Goal: Task Accomplishment & Management: Manage account settings

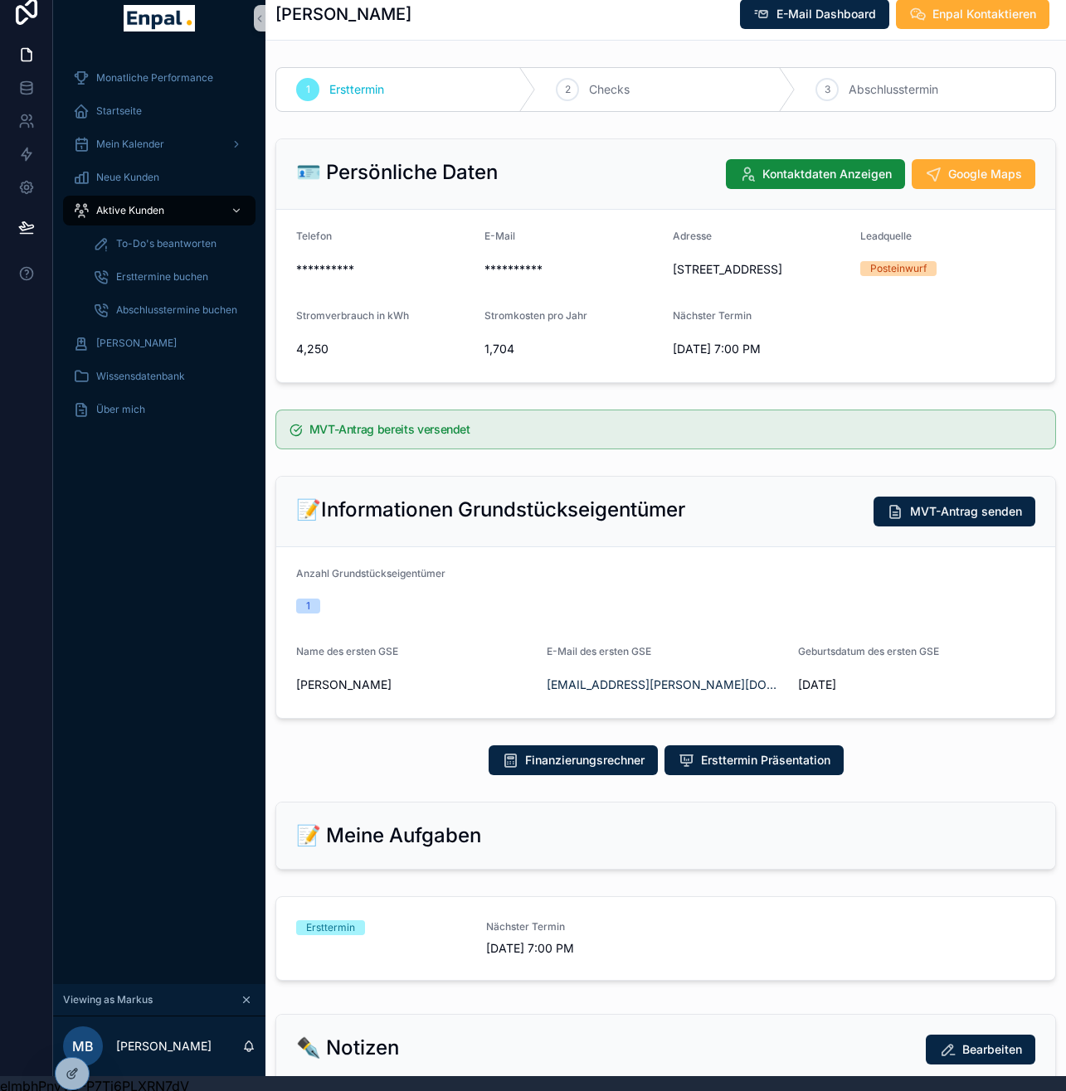
scroll to position [603, 0]
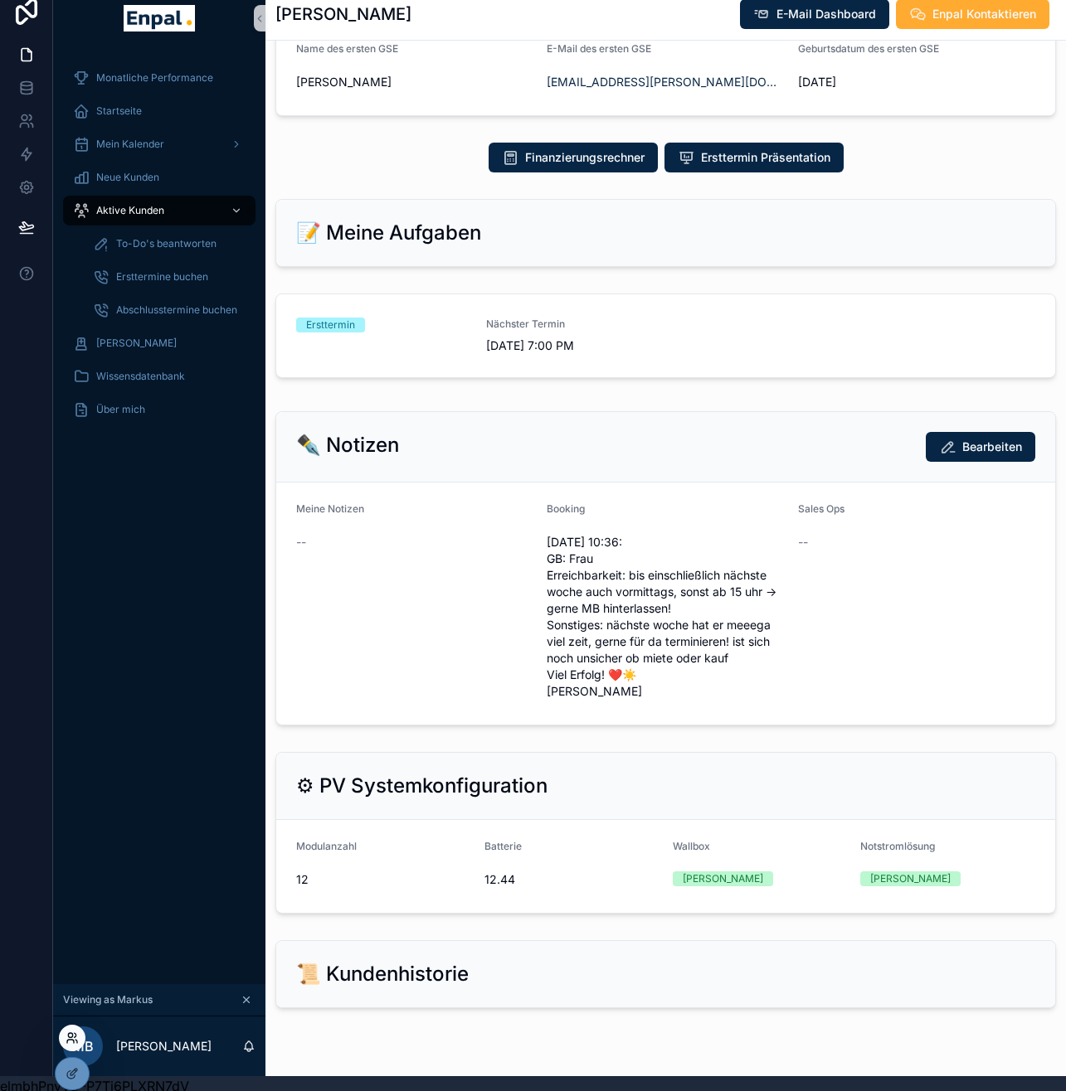
click at [75, 1038] on icon at bounding box center [72, 1038] width 13 height 13
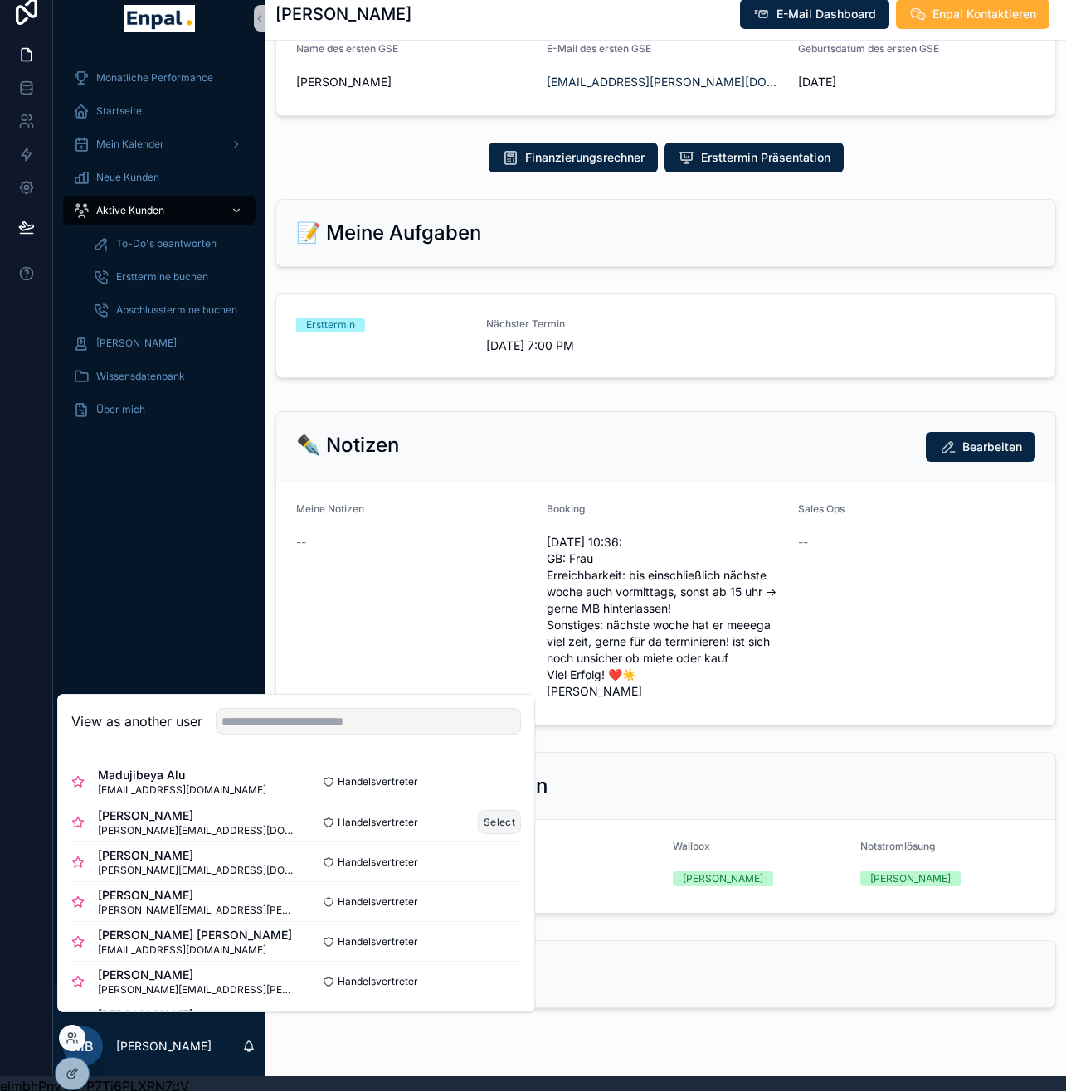
click at [484, 829] on button "Select" at bounding box center [499, 822] width 43 height 24
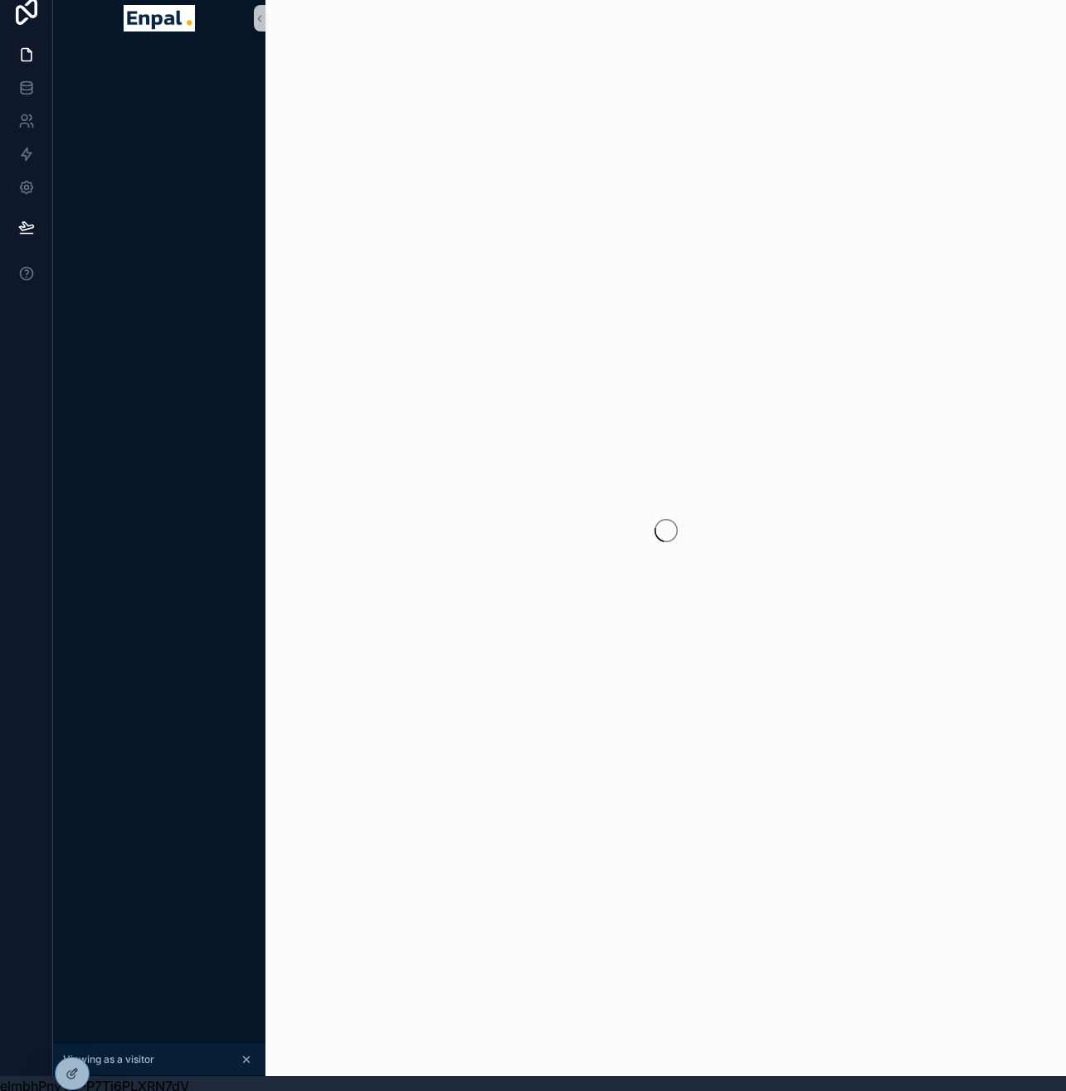
scroll to position [15, 0]
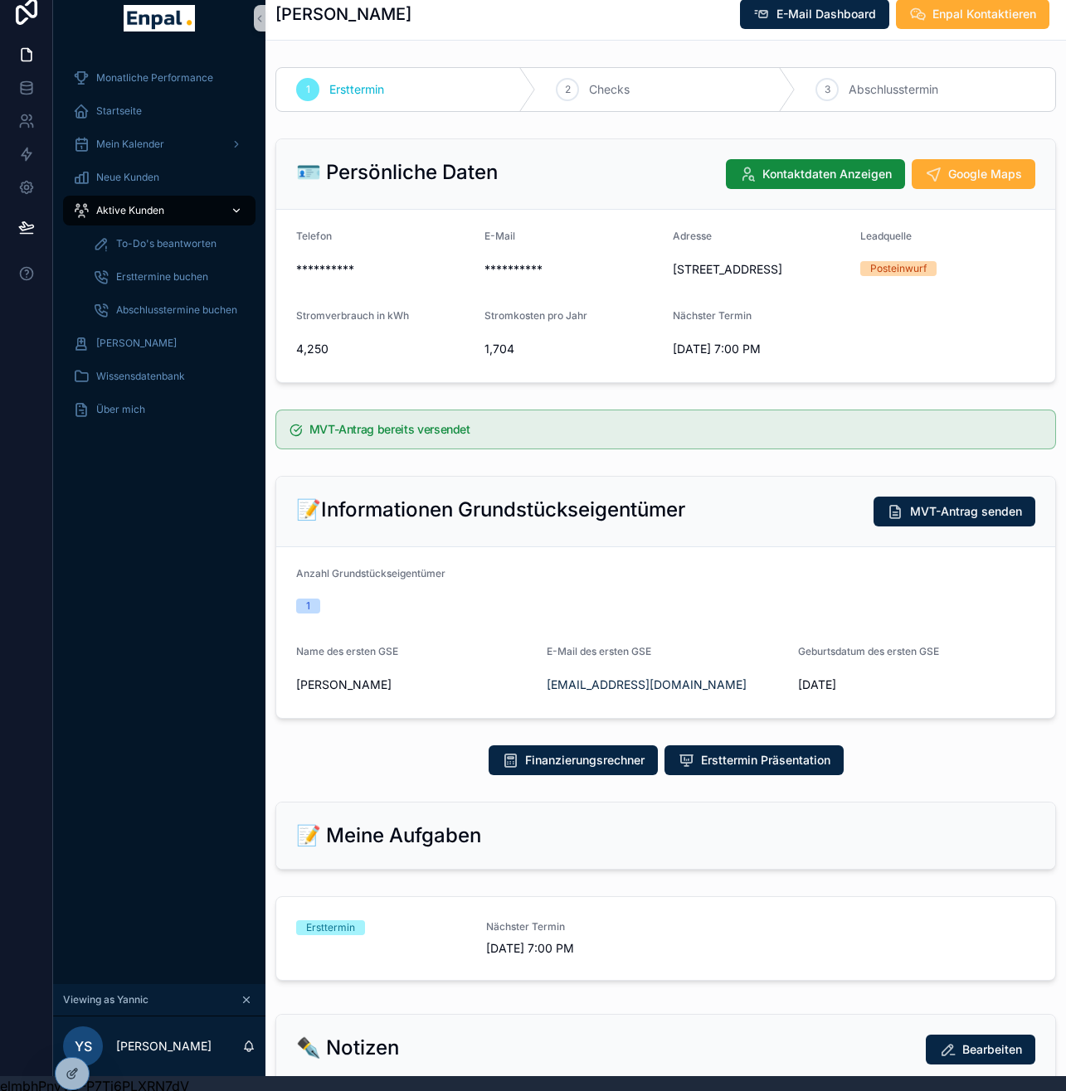
click at [148, 209] on span "Aktive Kunden" at bounding box center [130, 210] width 68 height 13
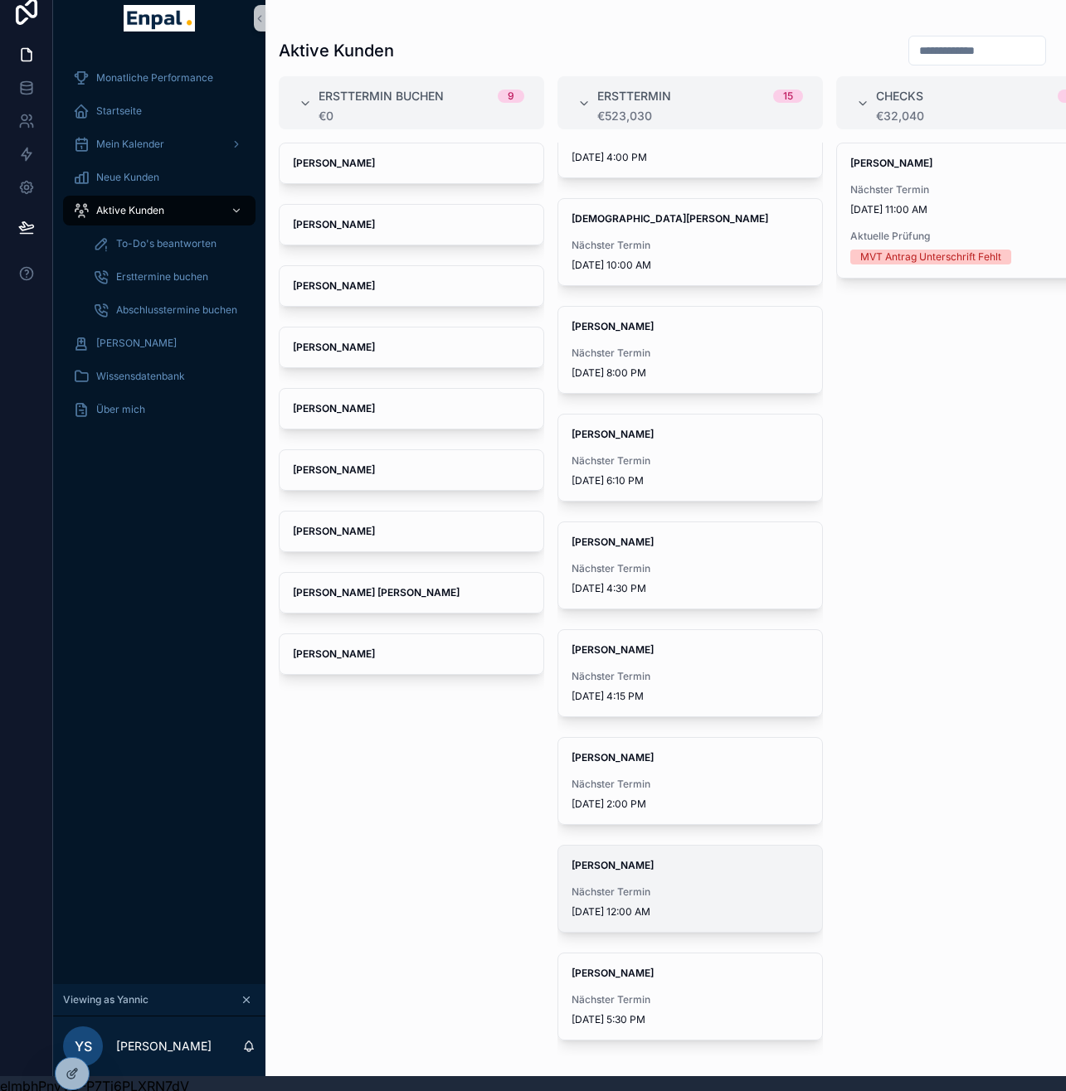
scroll to position [615, 0]
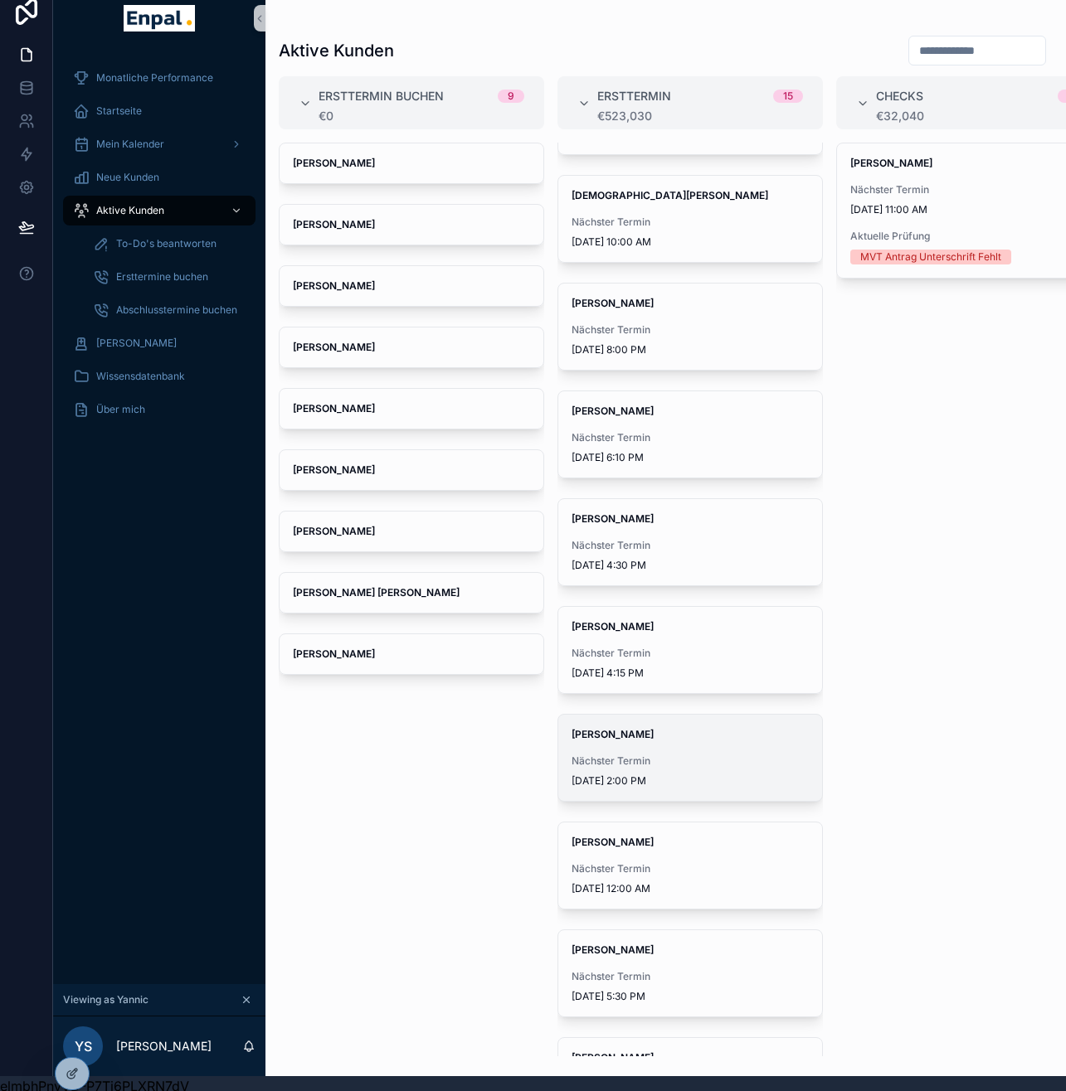
click at [683, 771] on div "Nächster Termin 9/8/2025 2:00 PM" at bounding box center [689, 771] width 237 height 33
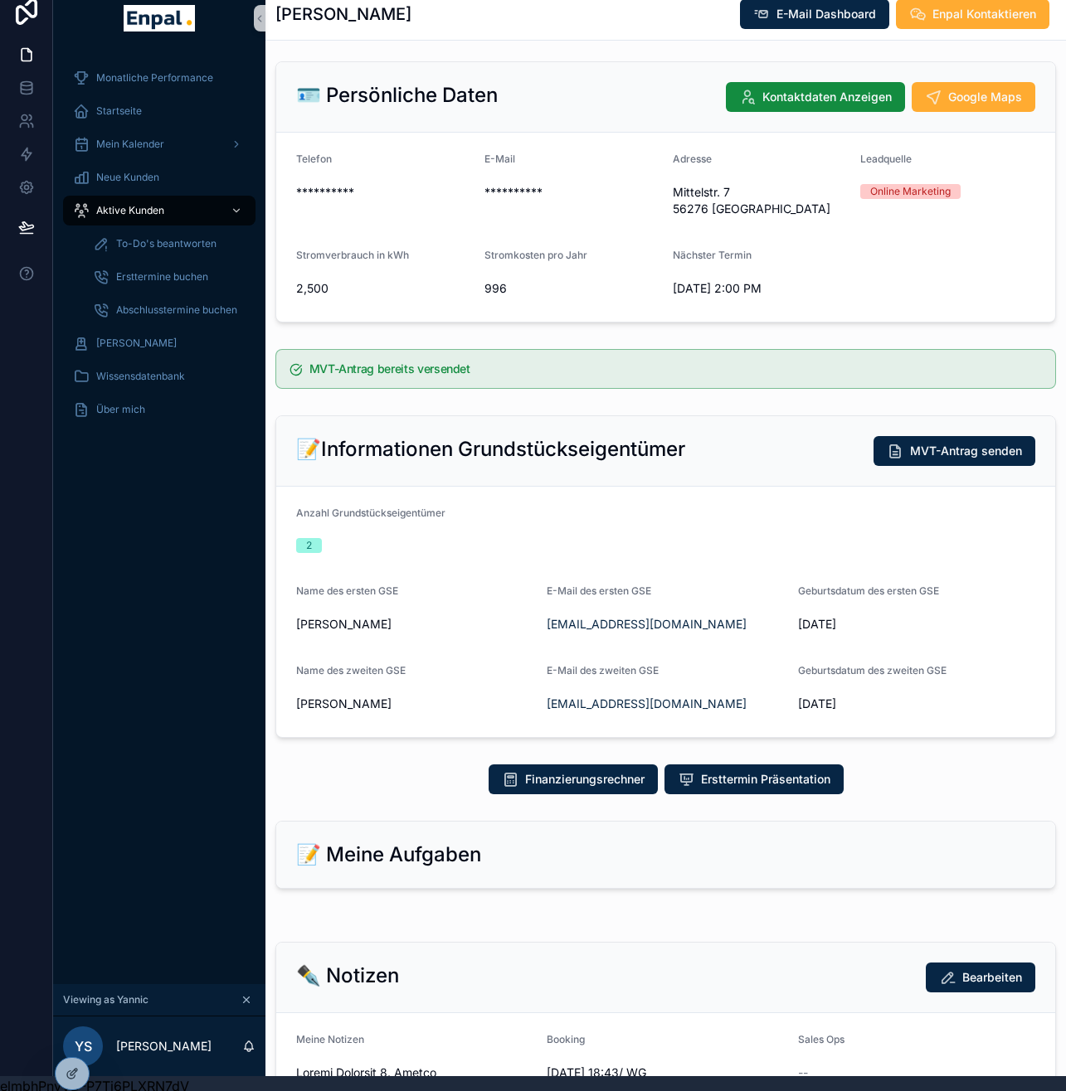
scroll to position [158, 0]
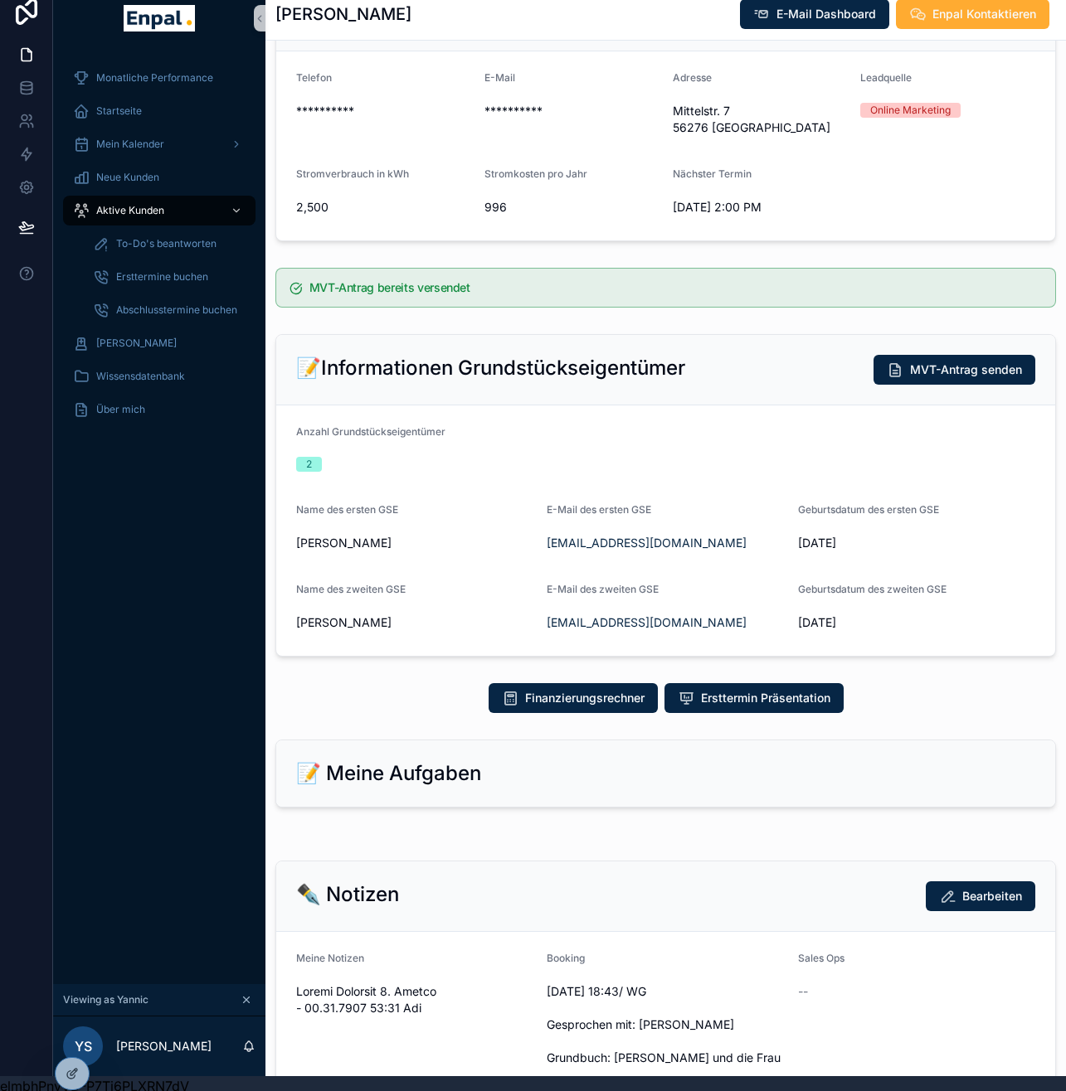
drag, startPoint x: 474, startPoint y: 785, endPoint x: 452, endPoint y: 785, distance: 21.6
click at [474, 785] on h2 "📝 Meine Aufgaben" at bounding box center [388, 774] width 185 height 27
click at [389, 775] on h2 "📝 Meine Aufgaben" at bounding box center [388, 774] width 185 height 27
click at [386, 775] on h2 "📝 Meine Aufgaben" at bounding box center [388, 774] width 185 height 27
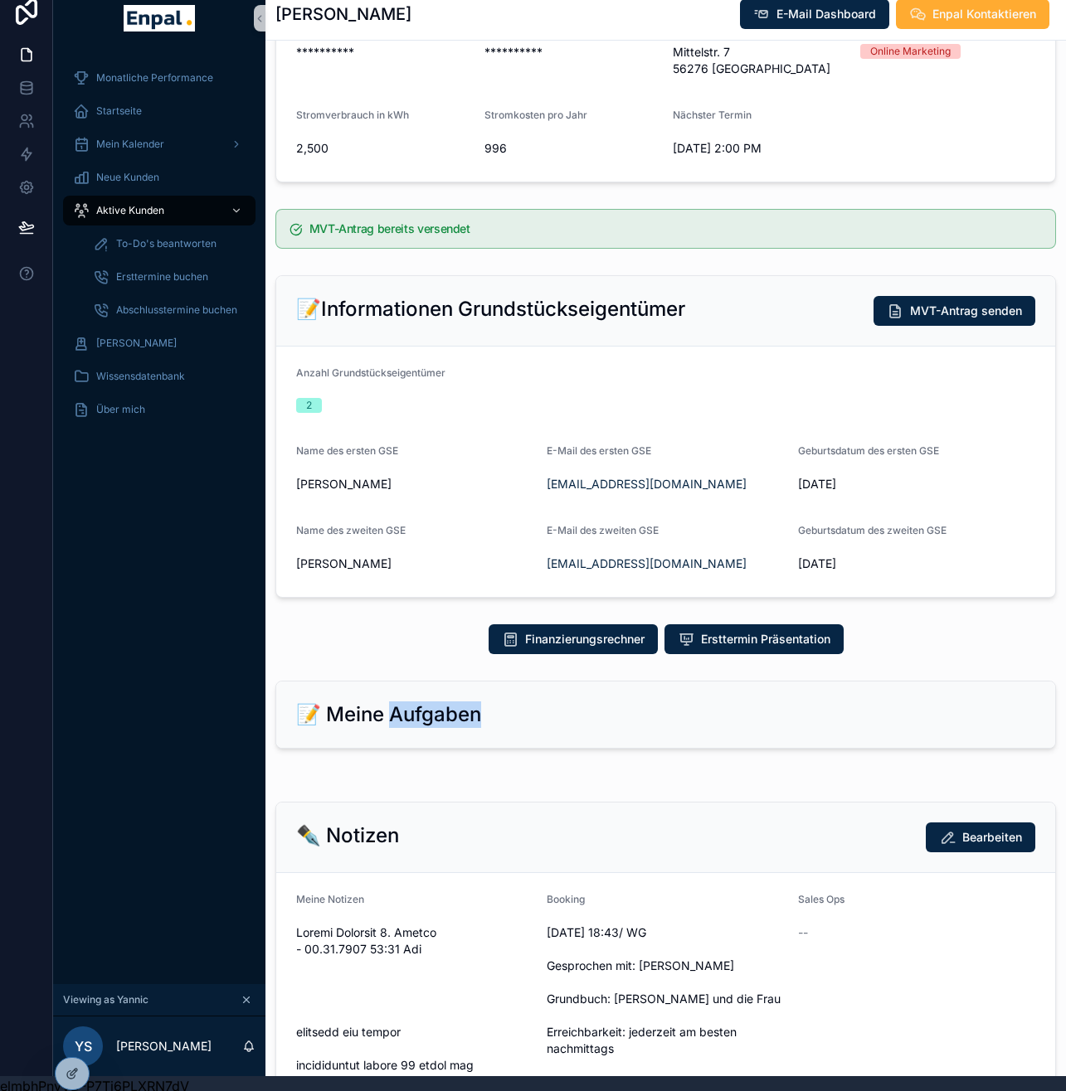
scroll to position [440, 0]
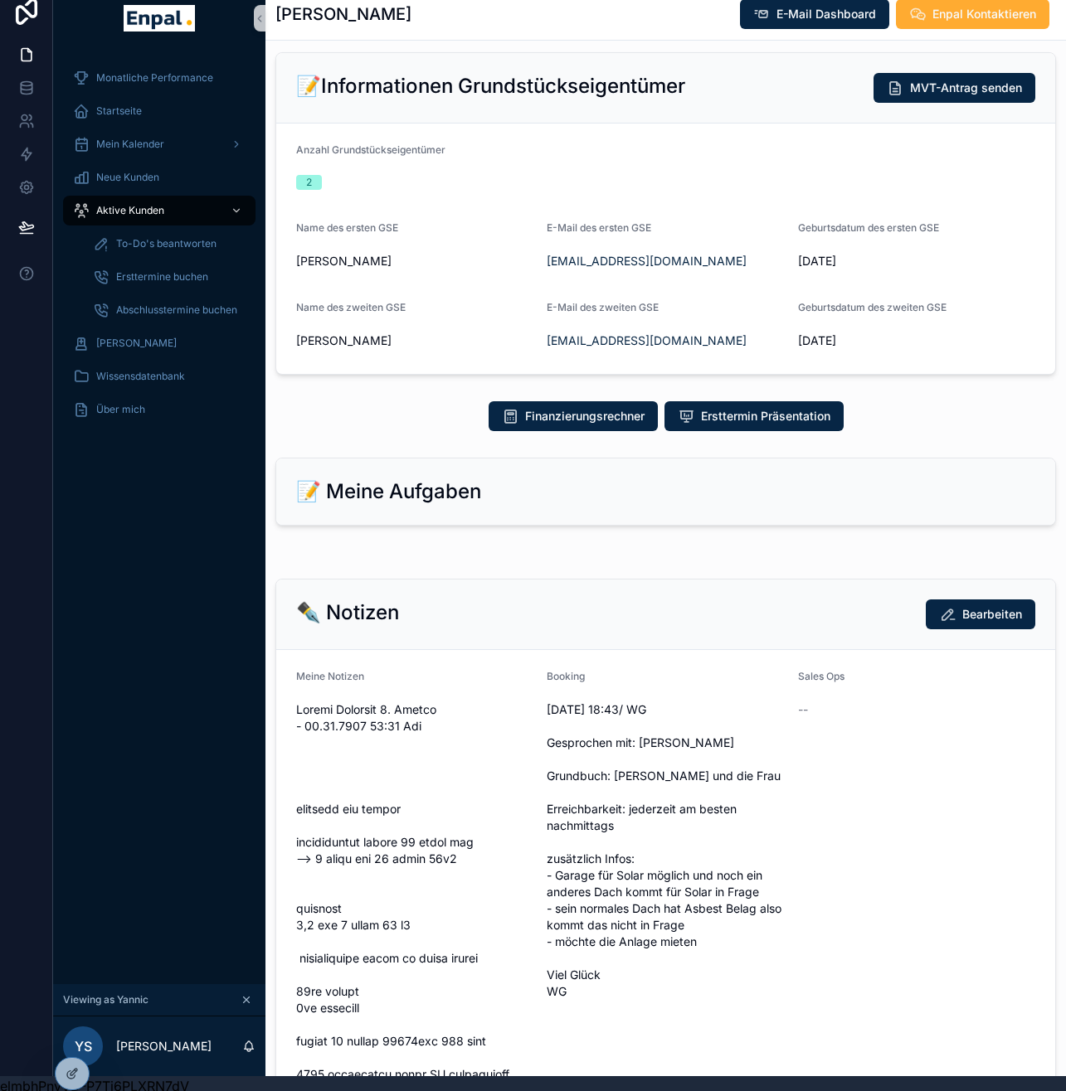
click at [549, 506] on div "📝 Meine Aufgaben" at bounding box center [665, 492] width 779 height 66
click at [527, 506] on div "📝 Meine Aufgaben" at bounding box center [665, 492] width 779 height 66
click at [154, 27] on img "scrollable content" at bounding box center [159, 18] width 70 height 27
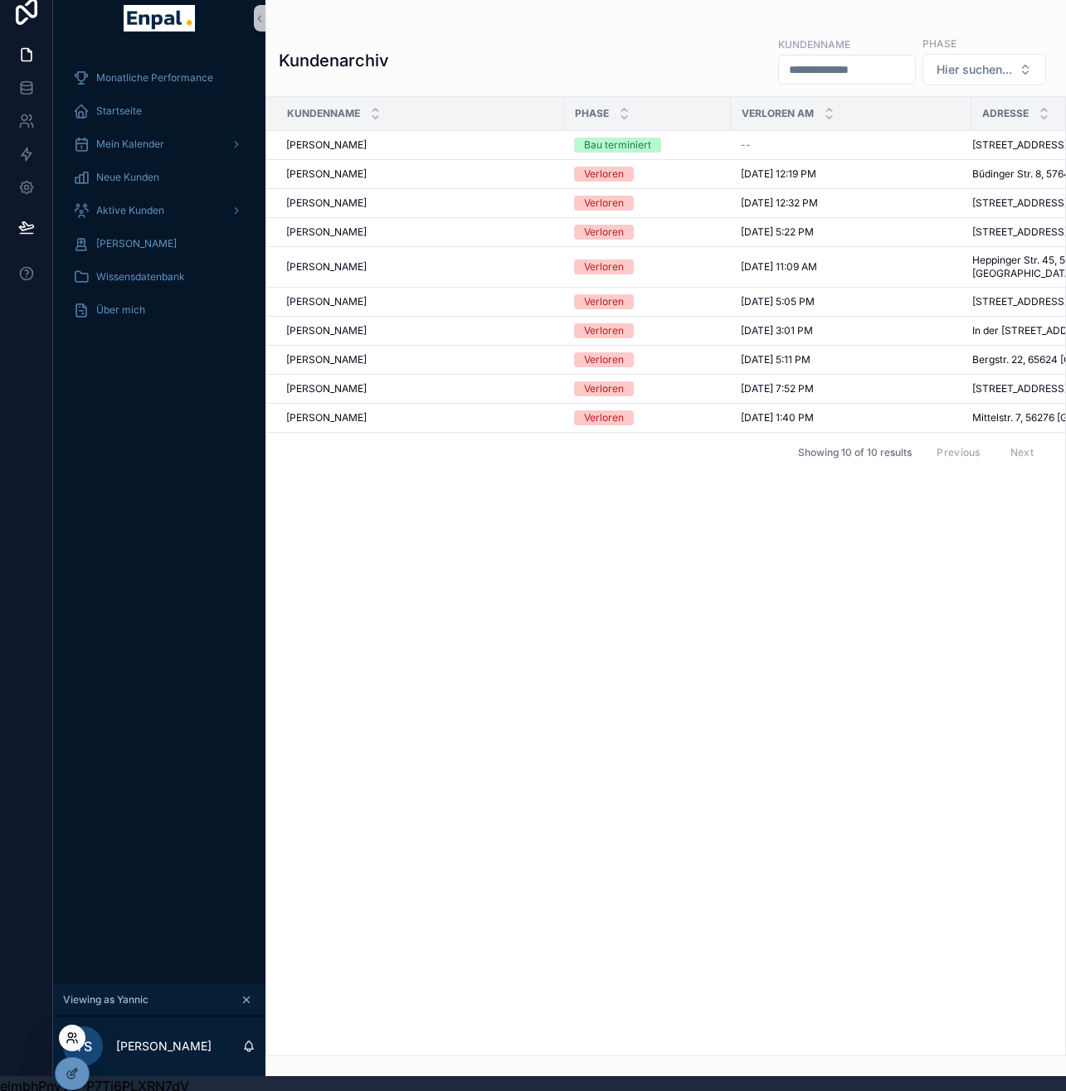
click at [70, 1043] on icon at bounding box center [72, 1038] width 13 height 13
click at [148, 589] on div "Monatliche Performance Startseite Mein Kalender Neue Kunden Aktive Kunden Verlo…" at bounding box center [159, 517] width 212 height 933
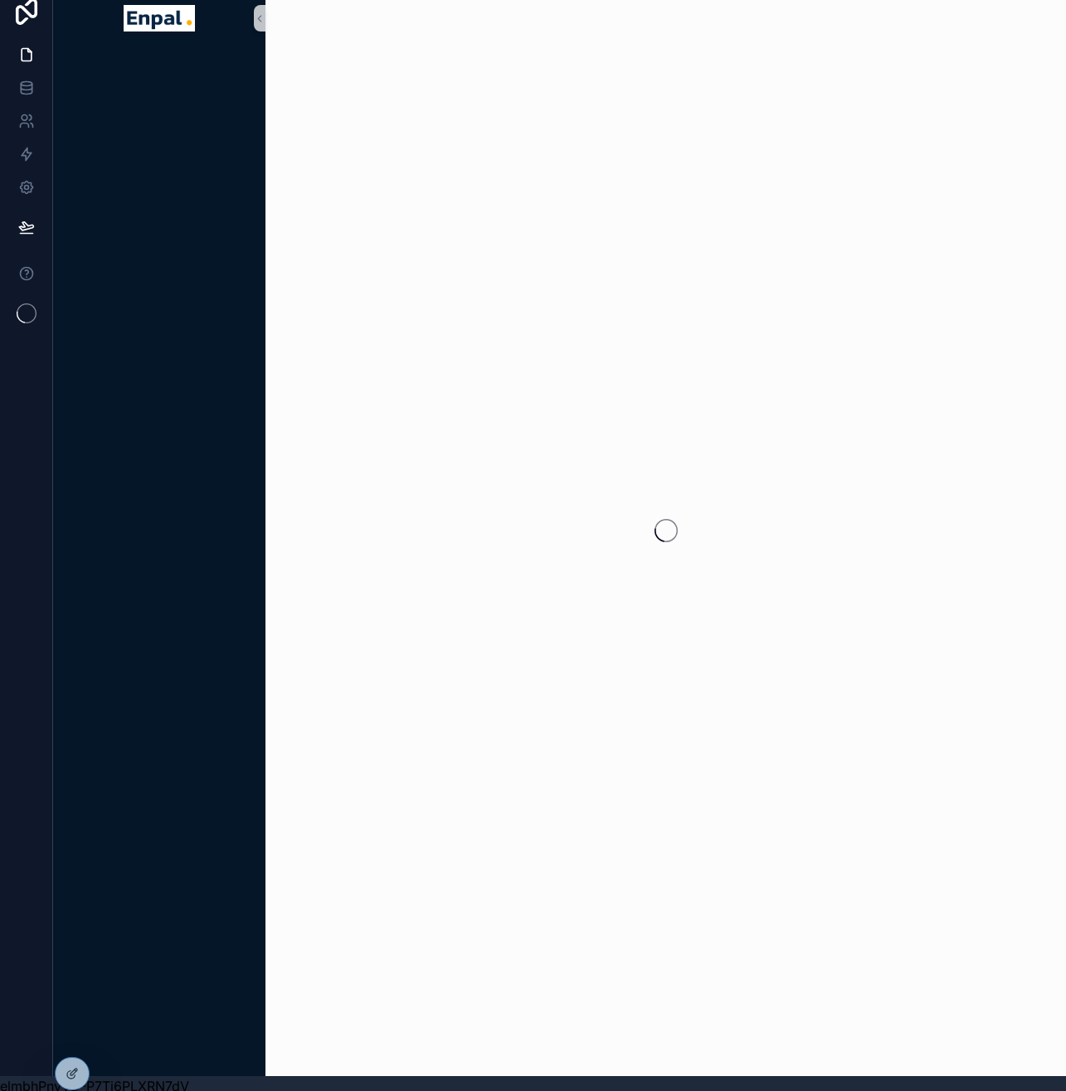
scroll to position [15, 0]
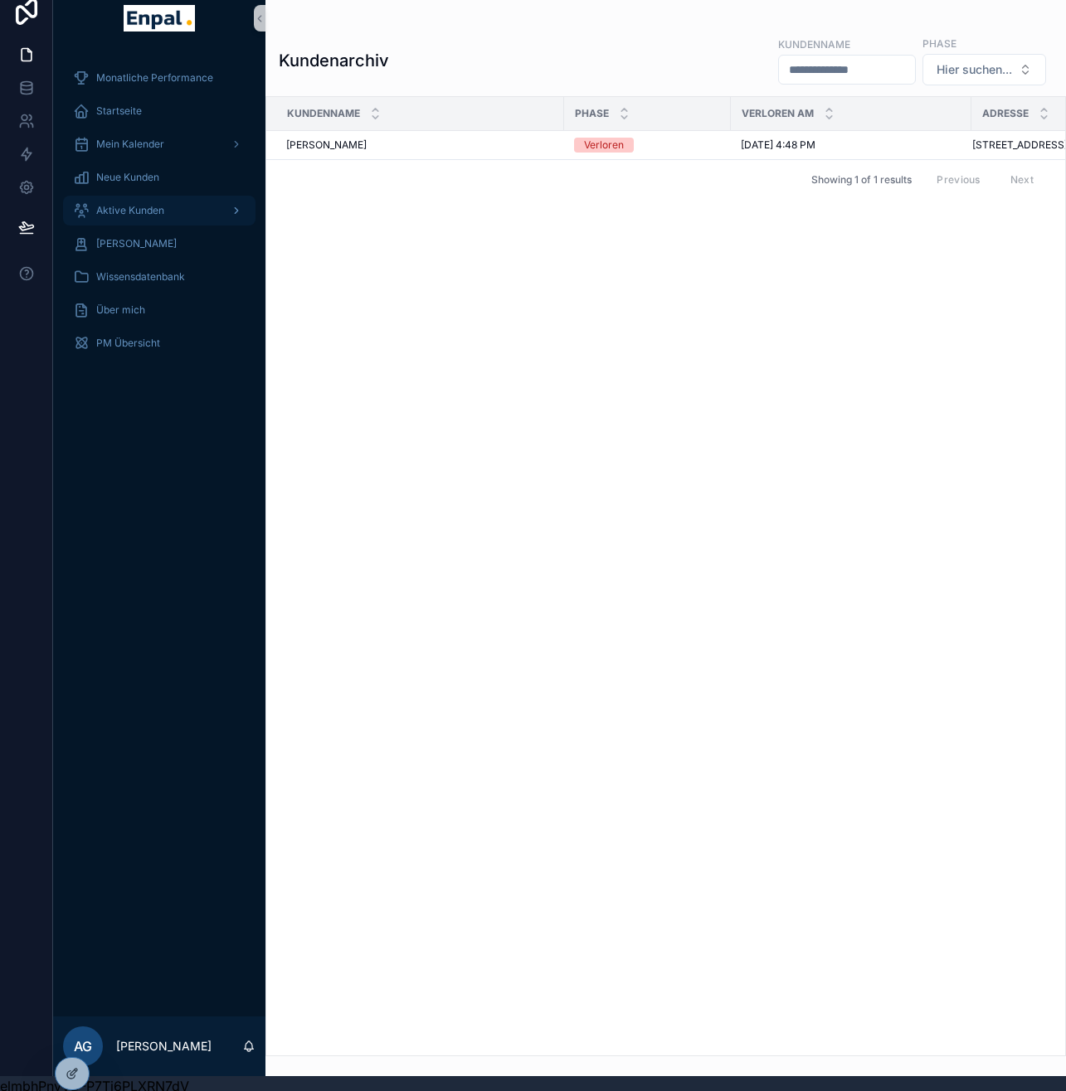
click at [177, 207] on div "Aktive Kunden" at bounding box center [159, 210] width 173 height 27
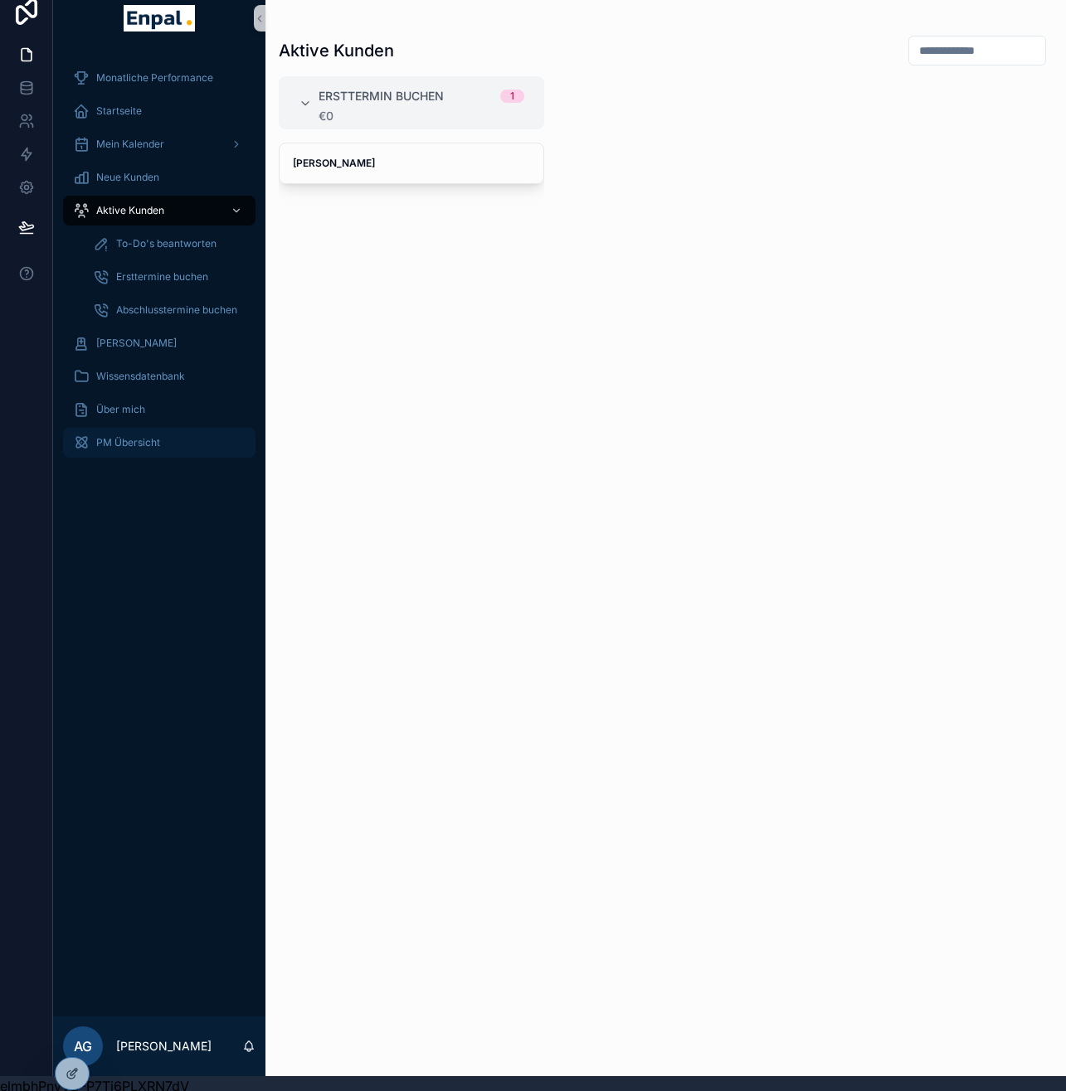
click at [127, 447] on span "PM Übersicht" at bounding box center [128, 442] width 64 height 13
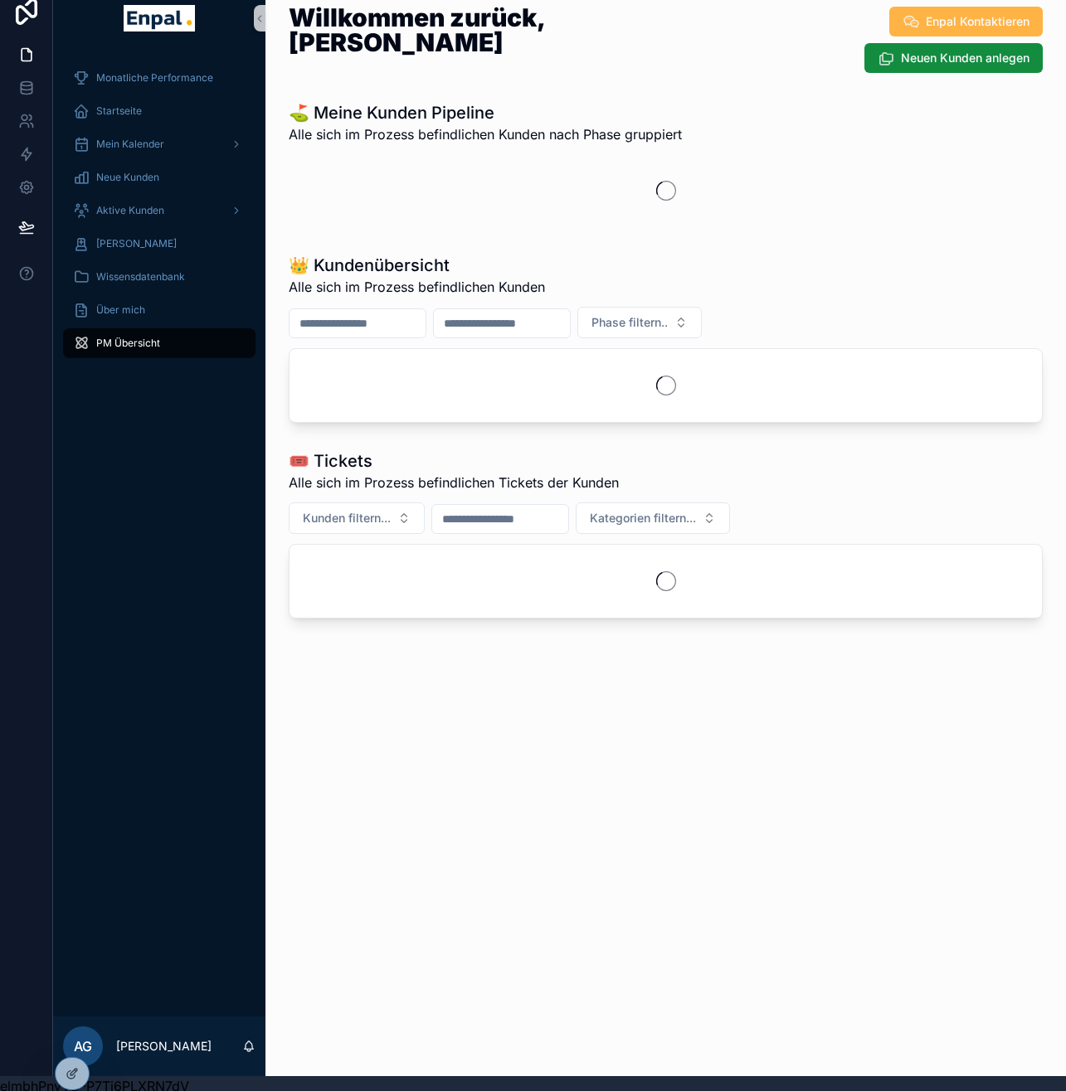
click at [999, 20] on span "Enpal Kontaktieren" at bounding box center [978, 21] width 104 height 17
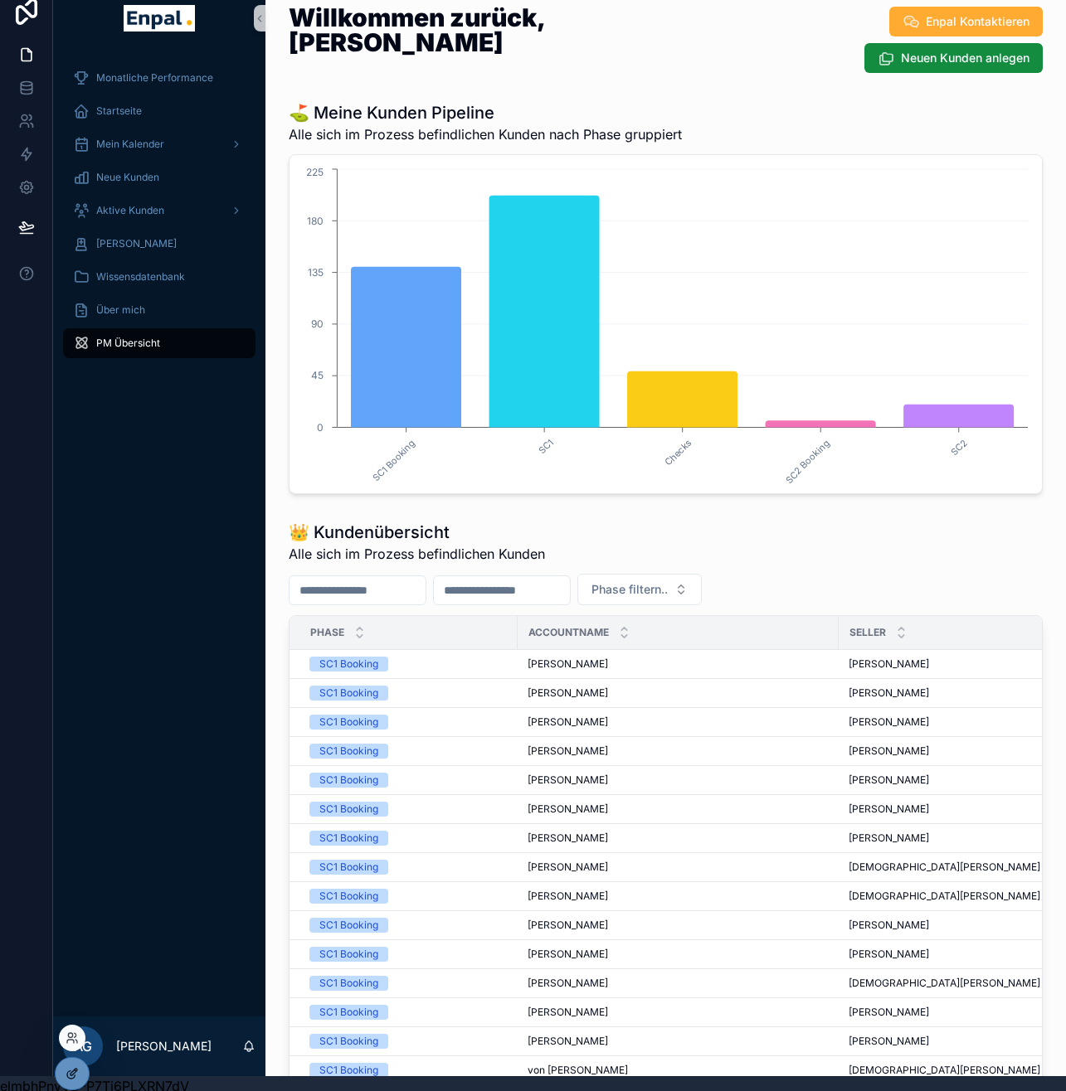
drag, startPoint x: 93, startPoint y: 968, endPoint x: 66, endPoint y: 1081, distance: 115.9
click at [93, 968] on div "Monatliche Performance Startseite Mein Kalender Neue Kunden Aktive Kunden Verlo…" at bounding box center [159, 533] width 212 height 965
click at [68, 1017] on div "Monatliche Performance Startseite Mein Kalender Neue Kunden Aktive Kunden Verlo…" at bounding box center [159, 533] width 212 height 965
click at [68, 1034] on icon at bounding box center [70, 1035] width 4 height 4
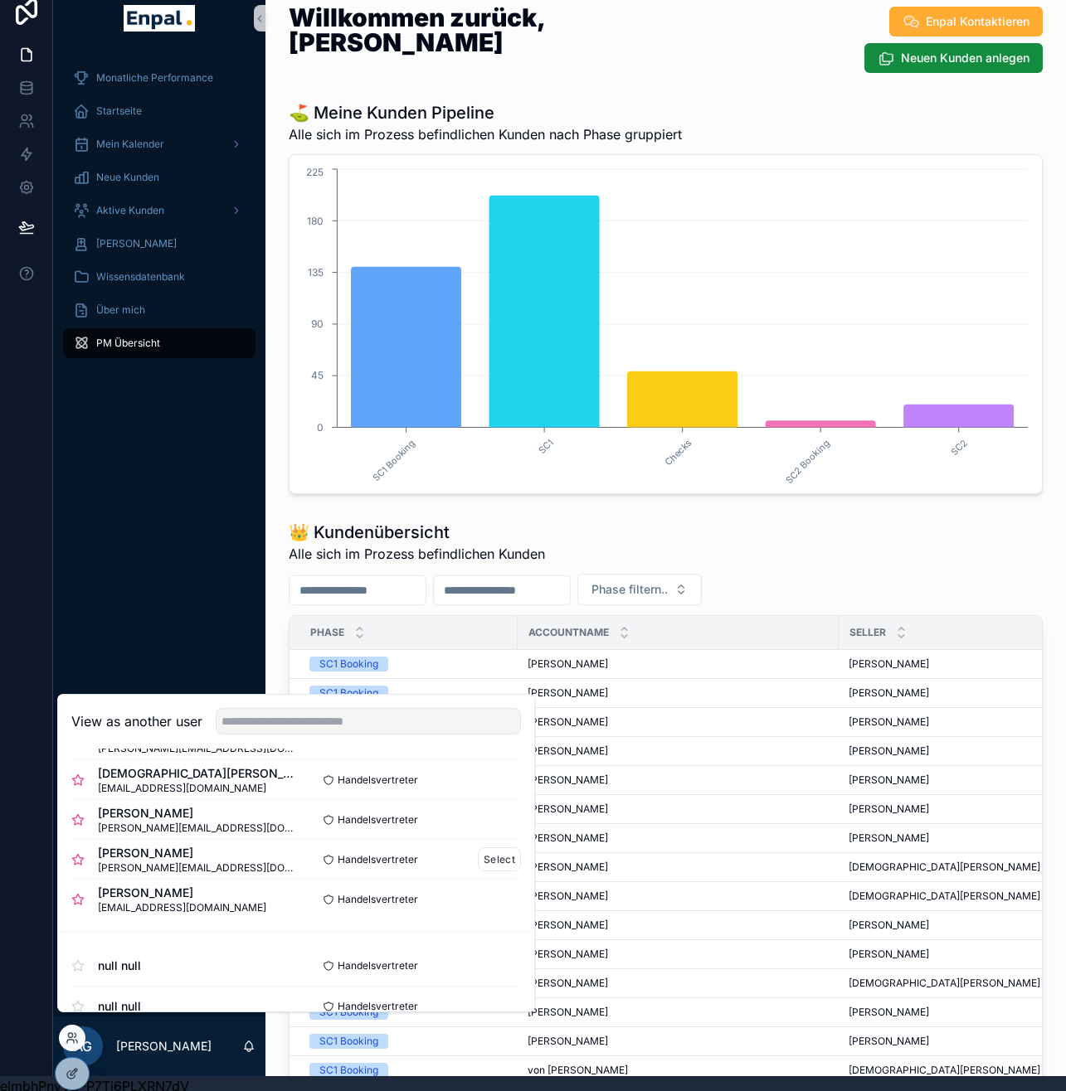
scroll to position [484, 0]
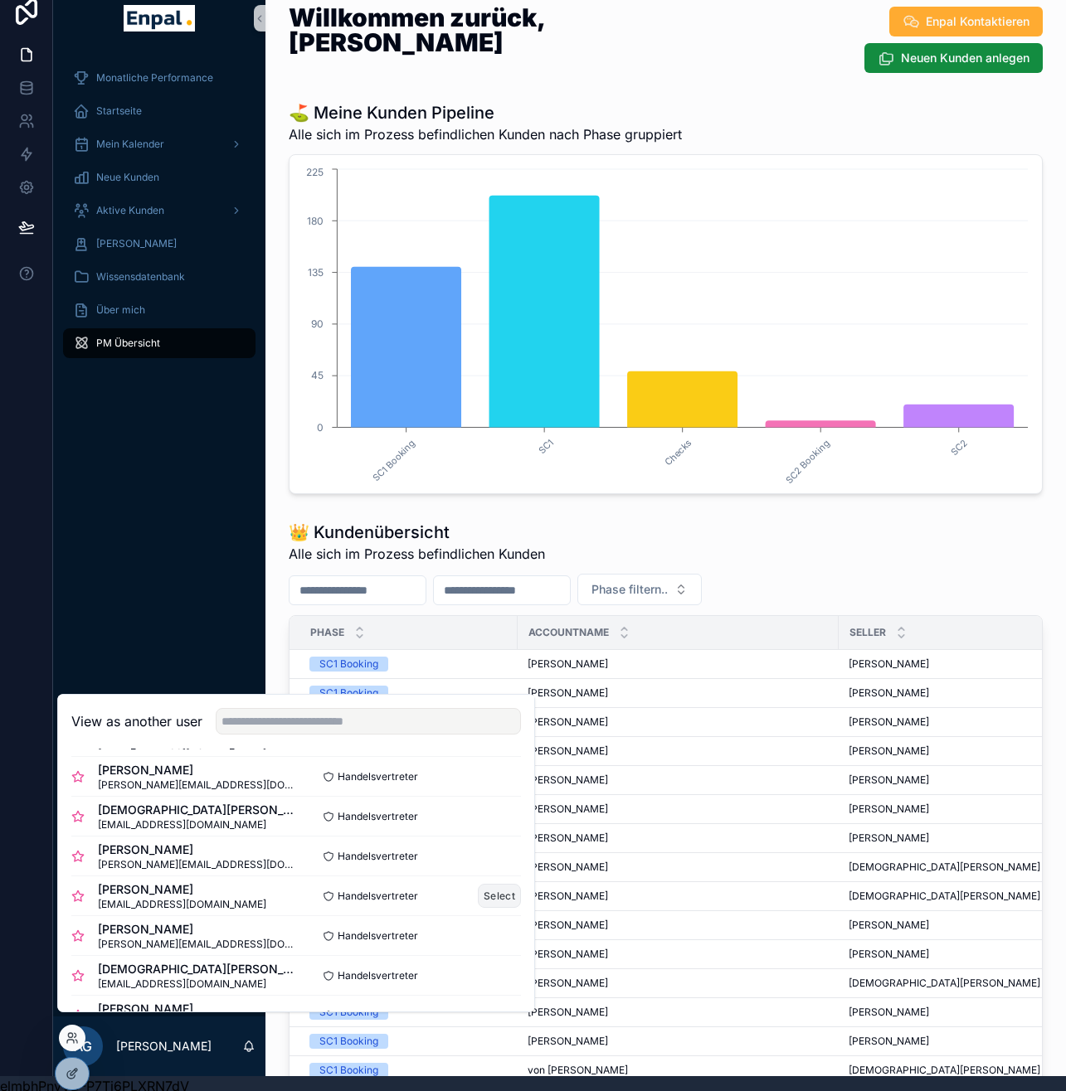
click at [491, 908] on button "Select" at bounding box center [499, 896] width 43 height 24
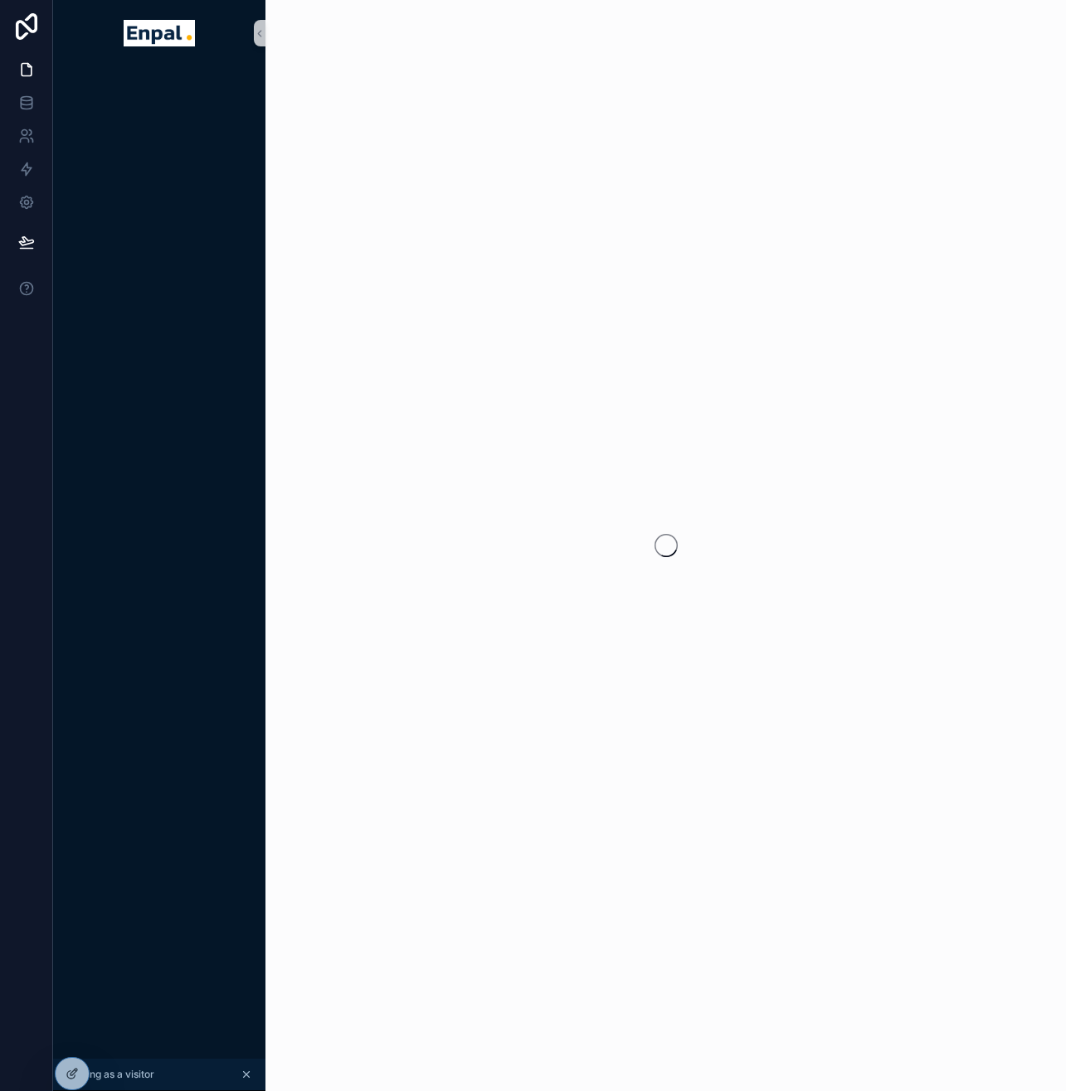
scroll to position [15, 0]
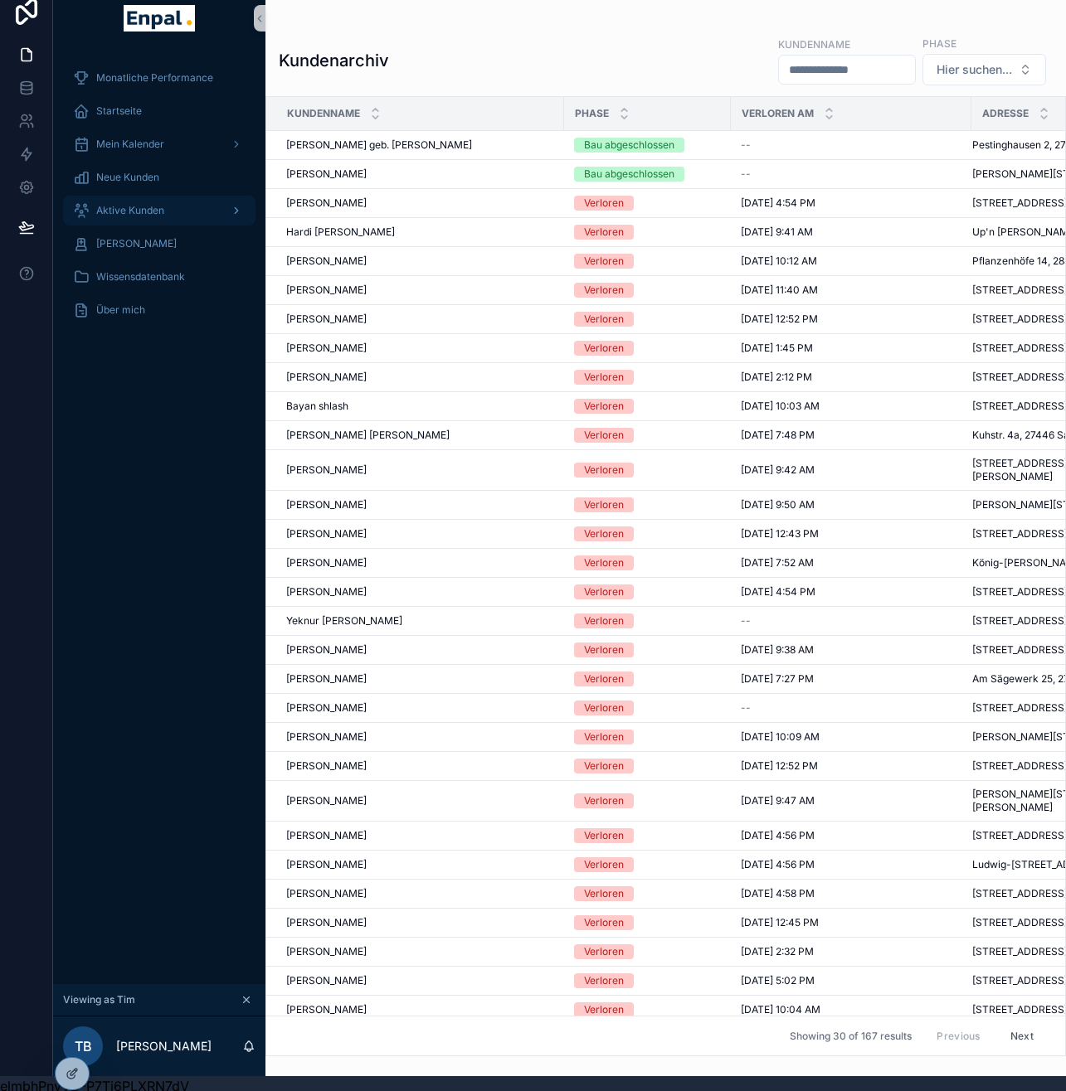
click at [178, 207] on div "Aktive Kunden" at bounding box center [159, 210] width 173 height 27
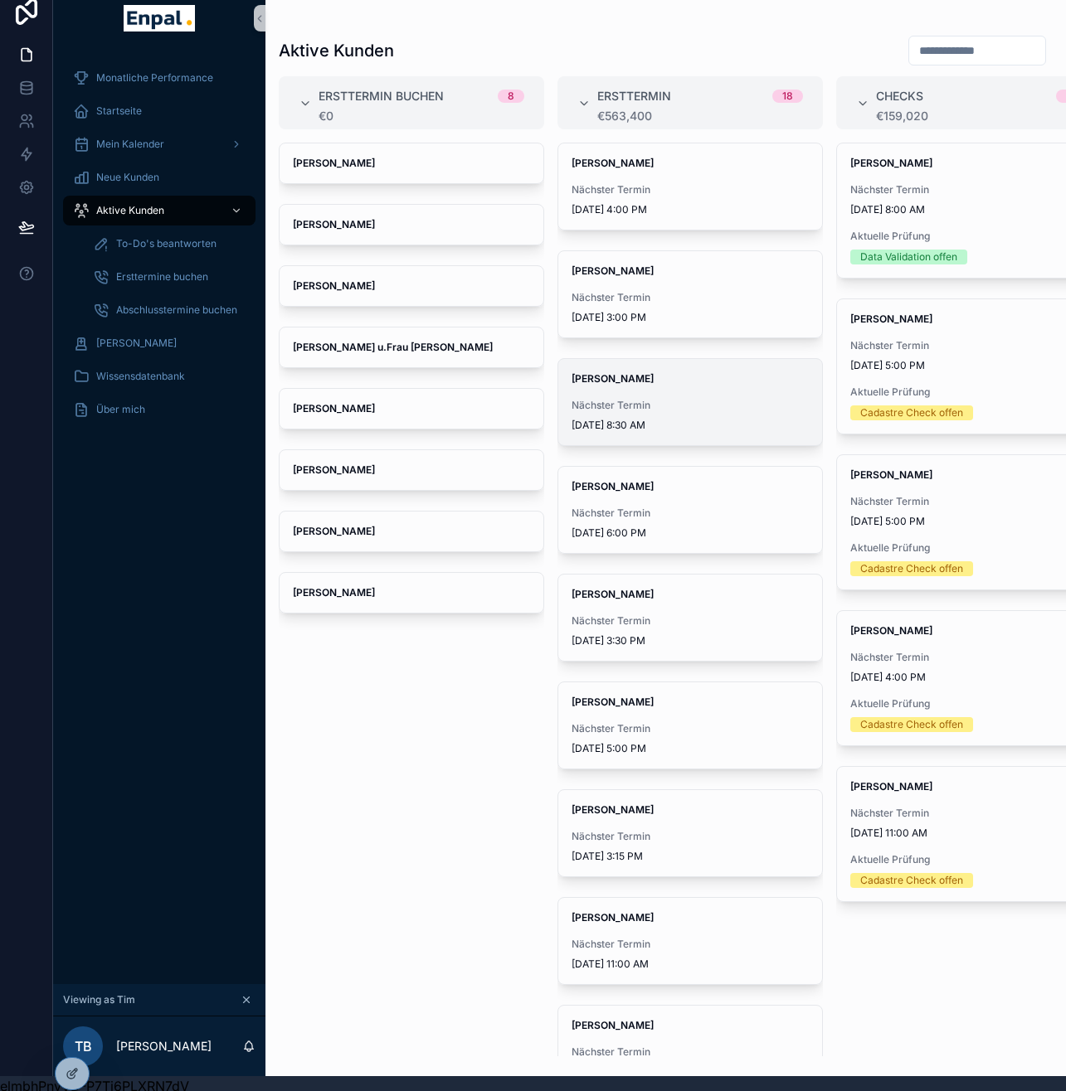
click at [707, 412] on div "Nächster Termin 9/15/2025 8:30 AM" at bounding box center [689, 415] width 237 height 33
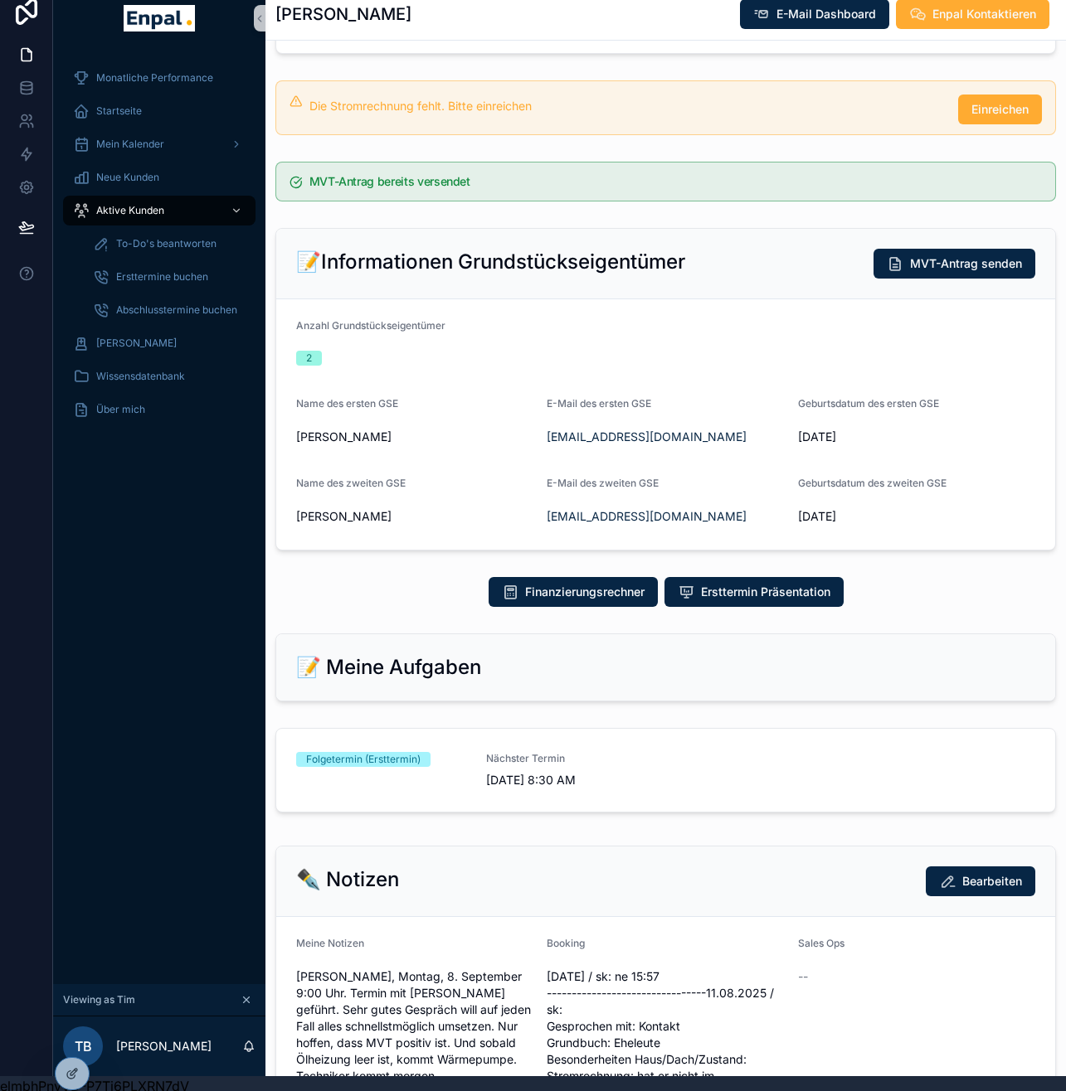
scroll to position [513, 0]
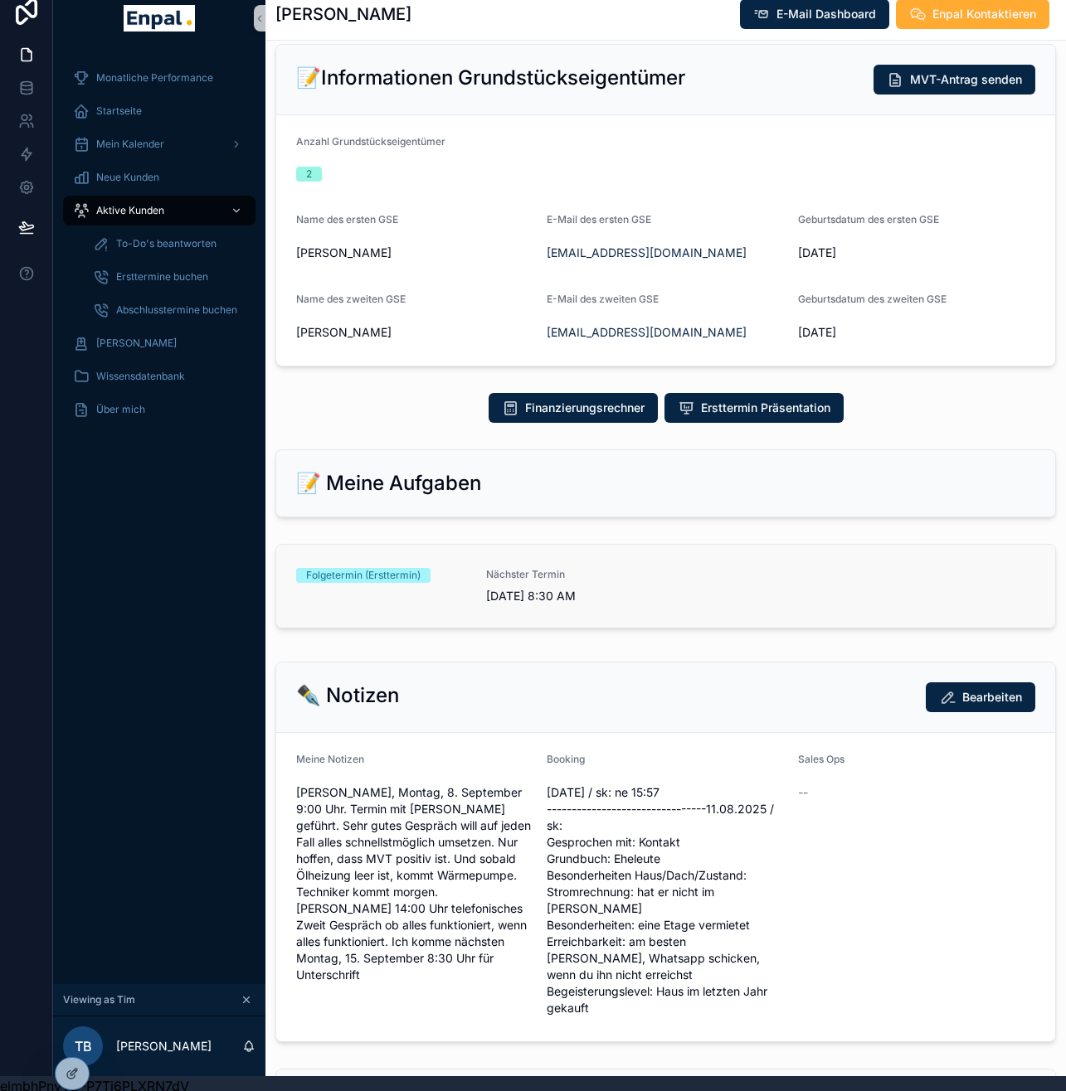
click at [552, 605] on span "9/15/2025 8:30 AM" at bounding box center [571, 596] width 170 height 17
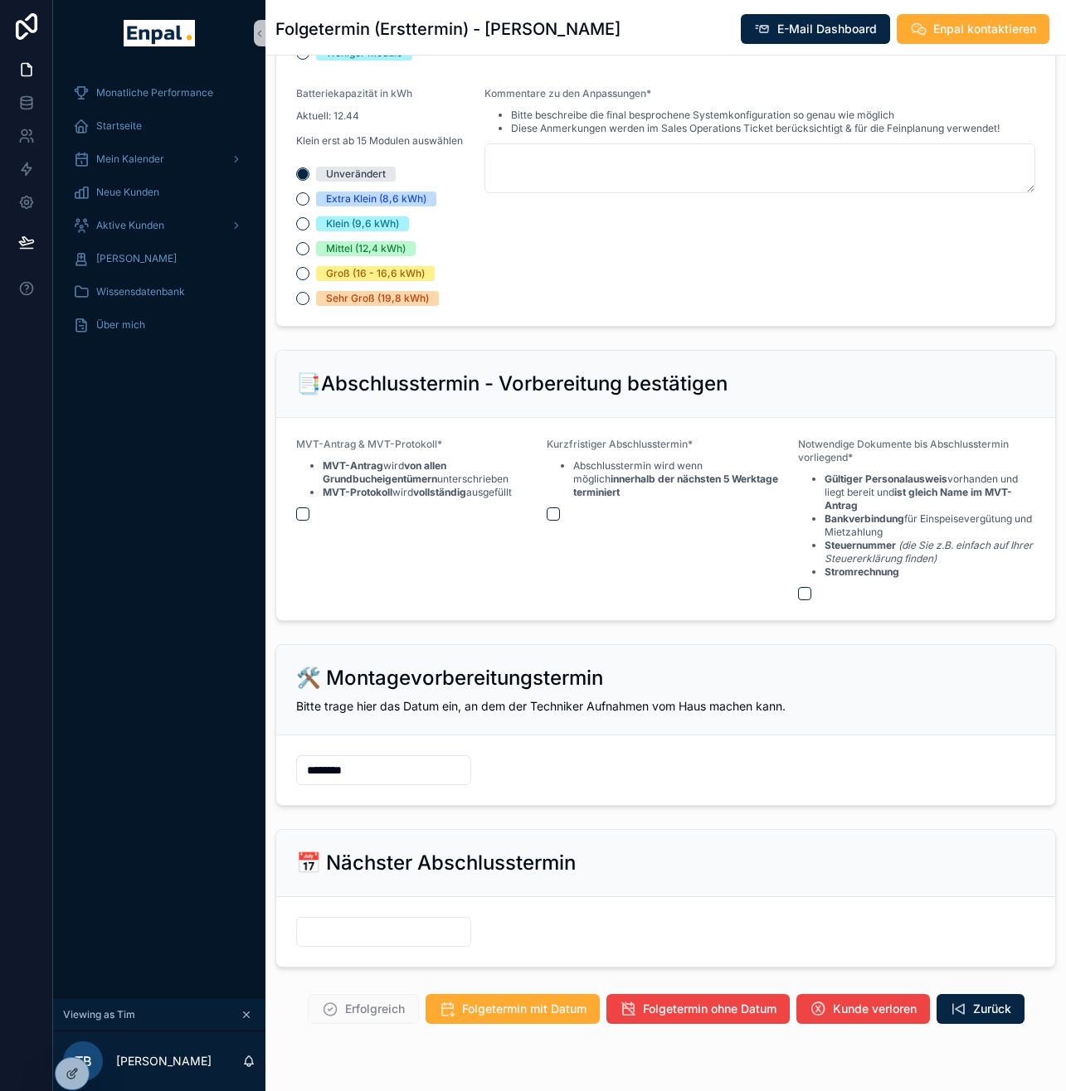
scroll to position [2024, 0]
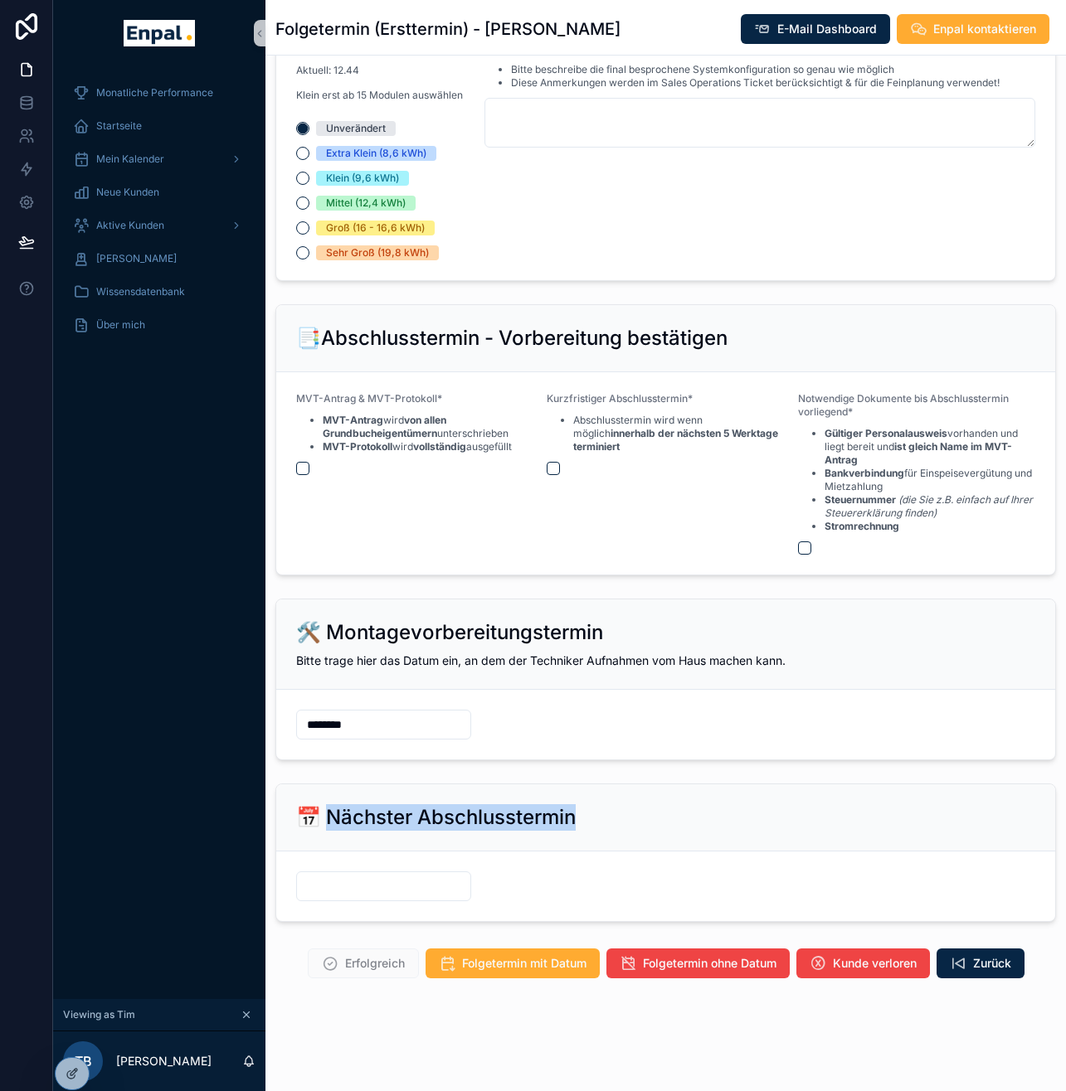
drag, startPoint x: 325, startPoint y: 829, endPoint x: 542, endPoint y: 851, distance: 218.5
click at [542, 851] on div "📅 Nächster Abschlusstermin" at bounding box center [665, 818] width 779 height 67
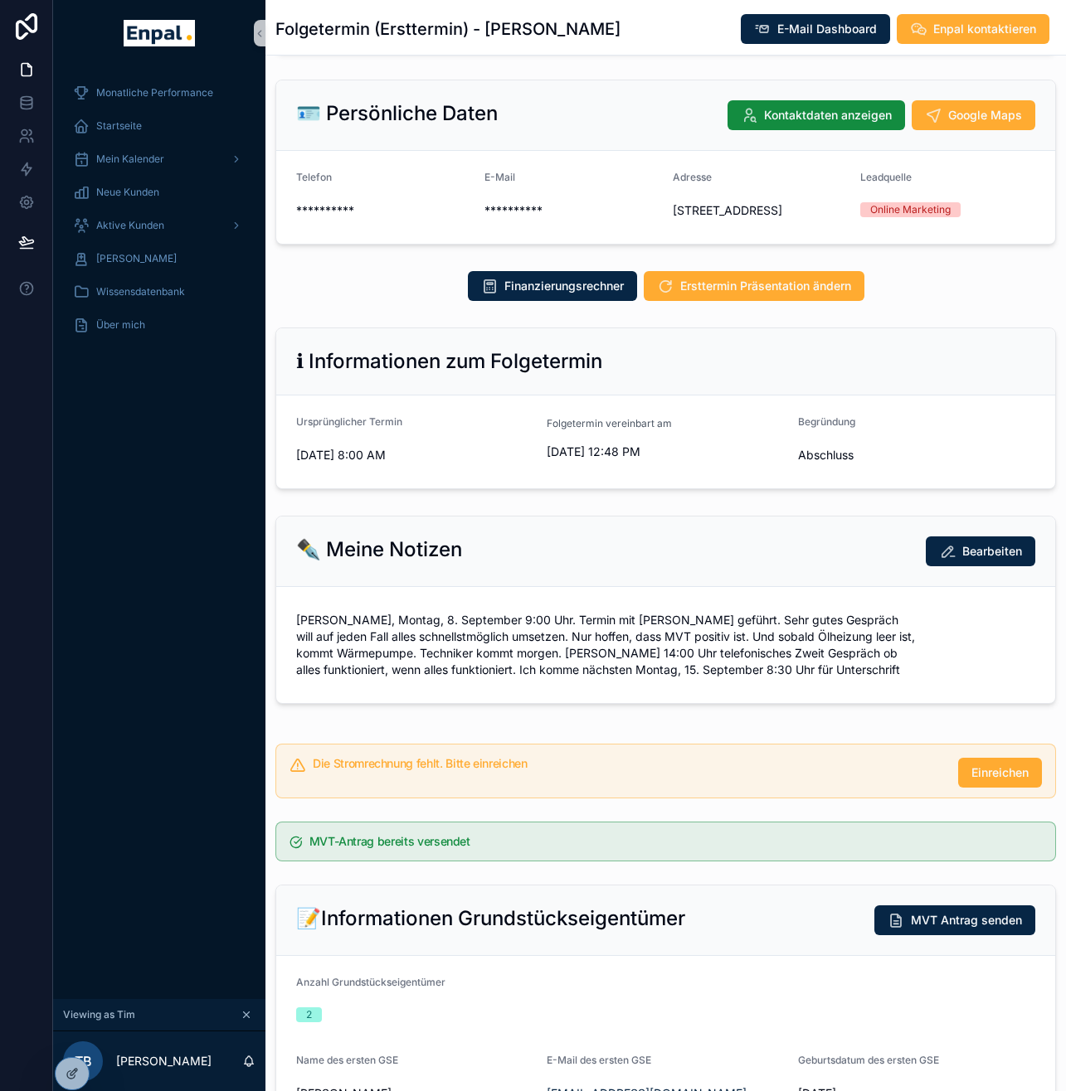
scroll to position [0, 0]
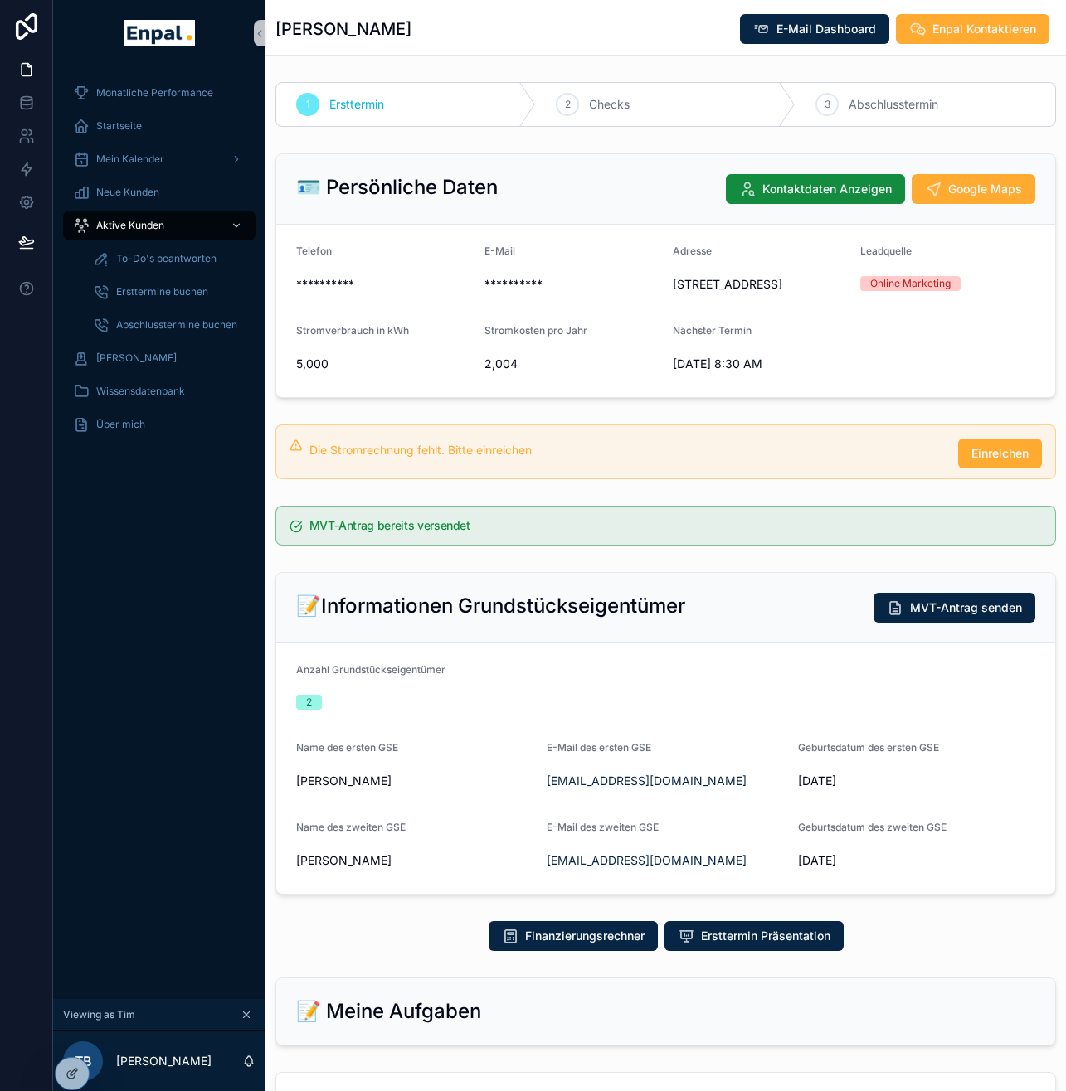
scroll to position [15, 0]
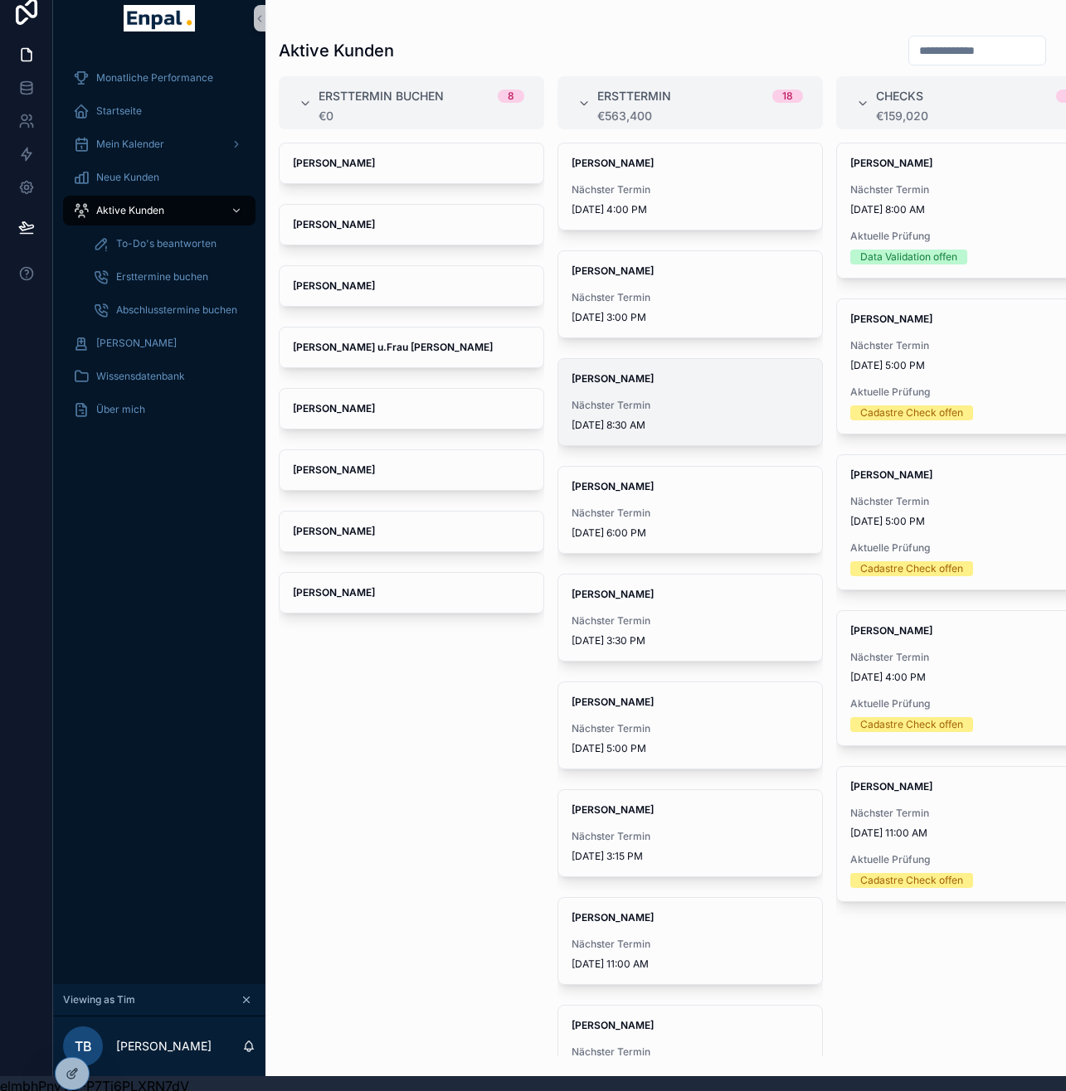
click at [651, 403] on span "Nächster Termin" at bounding box center [689, 405] width 237 height 13
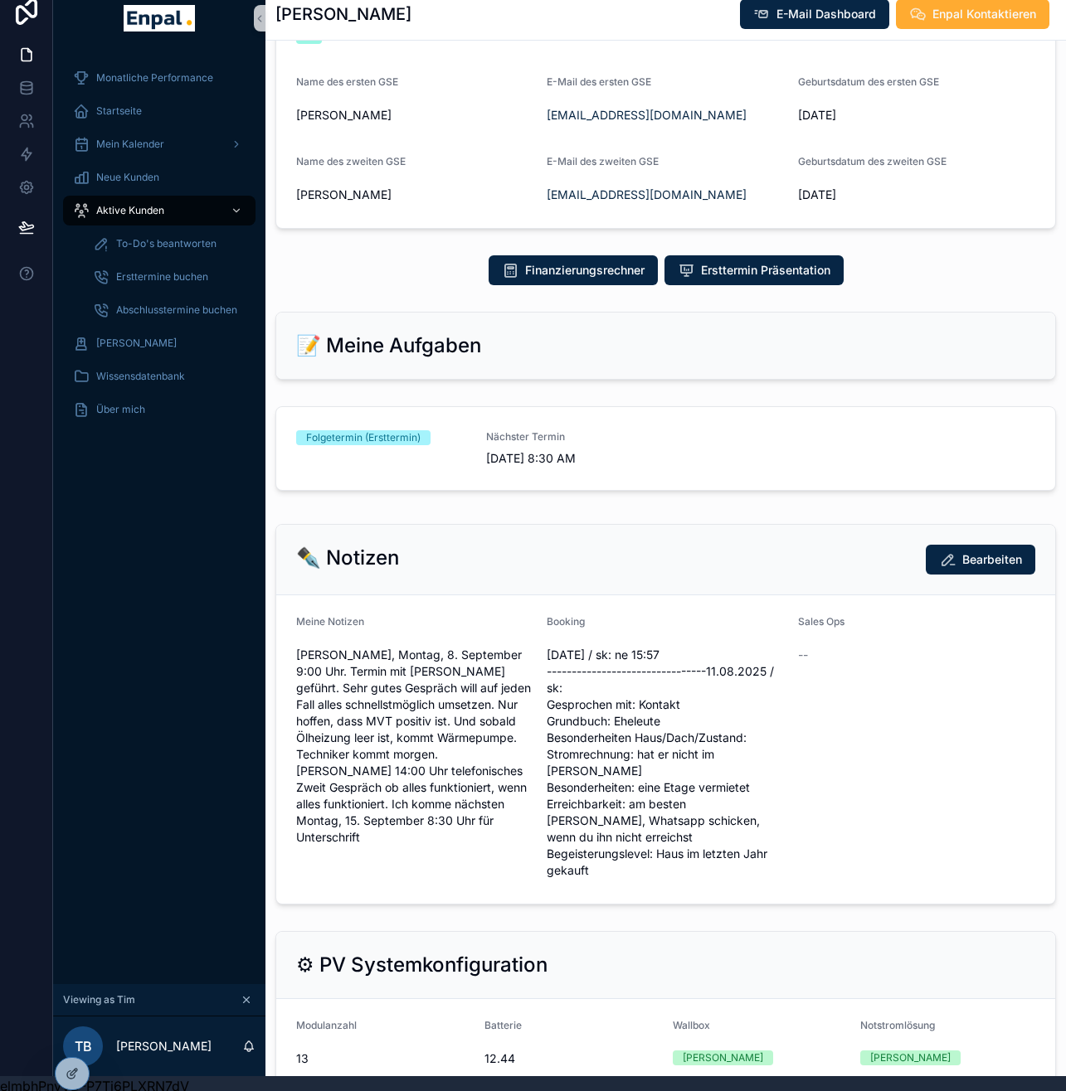
scroll to position [653, 0]
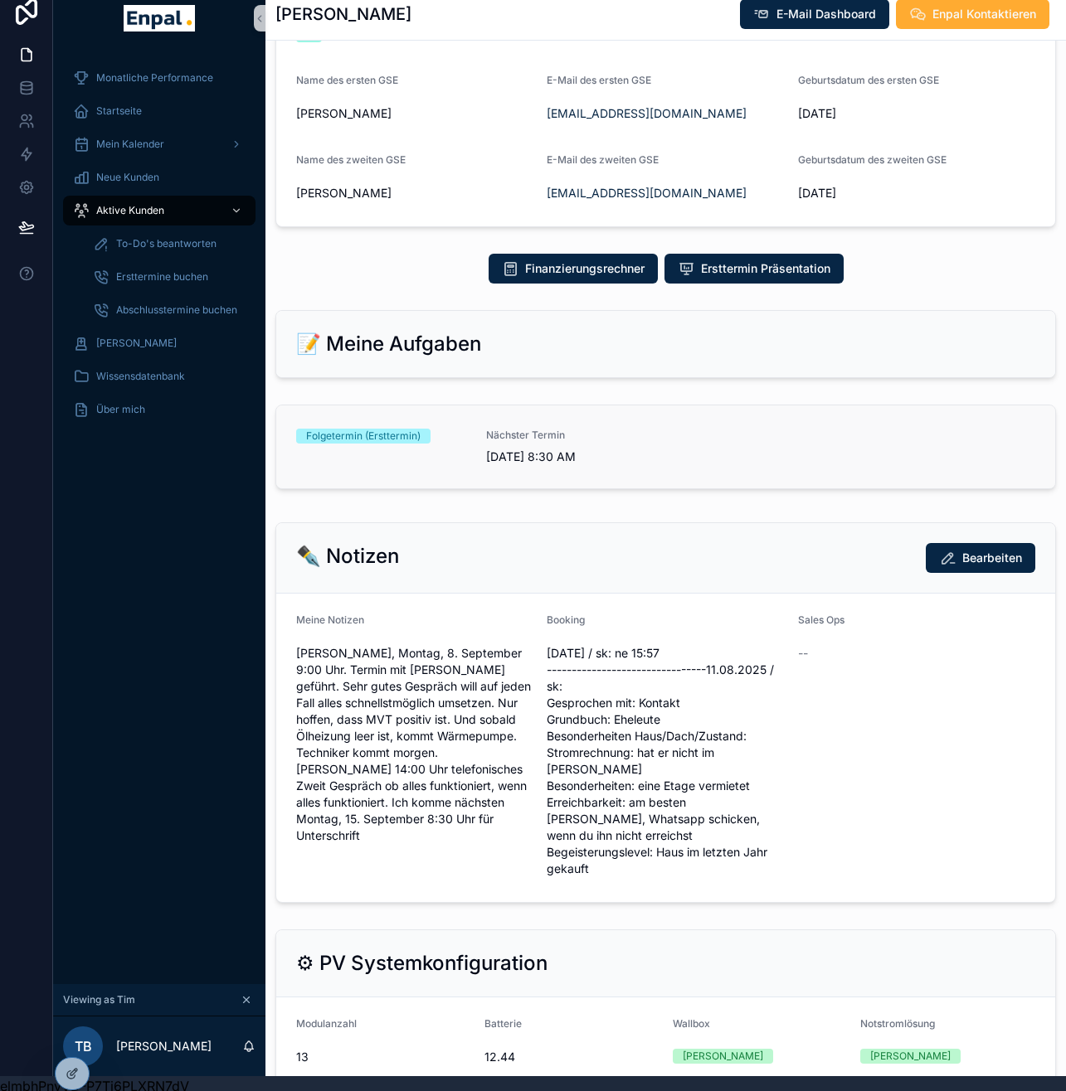
click at [457, 464] on div "Folgetermin (Ersttermin)" at bounding box center [381, 447] width 170 height 36
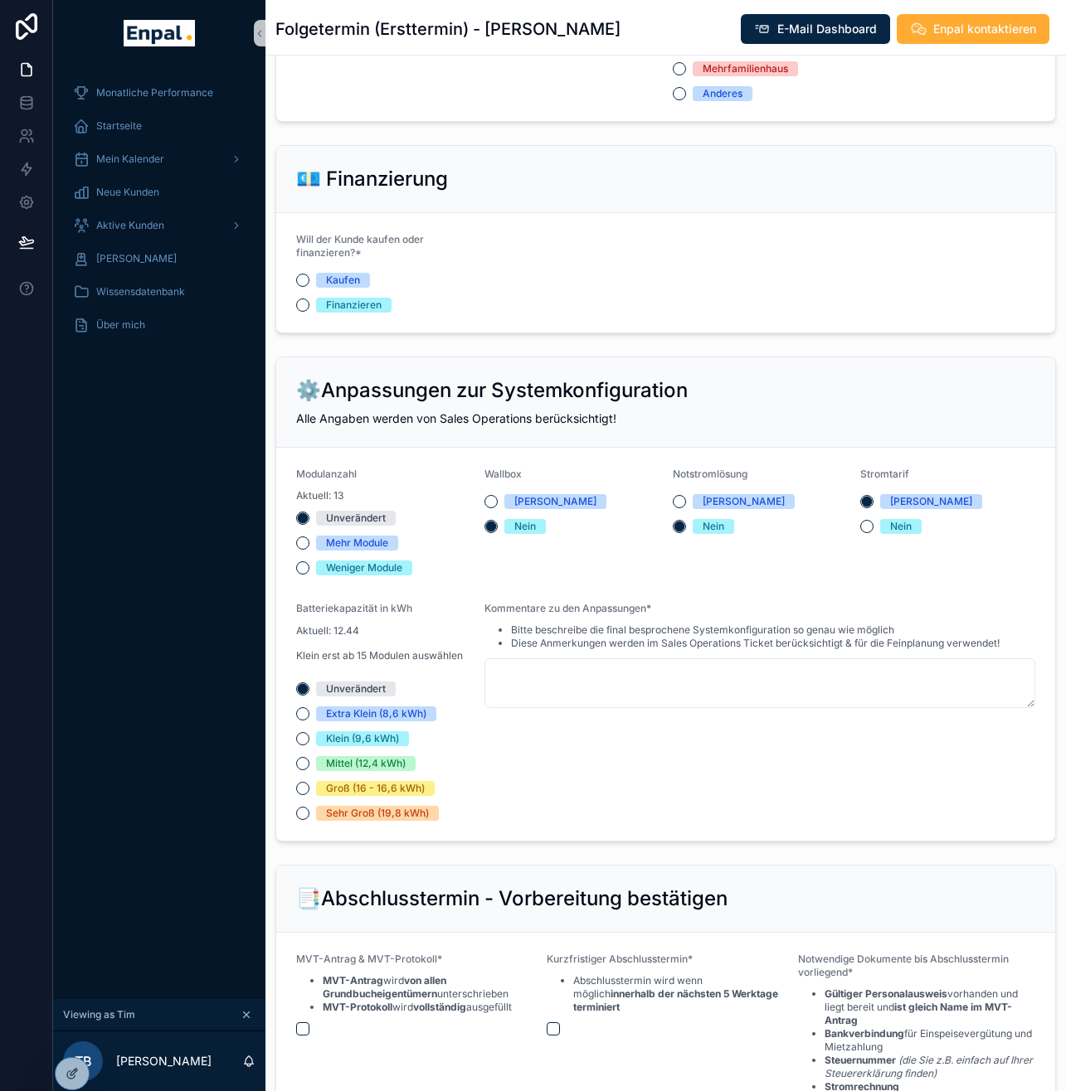
scroll to position [1462, 0]
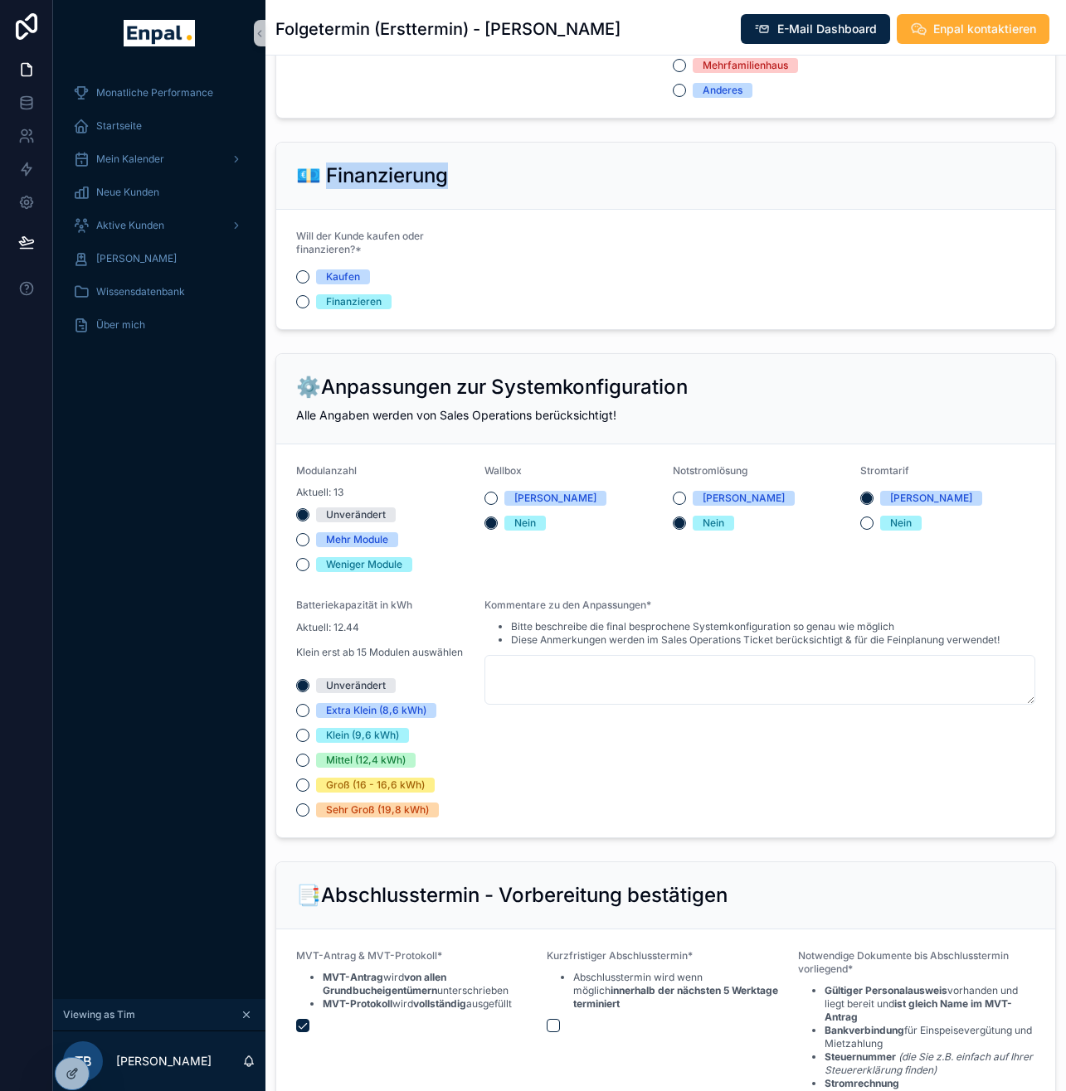
drag, startPoint x: 323, startPoint y: 187, endPoint x: 437, endPoint y: 217, distance: 117.7
click at [437, 210] on div "💶 Finanzierung" at bounding box center [665, 176] width 779 height 67
click at [299, 309] on button "Finanzieren" at bounding box center [302, 301] width 13 height 13
click at [300, 284] on button "Kaufen" at bounding box center [302, 276] width 13 height 13
click at [302, 309] on button "Finanzieren" at bounding box center [302, 301] width 13 height 13
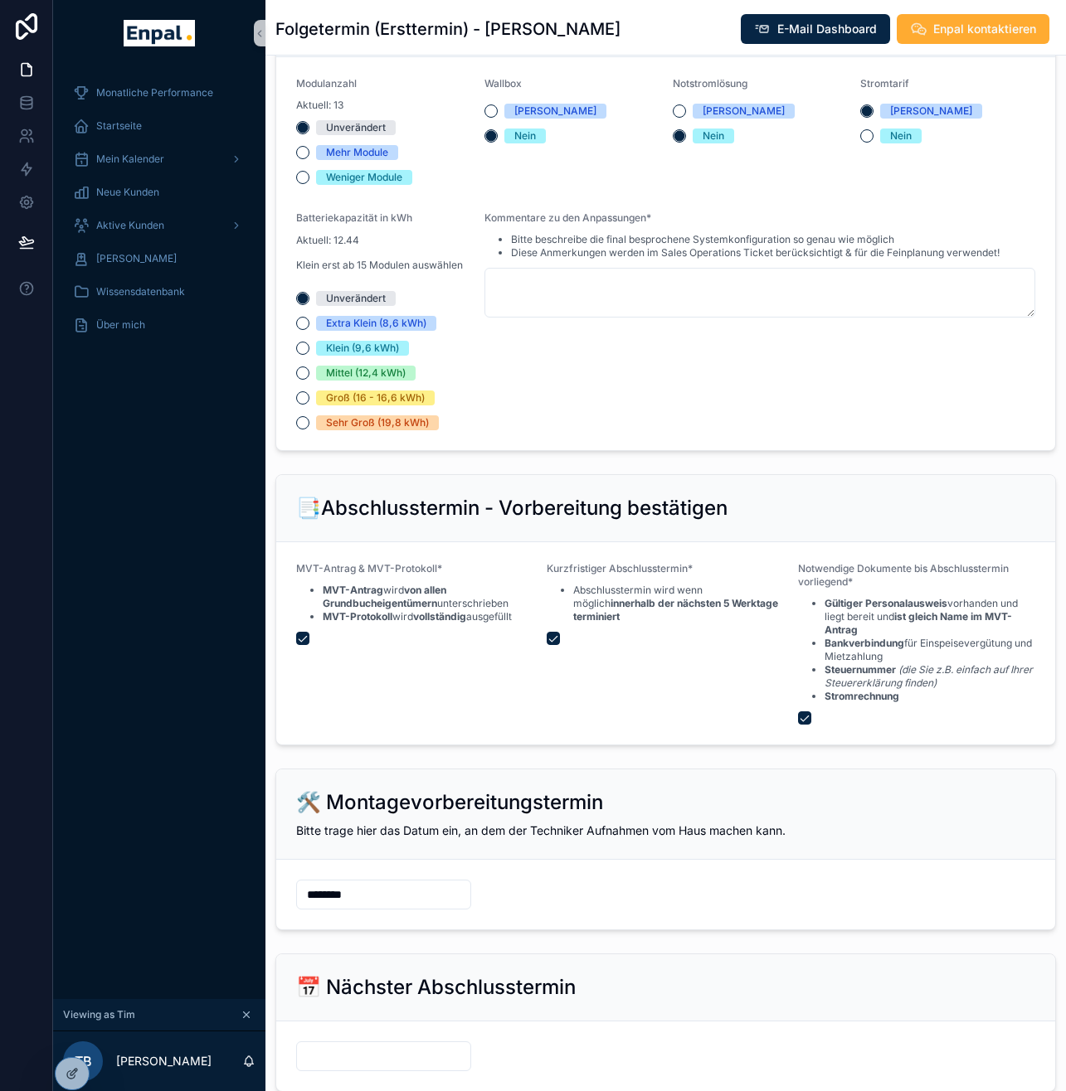
scroll to position [2024, 0]
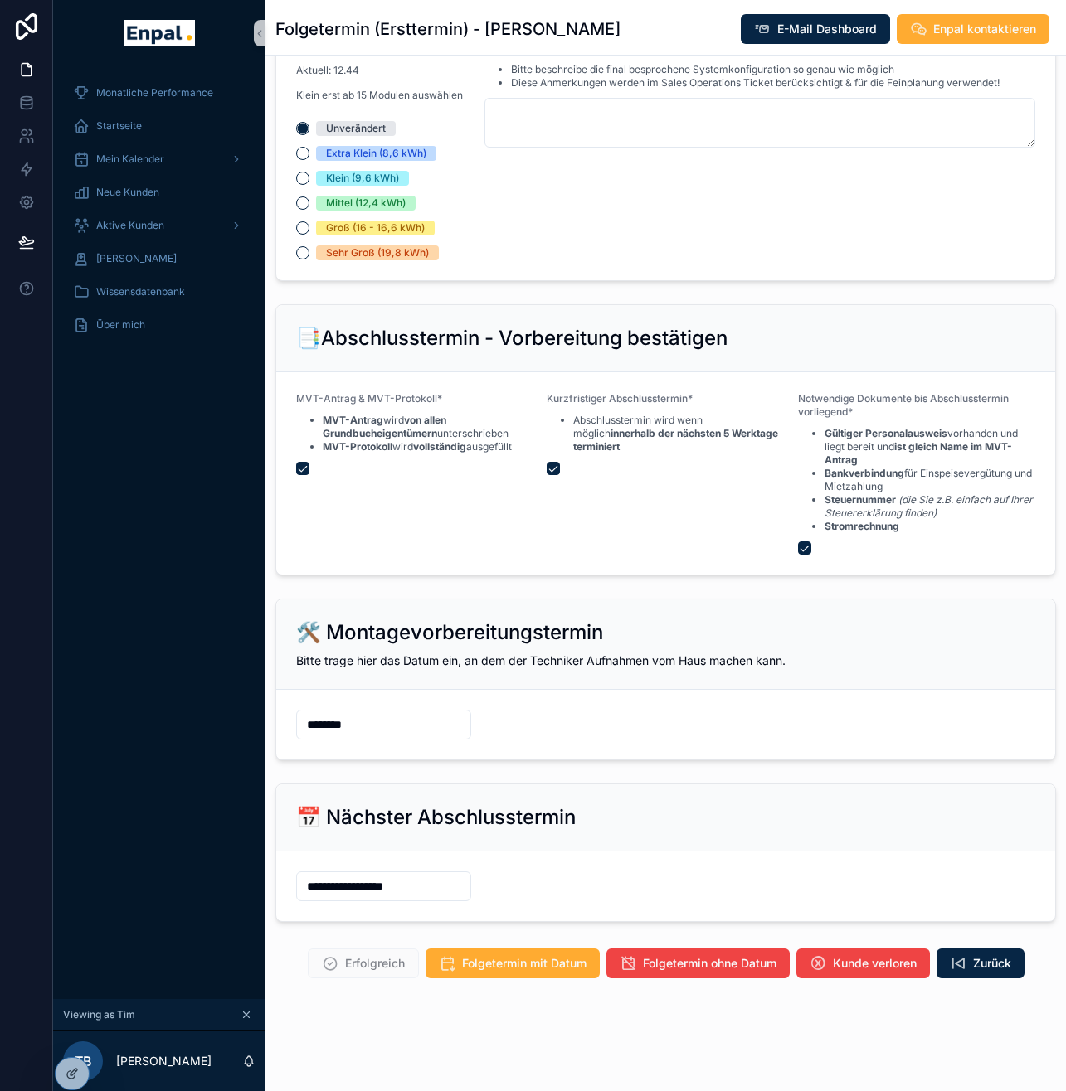
type input "**********"
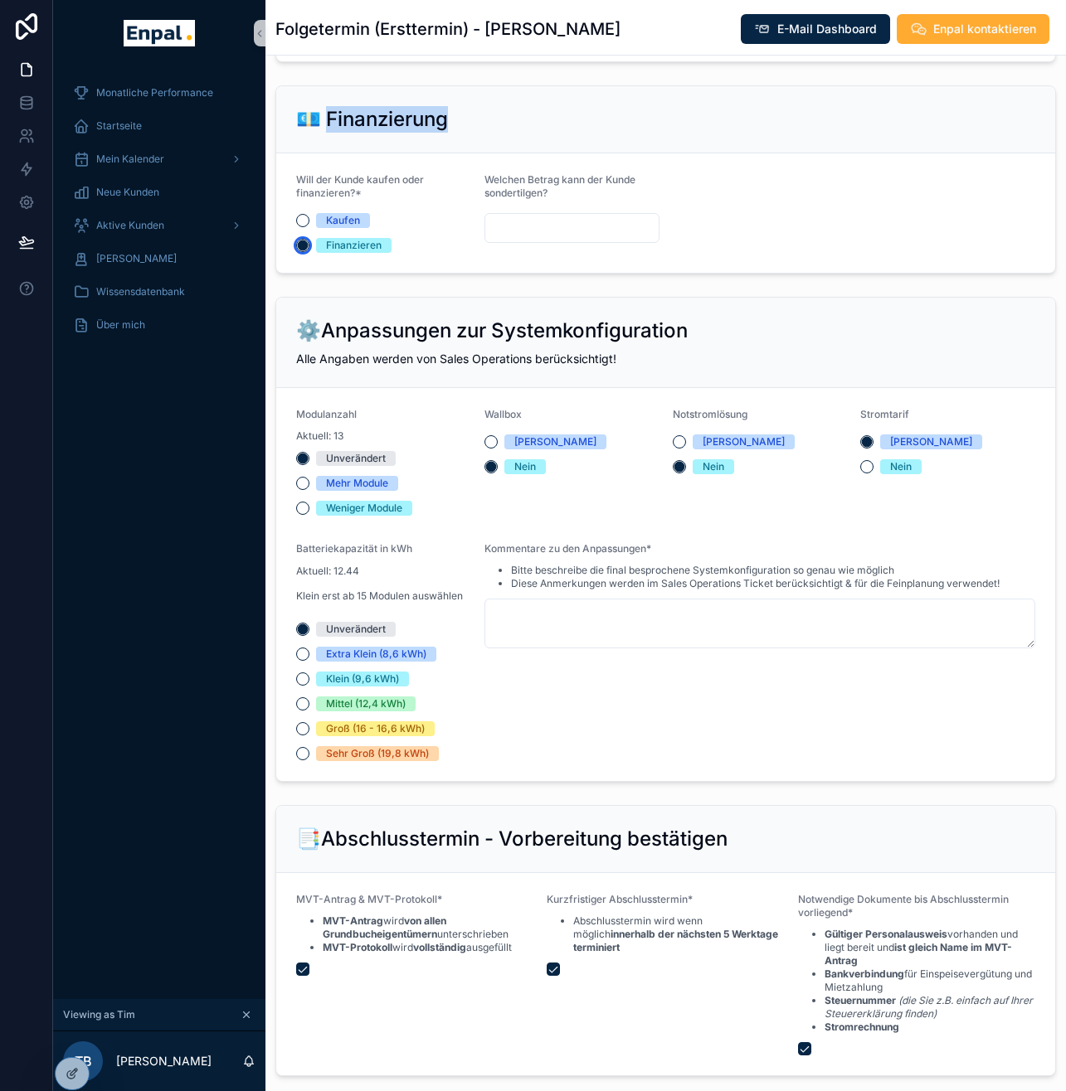
scroll to position [1398, 0]
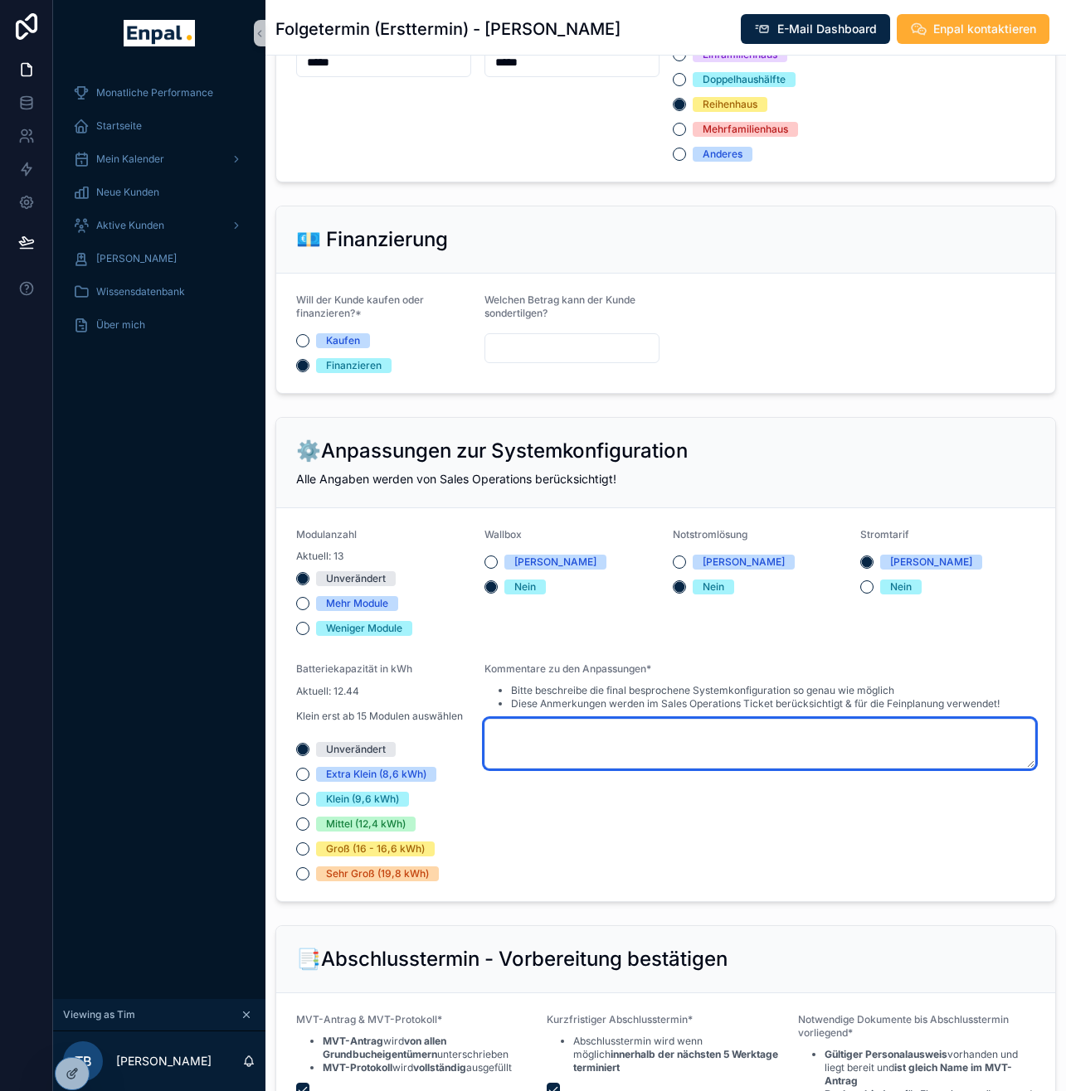
click at [623, 746] on textarea "scrollable content" at bounding box center [759, 744] width 551 height 50
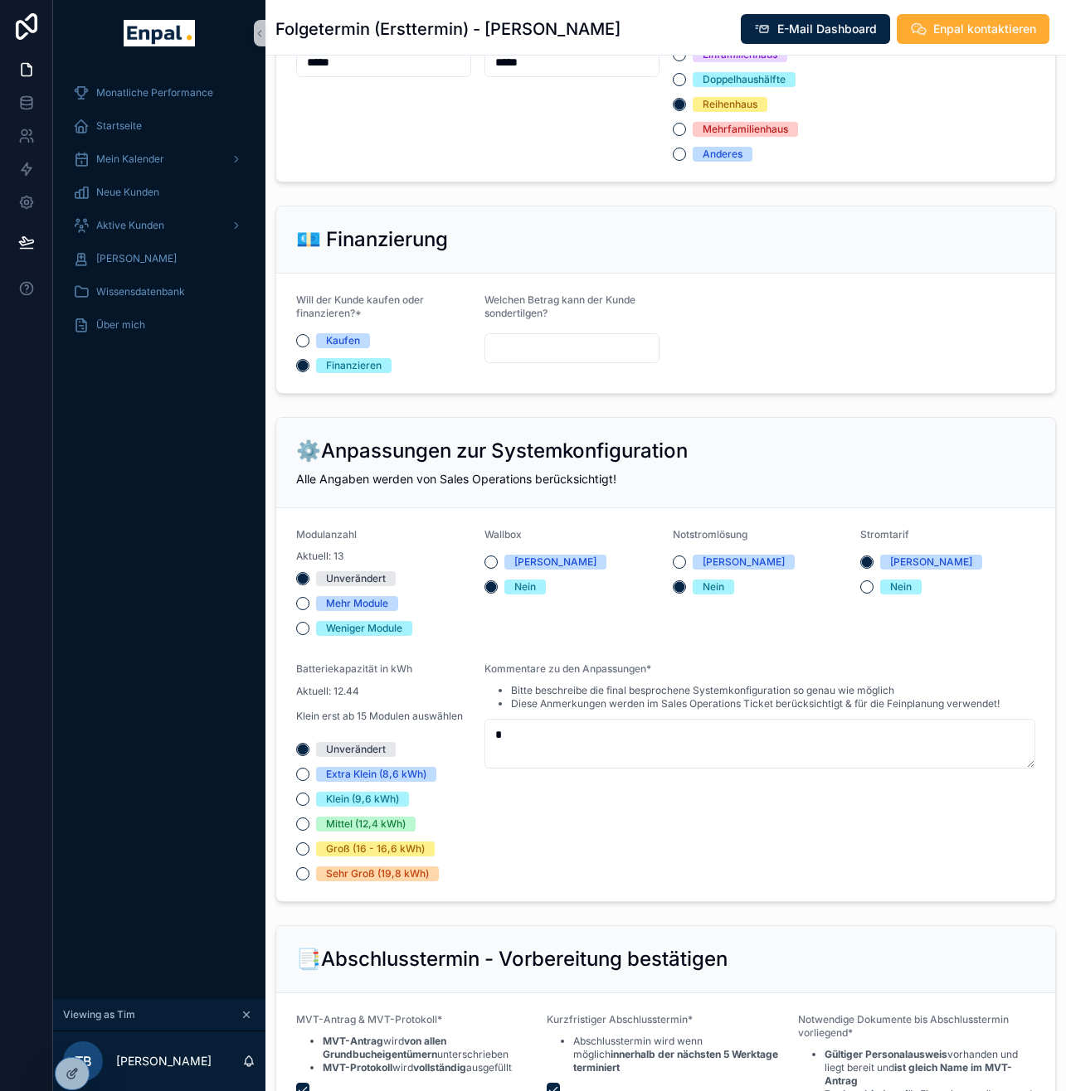
click at [630, 882] on div "Kommentare zu den Anpassungen* Bitte beschreibe die final besprochene Systemkon…" at bounding box center [759, 772] width 551 height 219
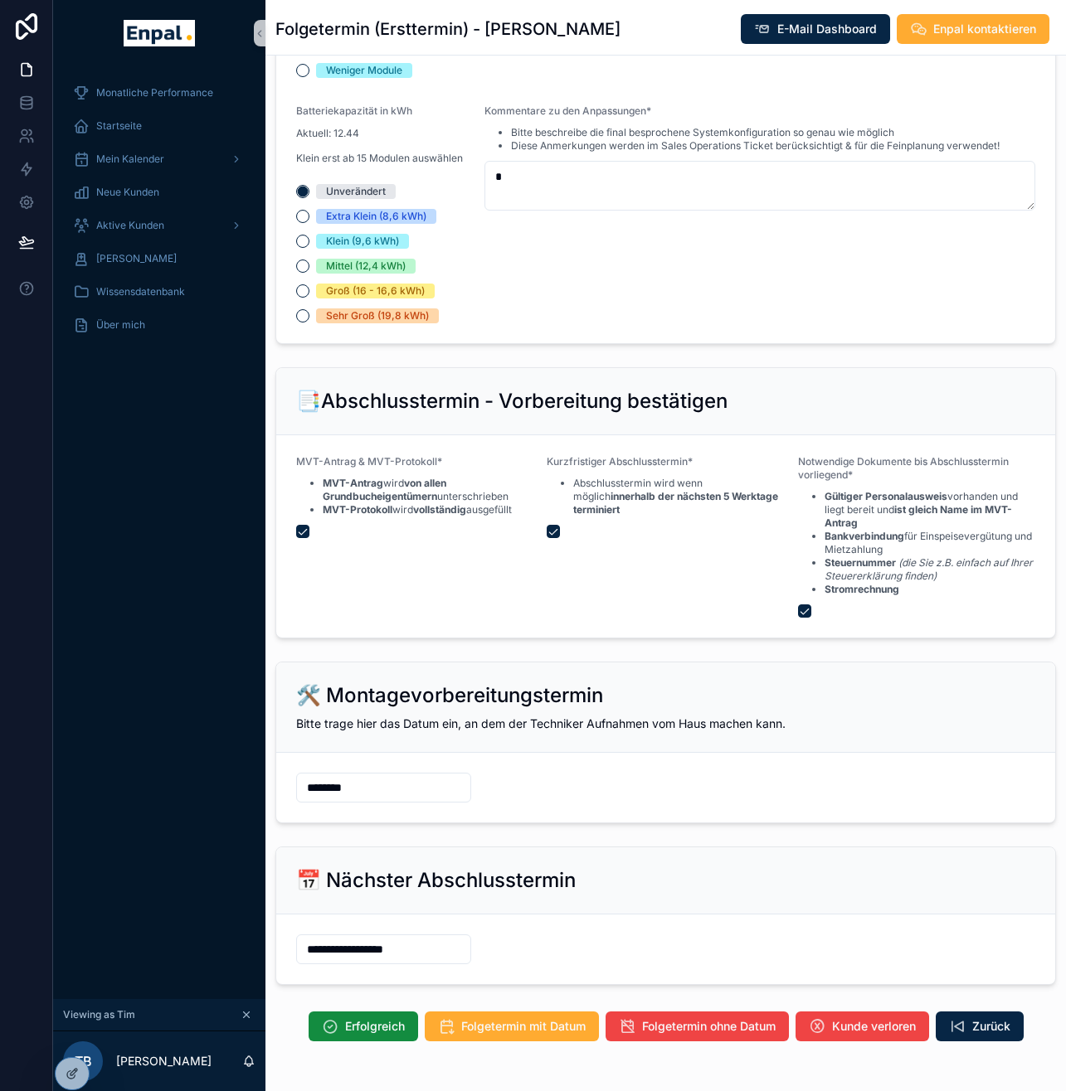
scroll to position [2024, 0]
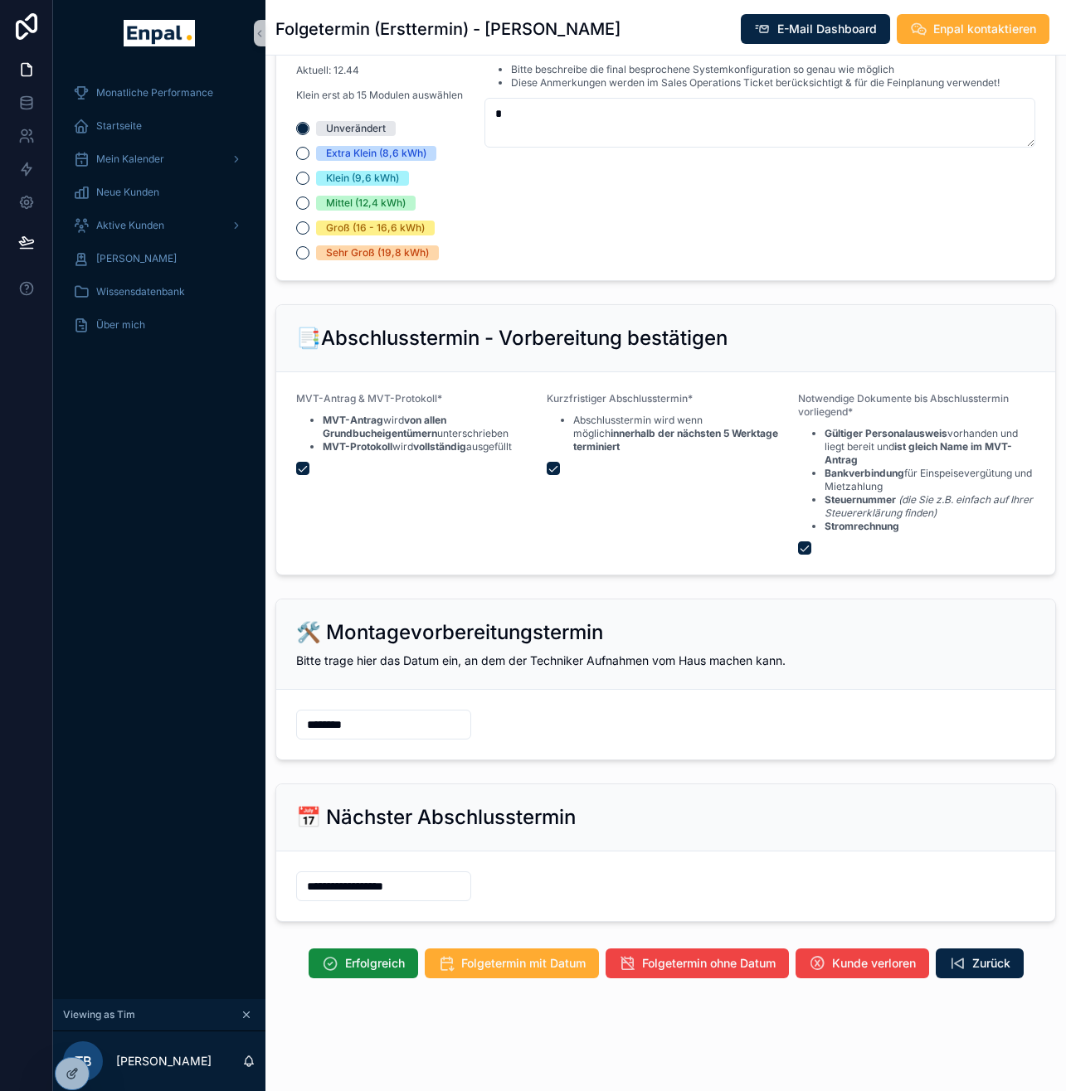
type textarea "**"
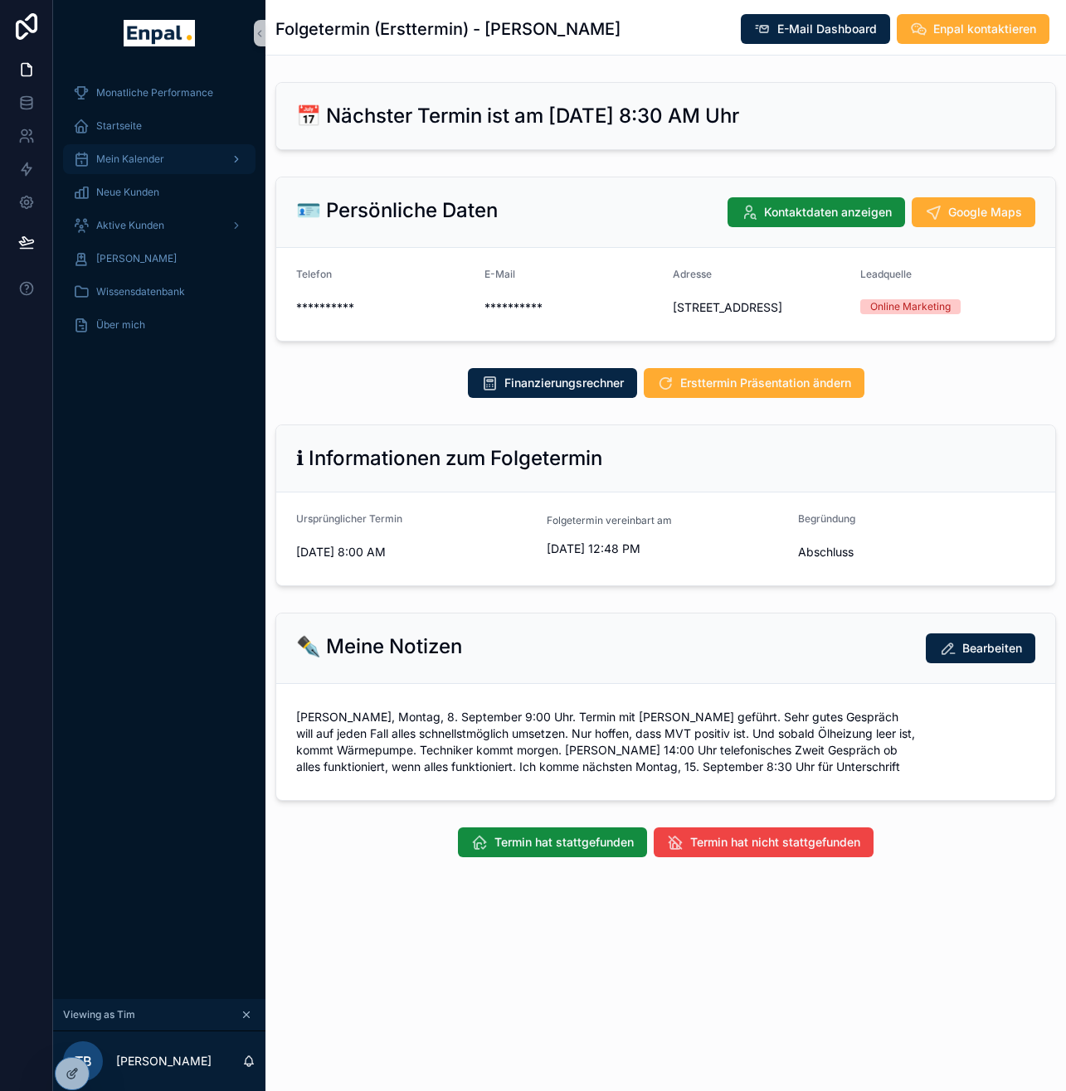
click at [172, 162] on div "Mein Kalender" at bounding box center [159, 159] width 173 height 27
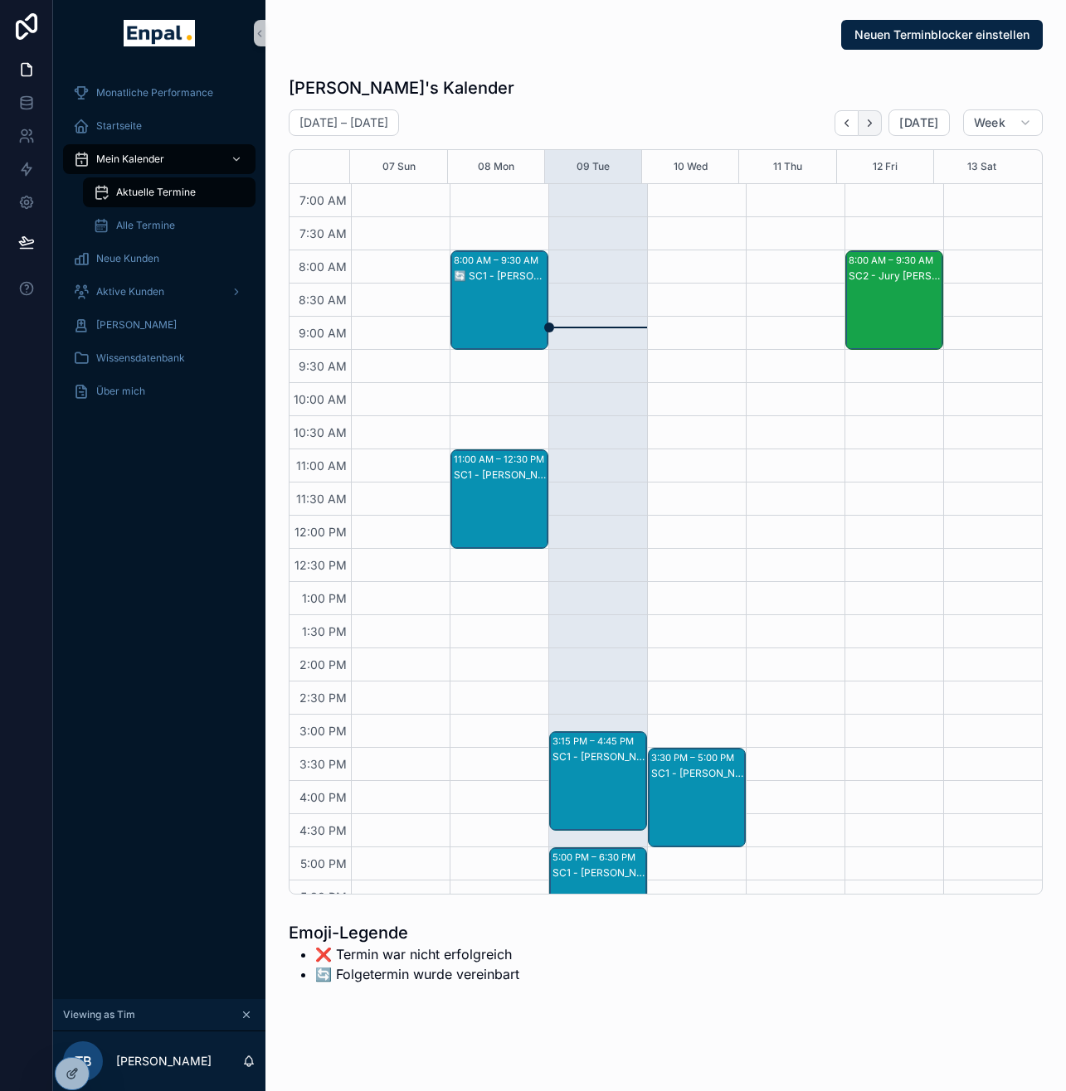
click at [872, 122] on icon "Next" at bounding box center [869, 122] width 3 height 7
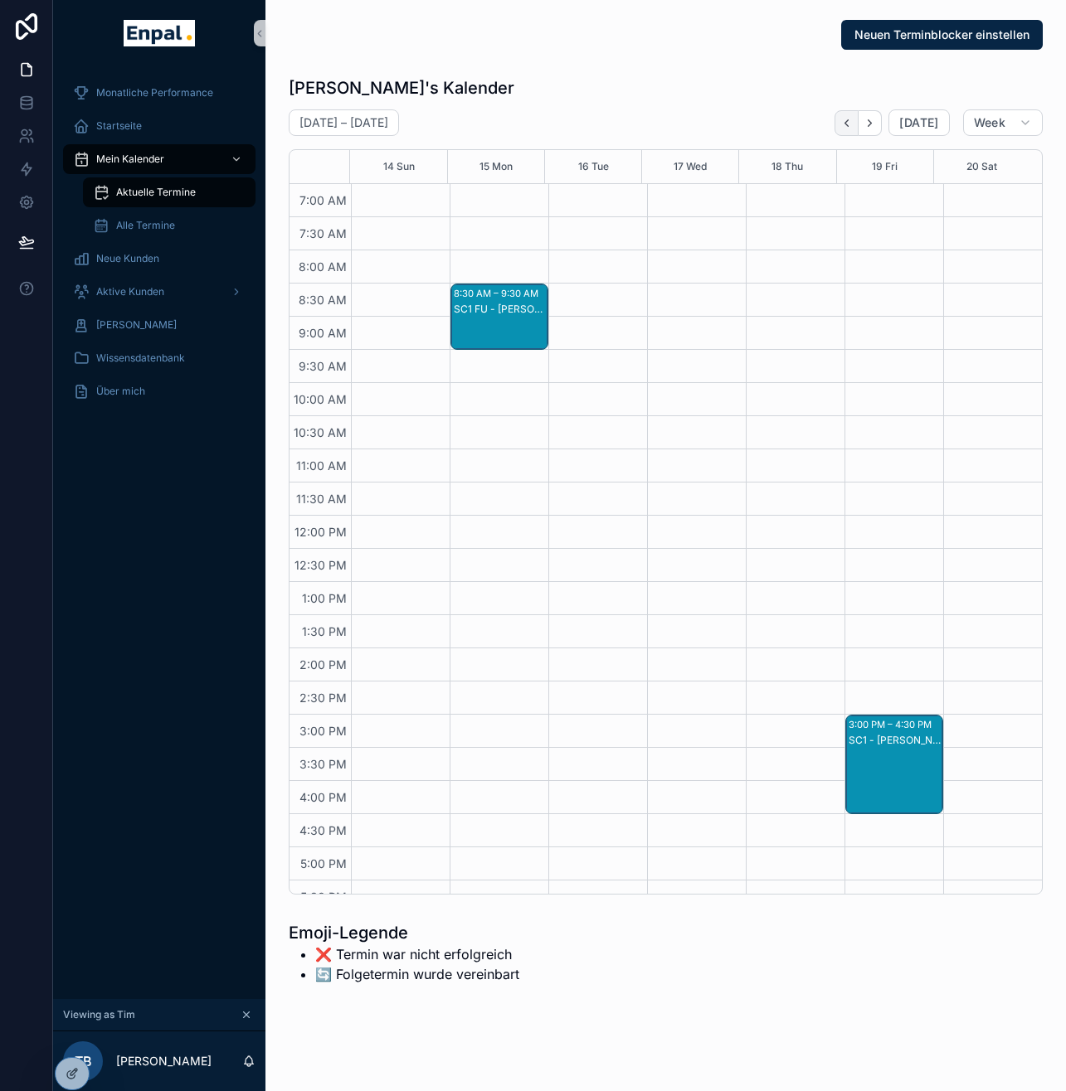
click at [852, 119] on icon "Back" at bounding box center [846, 123] width 12 height 12
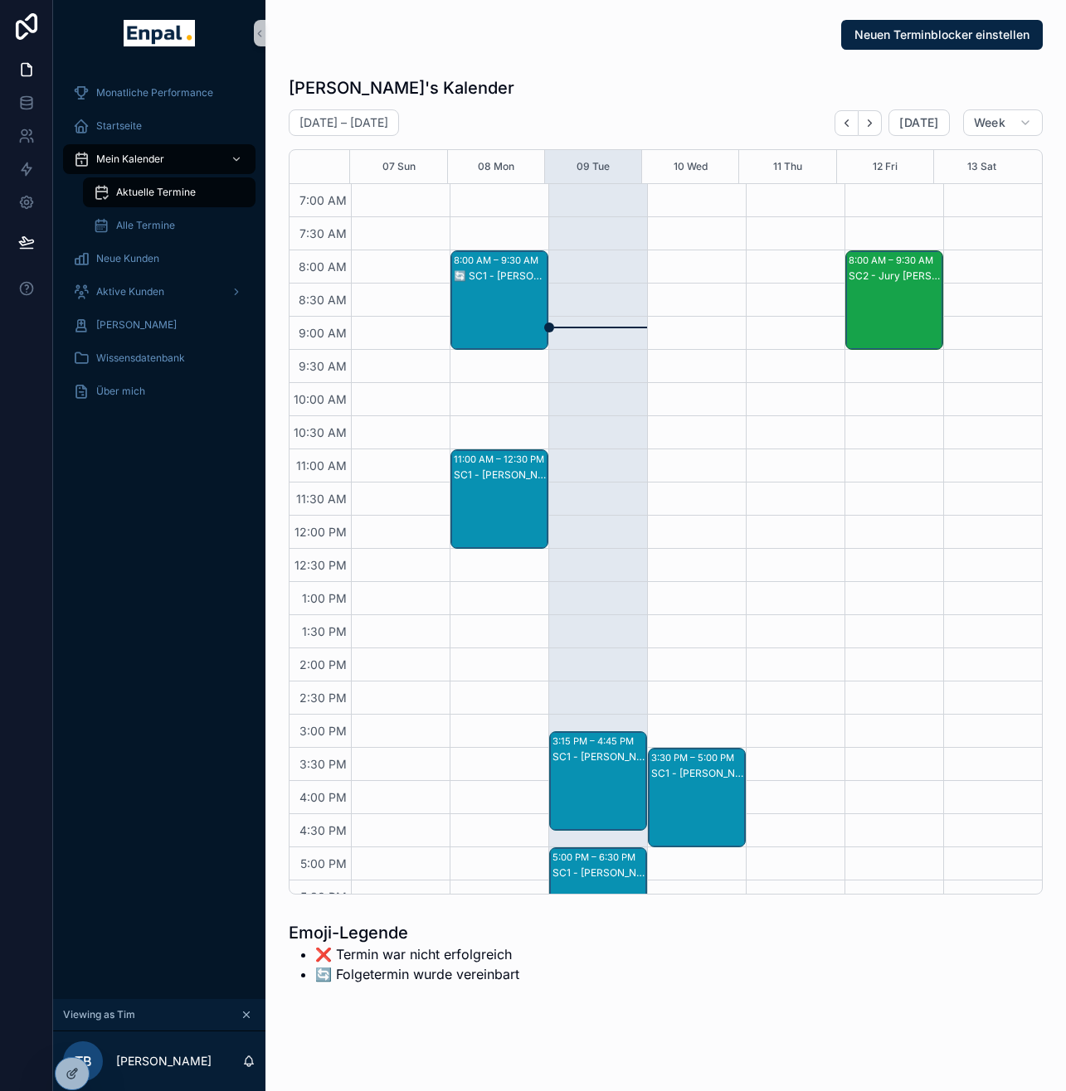
click at [877, 304] on div "SC2 - Jury Hirsch - SC2" at bounding box center [894, 317] width 93 height 96
click at [873, 123] on icon "Next" at bounding box center [869, 123] width 12 height 12
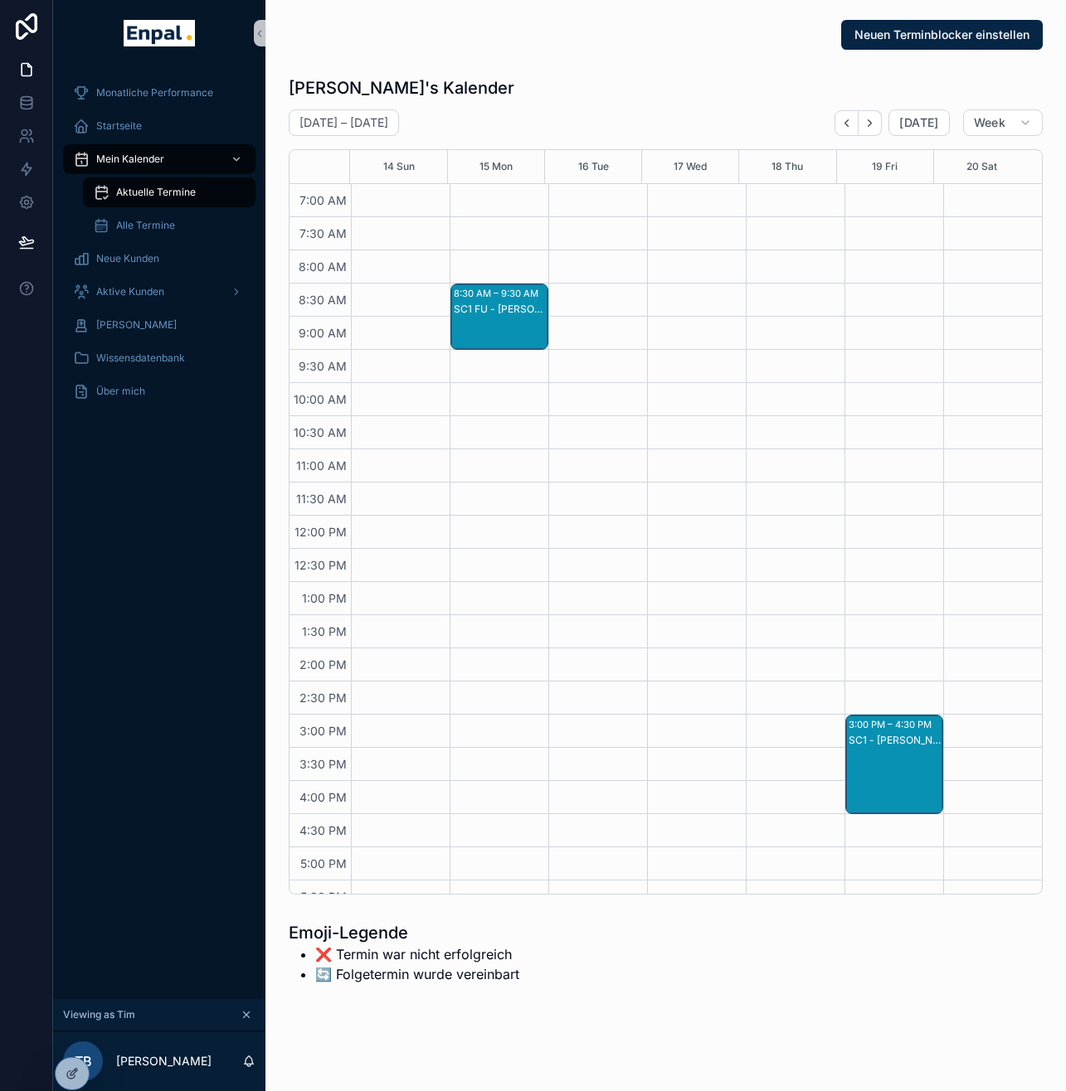
click at [498, 321] on div "SC1 FU - Schaikh Mustafa - SC1 FU" at bounding box center [500, 333] width 93 height 63
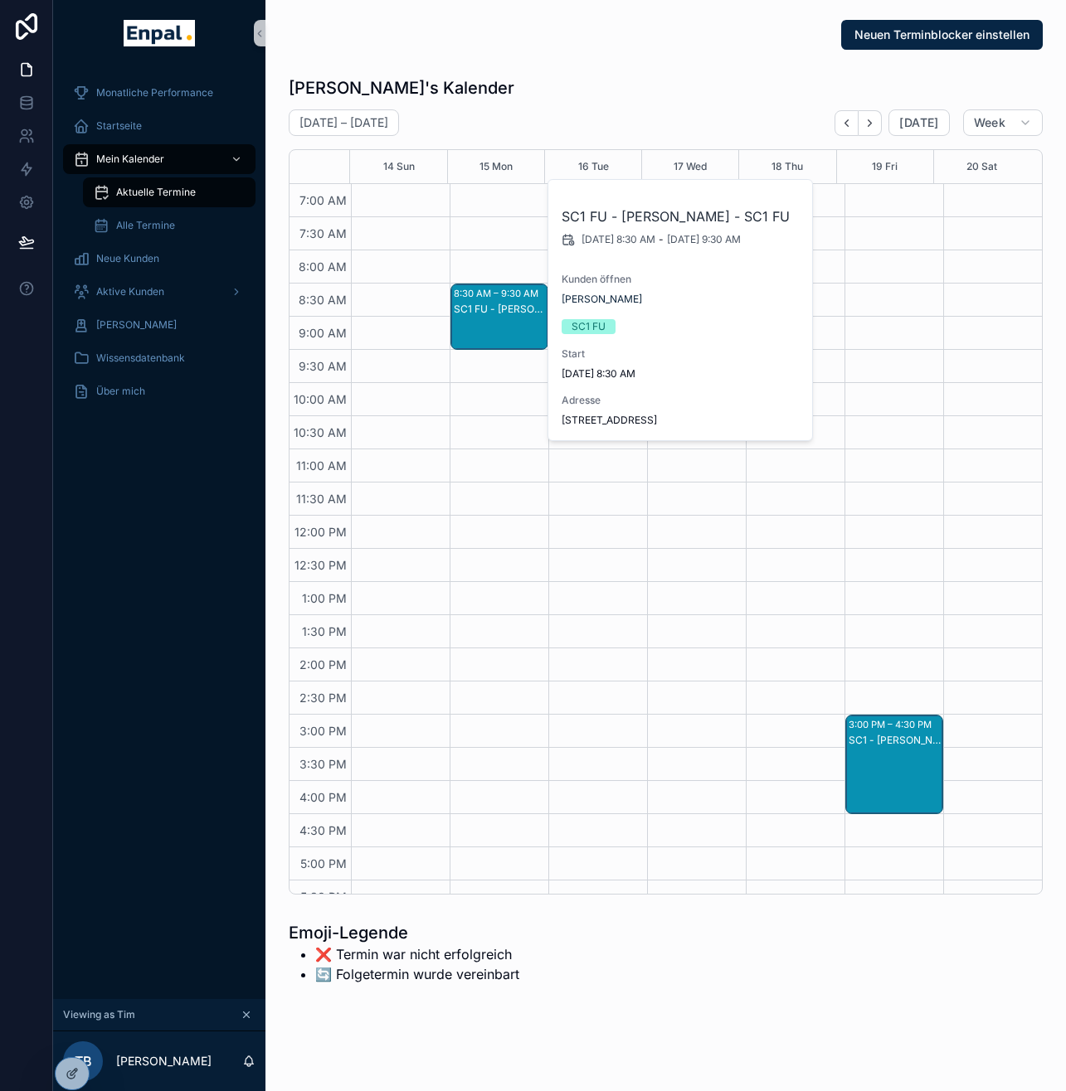
click at [596, 335] on div "SC1 FU - Schaikh Mustafa - SC1 FU 9/15/2025 8:30 AM - 9/15/2025 9:30 AM Kunden …" at bounding box center [680, 310] width 265 height 260
click at [137, 303] on div "Aktive Kunden" at bounding box center [159, 292] width 173 height 27
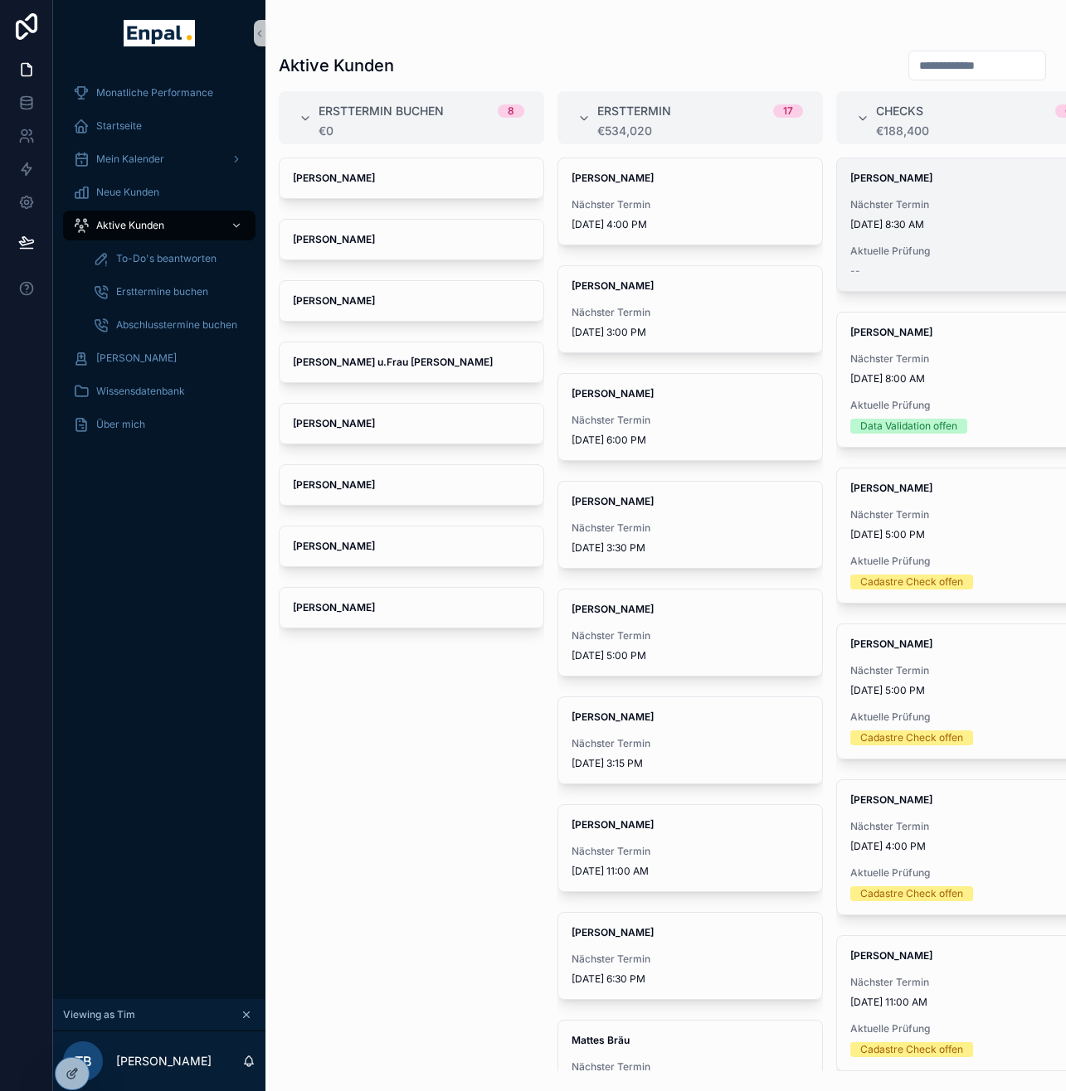
click at [949, 229] on span "9/15/2025 8:30 AM" at bounding box center [968, 224] width 237 height 13
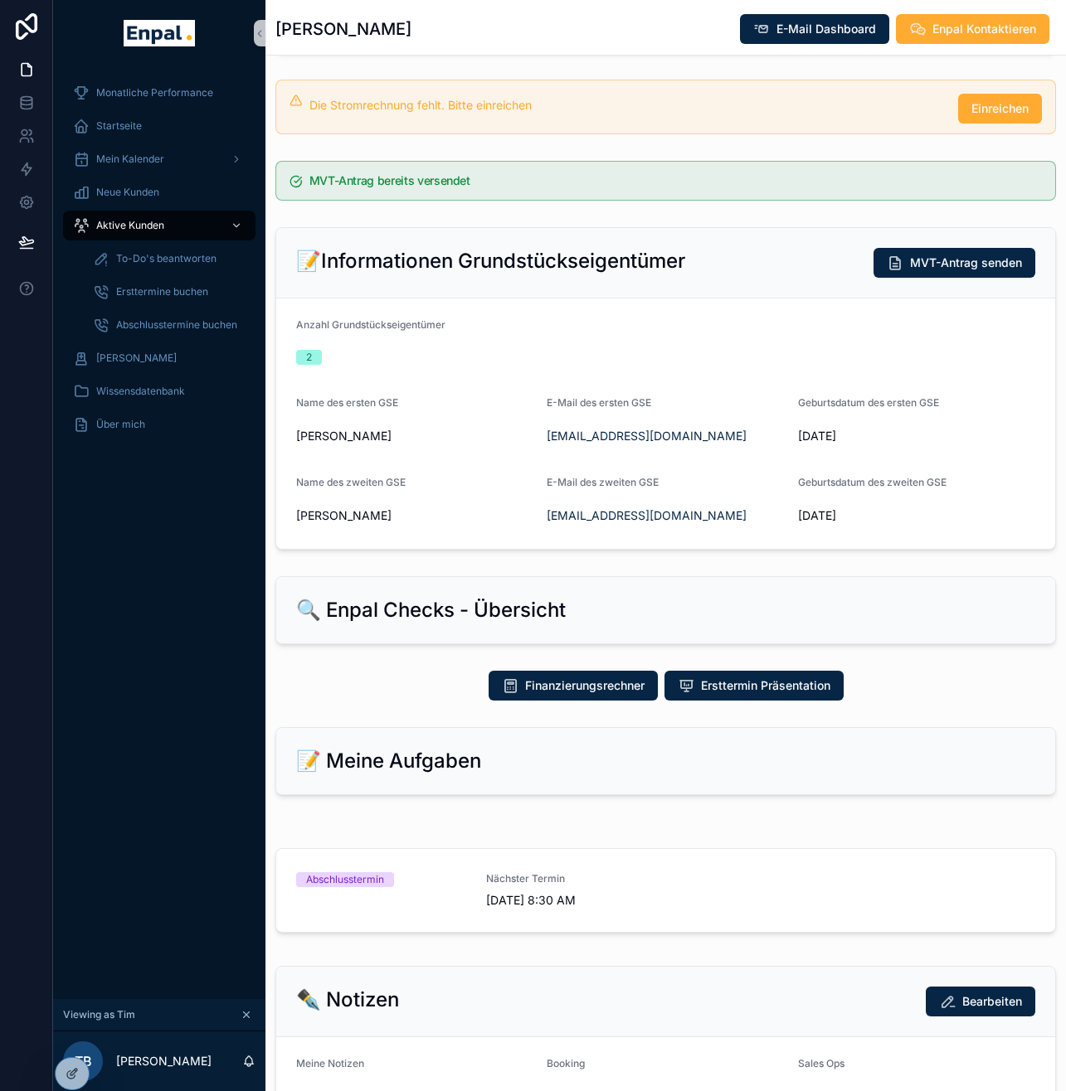
scroll to position [414, 0]
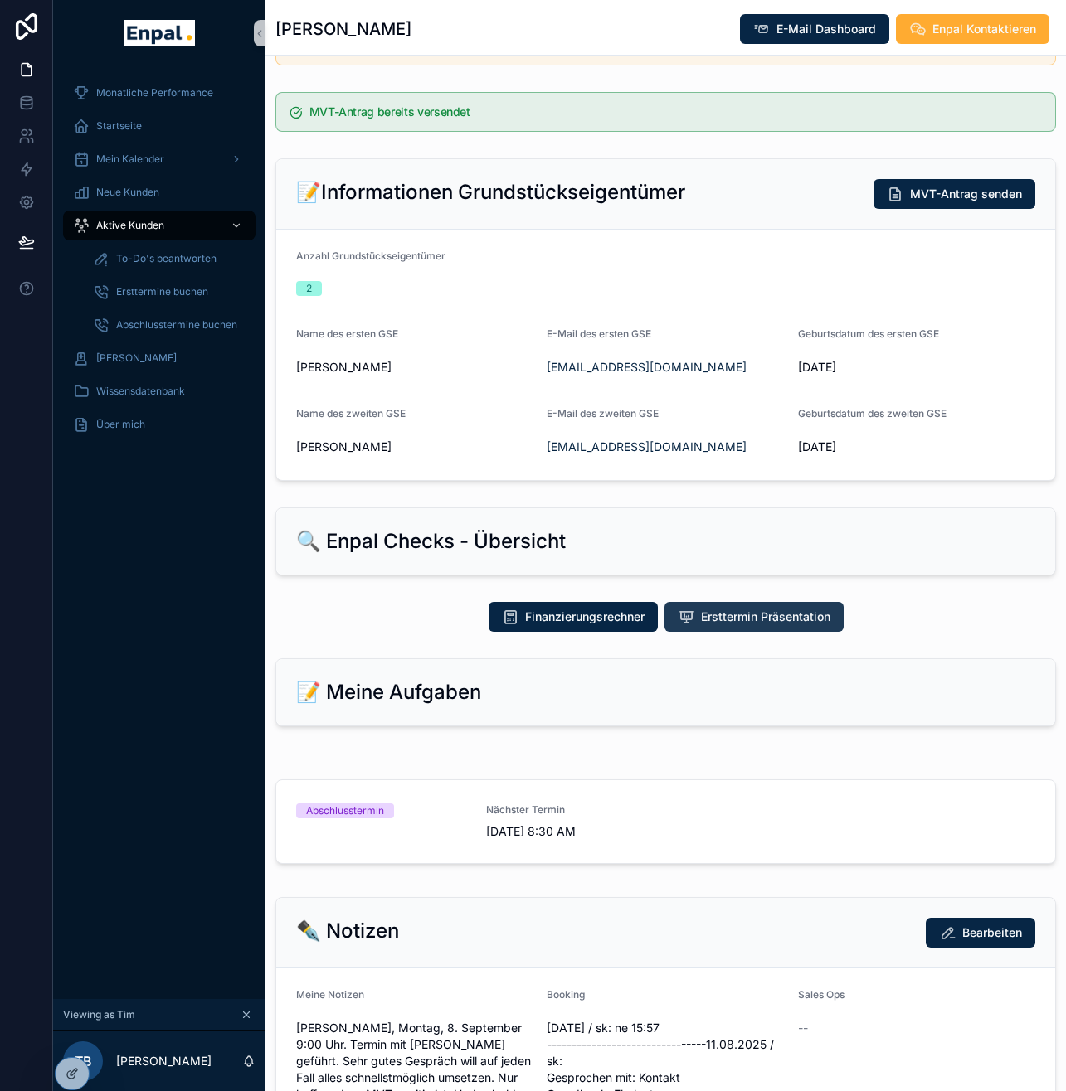
click at [753, 625] on span "Ersttermin Präsentation" at bounding box center [765, 617] width 129 height 17
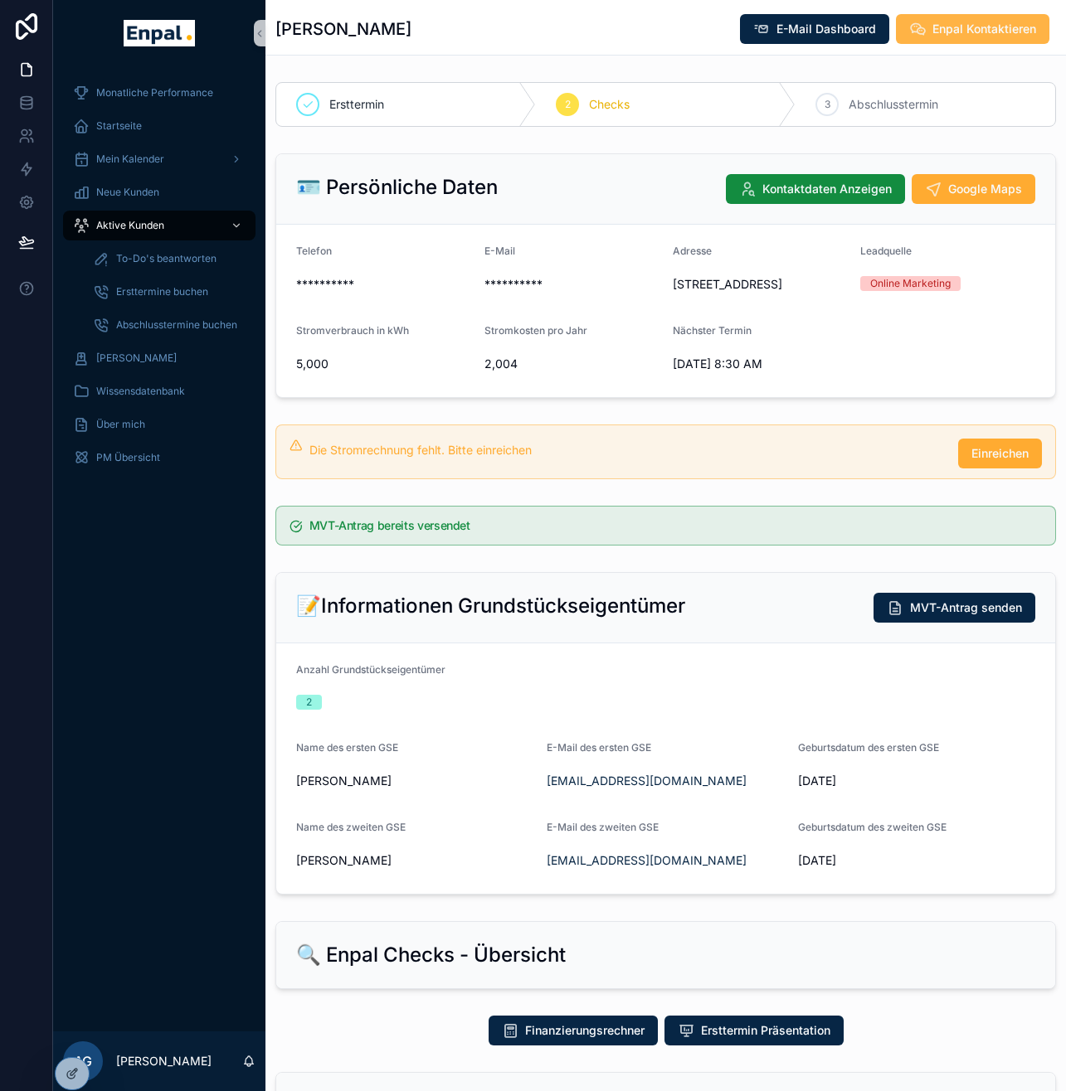
click at [969, 25] on span "Enpal Kontaktieren" at bounding box center [984, 29] width 104 height 17
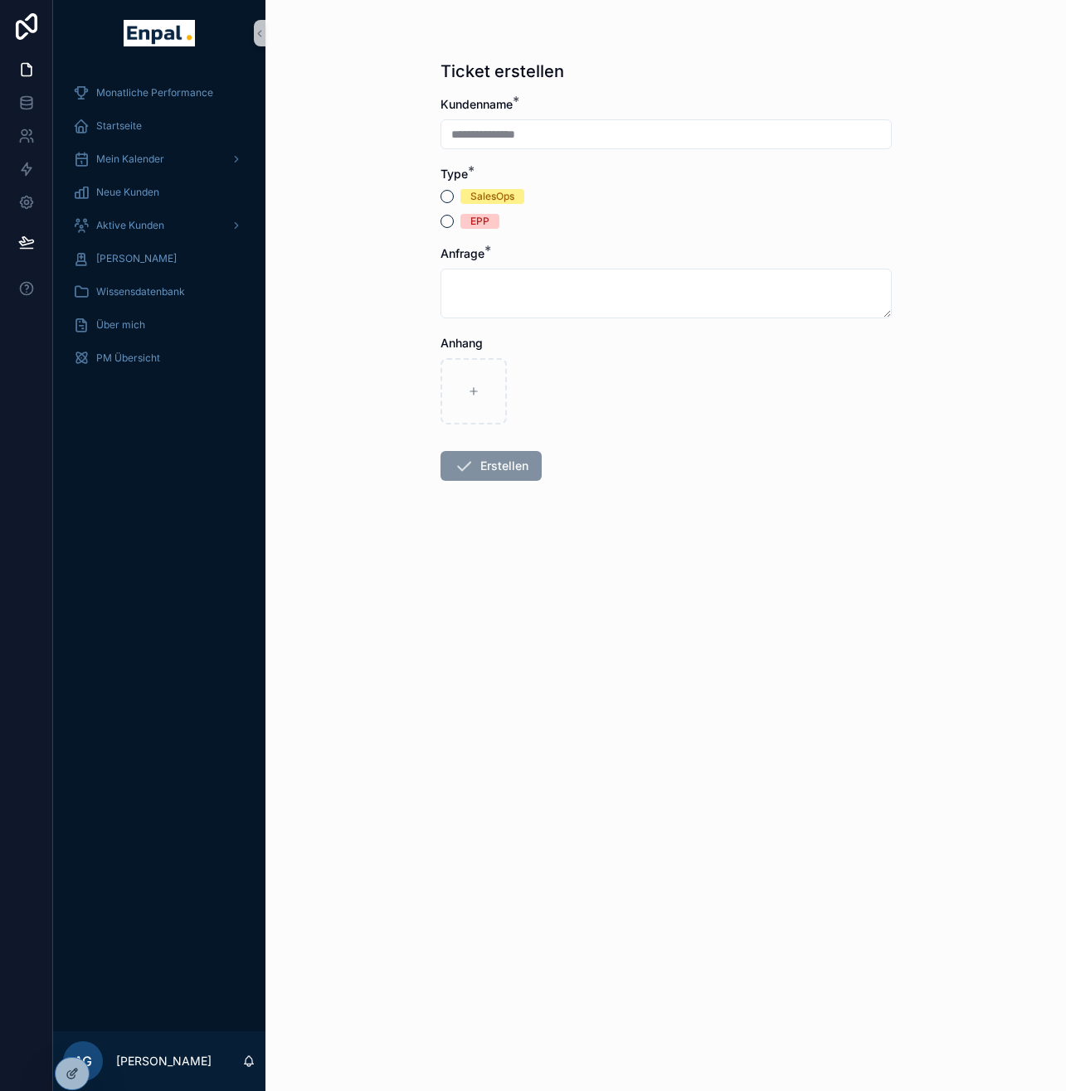
click at [572, 208] on div "SalesOps EPP" at bounding box center [665, 209] width 451 height 40
click at [144, 29] on img "scrollable content" at bounding box center [159, 33] width 70 height 27
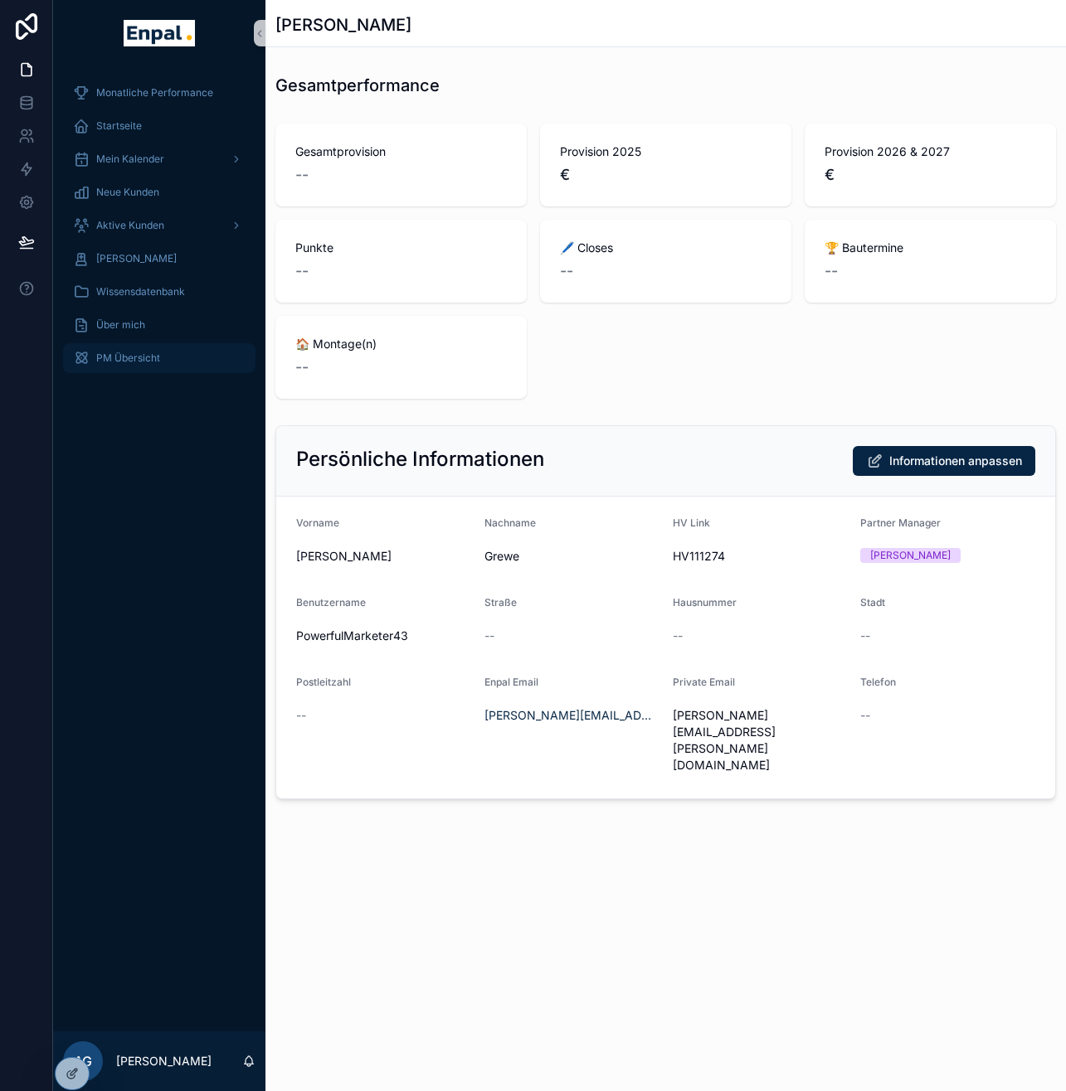
click at [126, 360] on span "PM Übersicht" at bounding box center [128, 358] width 64 height 13
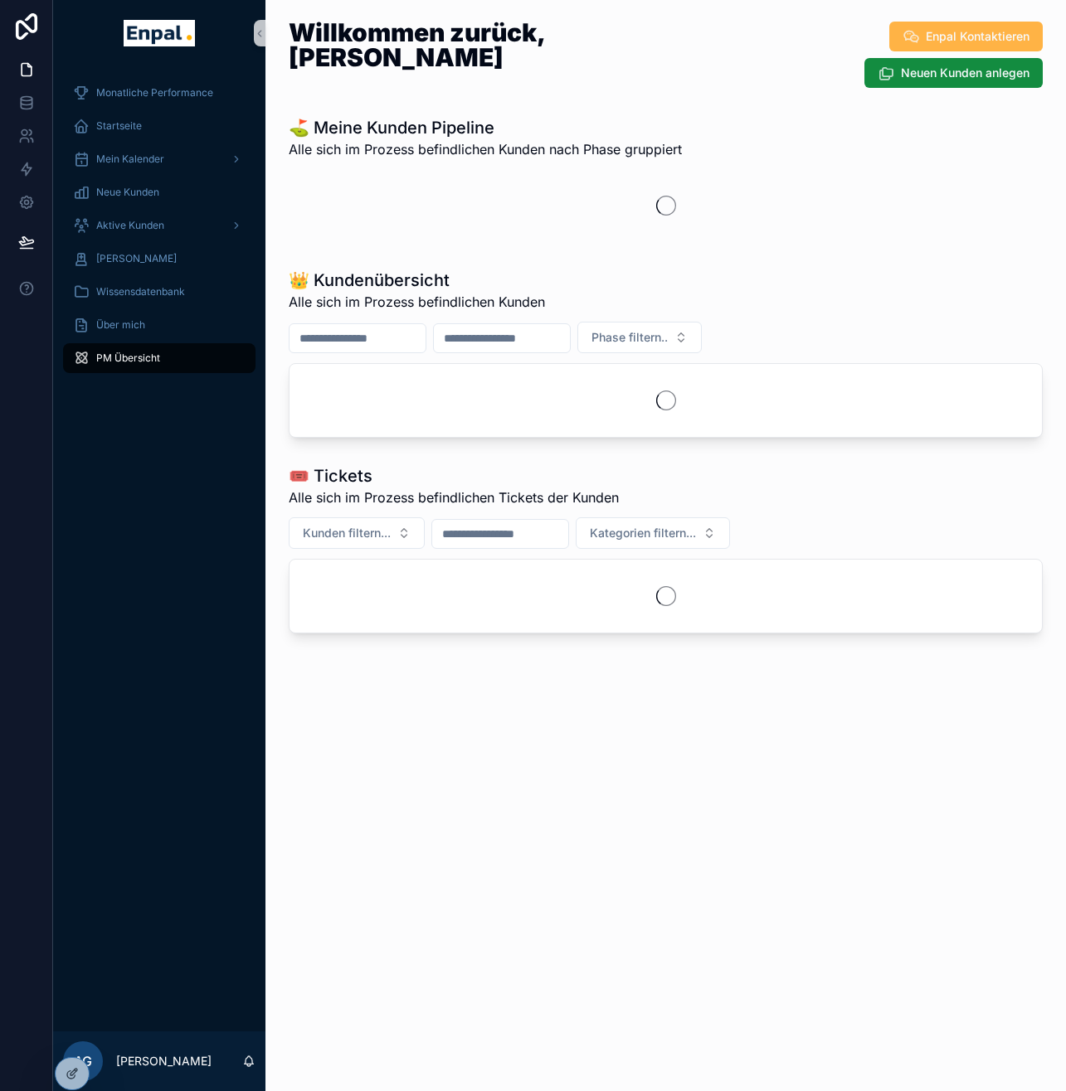
click at [957, 39] on span "Enpal Kontaktieren" at bounding box center [978, 36] width 104 height 17
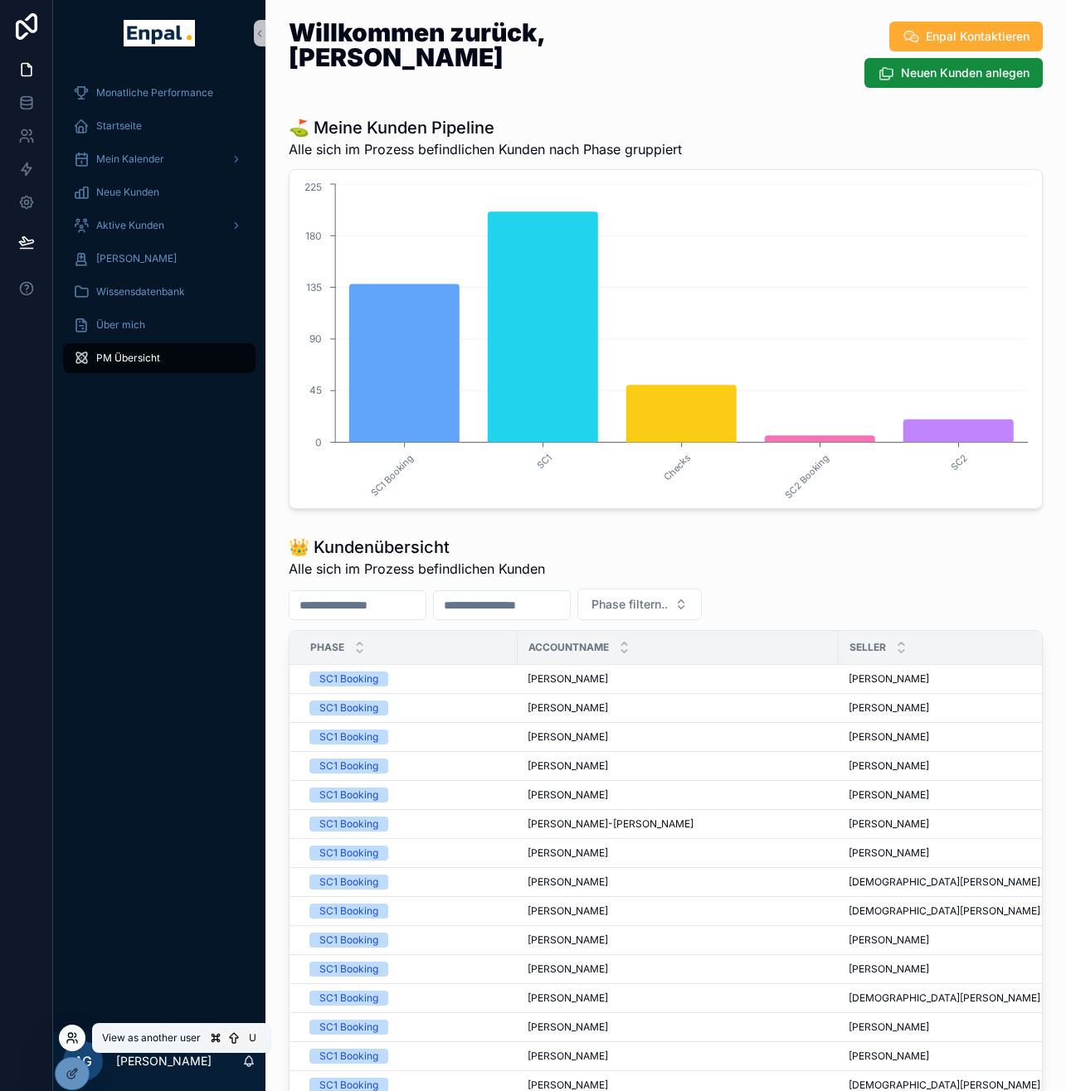
click at [73, 1043] on icon at bounding box center [72, 1038] width 13 height 13
click at [162, 557] on div "Monatliche Performance Startseite Mein Kalender Neue Kunden Aktive Kunden Verlo…" at bounding box center [159, 548] width 212 height 965
click at [75, 1033] on icon at bounding box center [72, 1038] width 13 height 13
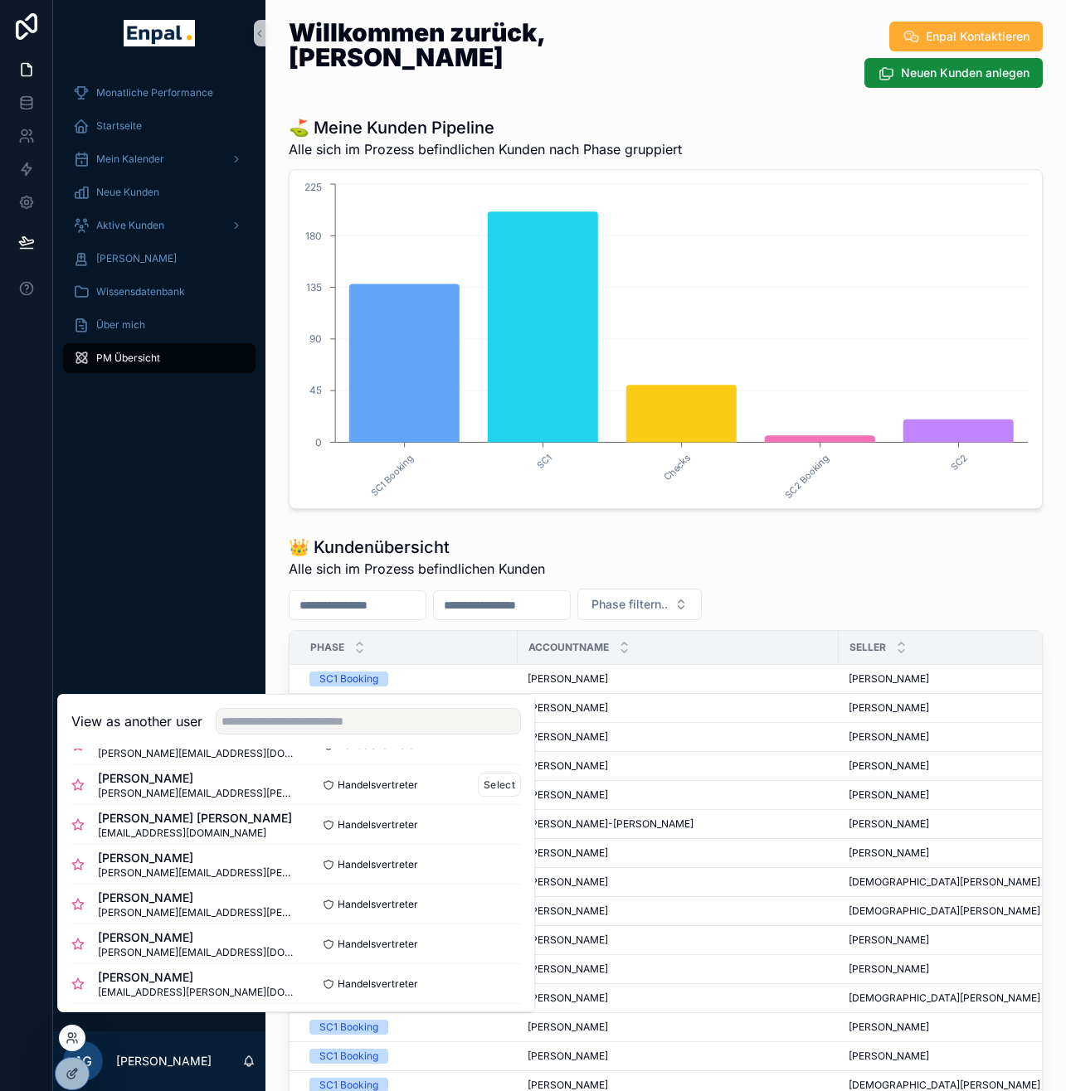
scroll to position [246, 0]
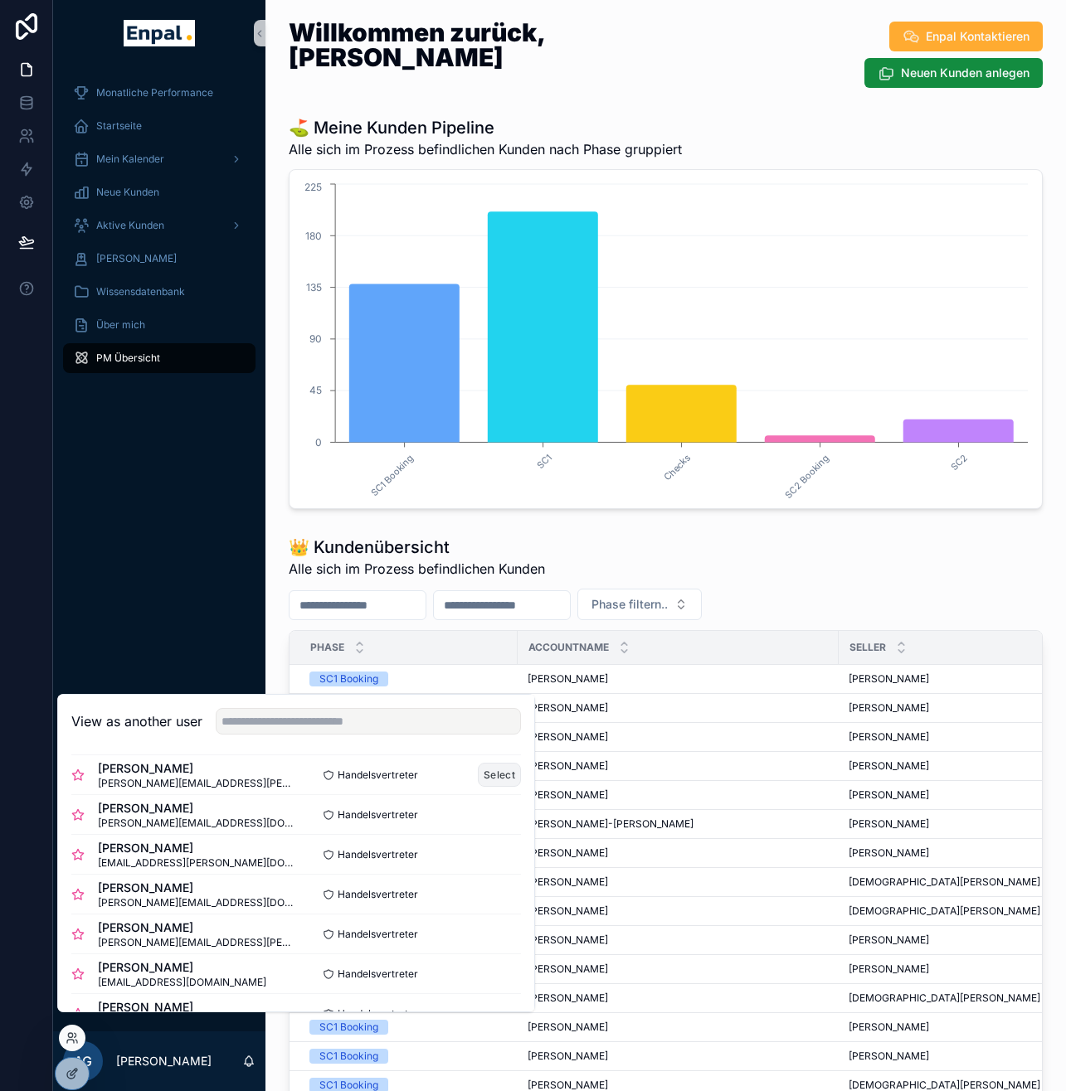
click at [484, 787] on button "Select" at bounding box center [499, 775] width 43 height 24
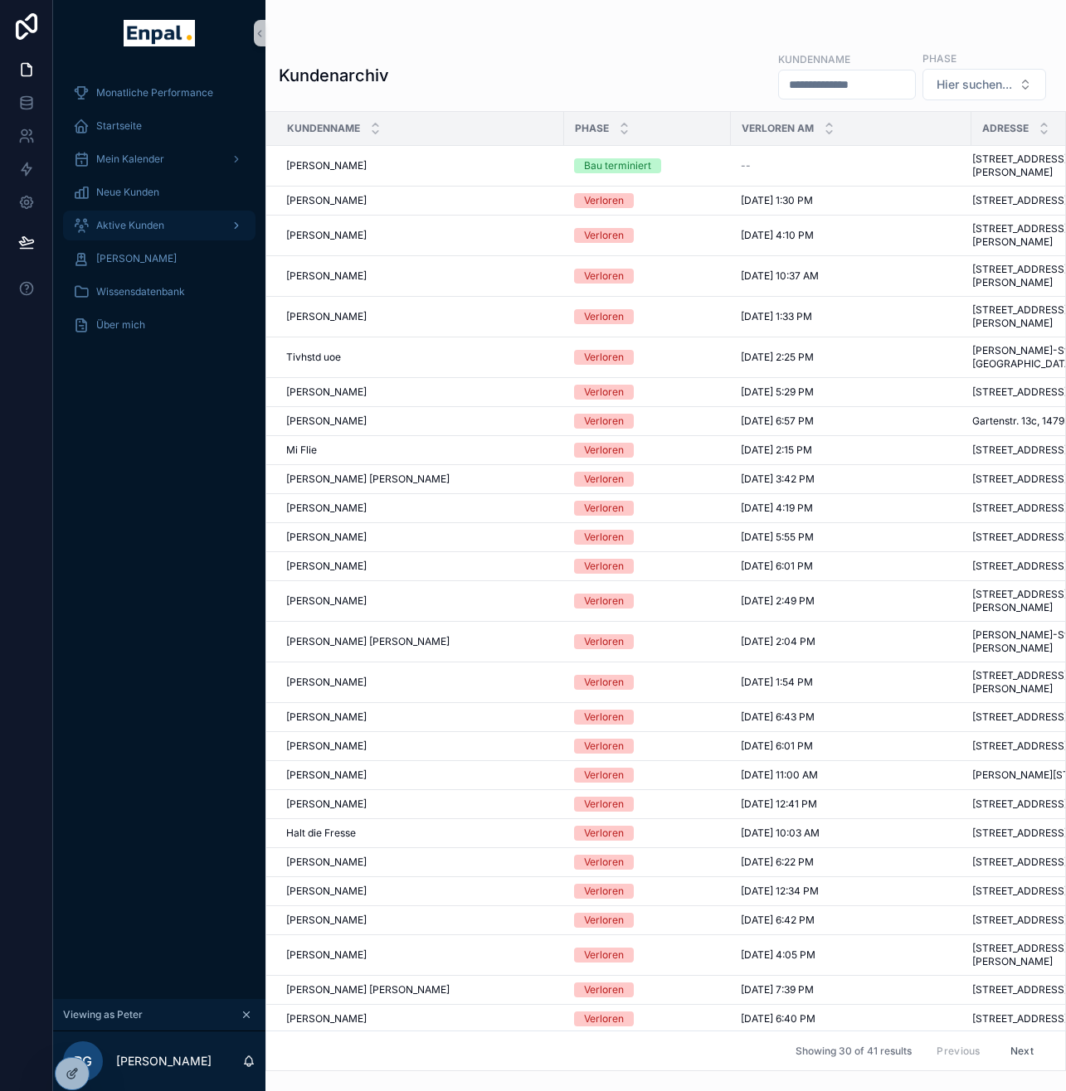
click at [134, 224] on span "Aktive Kunden" at bounding box center [130, 225] width 68 height 13
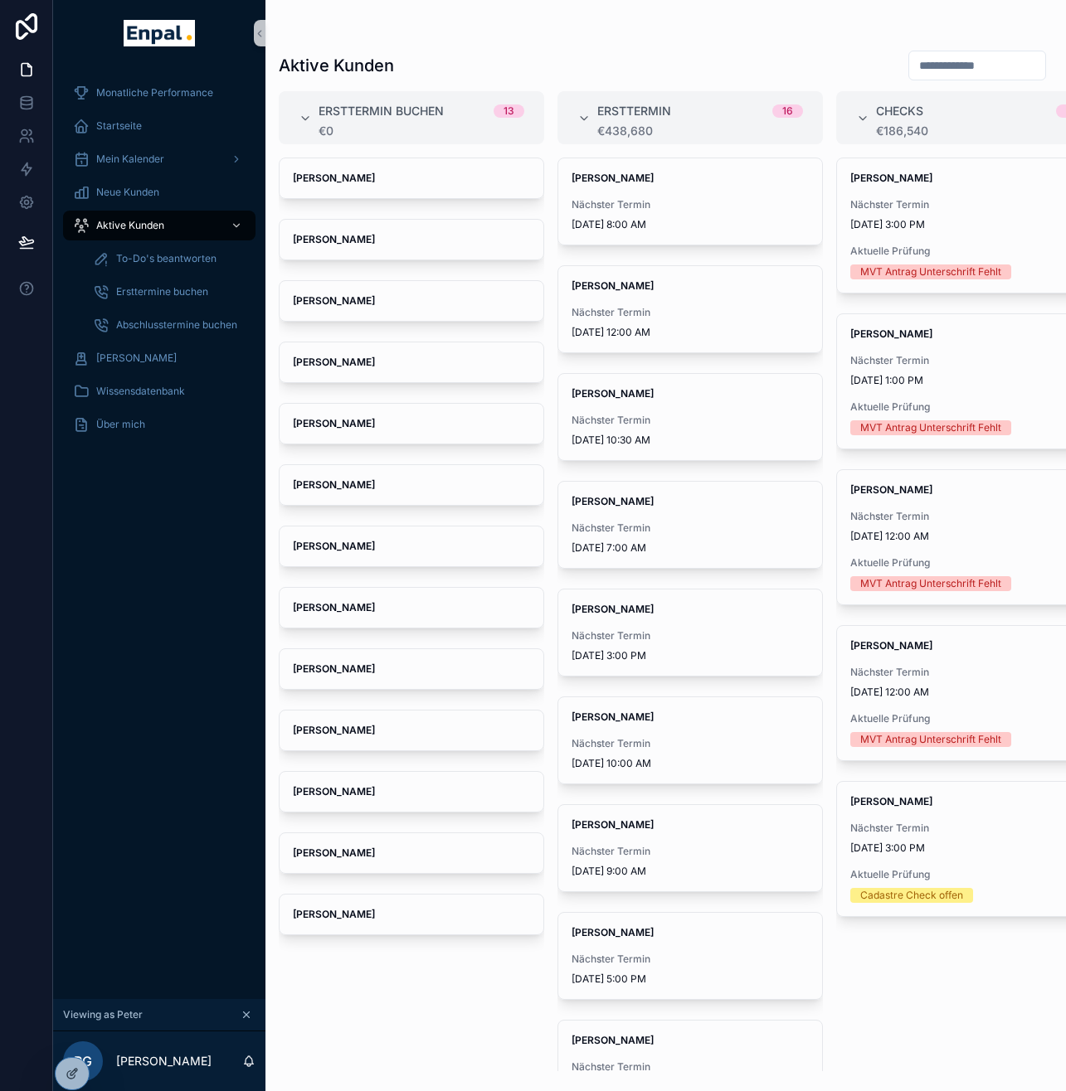
click at [717, 505] on span "[PERSON_NAME]" at bounding box center [689, 501] width 237 height 13
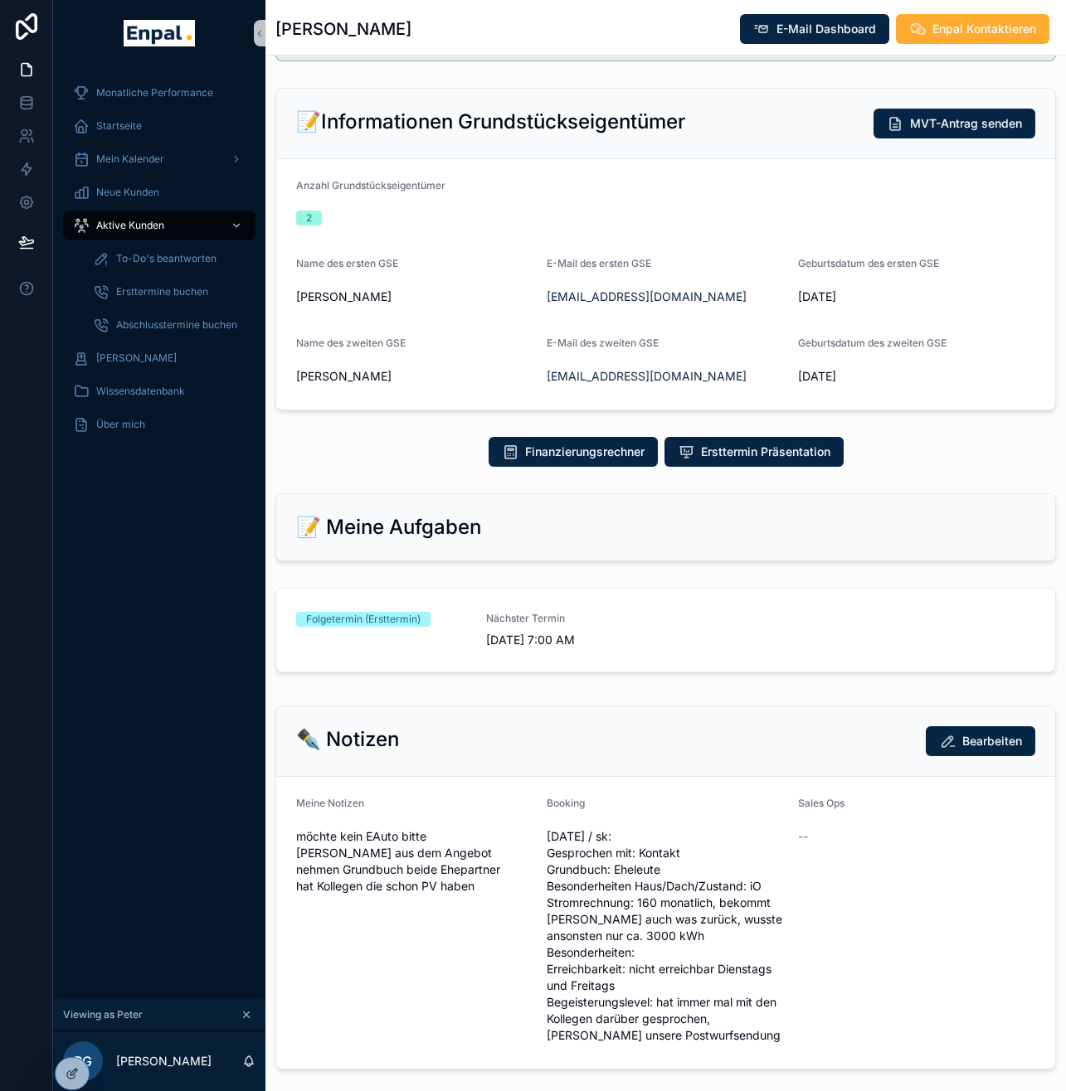
scroll to position [566, 0]
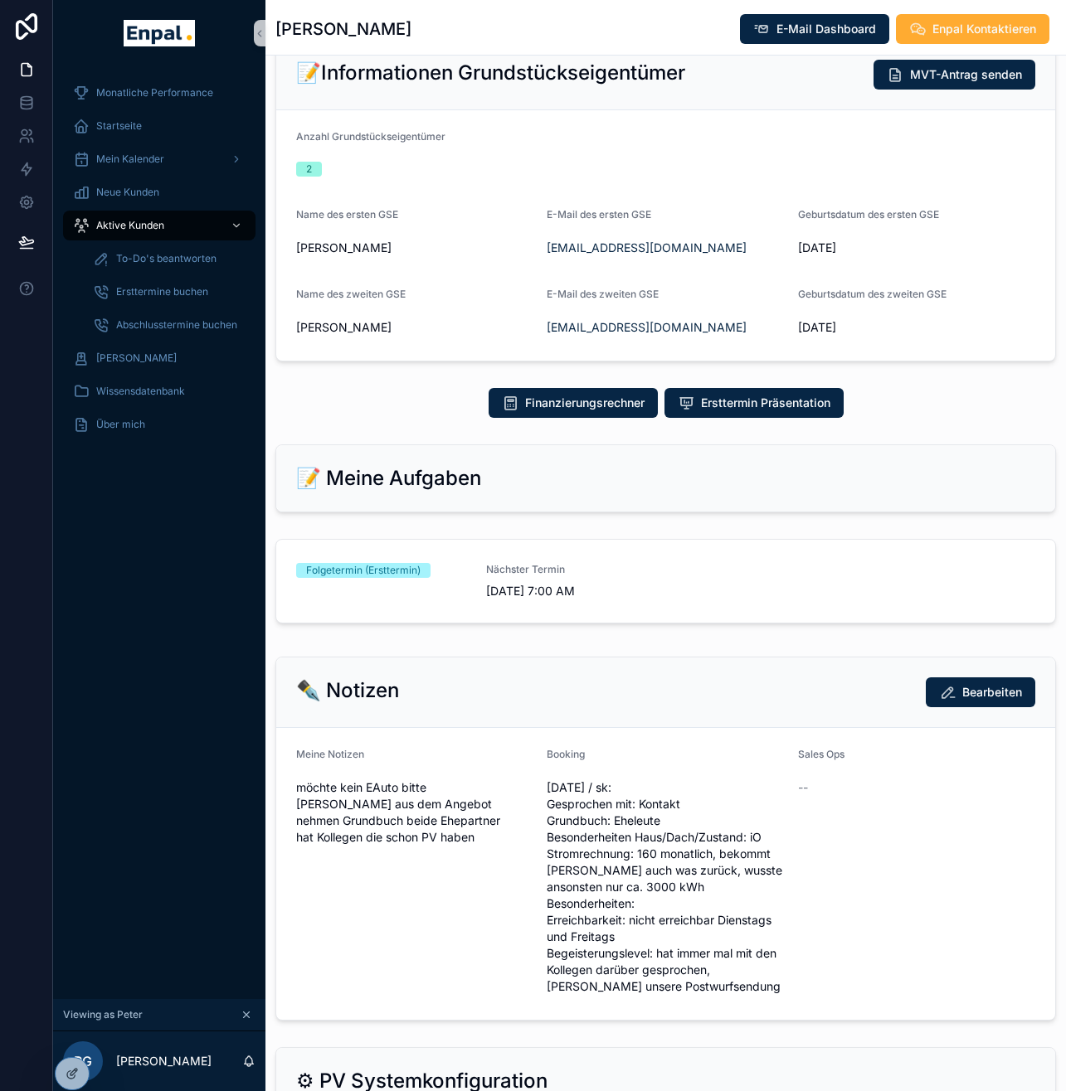
click at [678, 580] on div "Folgetermin (Ersttermin) Nächster Termin 9/15/2025 7:00 AM" at bounding box center [665, 581] width 739 height 36
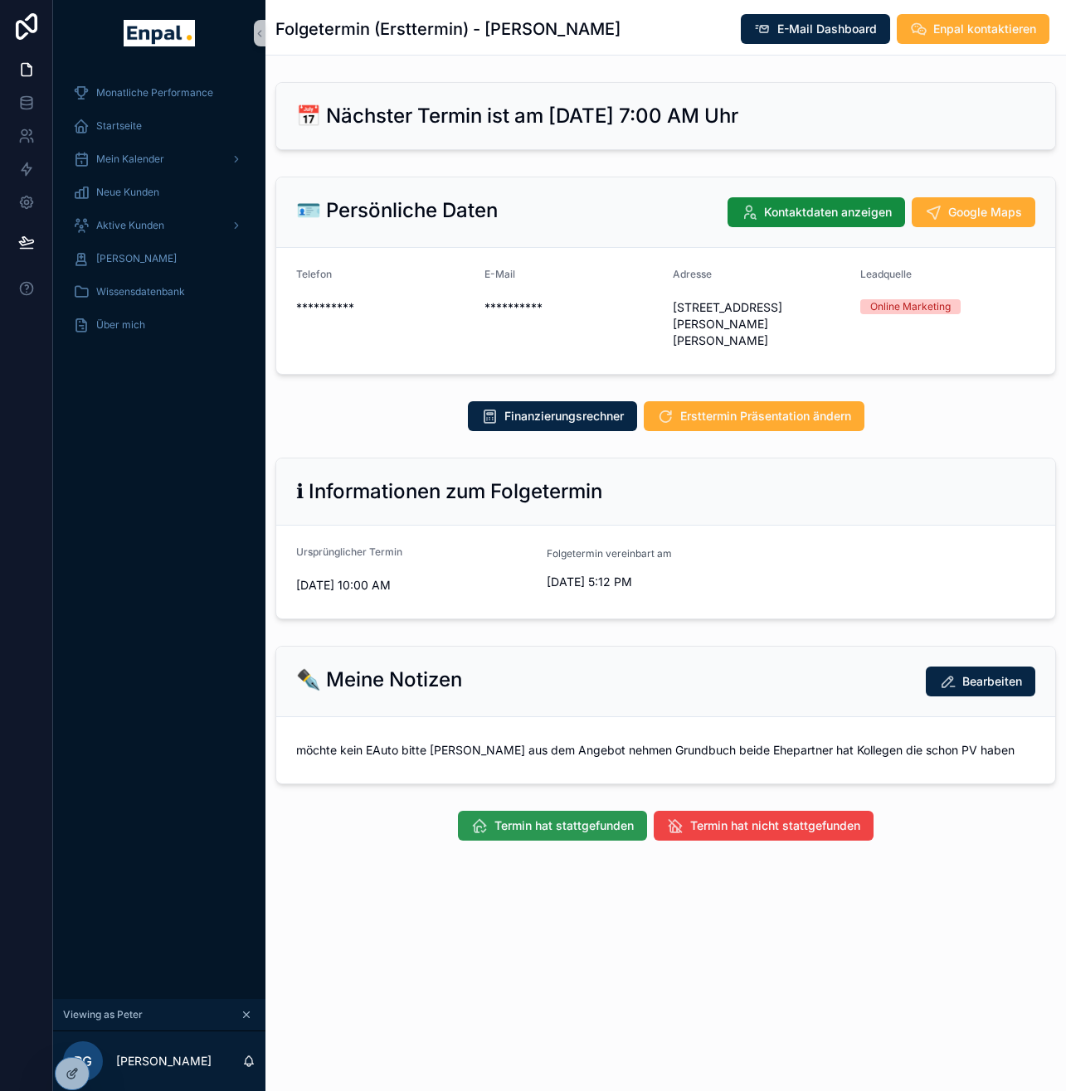
click at [600, 824] on span "Termin hat stattgefunden" at bounding box center [563, 826] width 139 height 17
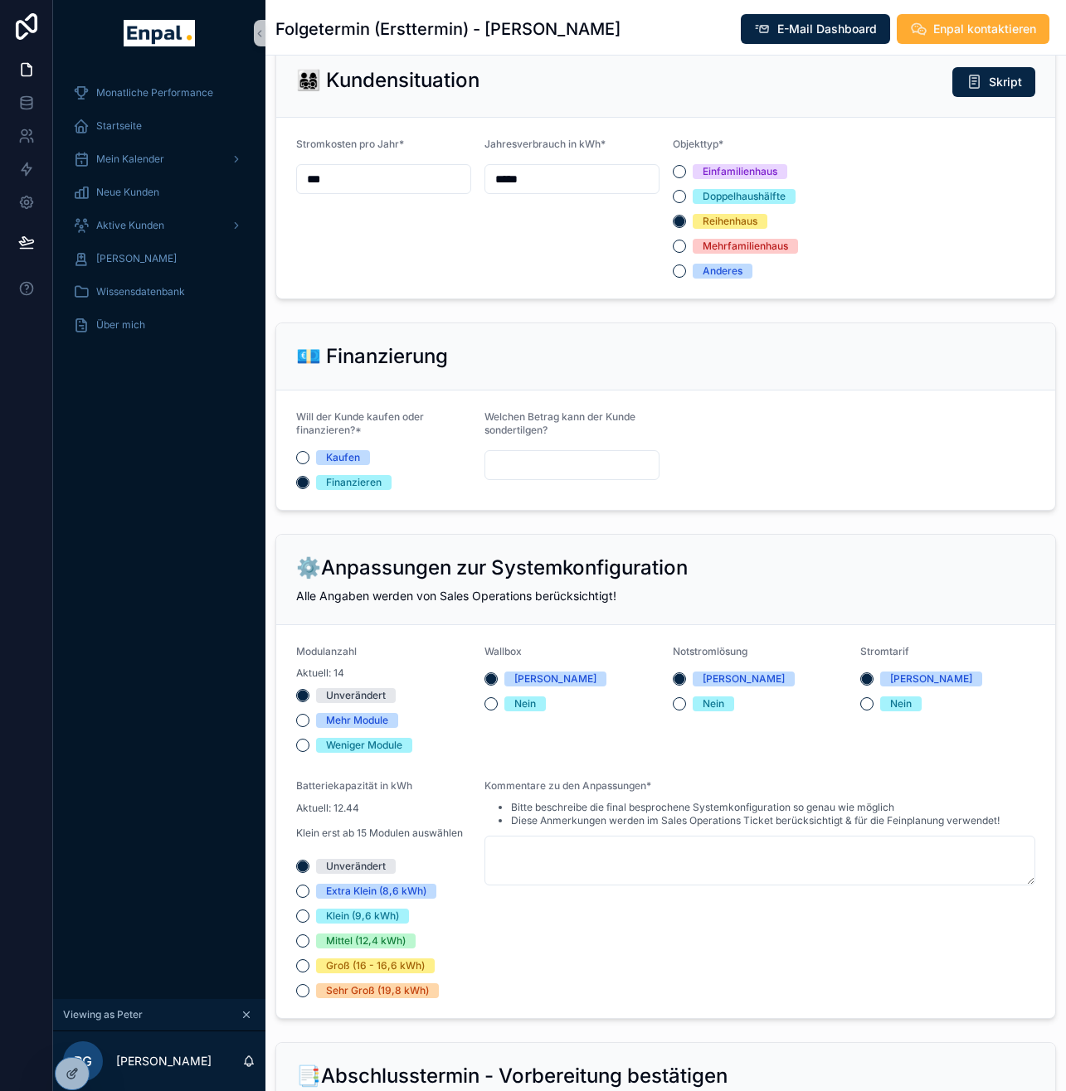
scroll to position [1349, 0]
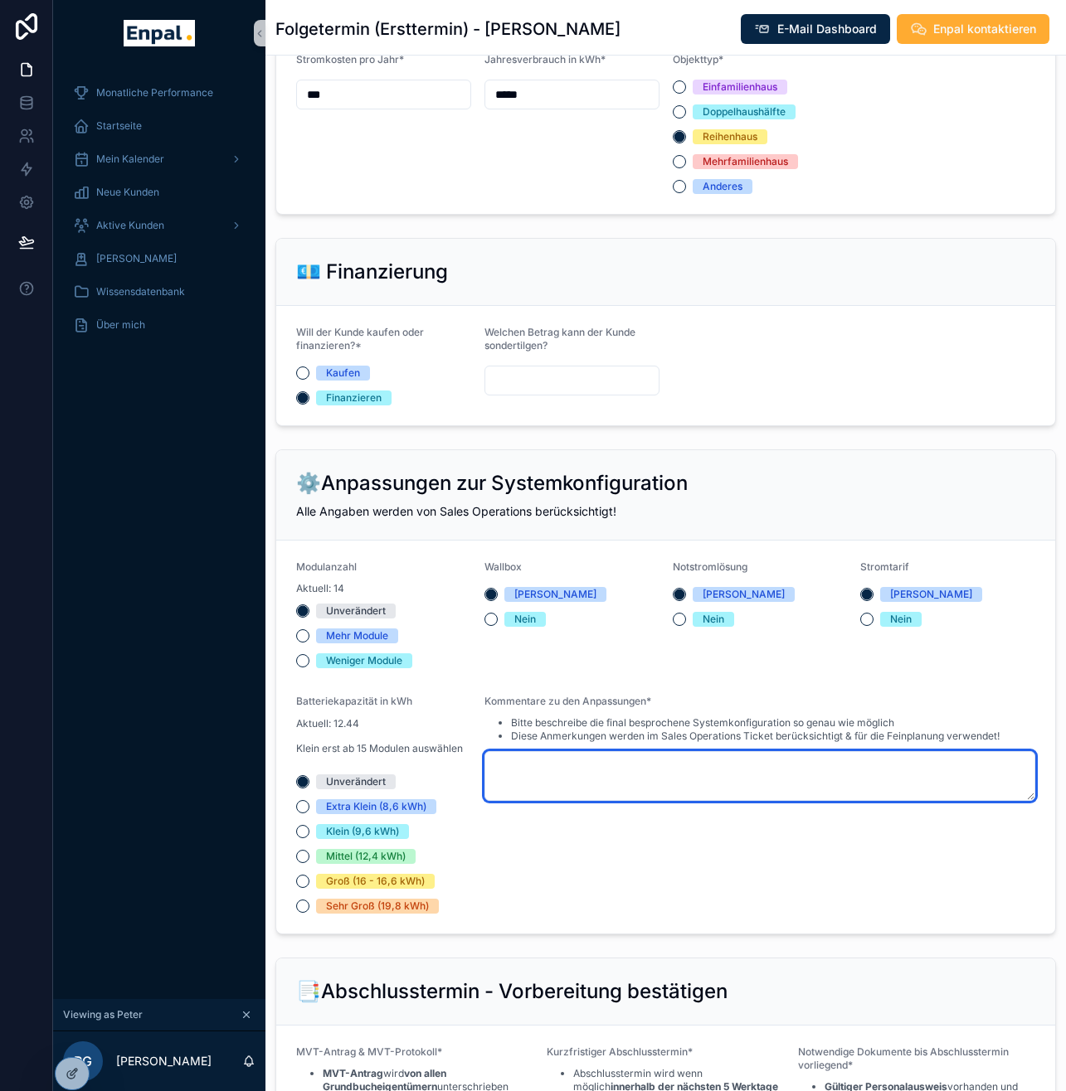
click at [568, 782] on textarea "scrollable content" at bounding box center [759, 776] width 551 height 50
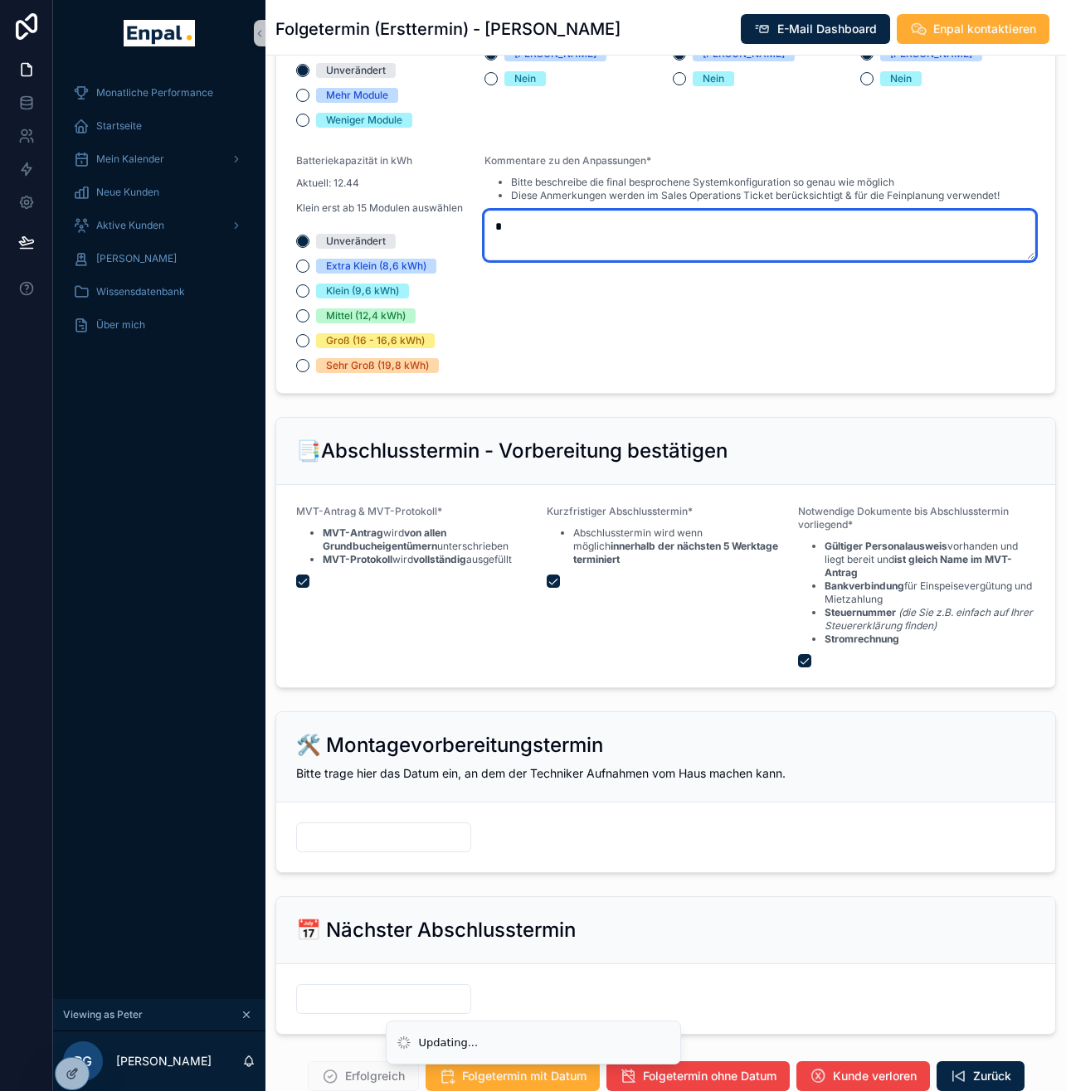
scroll to position [1991, 0]
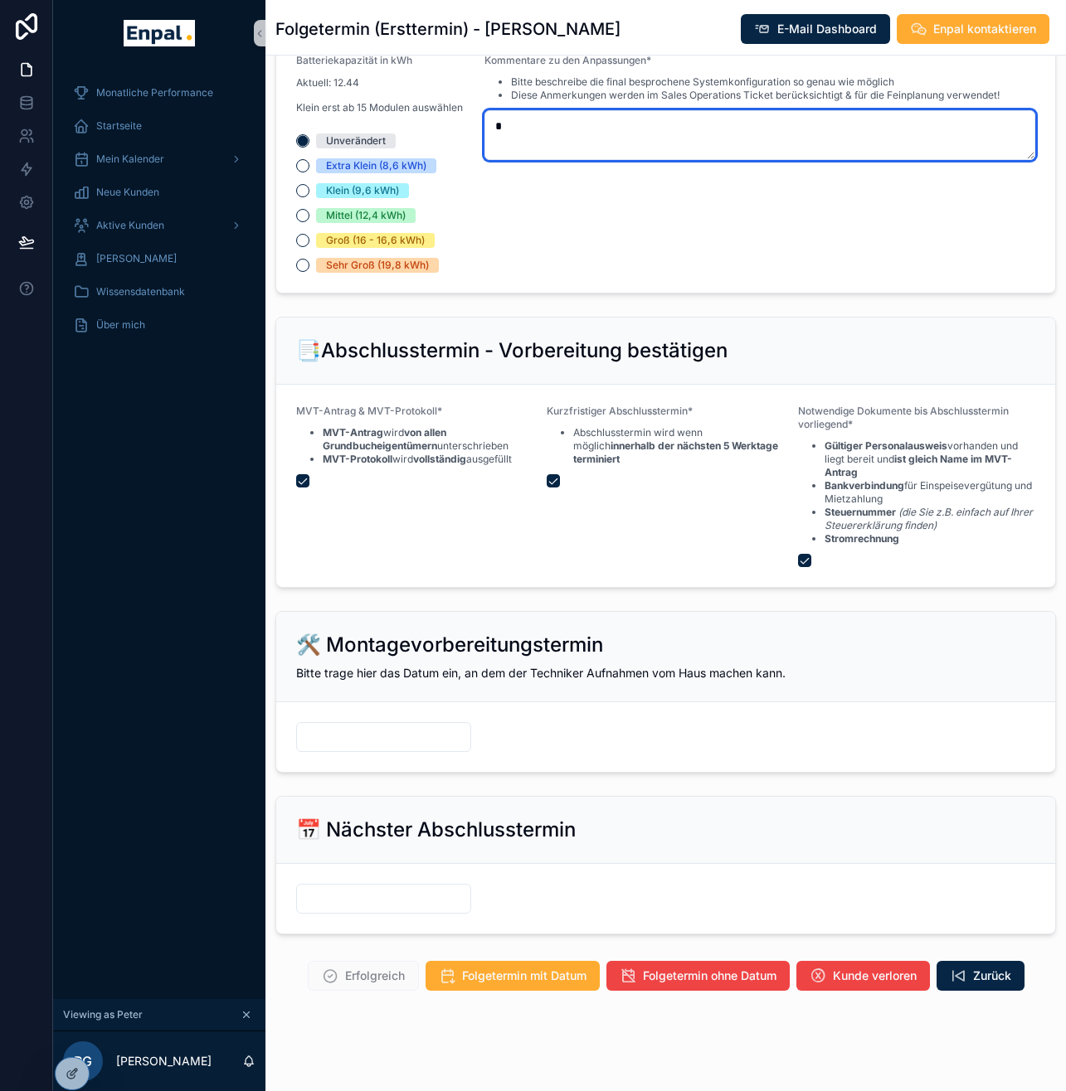
type textarea "*"
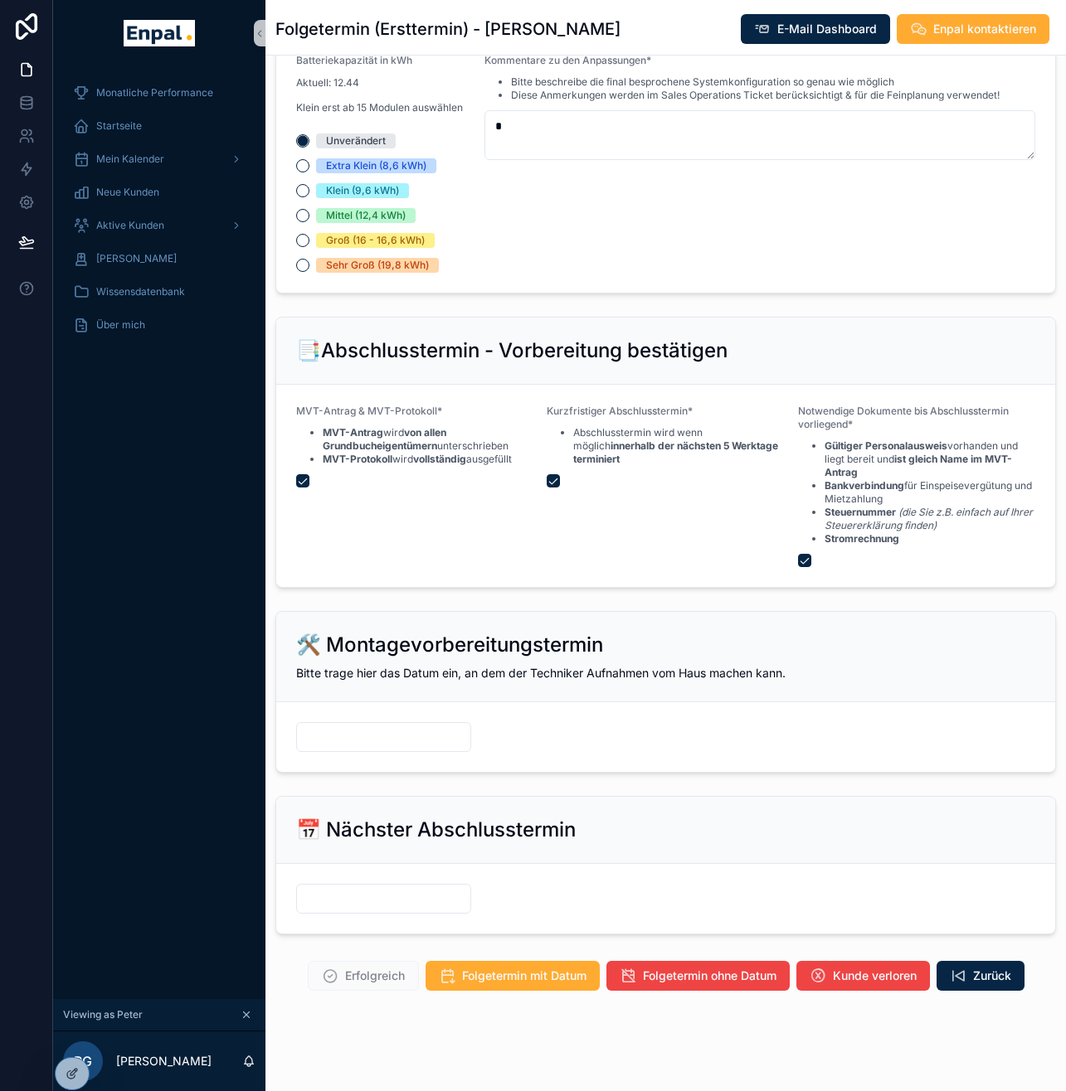
click at [406, 894] on input "scrollable content" at bounding box center [383, 898] width 173 height 23
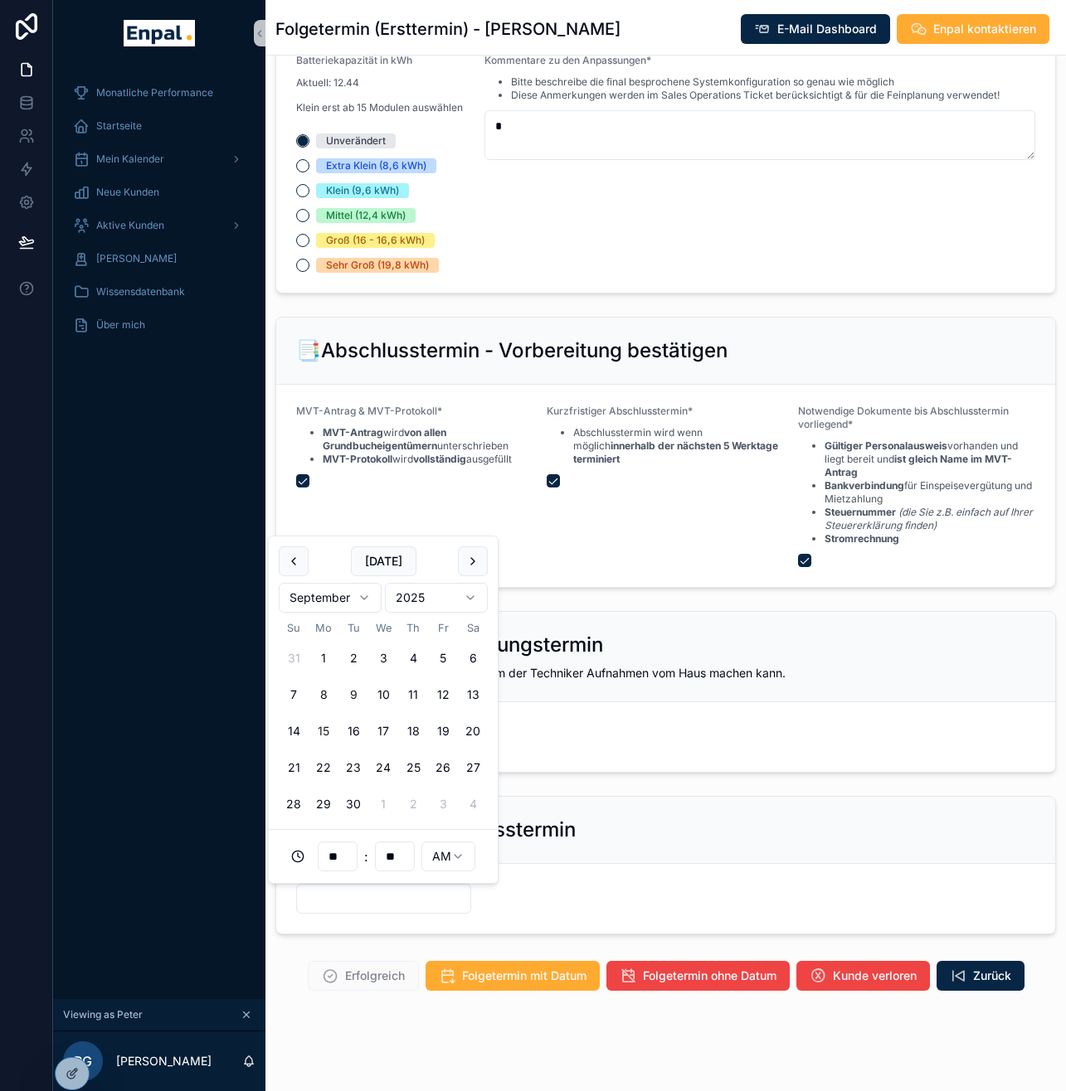
click at [328, 731] on button "15" at bounding box center [324, 732] width 30 height 30
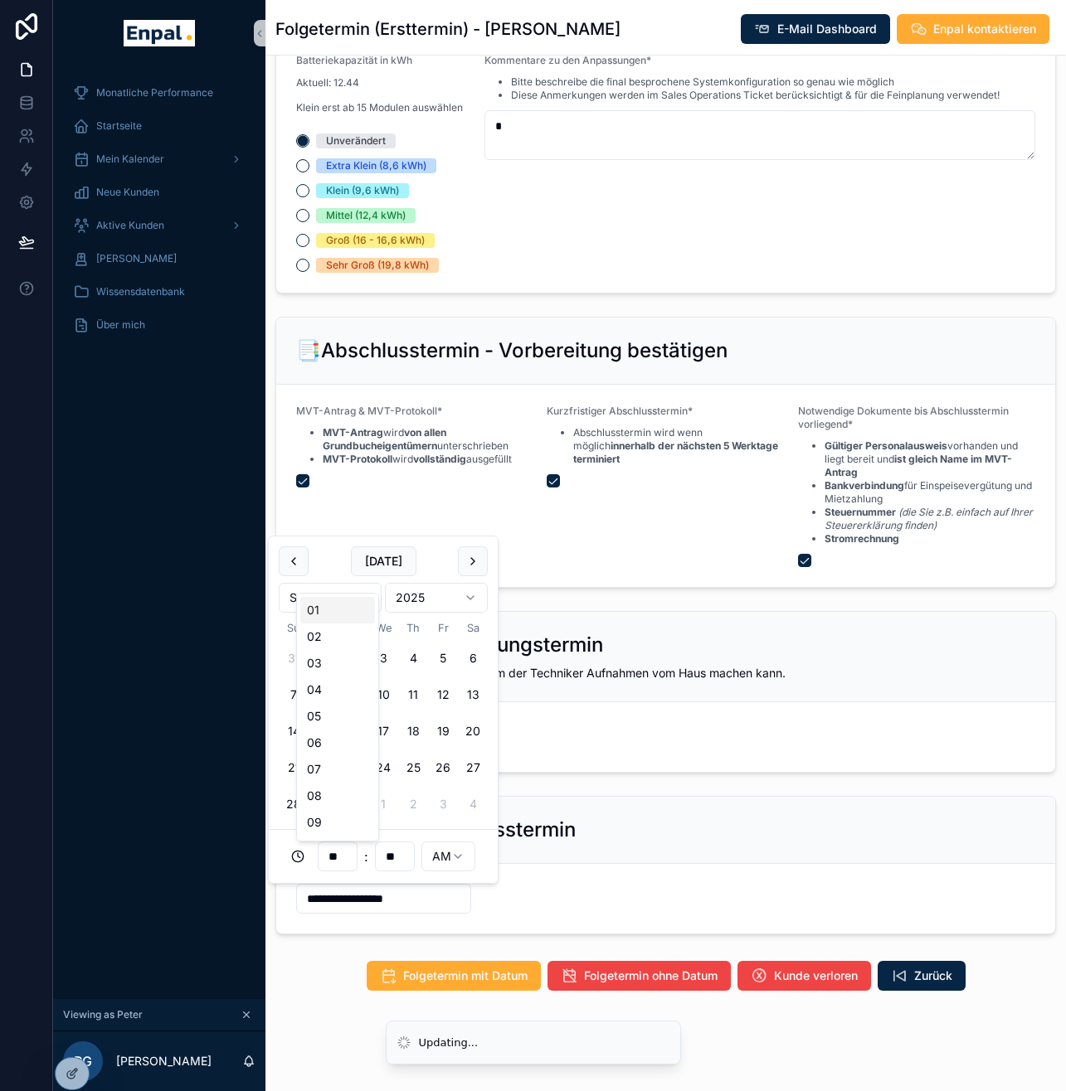
click at [351, 854] on input "**" at bounding box center [337, 856] width 38 height 23
click at [333, 766] on div "07" at bounding box center [337, 769] width 75 height 27
type input "**********"
type input "**"
click at [619, 833] on div "📅 Nächster Abschlusstermin" at bounding box center [665, 830] width 739 height 27
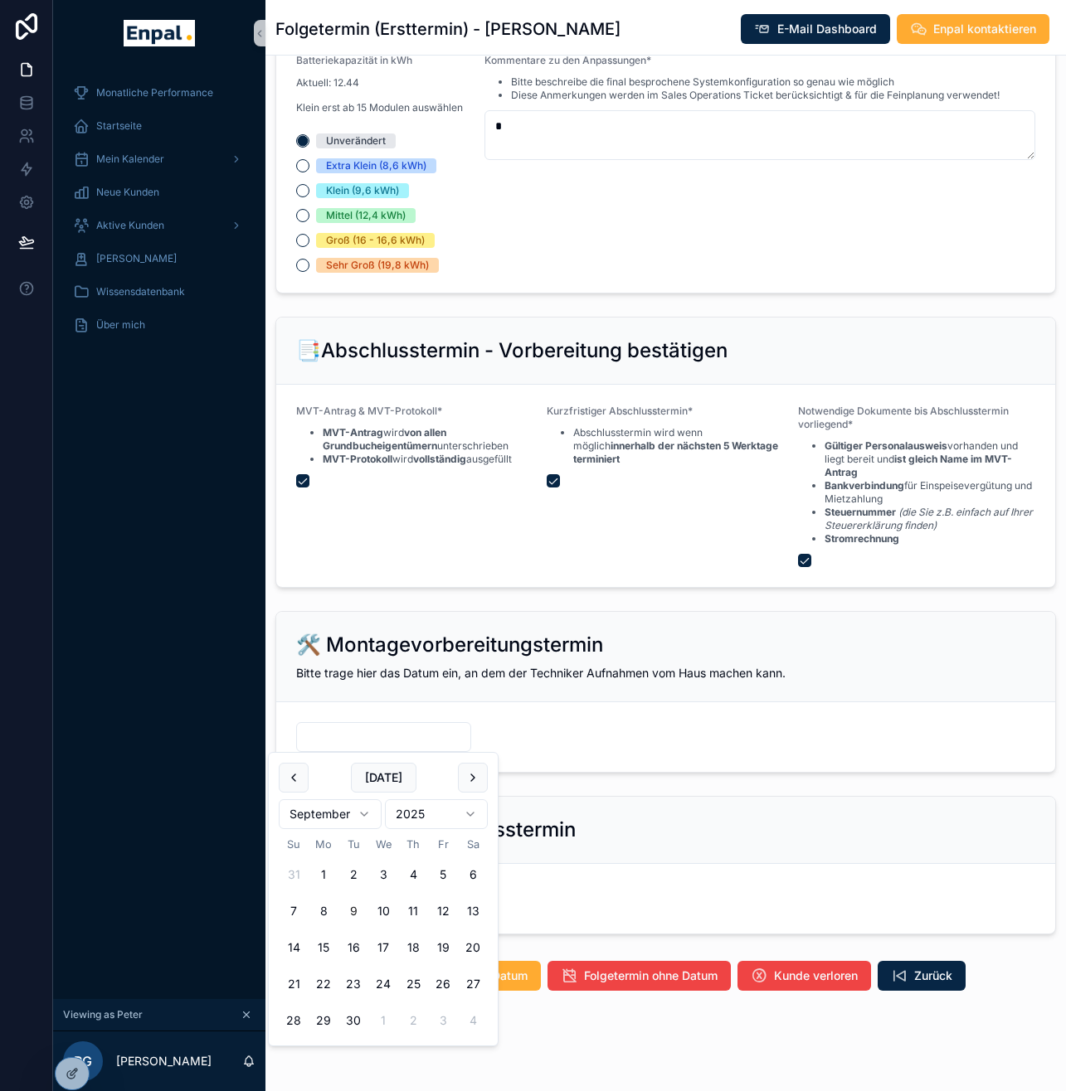
click at [363, 745] on input "scrollable content" at bounding box center [383, 737] width 173 height 23
click at [385, 905] on button "10" at bounding box center [383, 912] width 30 height 30
type input "*********"
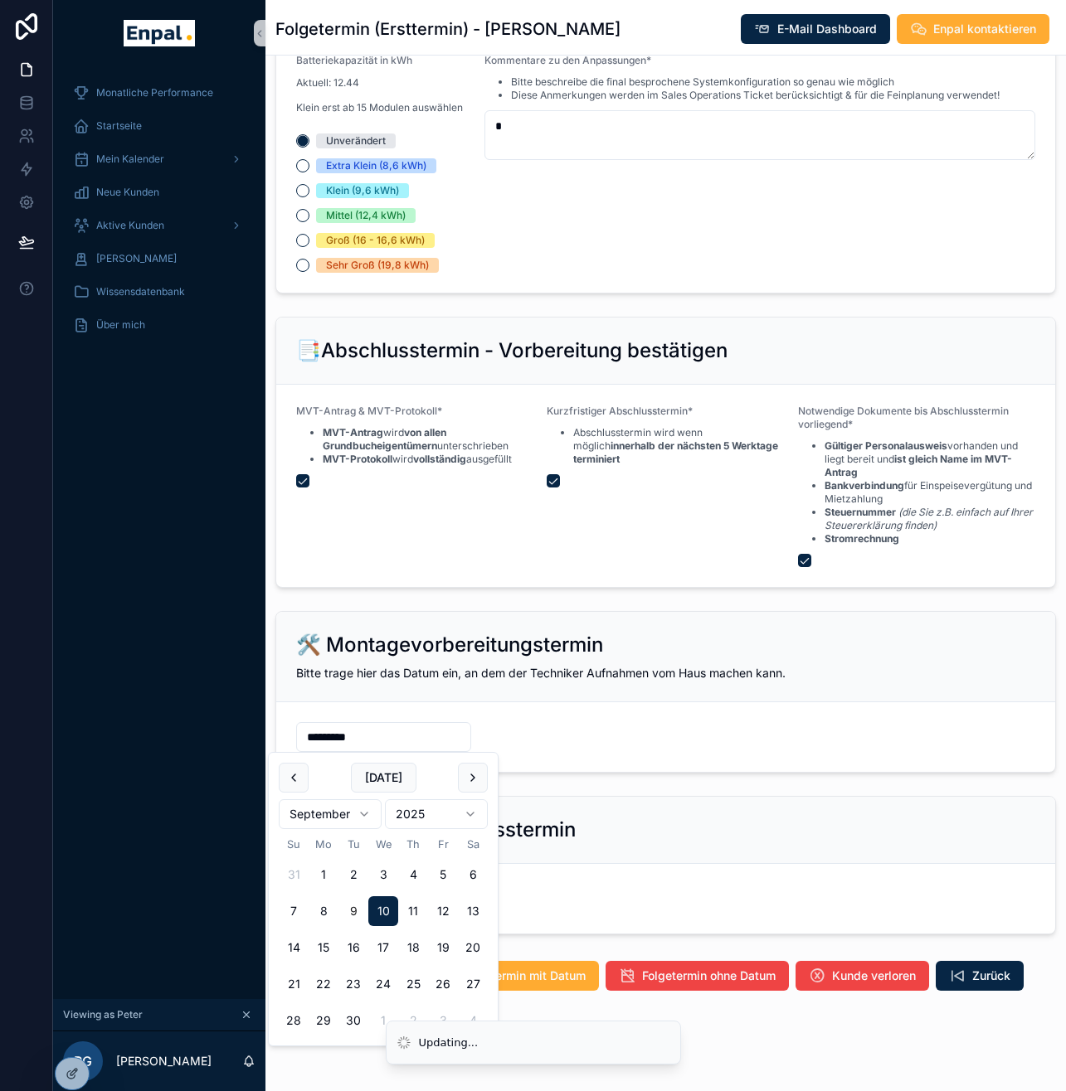
click at [631, 790] on div "**********" at bounding box center [665, 866] width 800 height 152
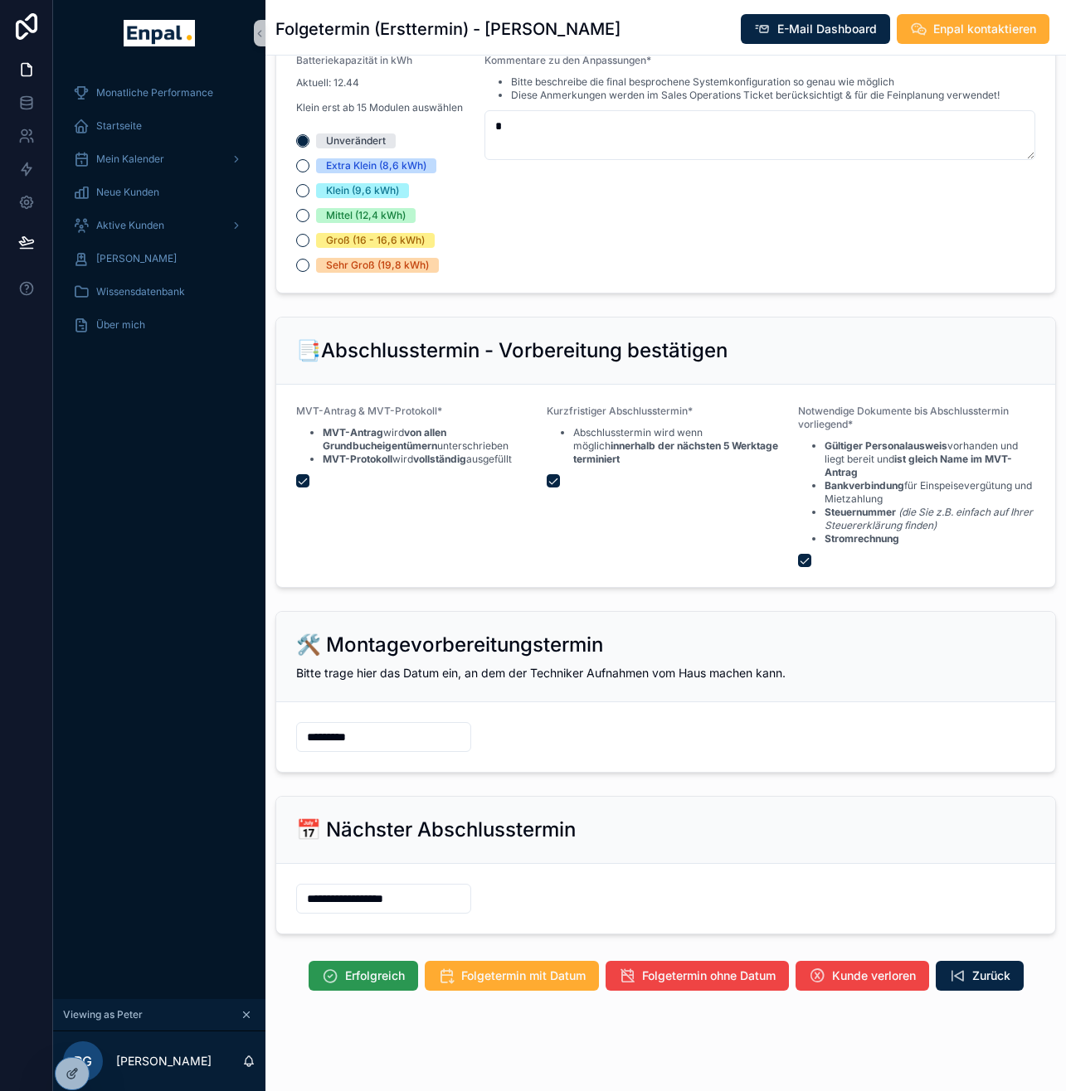
click at [372, 971] on span "Erfolgreich" at bounding box center [375, 976] width 60 height 17
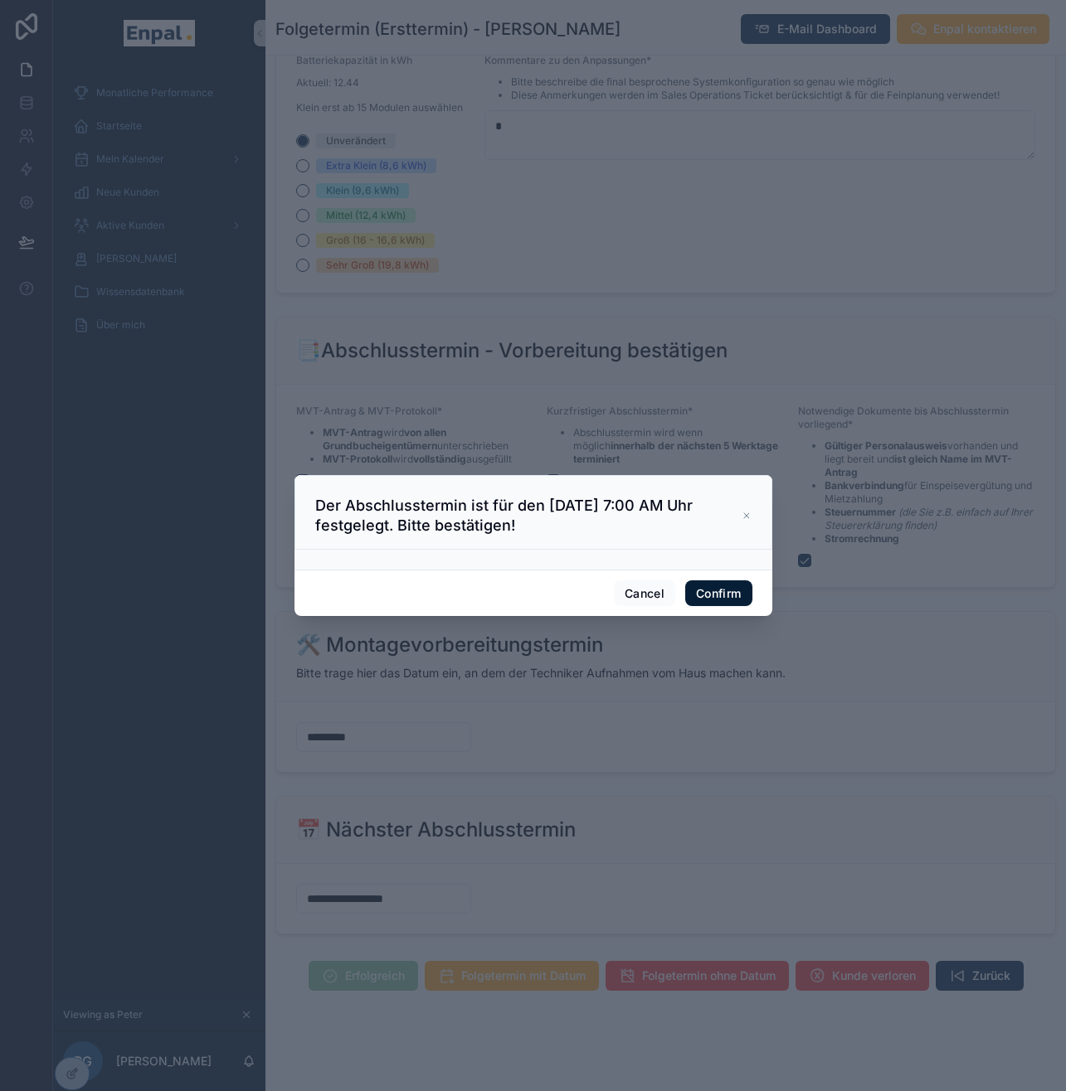
click at [727, 600] on button "Confirm" at bounding box center [718, 594] width 66 height 27
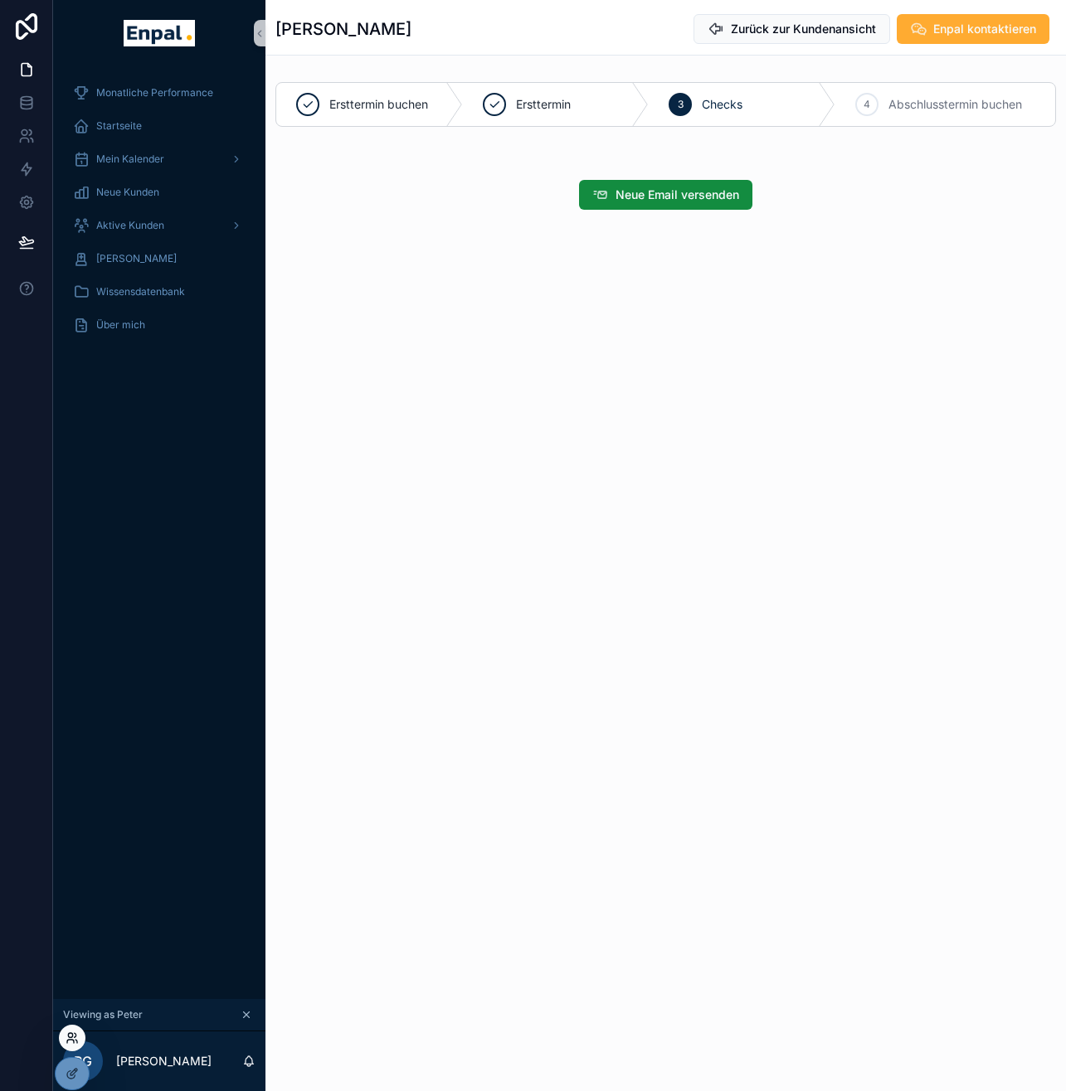
click at [72, 1033] on icon at bounding box center [72, 1038] width 13 height 13
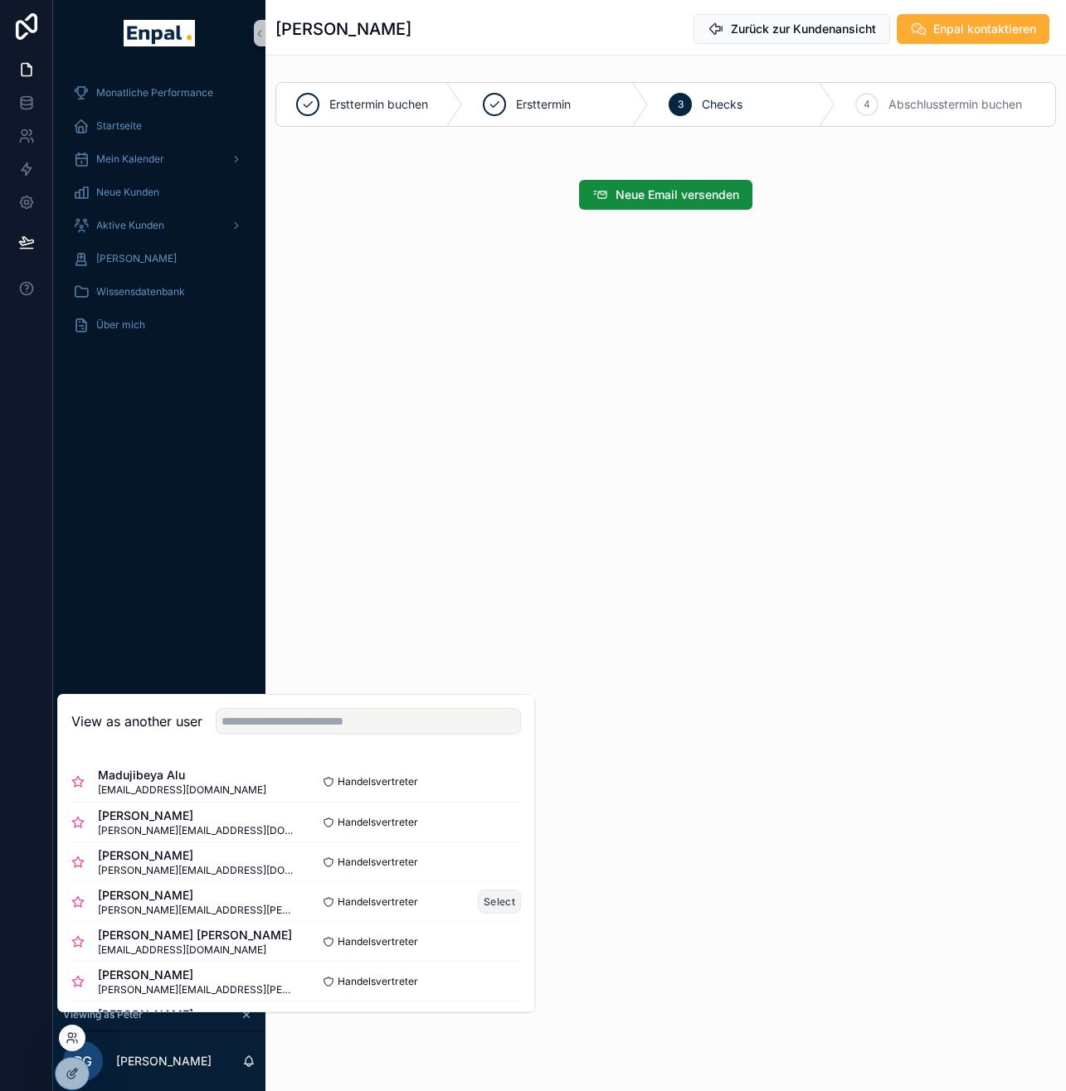
click at [478, 914] on button "Select" at bounding box center [499, 902] width 43 height 24
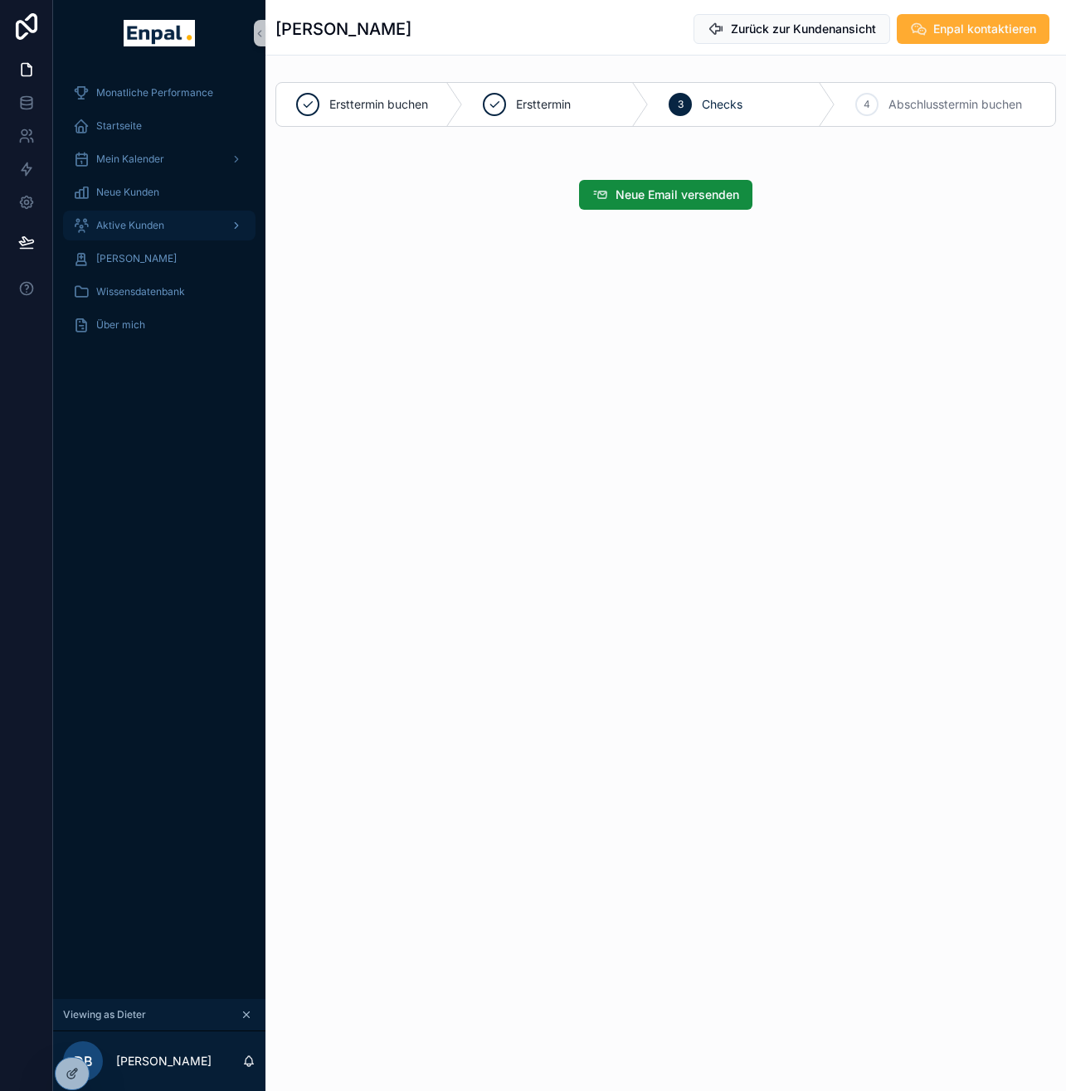
click at [132, 231] on span "Aktive Kunden" at bounding box center [130, 225] width 68 height 13
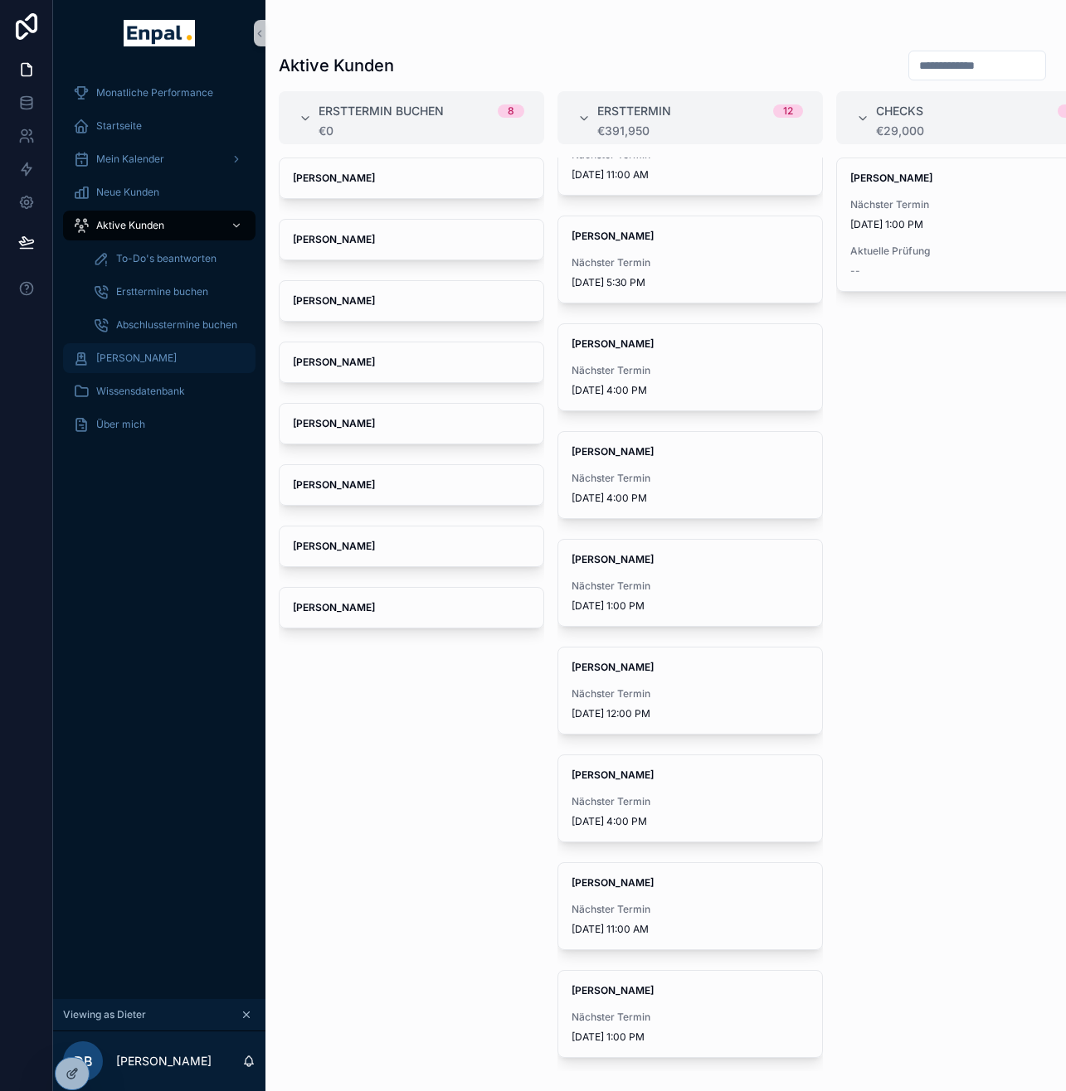
click at [154, 364] on span "[PERSON_NAME]" at bounding box center [136, 358] width 80 height 13
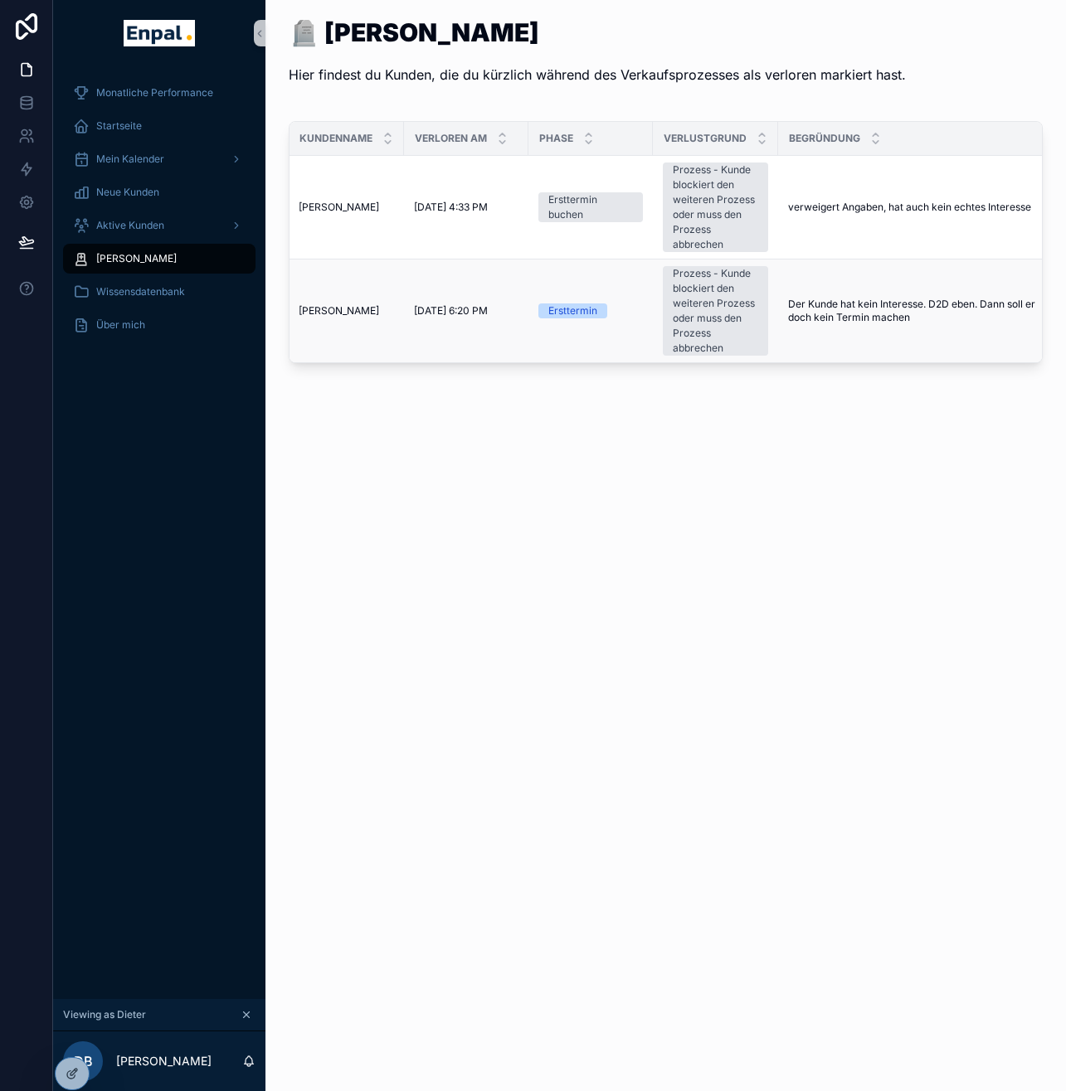
scroll to position [0, 155]
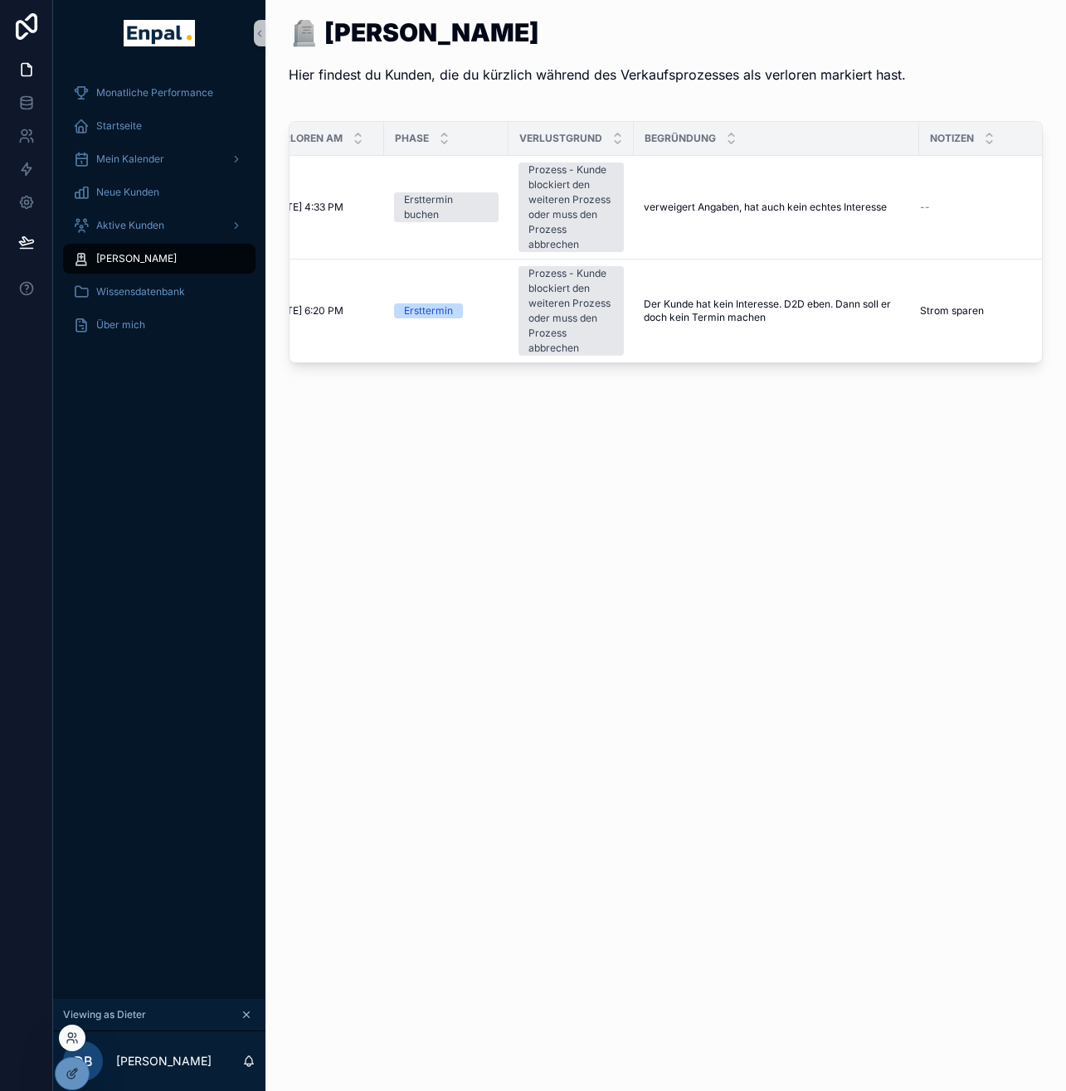
click at [64, 1033] on div at bounding box center [72, 1038] width 27 height 27
click at [75, 1034] on icon at bounding box center [76, 1035] width 2 height 4
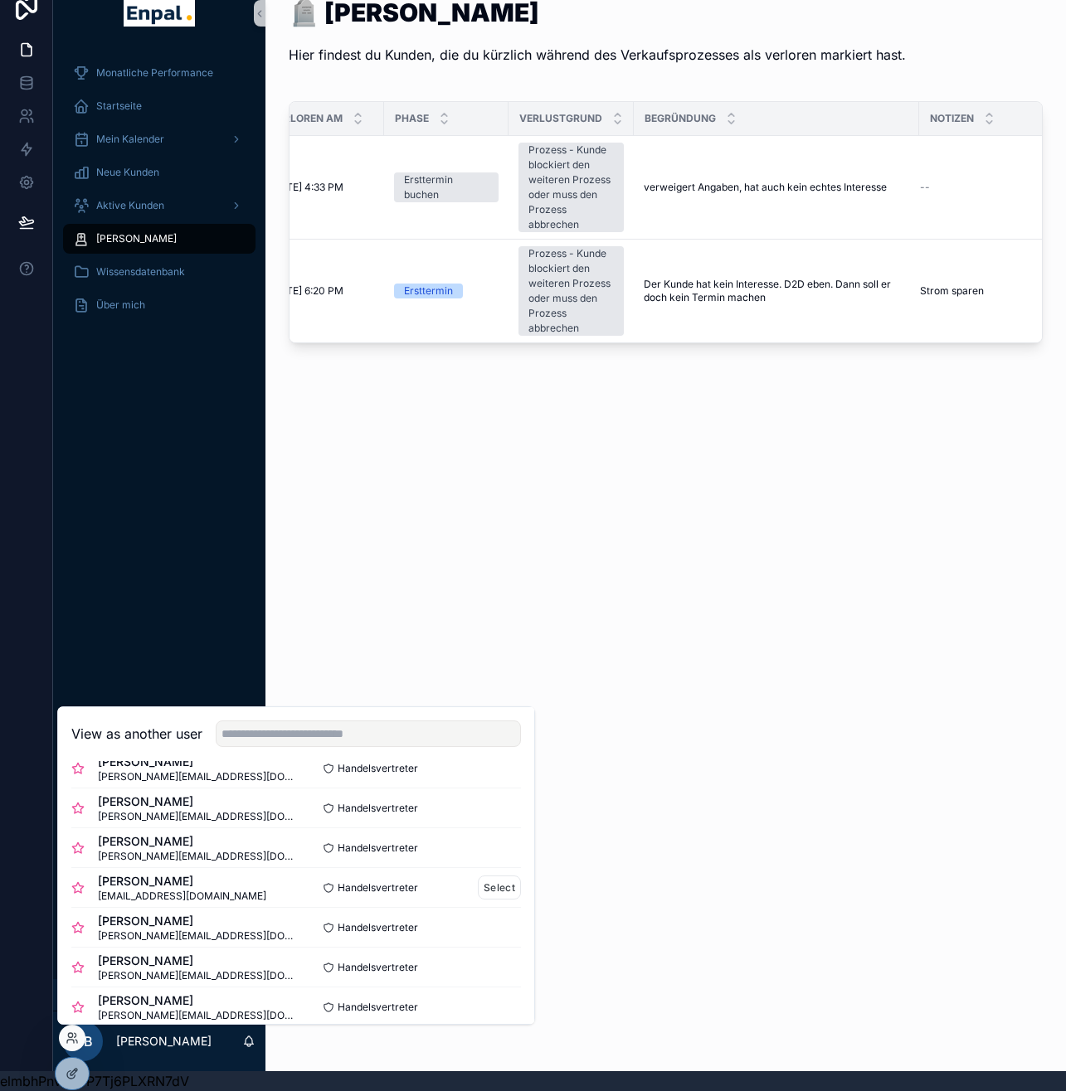
scroll to position [59, 0]
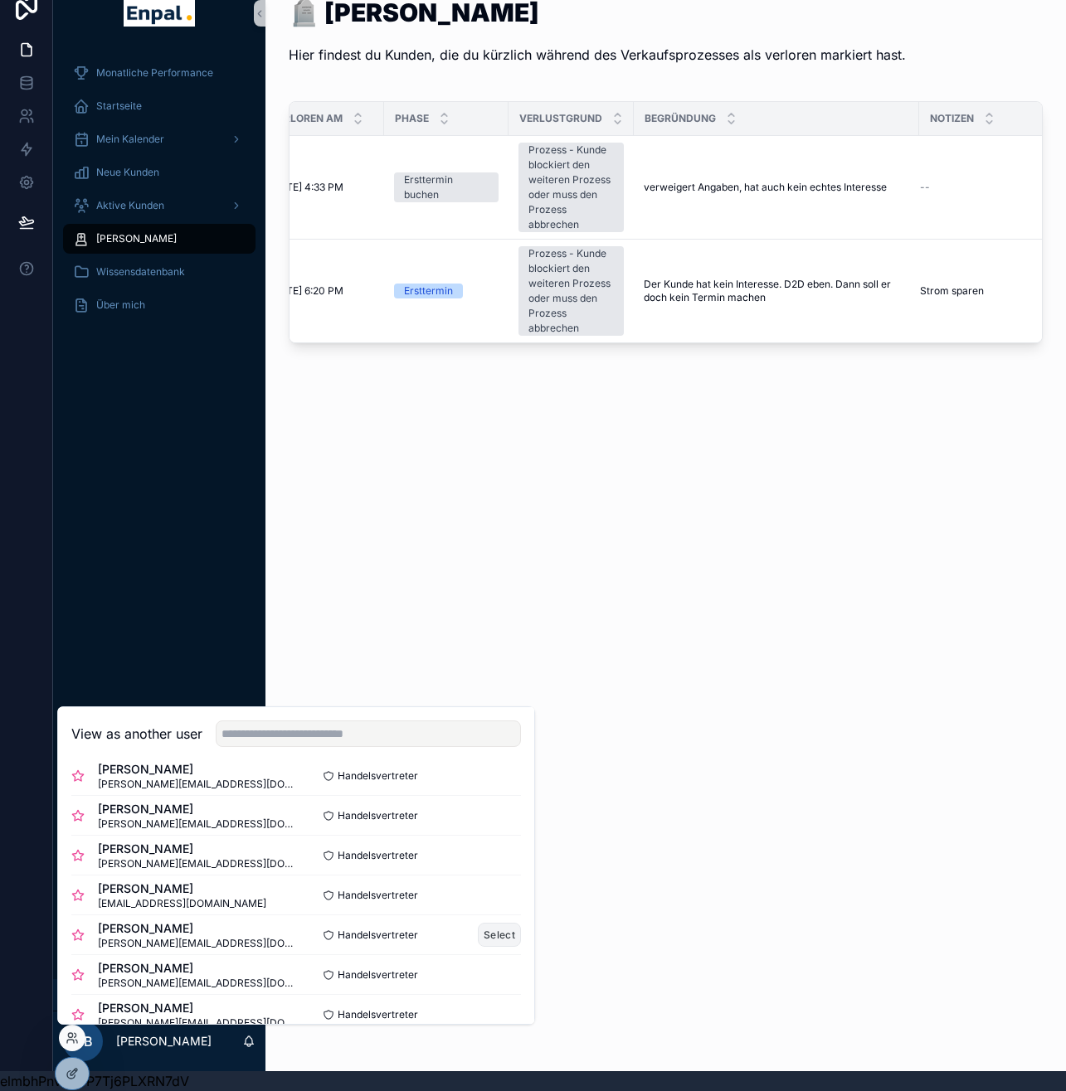
click at [503, 936] on button "Select" at bounding box center [499, 935] width 43 height 24
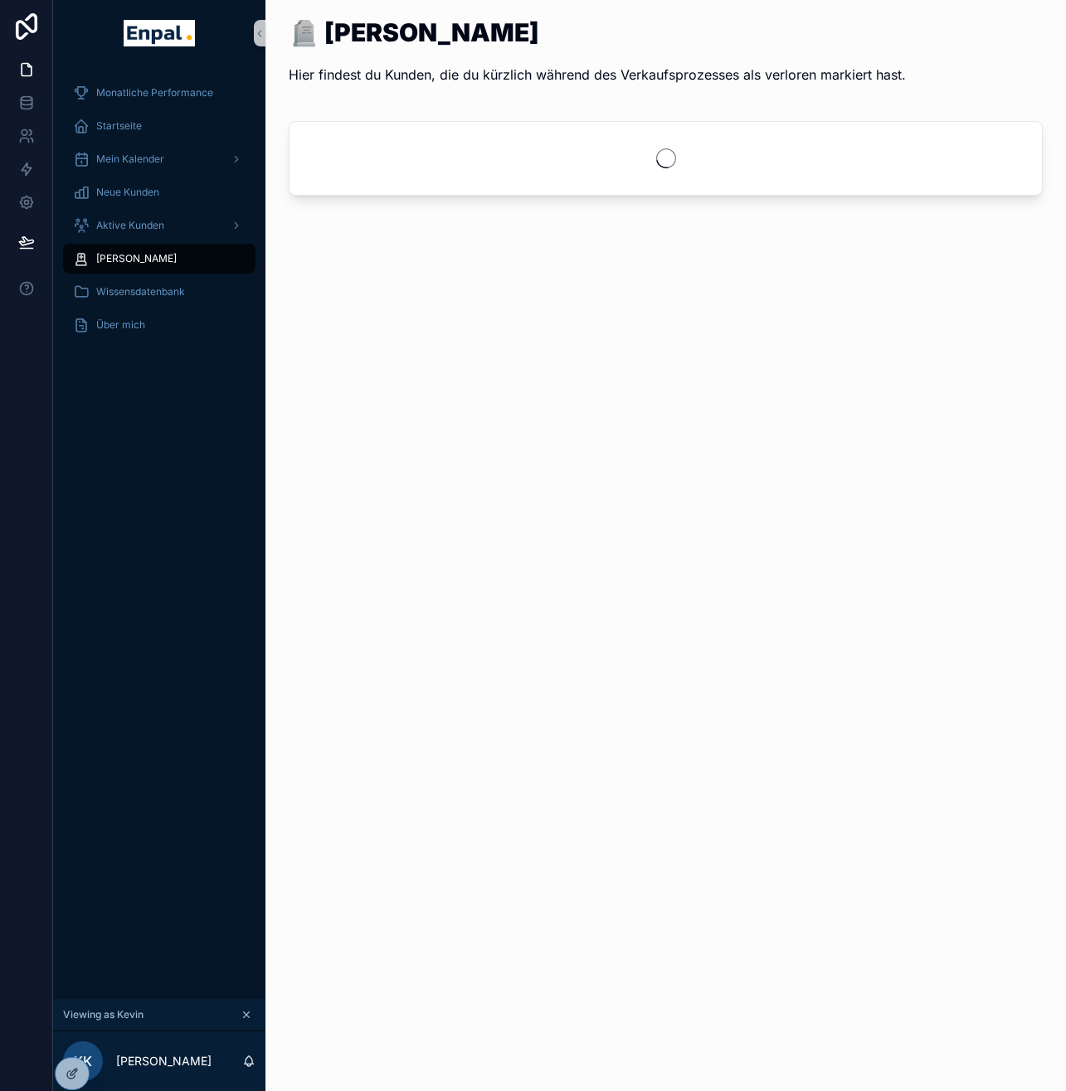
scroll to position [32, 0]
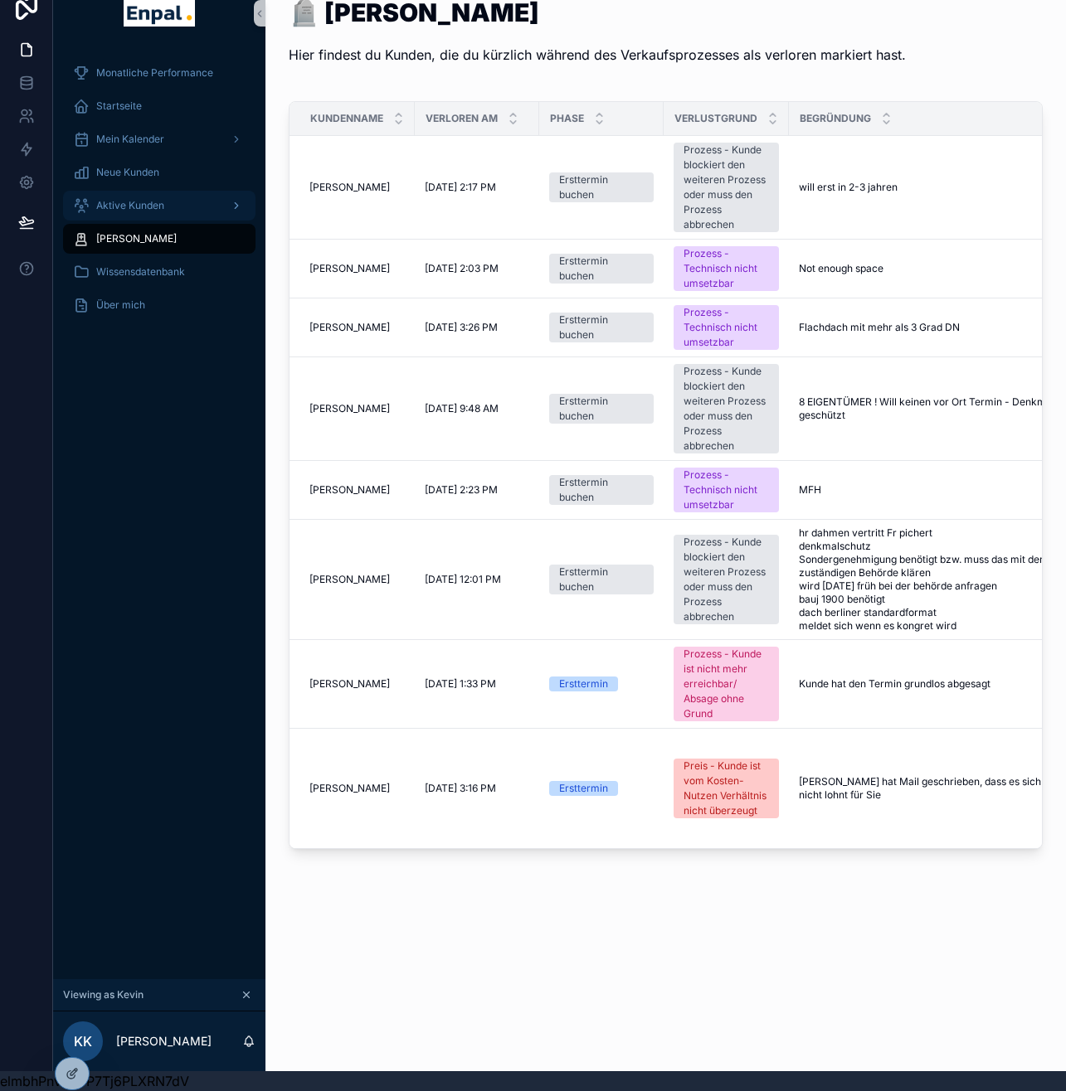
click at [129, 199] on span "Aktive Kunden" at bounding box center [130, 205] width 68 height 13
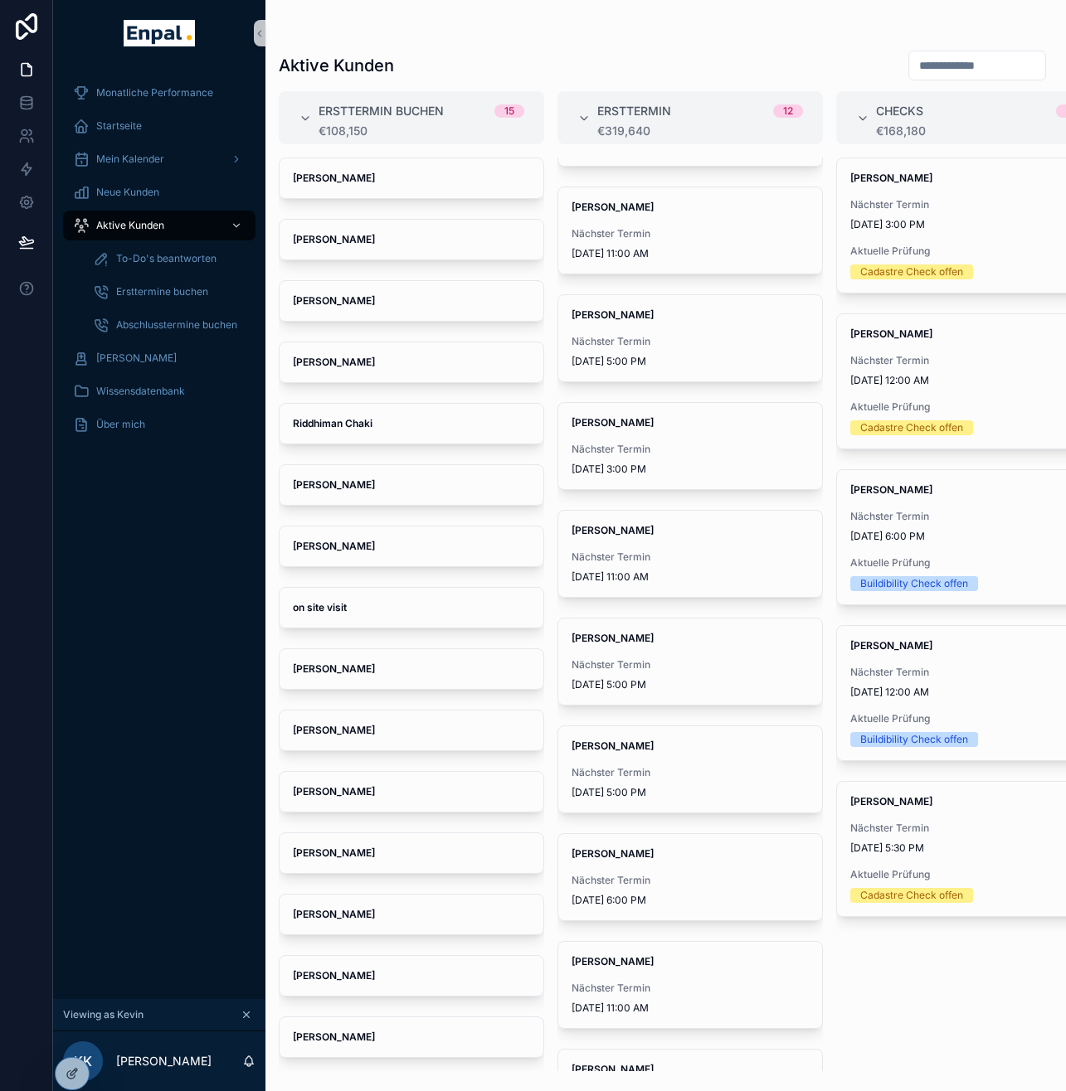
scroll to position [304, 0]
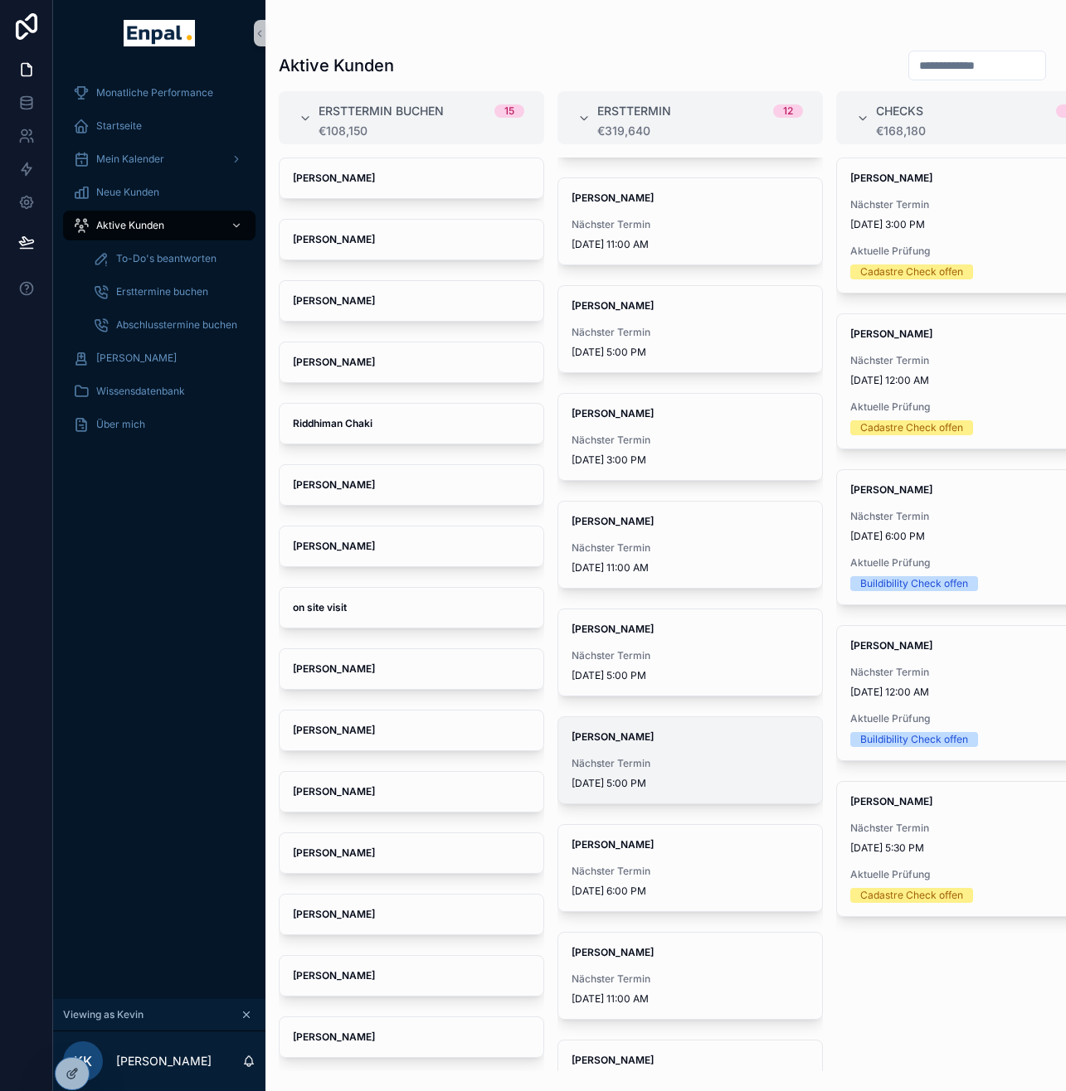
click at [658, 749] on div "Peter Münch Nächster Termin 9/8/2025 5:00 PM" at bounding box center [690, 760] width 264 height 86
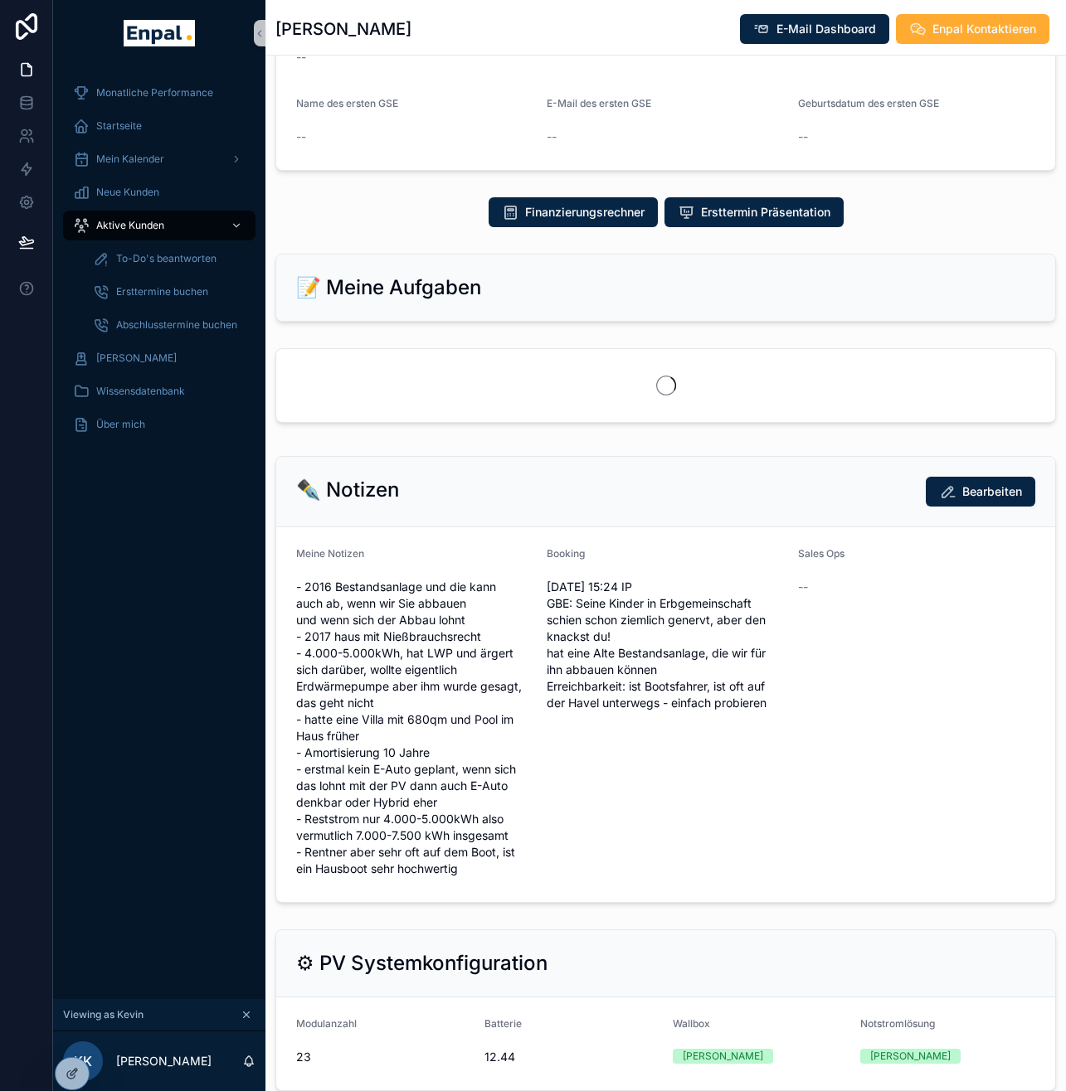
scroll to position [653, 0]
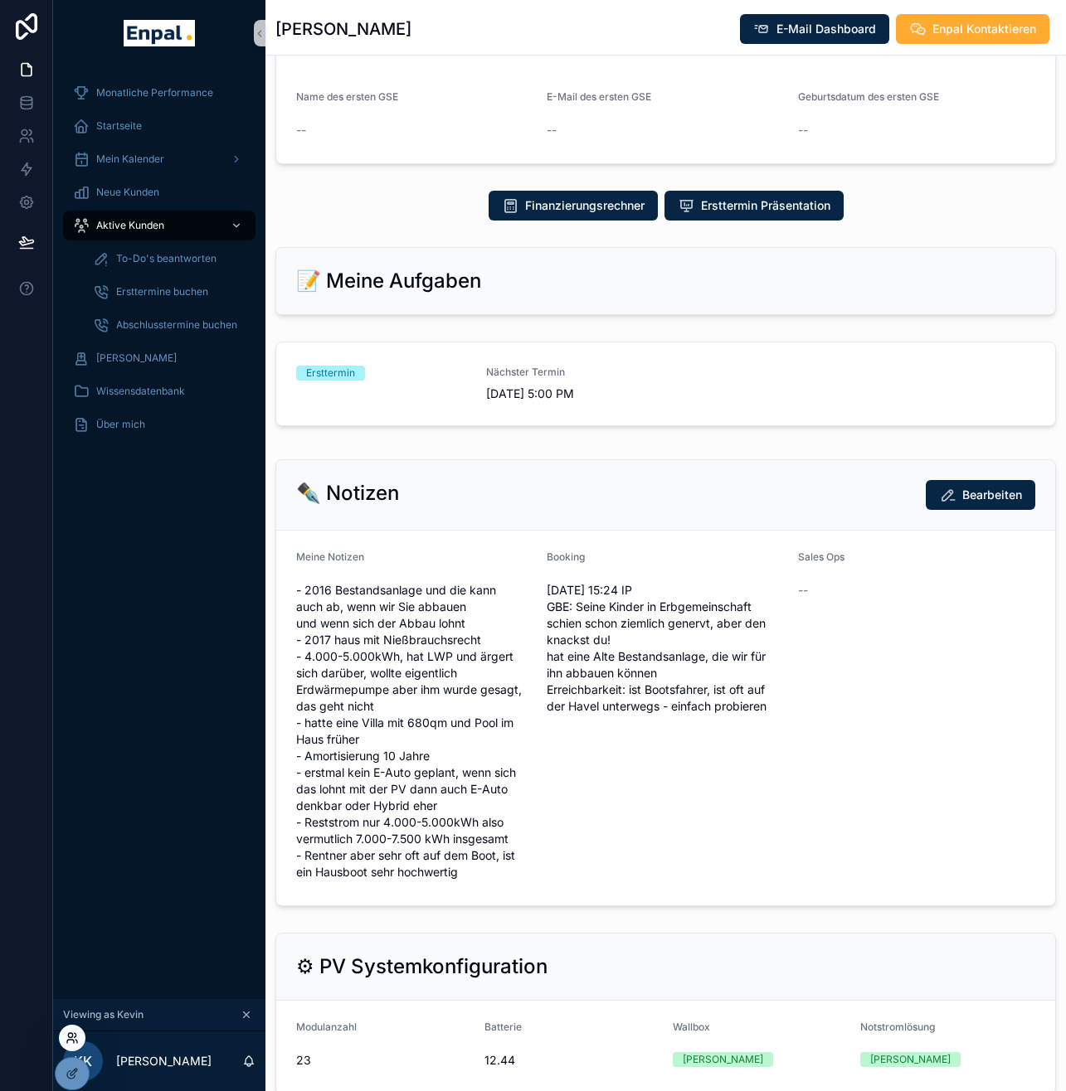
click at [76, 1042] on icon at bounding box center [76, 1041] width 2 height 3
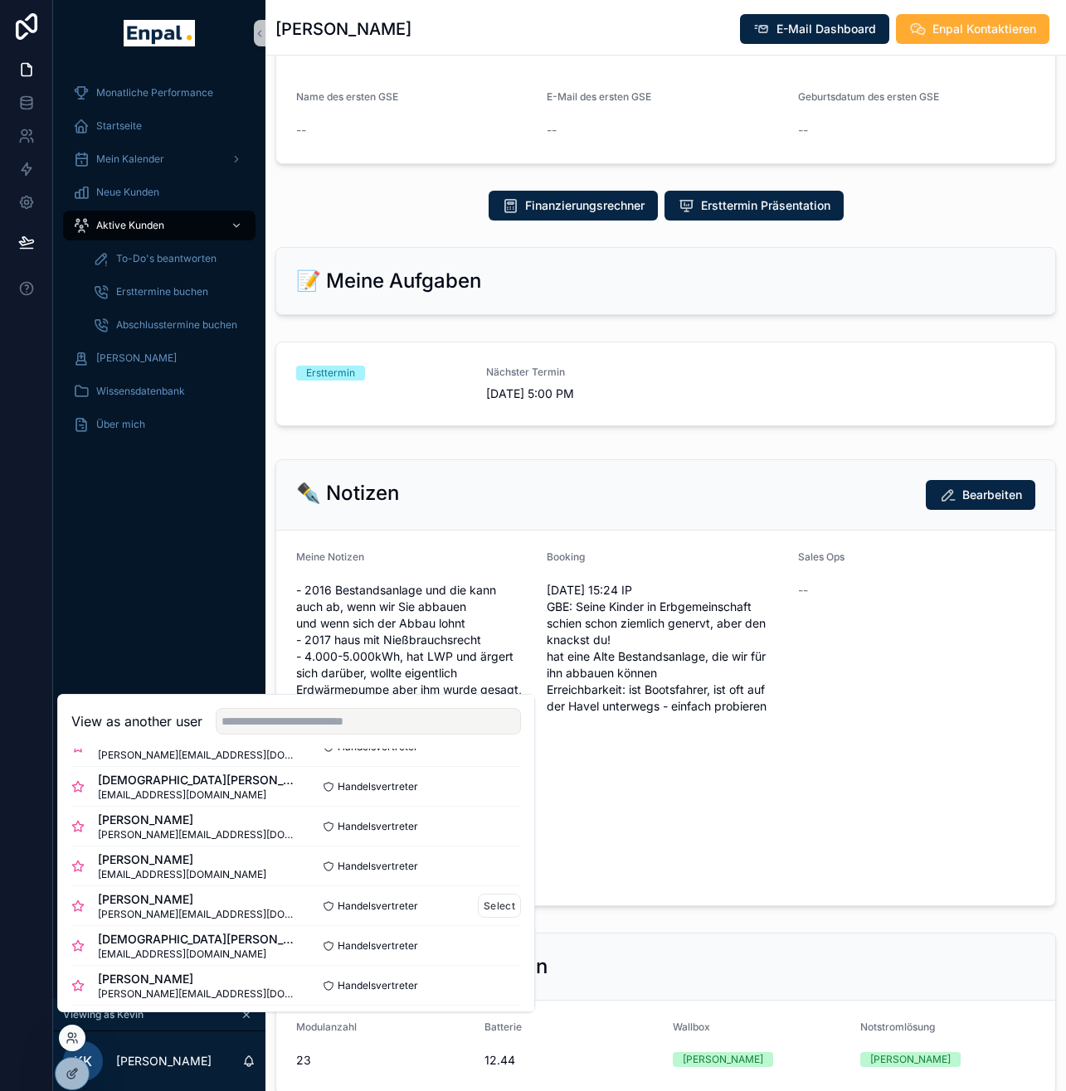
scroll to position [438, 0]
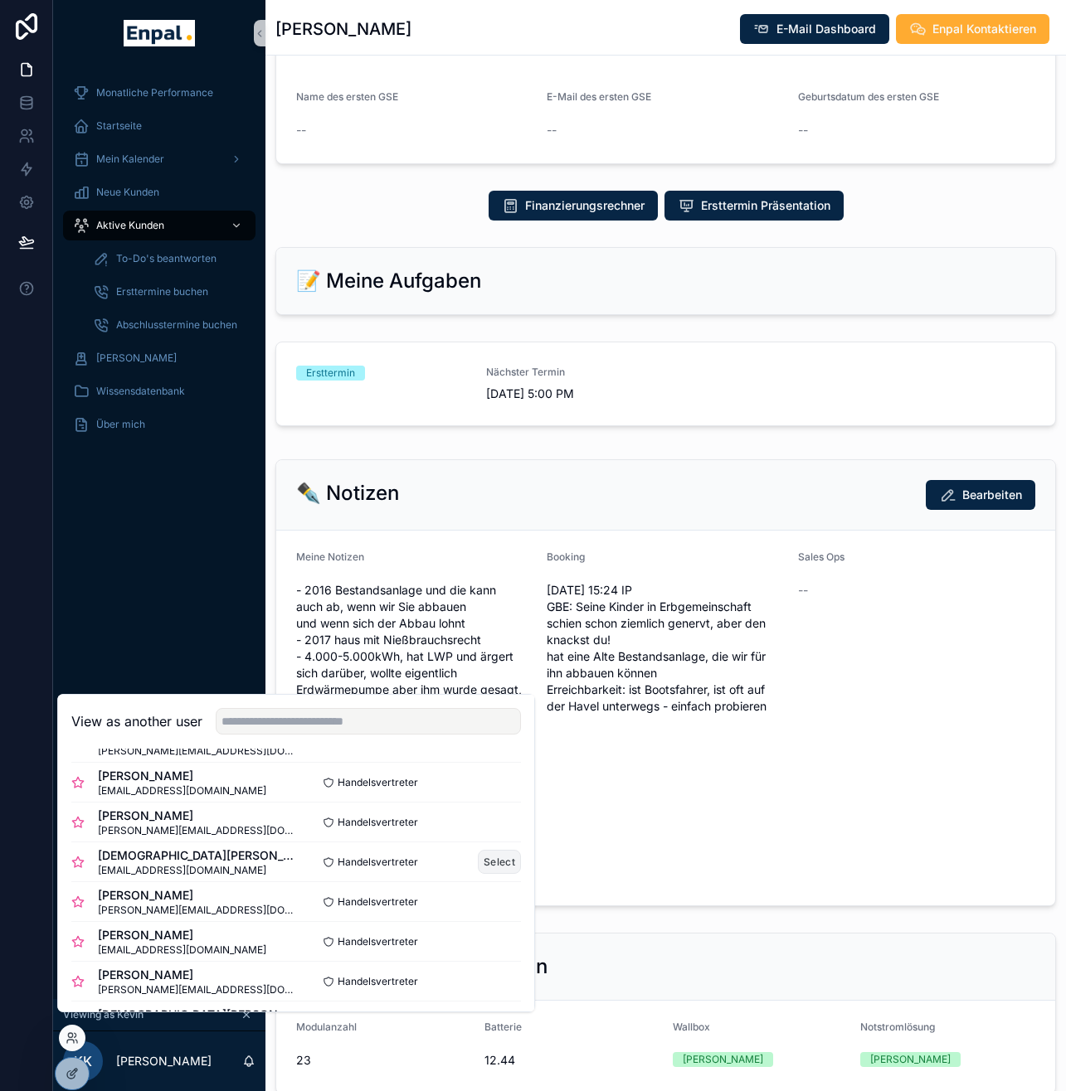
click at [478, 874] on button "Select" at bounding box center [499, 862] width 43 height 24
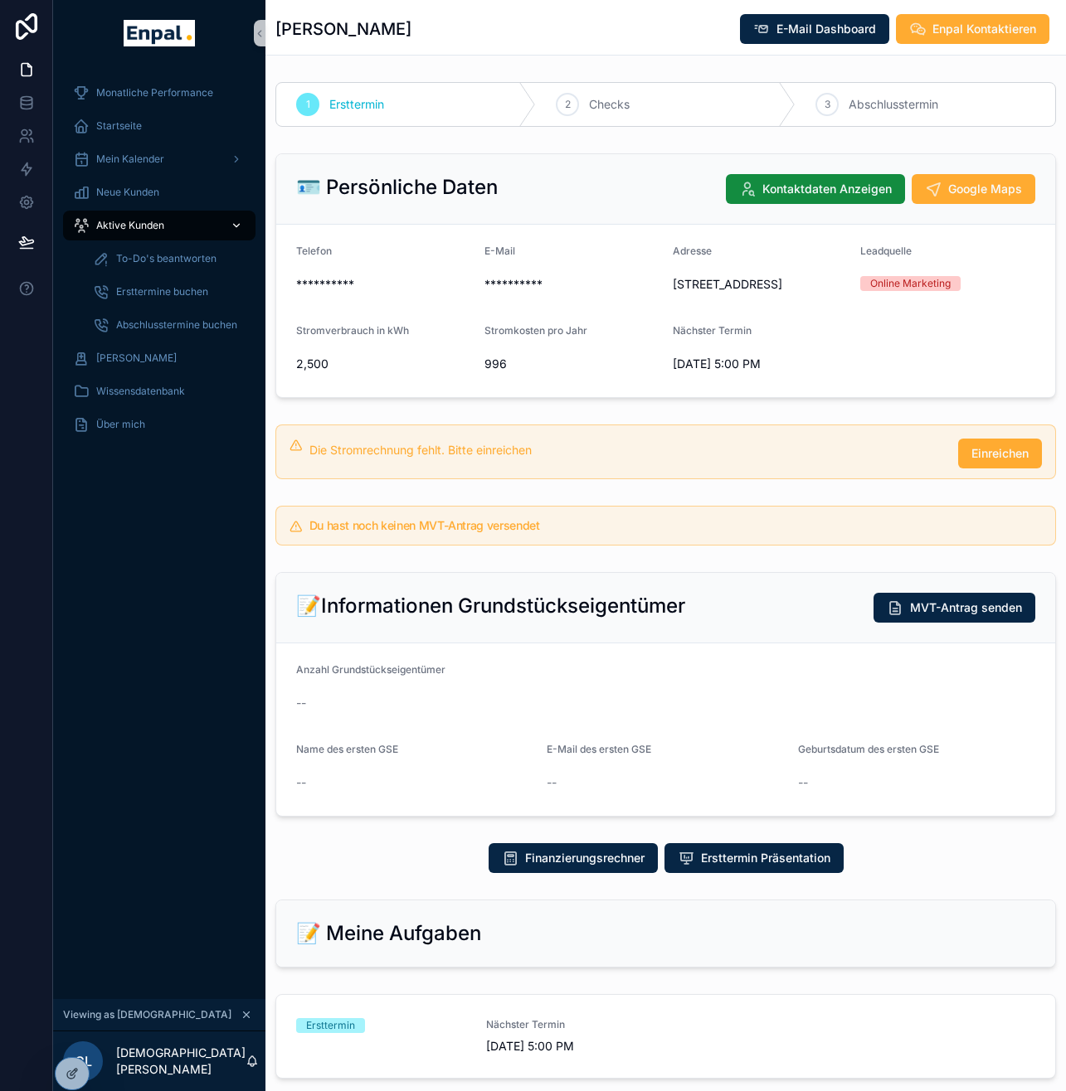
click at [138, 223] on span "Aktive Kunden" at bounding box center [130, 225] width 68 height 13
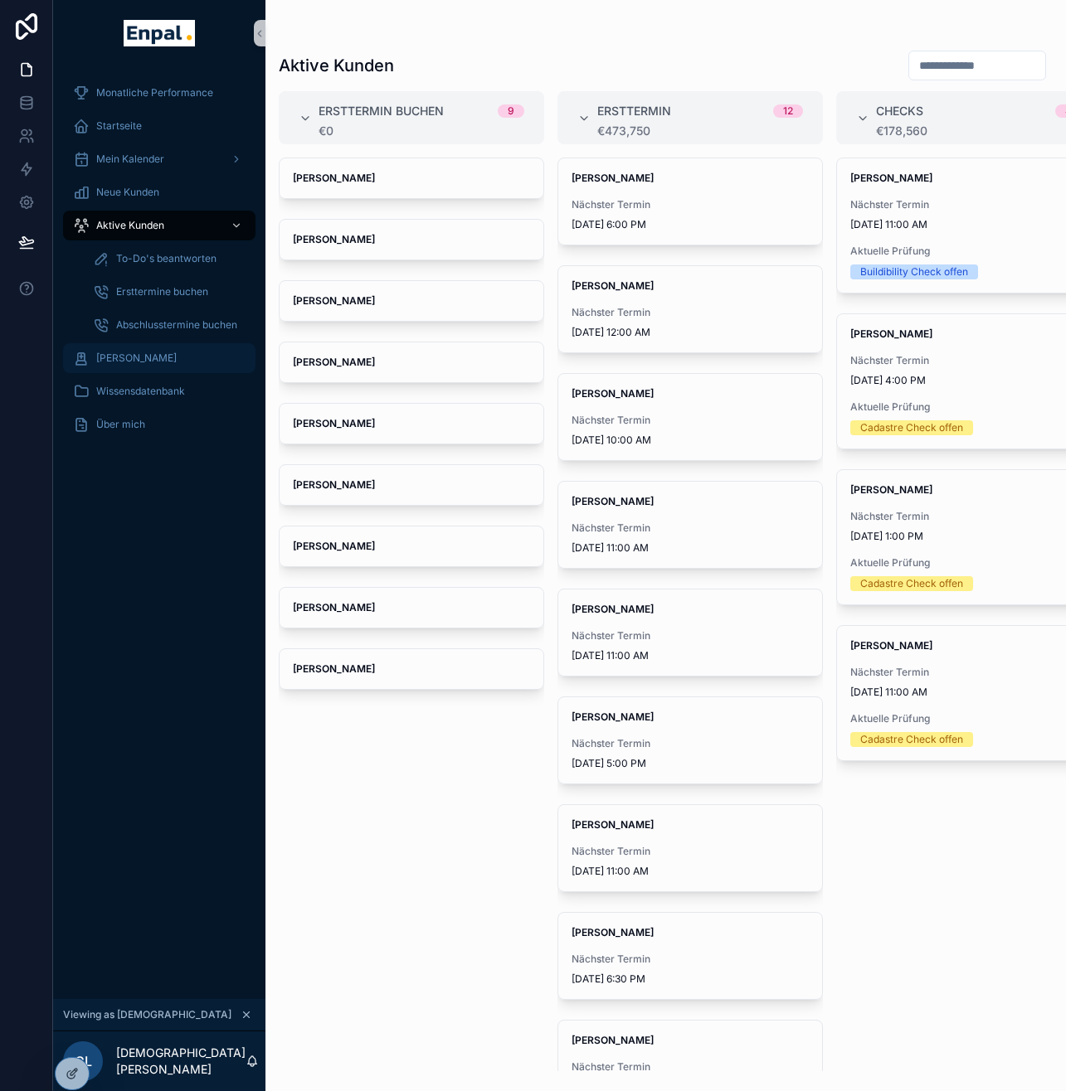
click at [152, 362] on span "[PERSON_NAME]" at bounding box center [136, 358] width 80 height 13
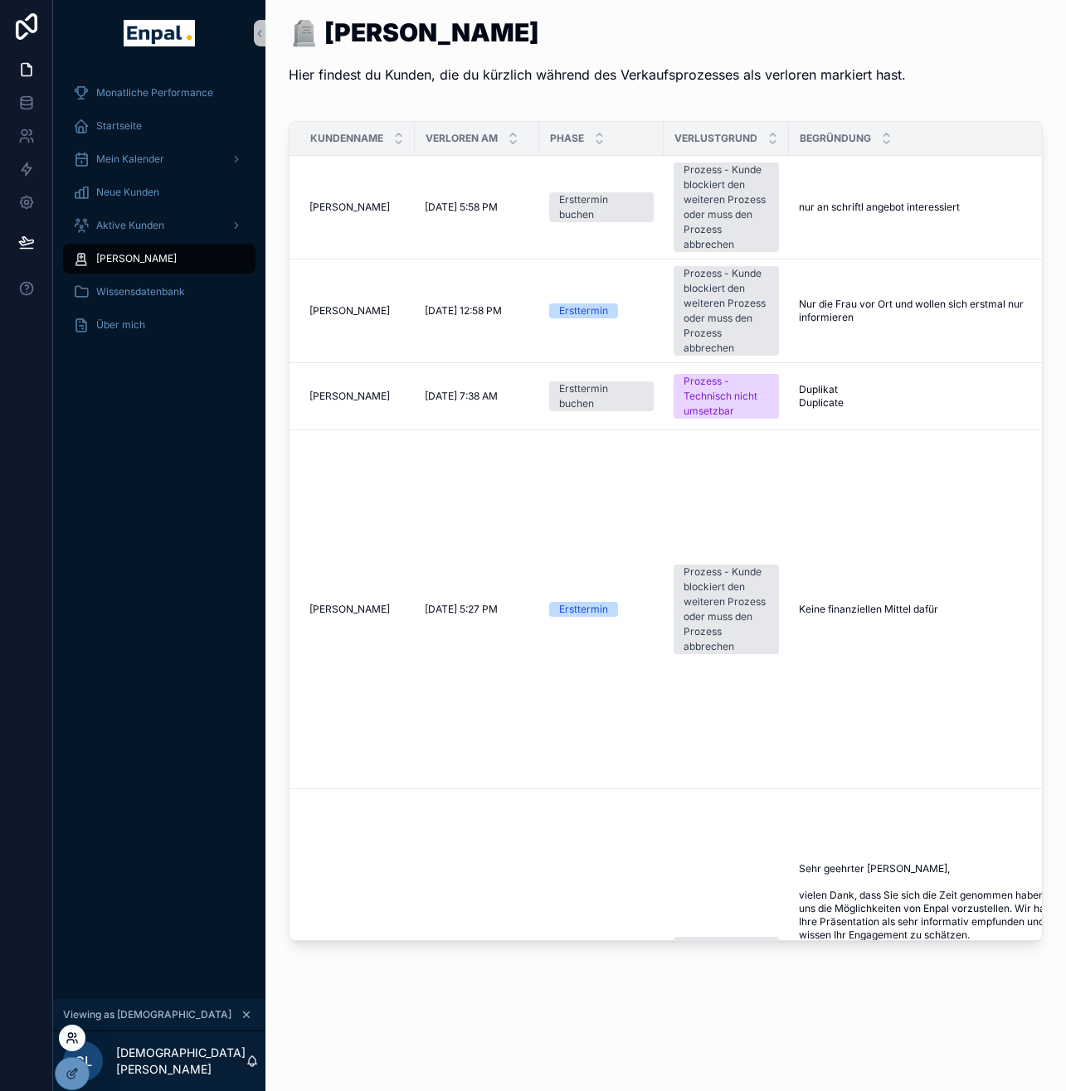
click at [75, 1041] on icon at bounding box center [72, 1038] width 13 height 13
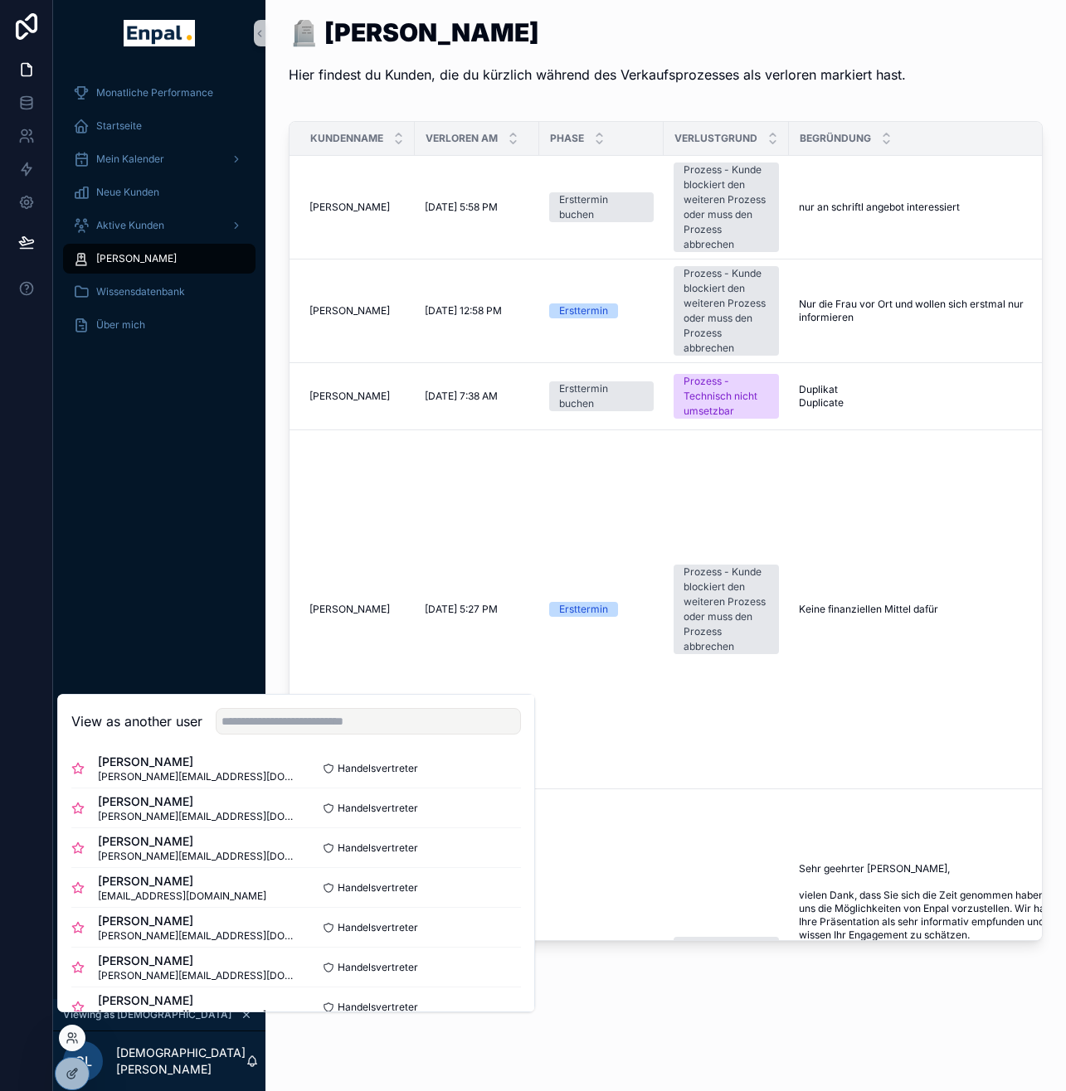
scroll to position [231, 0]
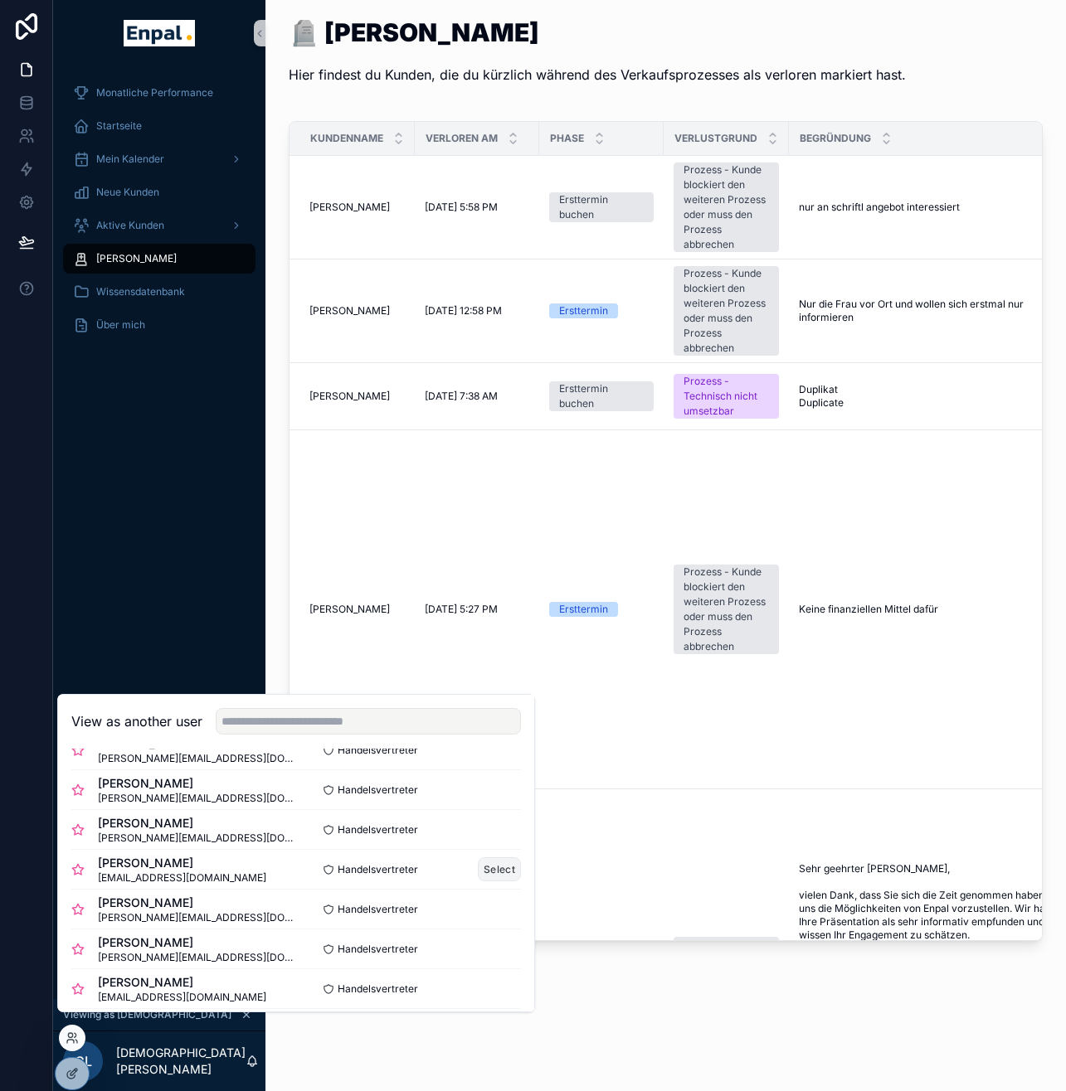
click at [488, 877] on button "Select" at bounding box center [499, 870] width 43 height 24
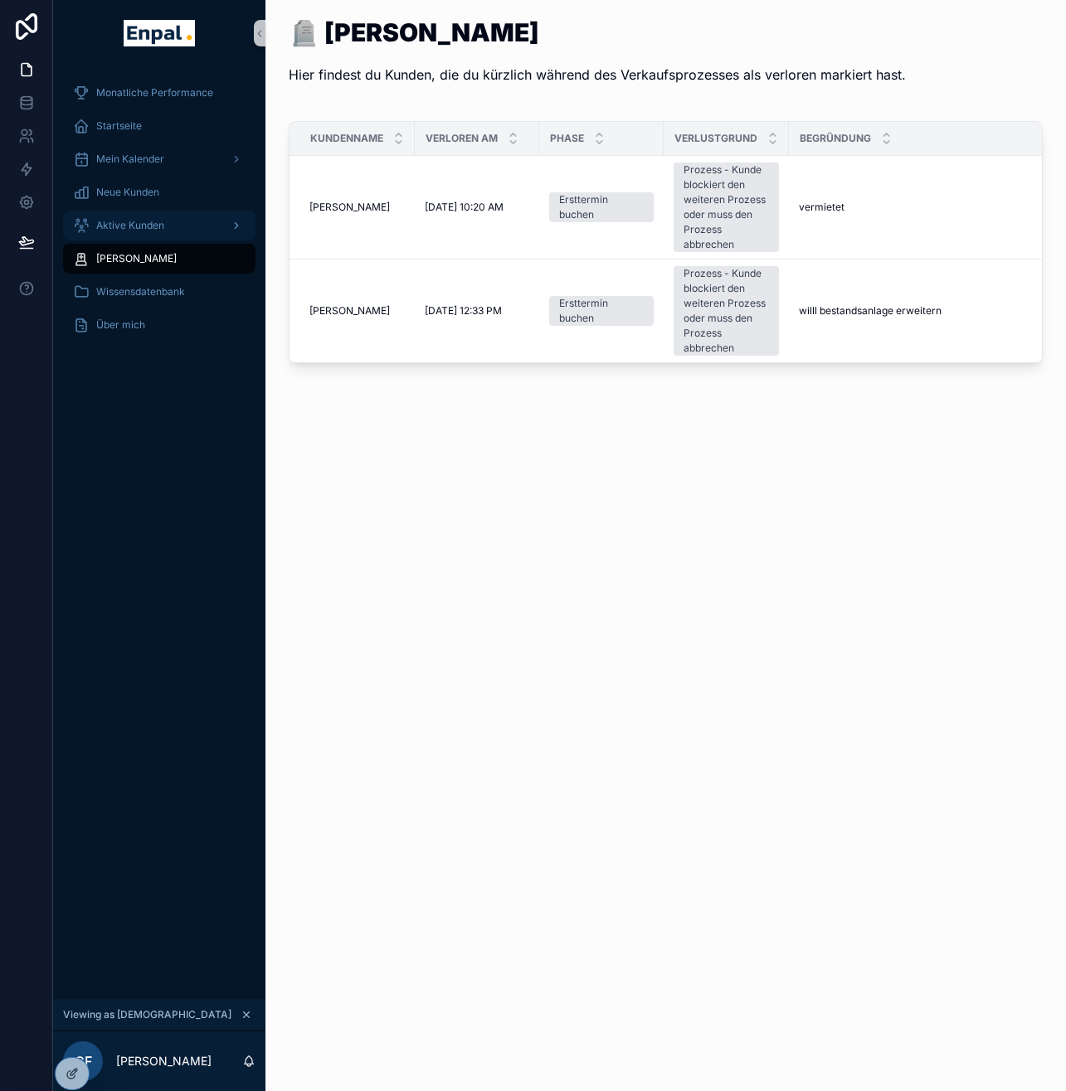
click at [147, 233] on div "Aktive Kunden" at bounding box center [159, 225] width 173 height 27
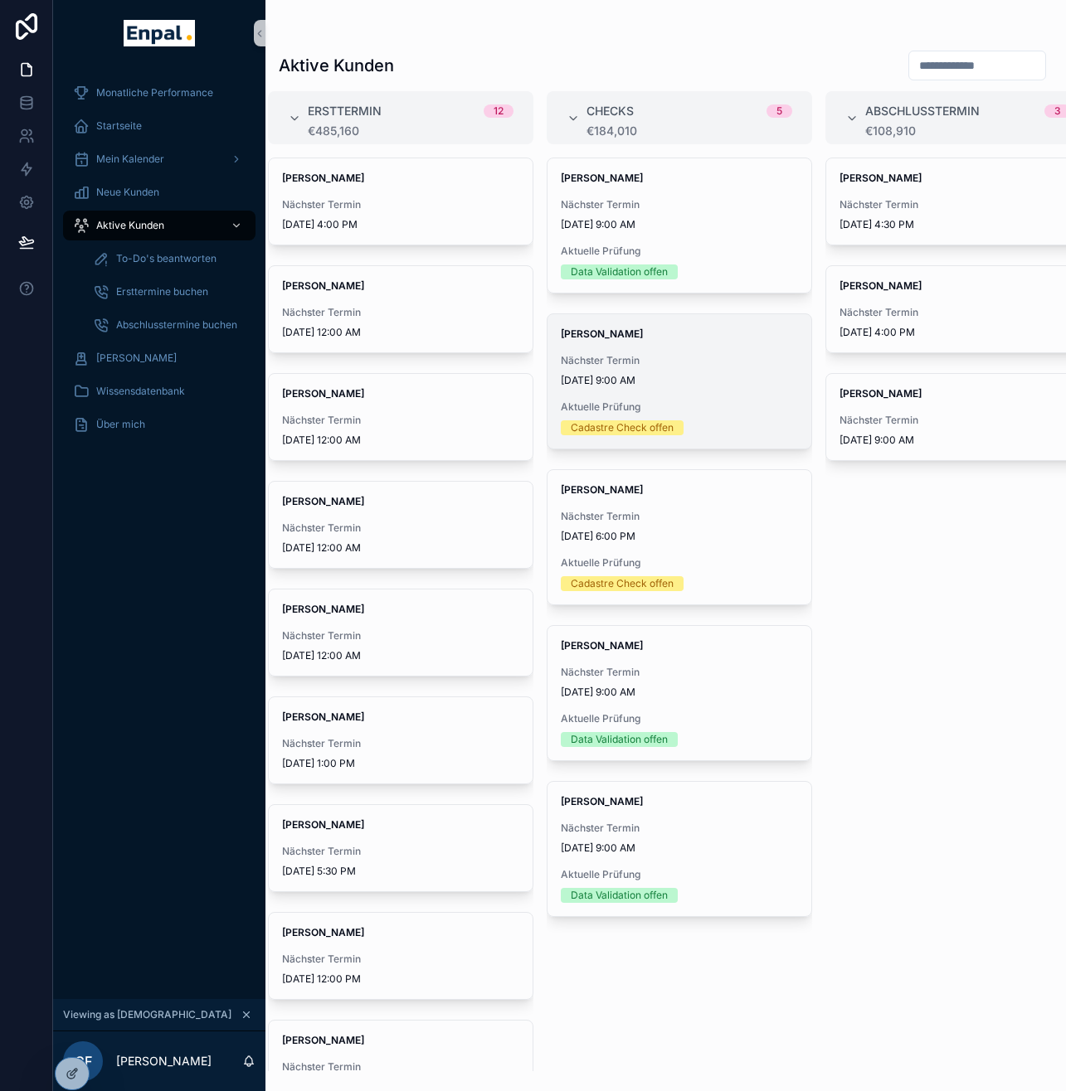
scroll to position [0, 315]
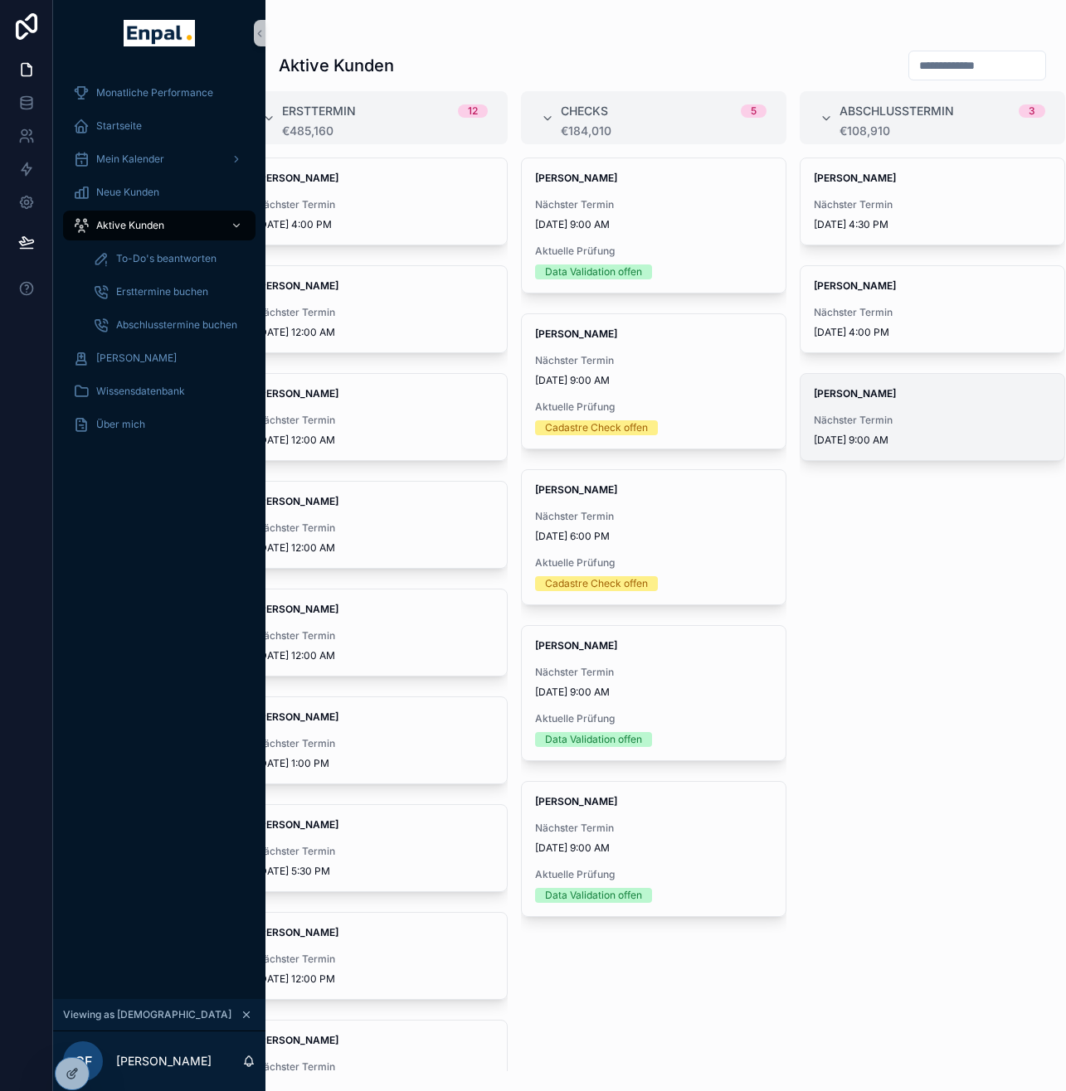
click at [925, 401] on div "[PERSON_NAME] Nächster Termin [DATE] 9:00 AM" at bounding box center [932, 417] width 264 height 86
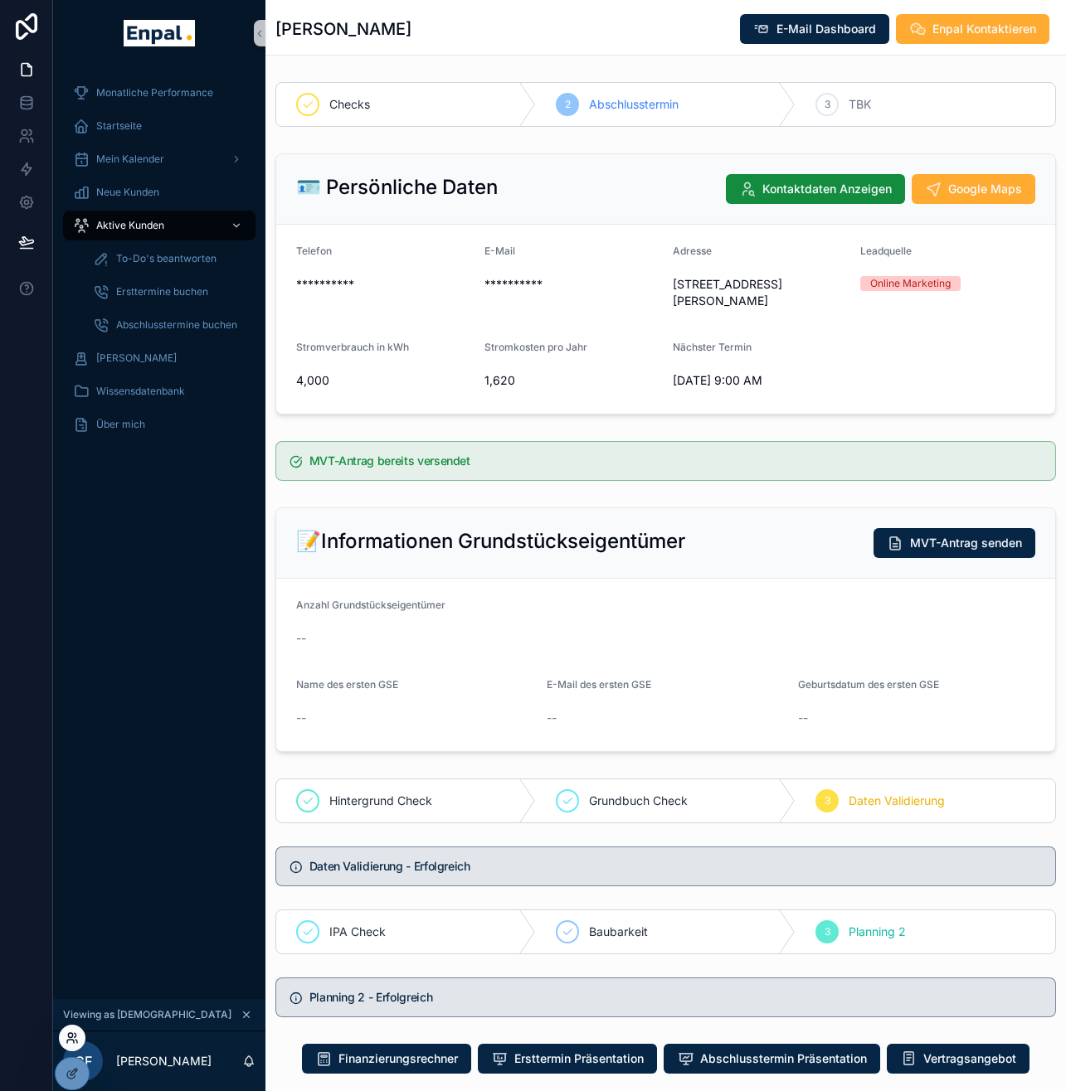
click at [72, 1039] on icon at bounding box center [72, 1038] width 13 height 13
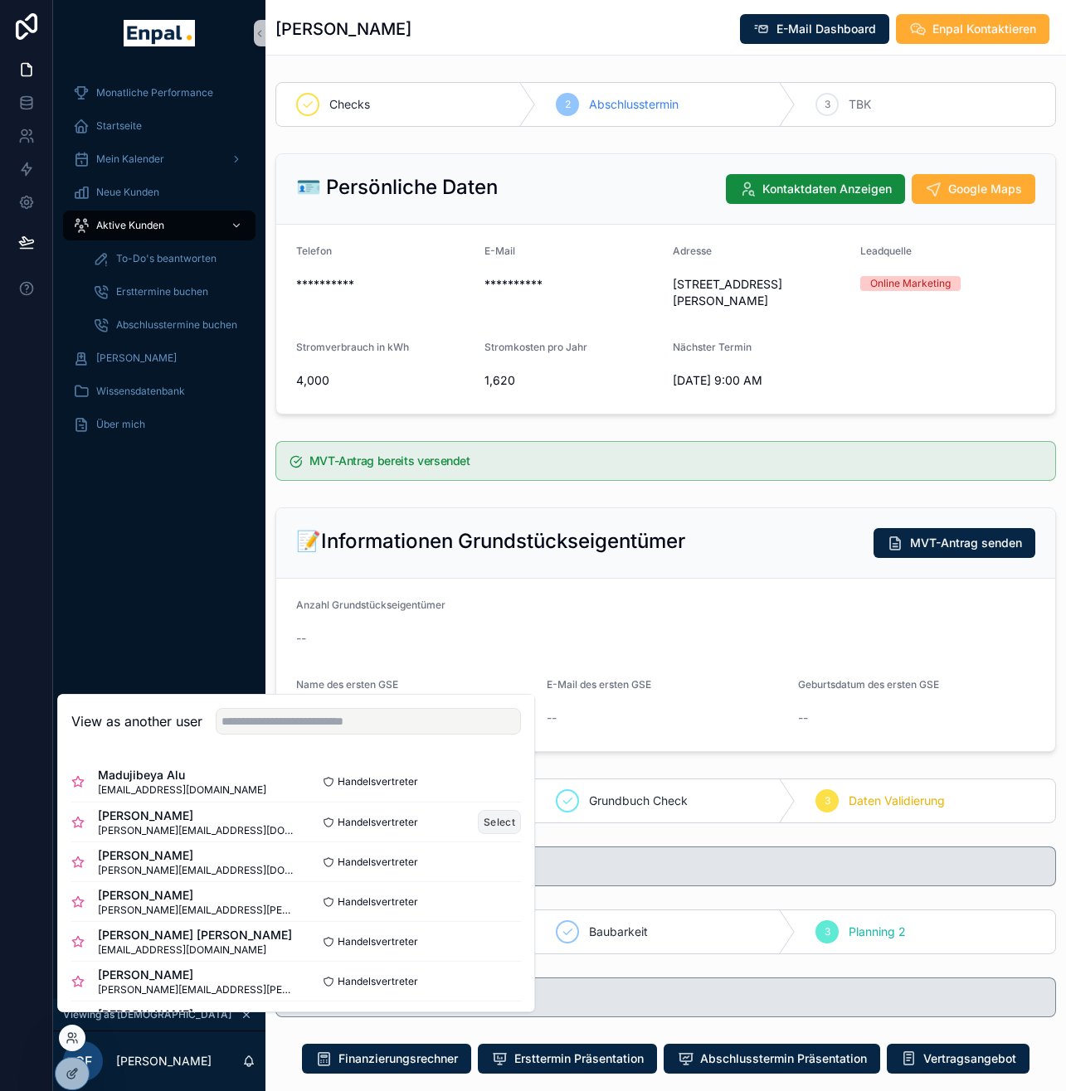
click at [478, 834] on button "Select" at bounding box center [499, 822] width 43 height 24
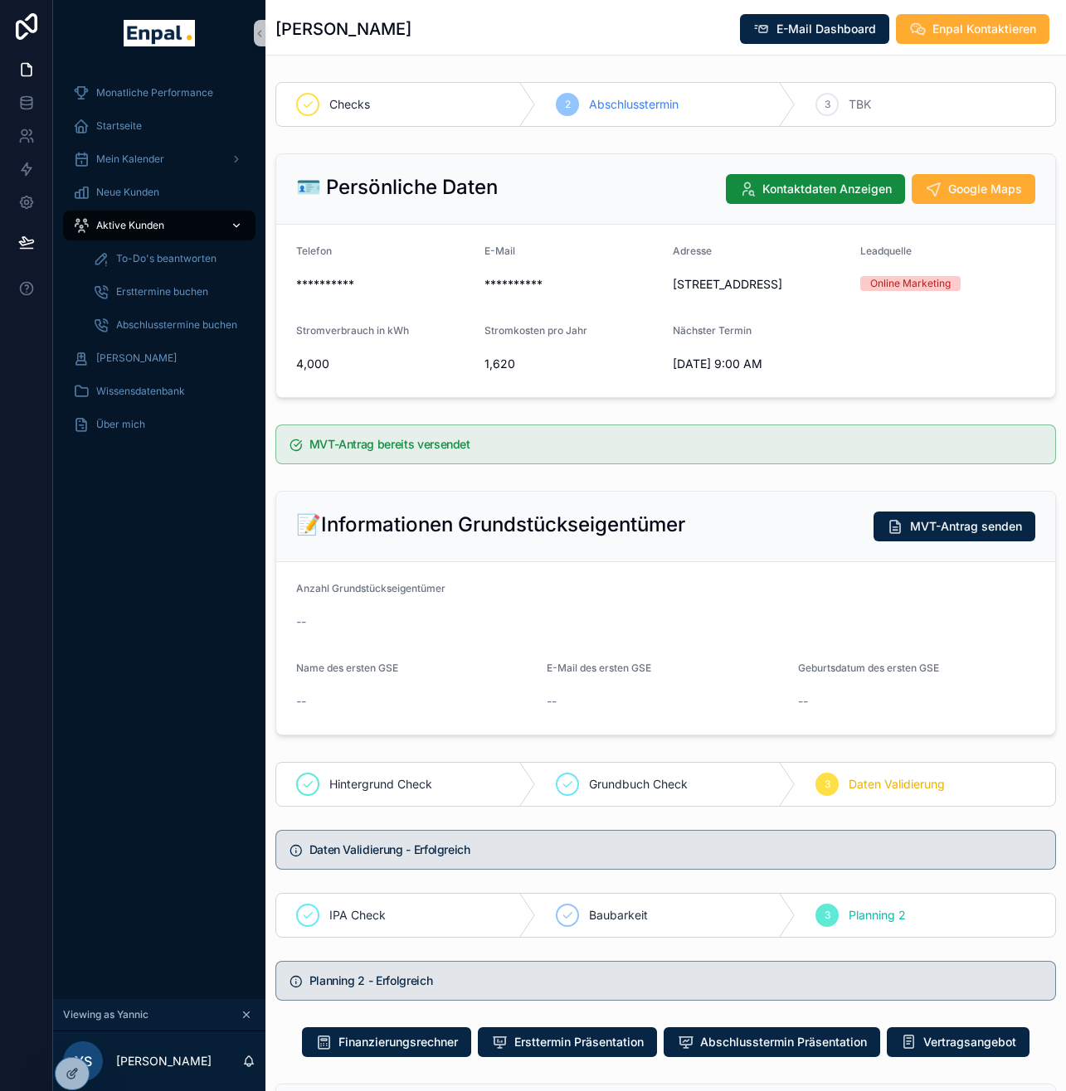
click at [157, 226] on span "Aktive Kunden" at bounding box center [130, 225] width 68 height 13
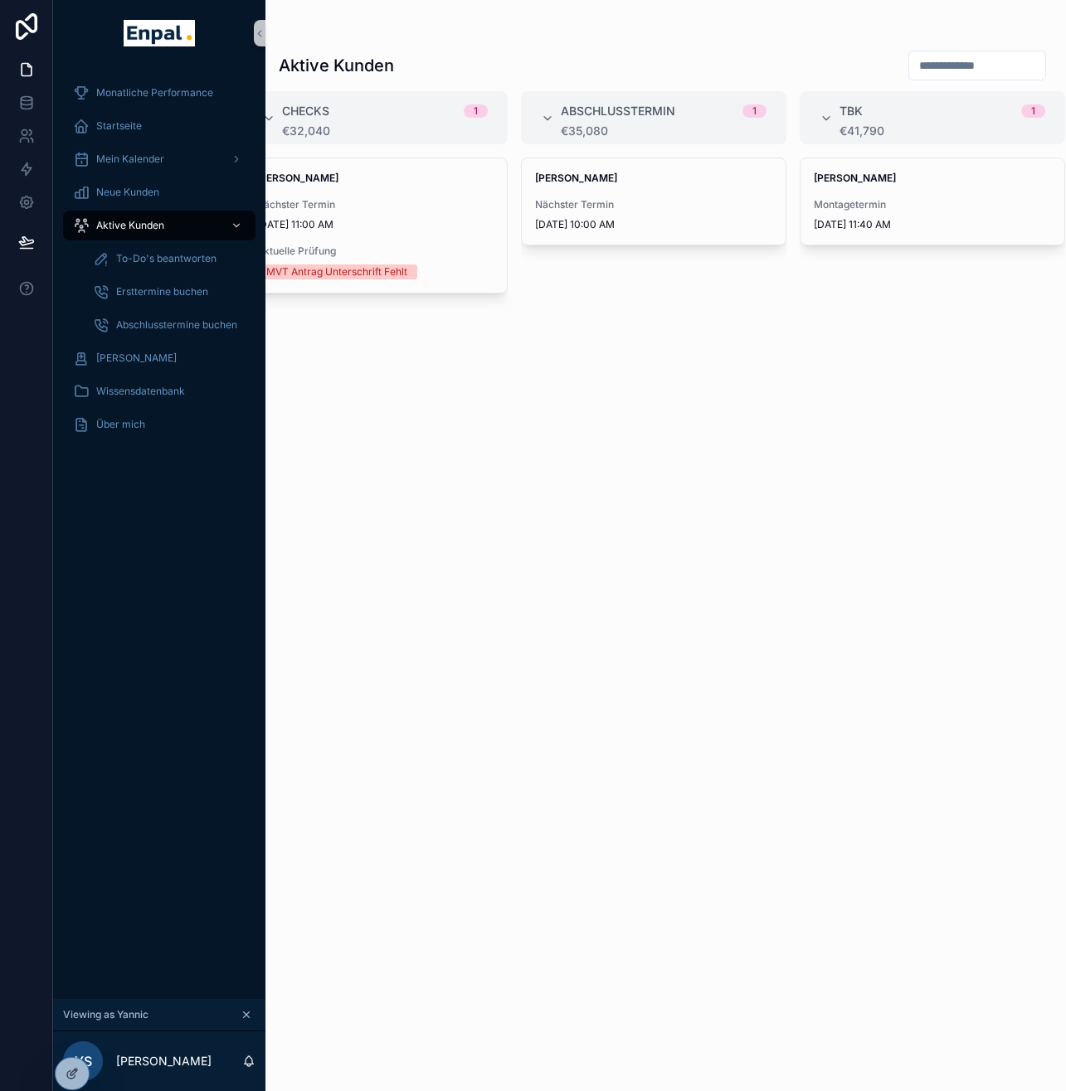
scroll to position [0, 12]
click at [708, 207] on span "Nächster Termin" at bounding box center [653, 204] width 237 height 13
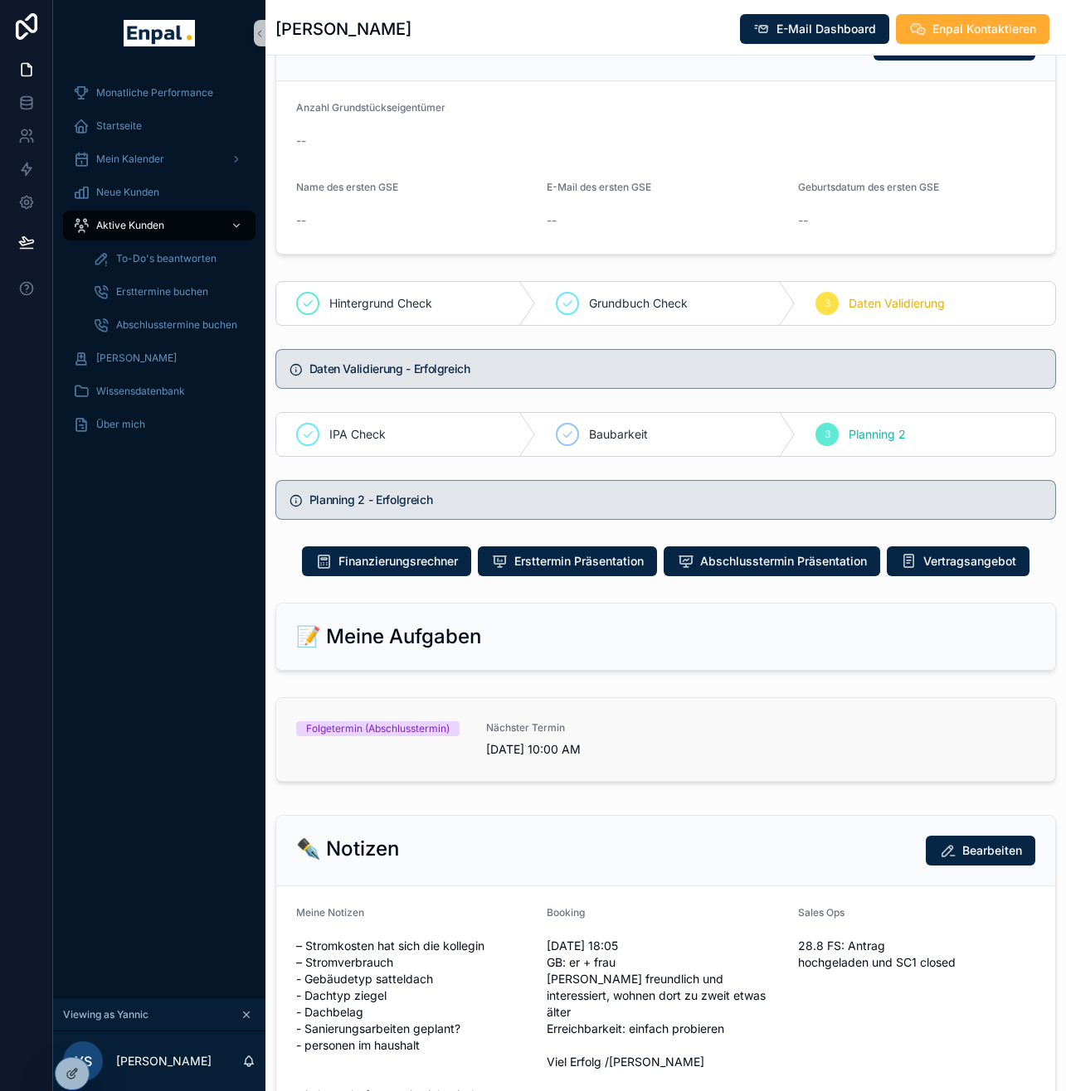
scroll to position [566, 0]
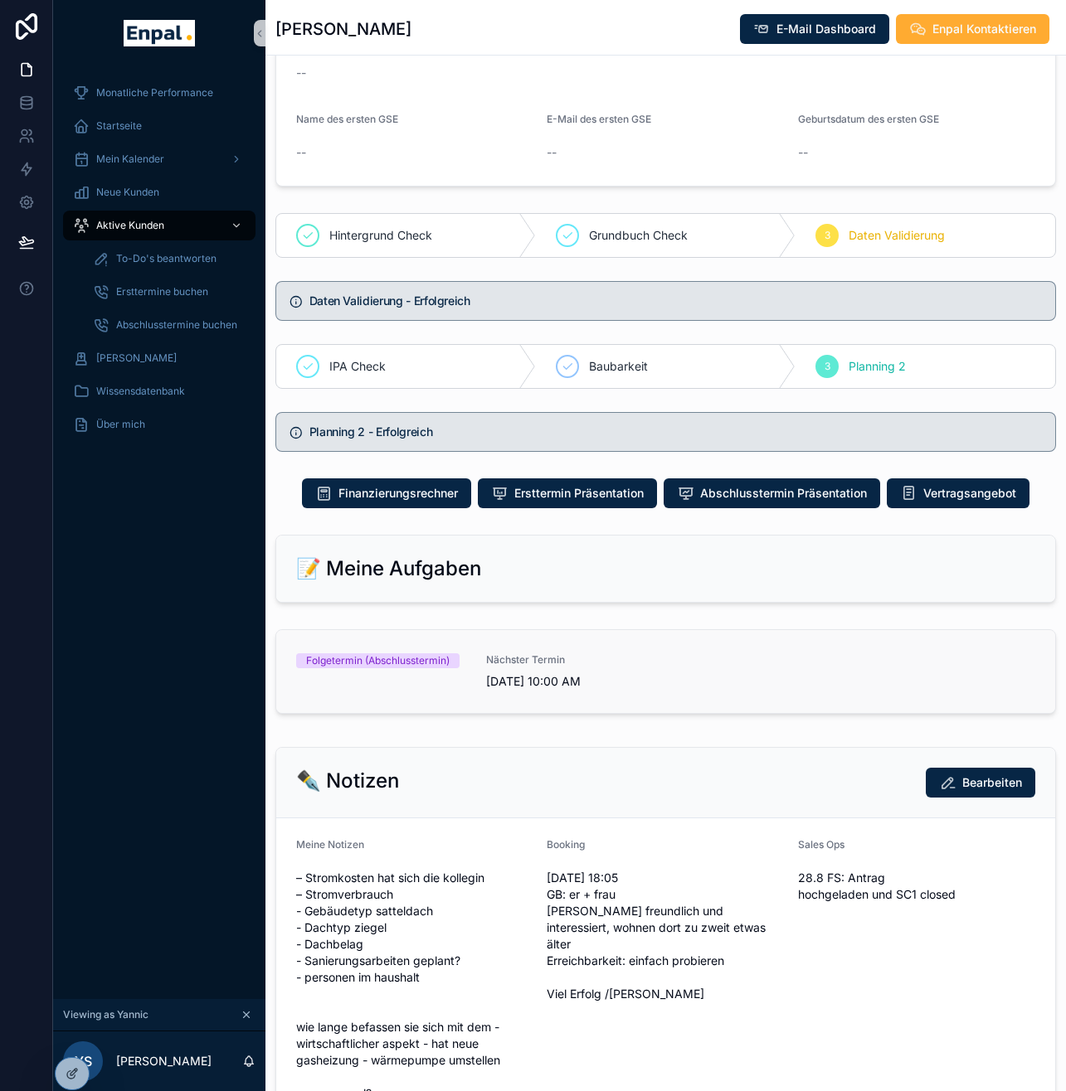
click at [690, 668] on div "Folgetermin (Abschlusstermin) Nächster Termin [DATE] 10:00 AM" at bounding box center [665, 672] width 739 height 36
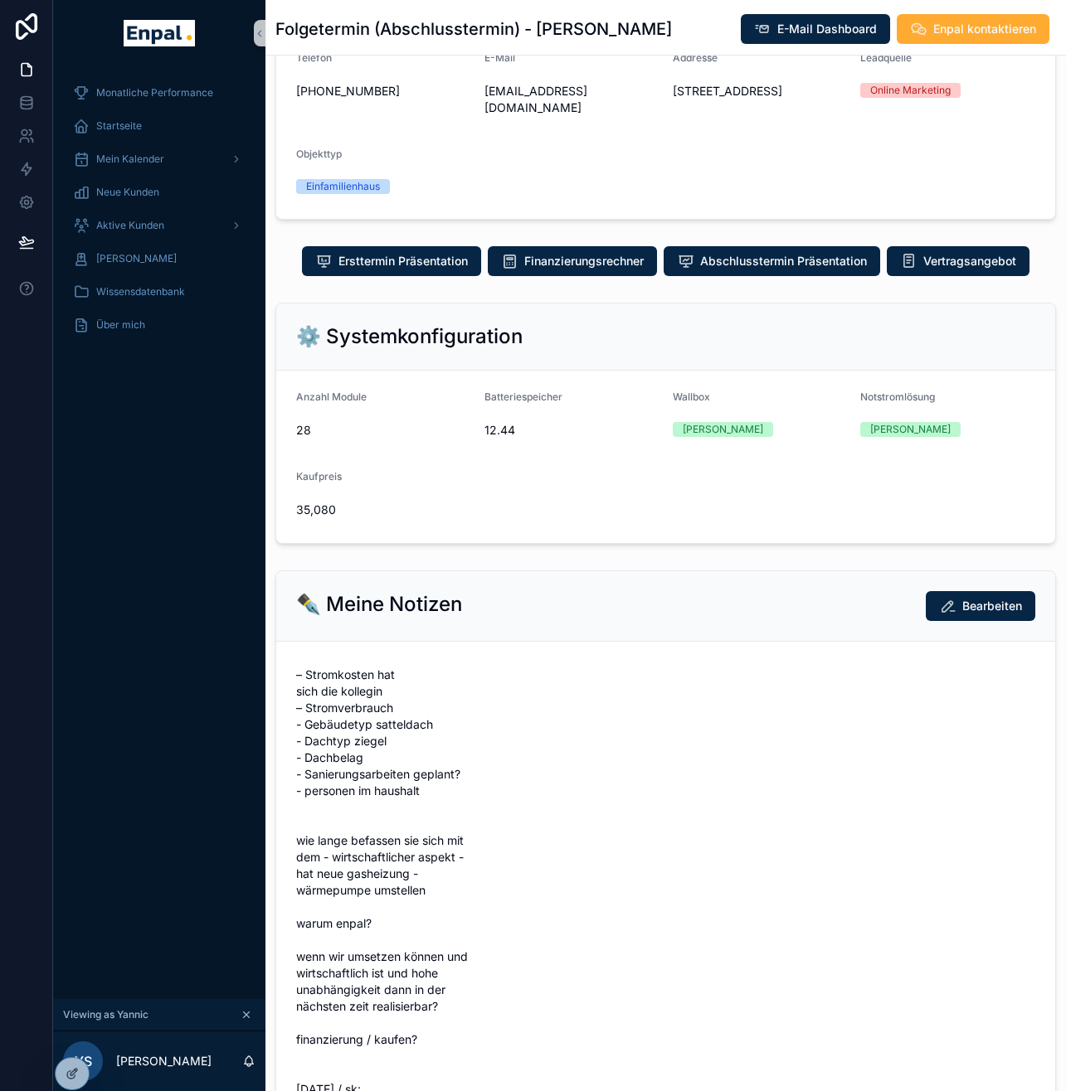
scroll to position [288, 0]
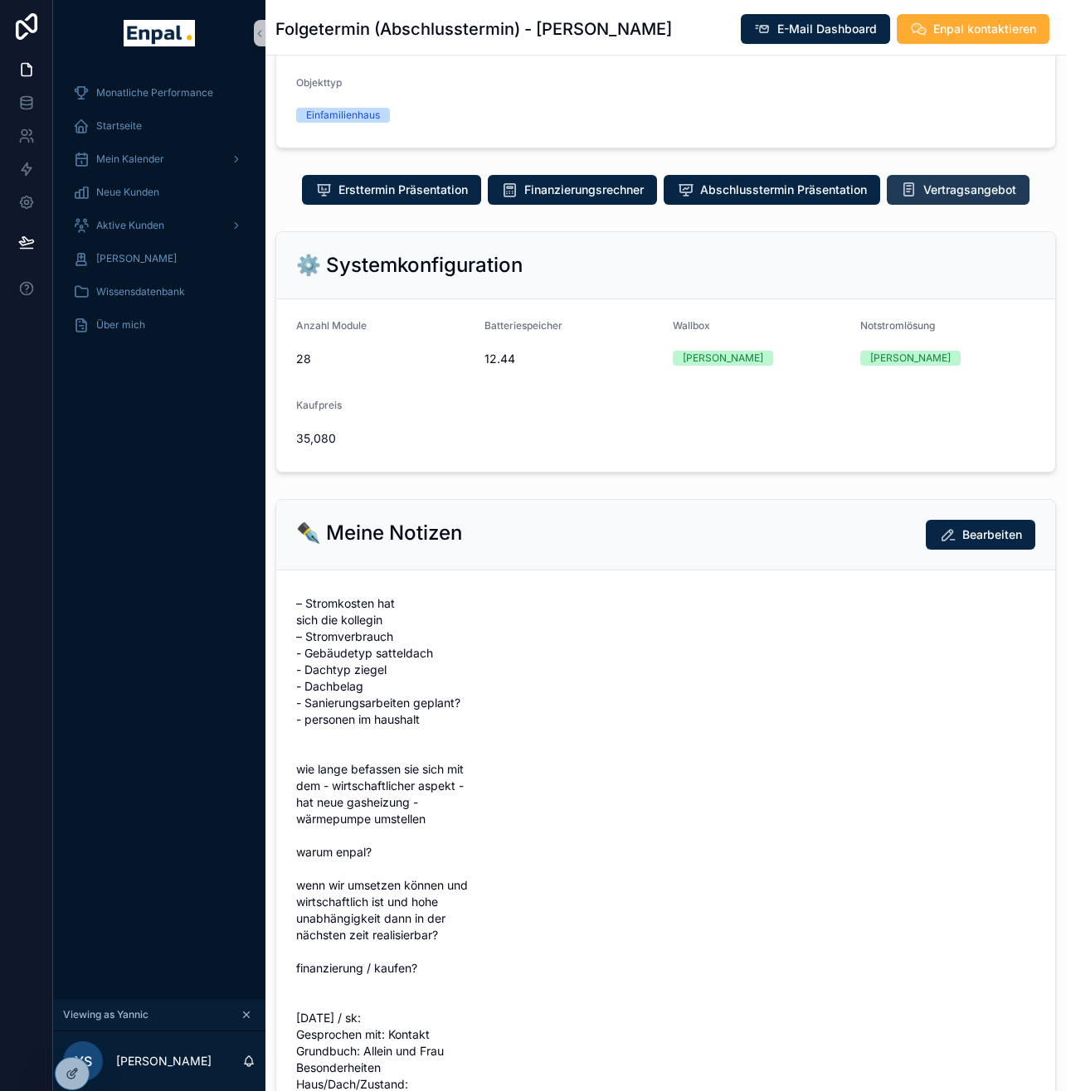
click at [956, 192] on span "Vertragsangebot" at bounding box center [969, 190] width 93 height 17
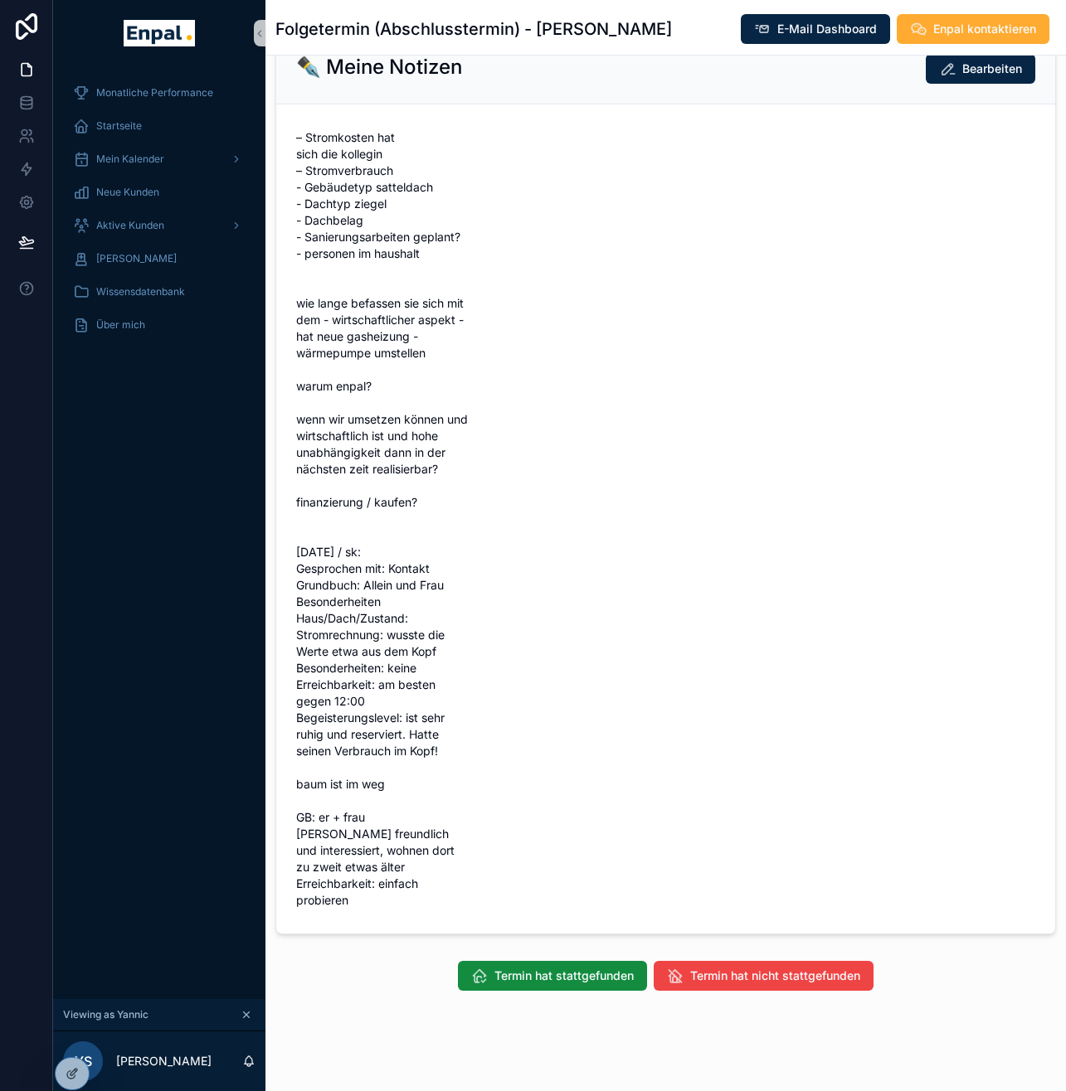
scroll to position [0, 0]
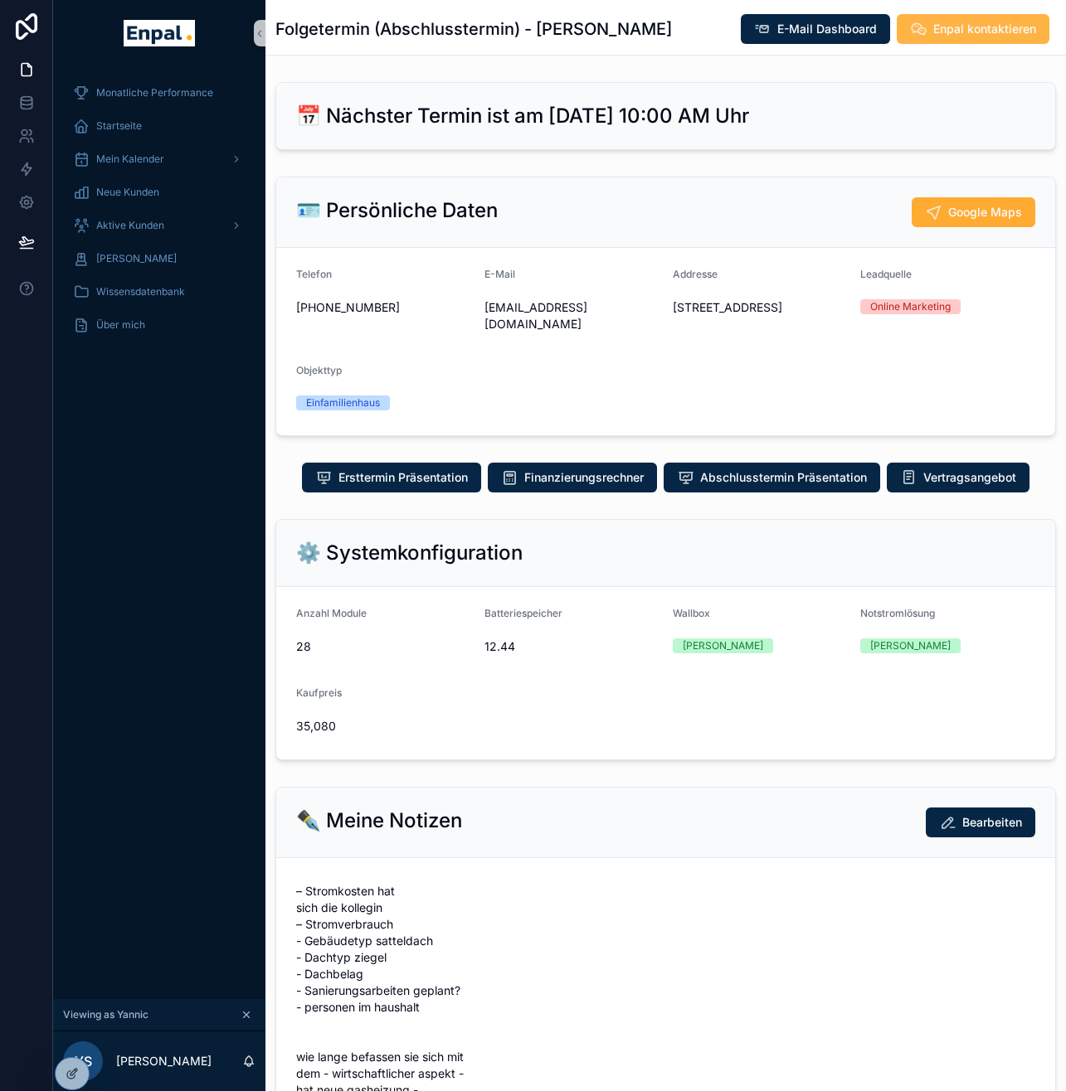
click at [941, 27] on span "Enpal kontaktieren" at bounding box center [984, 29] width 103 height 17
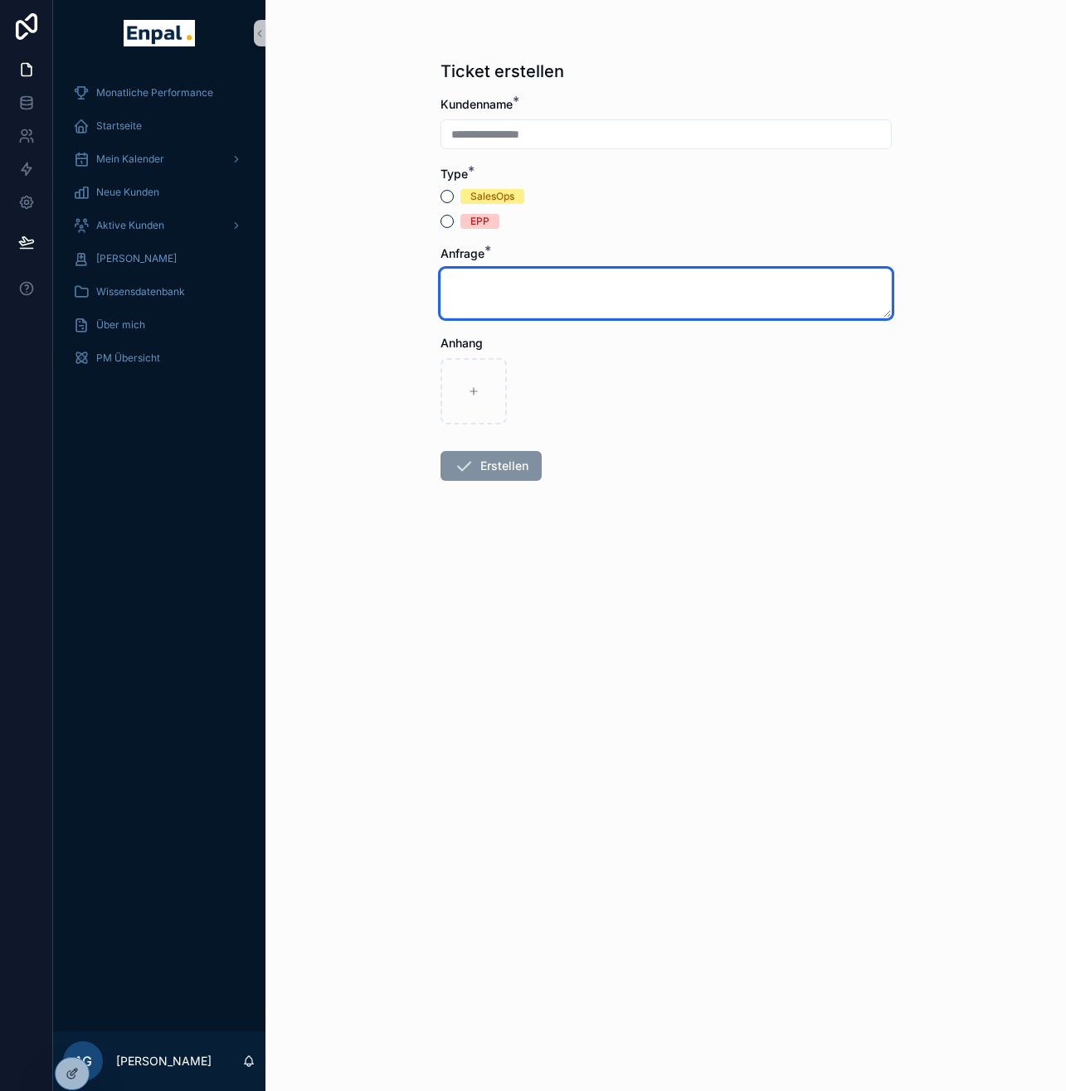
click at [530, 276] on textarea "scrollable content" at bounding box center [665, 294] width 451 height 50
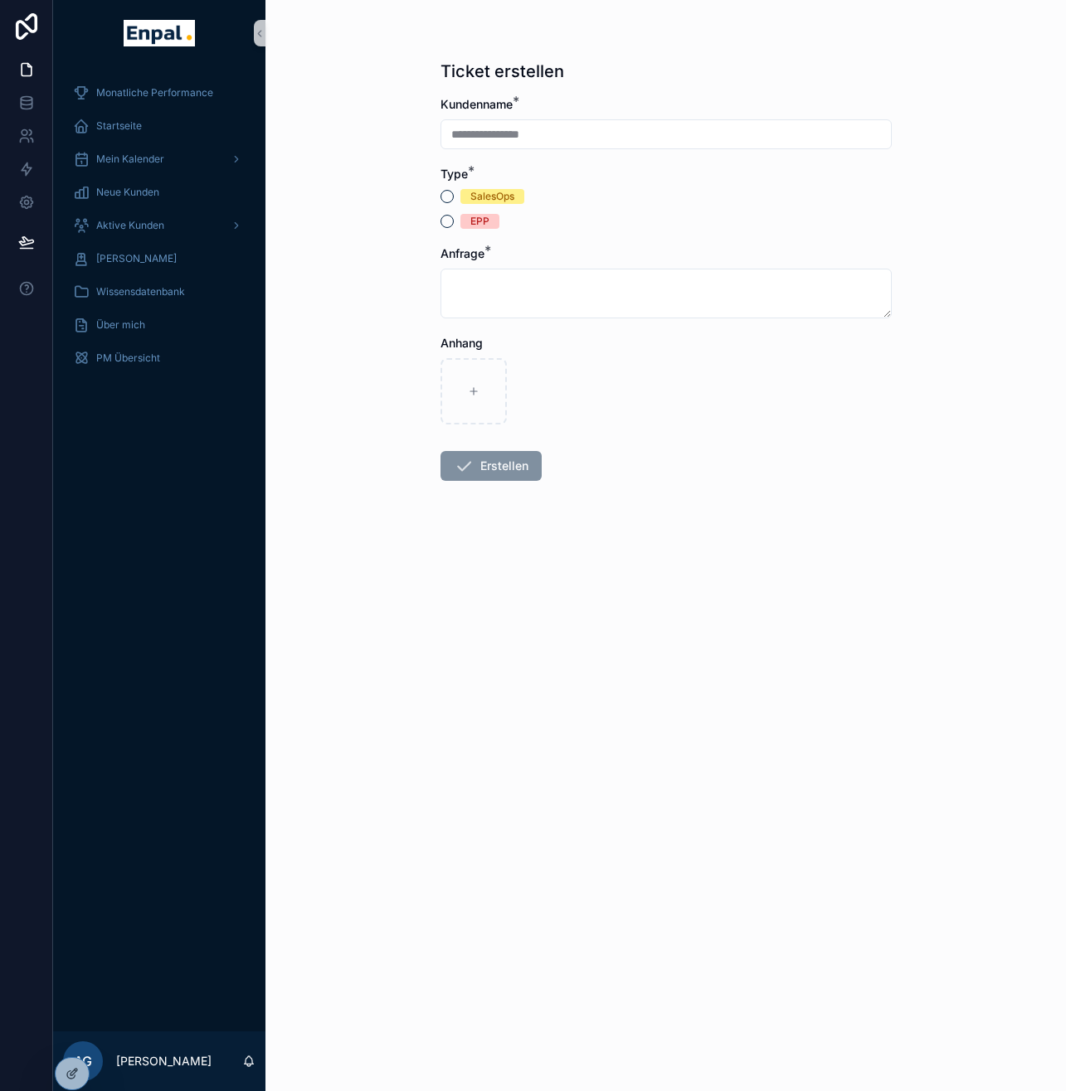
drag, startPoint x: 249, startPoint y: 548, endPoint x: 246, endPoint y: 537, distance: 11.3
click at [246, 537] on div "Monatliche Performance Startseite Mein Kalender Neue Kunden Aktive Kunden Verlo…" at bounding box center [159, 548] width 212 height 965
click at [144, 476] on div "Monatliche Performance Startseite Mein Kalender Neue Kunden Aktive Kunden Verlo…" at bounding box center [159, 548] width 212 height 965
click at [148, 229] on span "Aktive Kunden" at bounding box center [130, 225] width 68 height 13
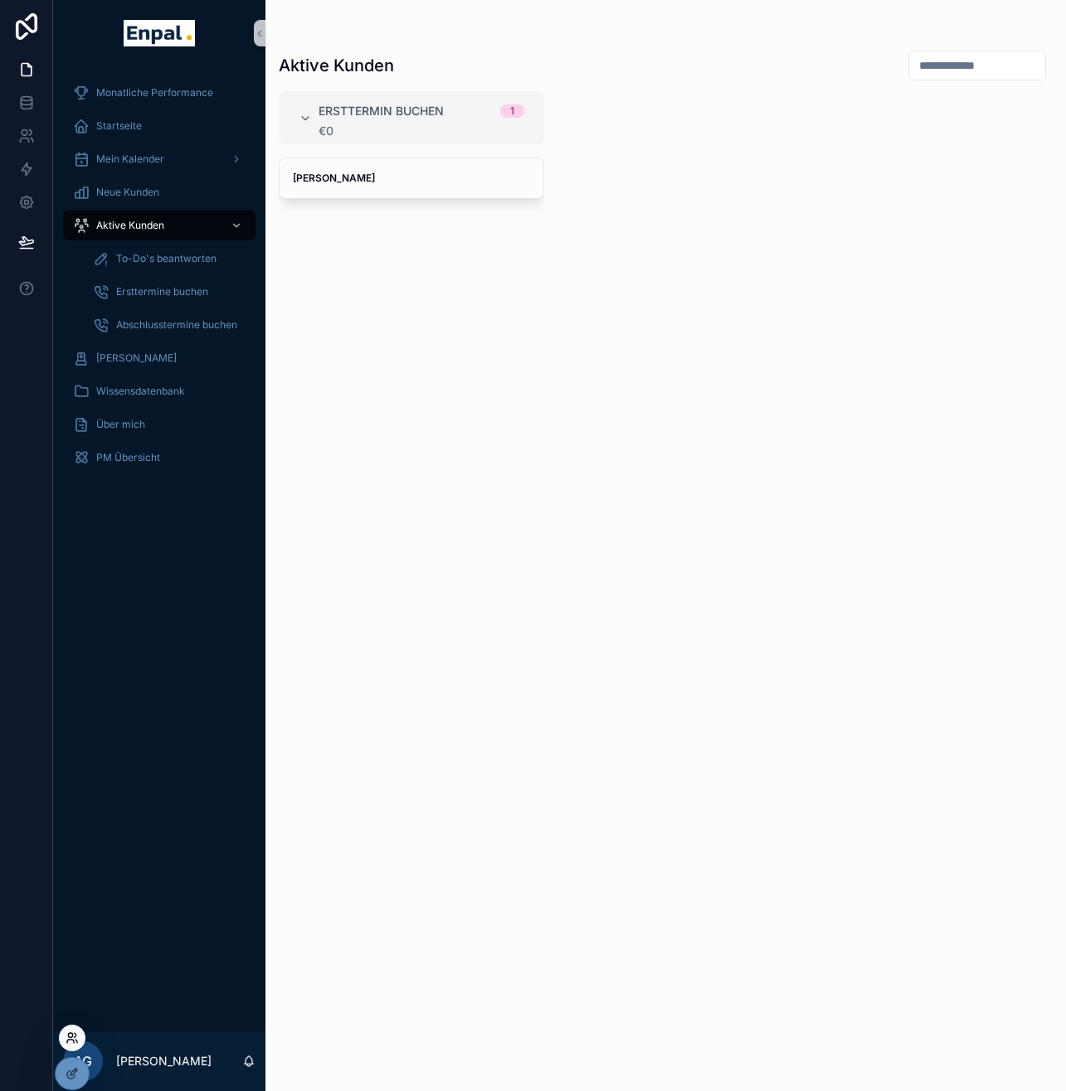
click at [77, 1037] on icon at bounding box center [72, 1038] width 13 height 13
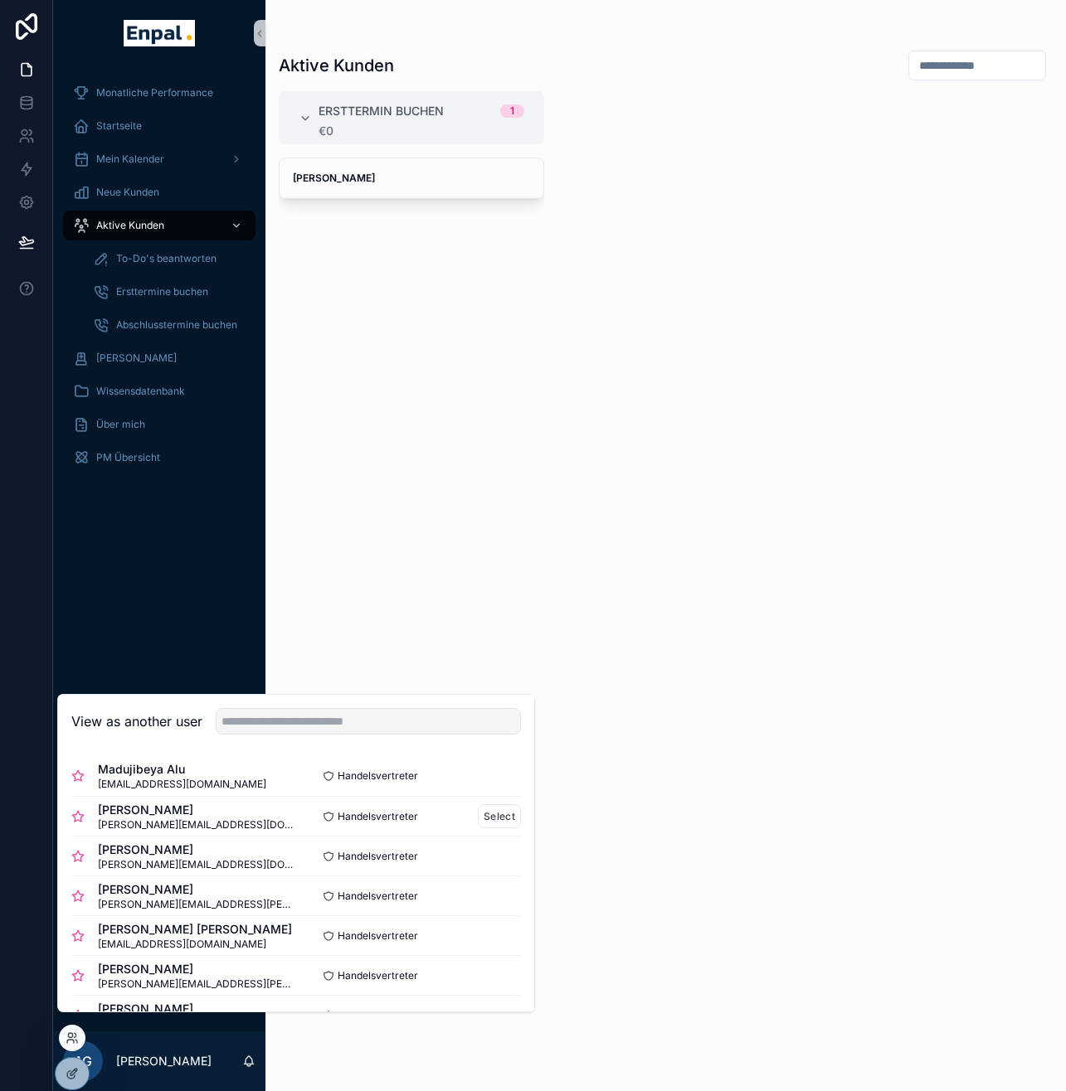
scroll to position [7, 0]
click at [489, 826] on button "Select" at bounding box center [499, 816] width 43 height 24
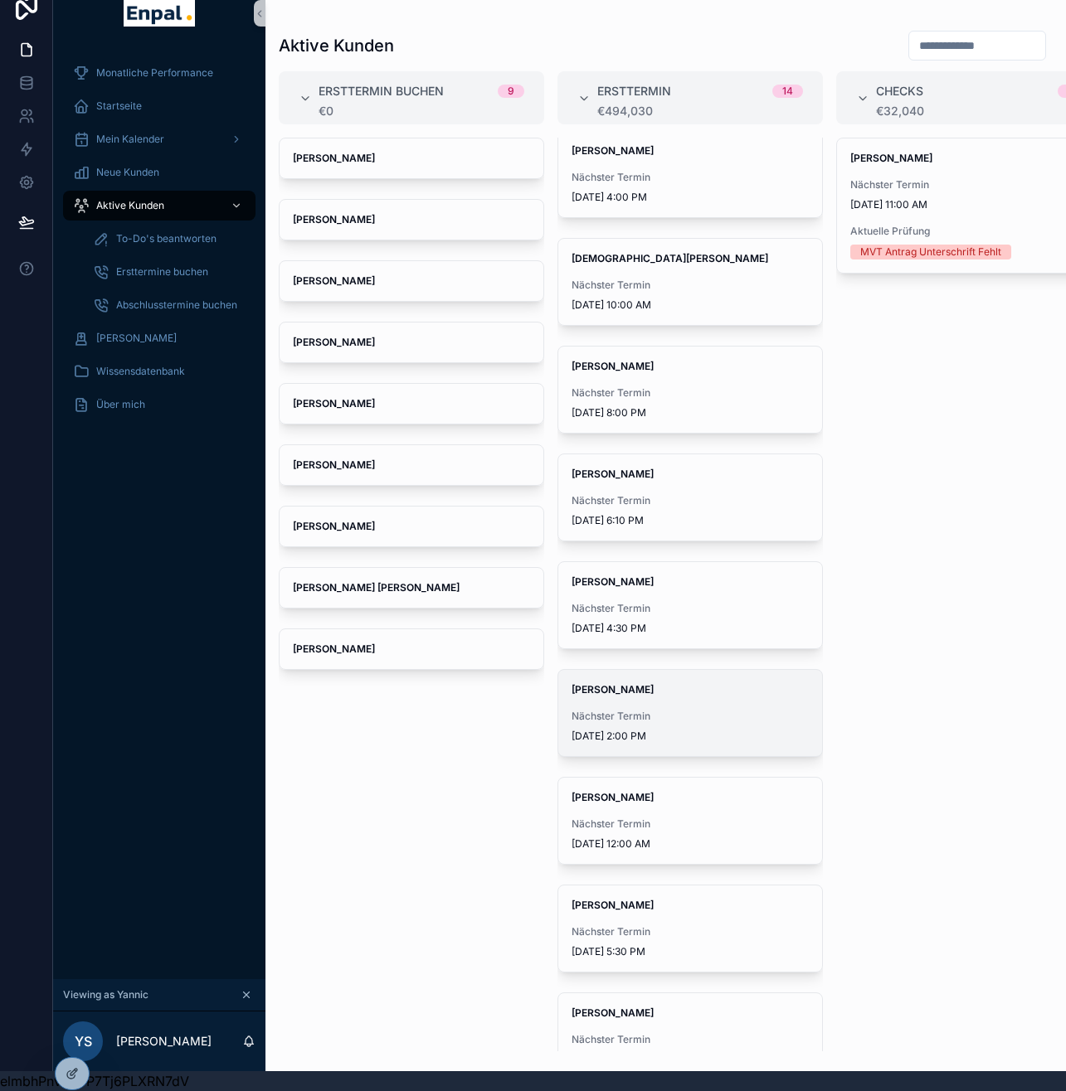
scroll to position [523, 0]
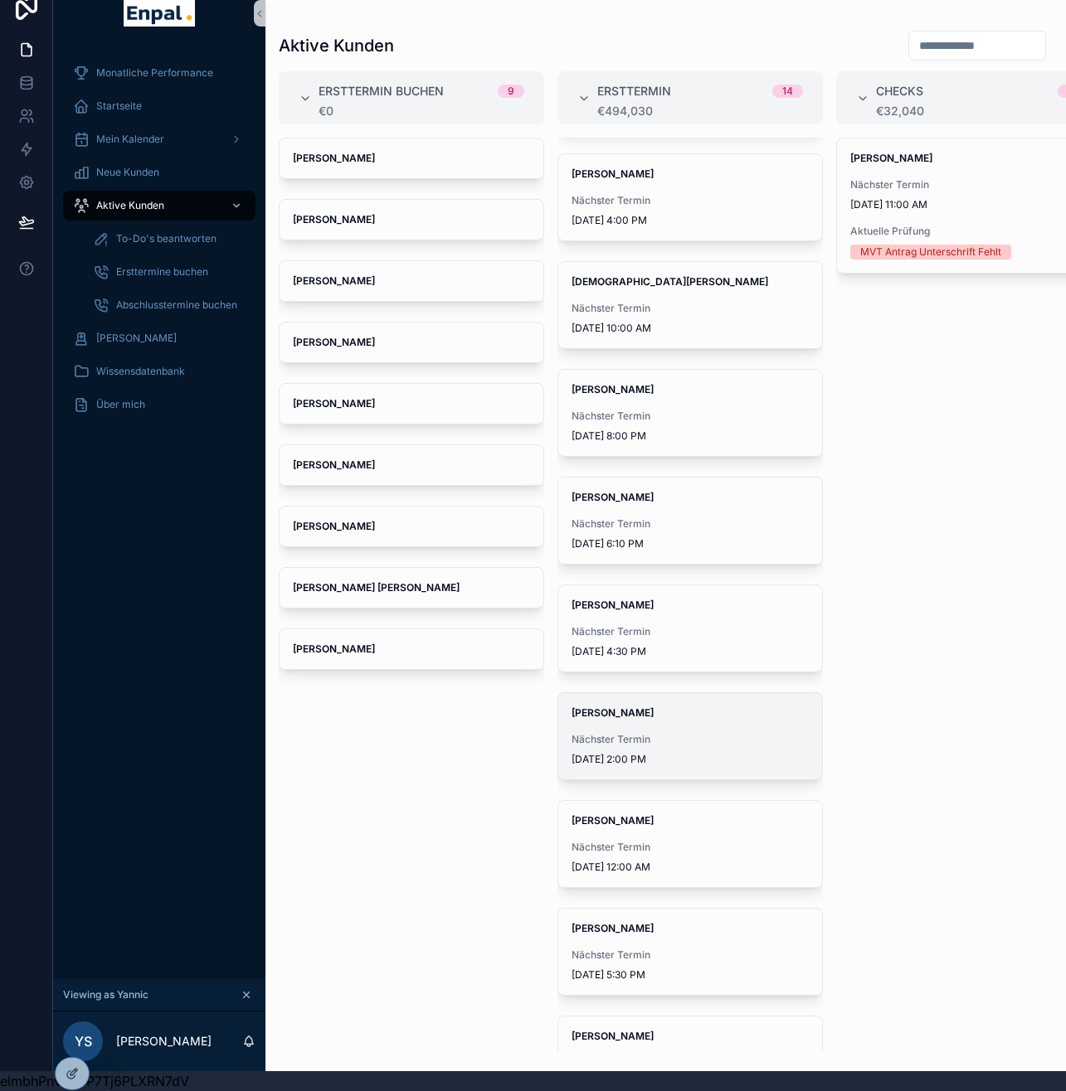
click at [660, 733] on span "Nächster Termin" at bounding box center [689, 739] width 237 height 13
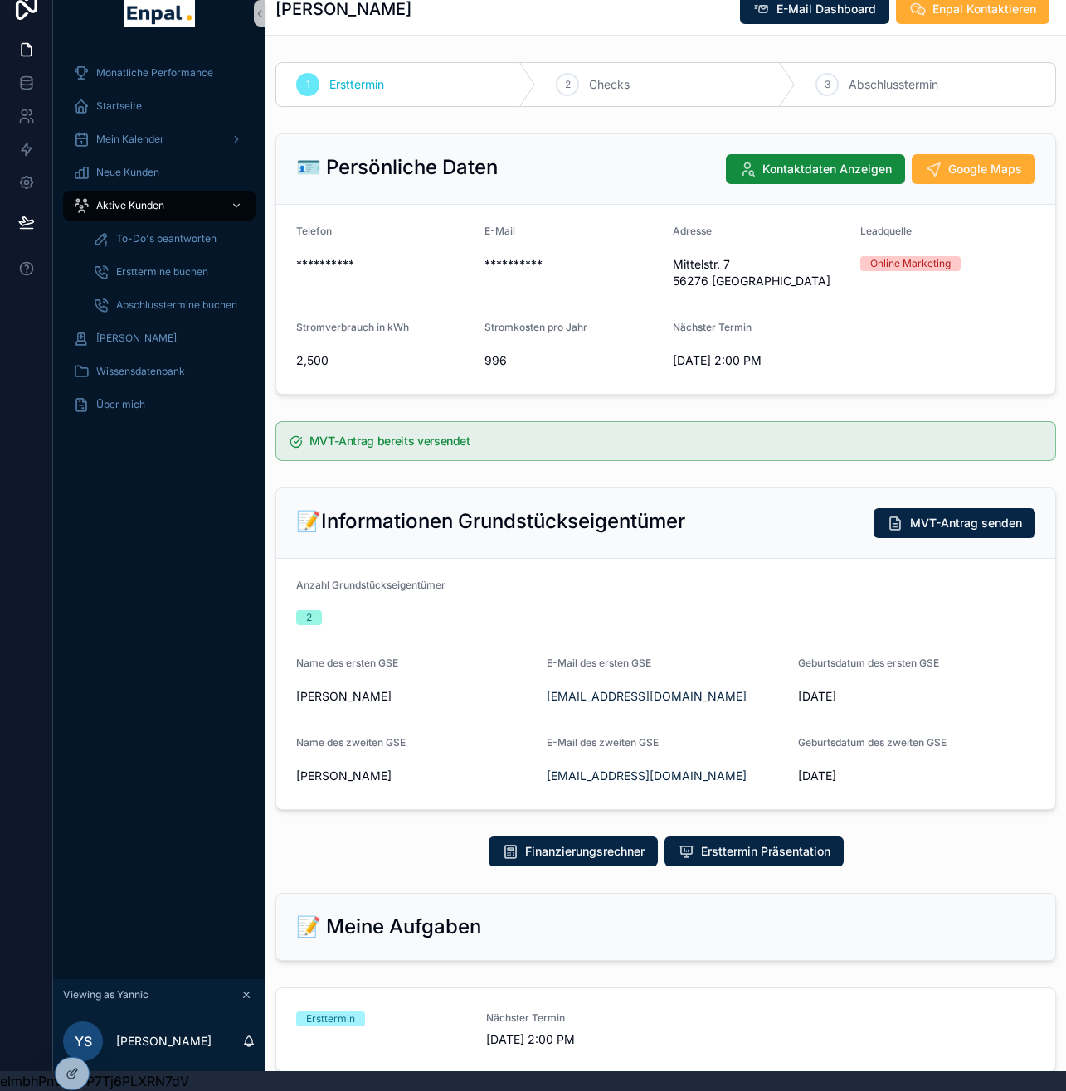
scroll to position [135, 0]
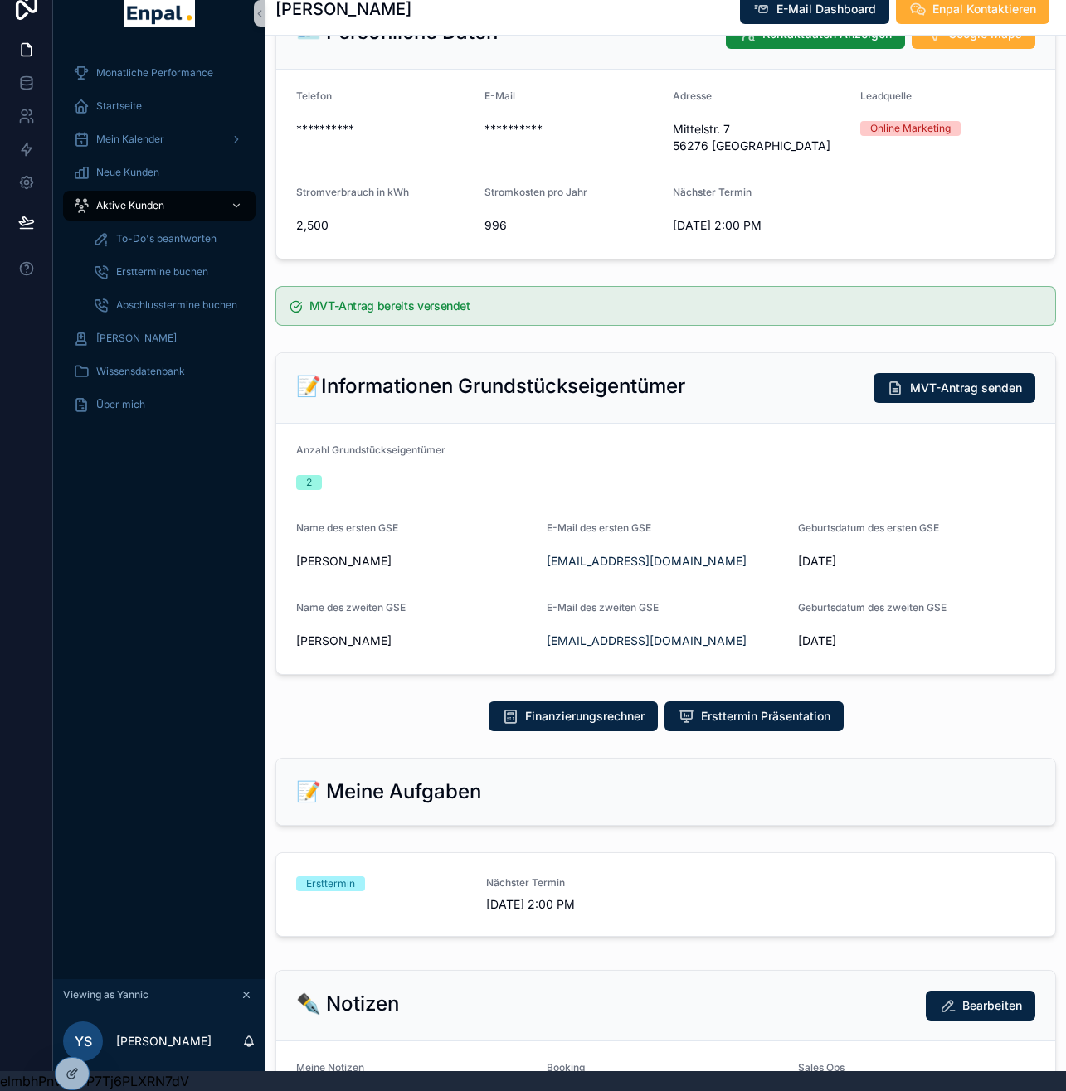
click at [565, 897] on span "9/8/2025 2:00 PM" at bounding box center [571, 905] width 170 height 17
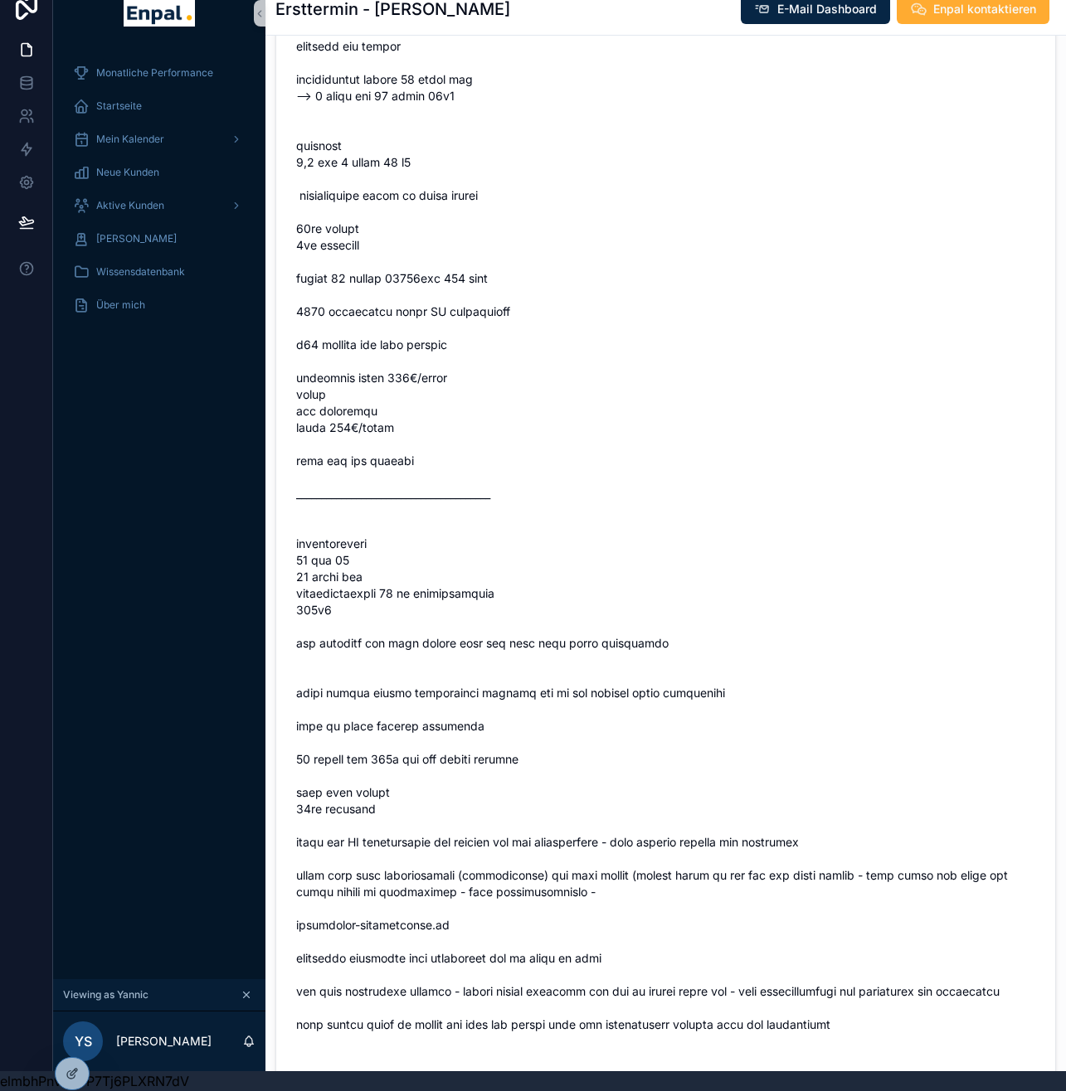
scroll to position [972, 0]
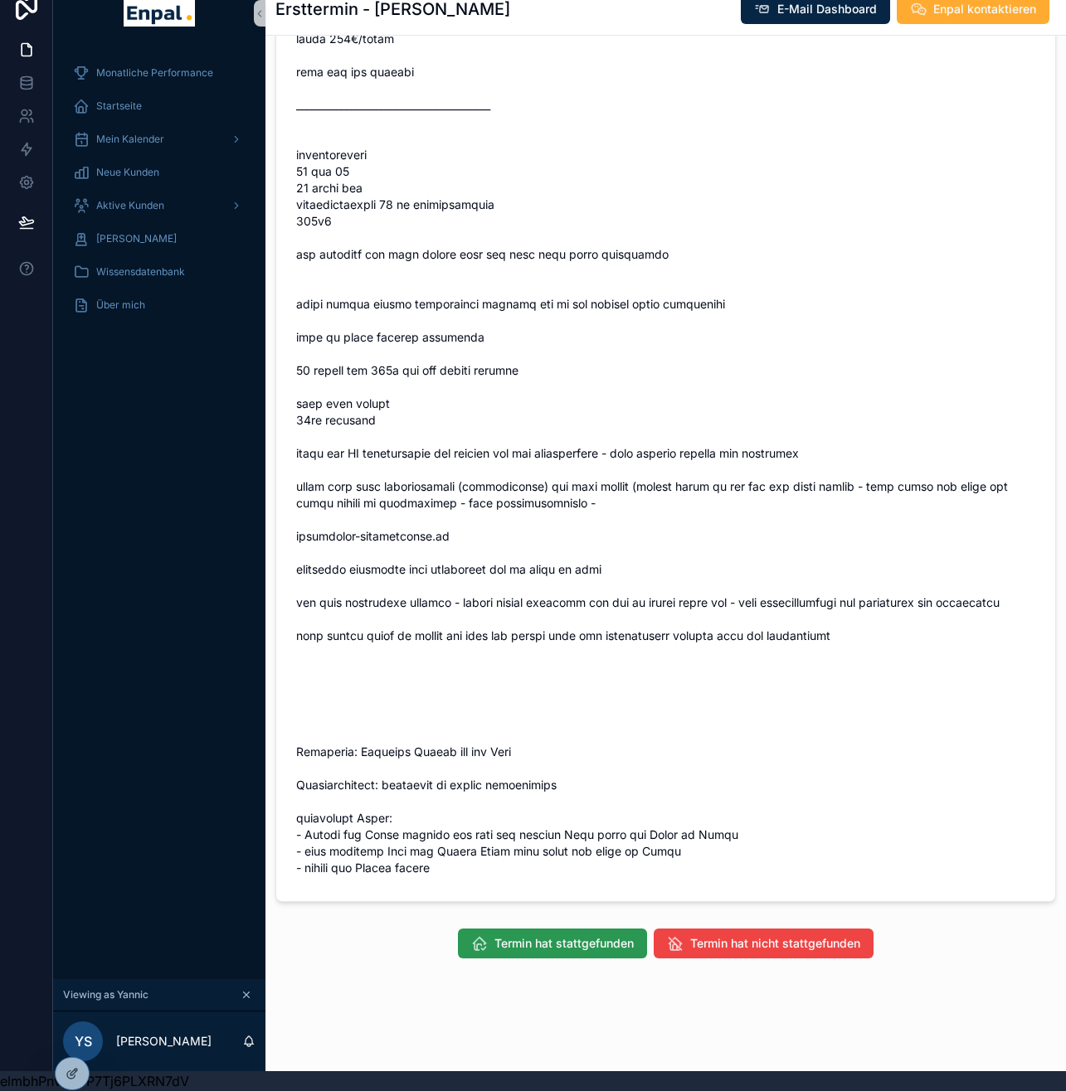
click at [549, 944] on span "Termin hat stattgefunden" at bounding box center [563, 944] width 139 height 17
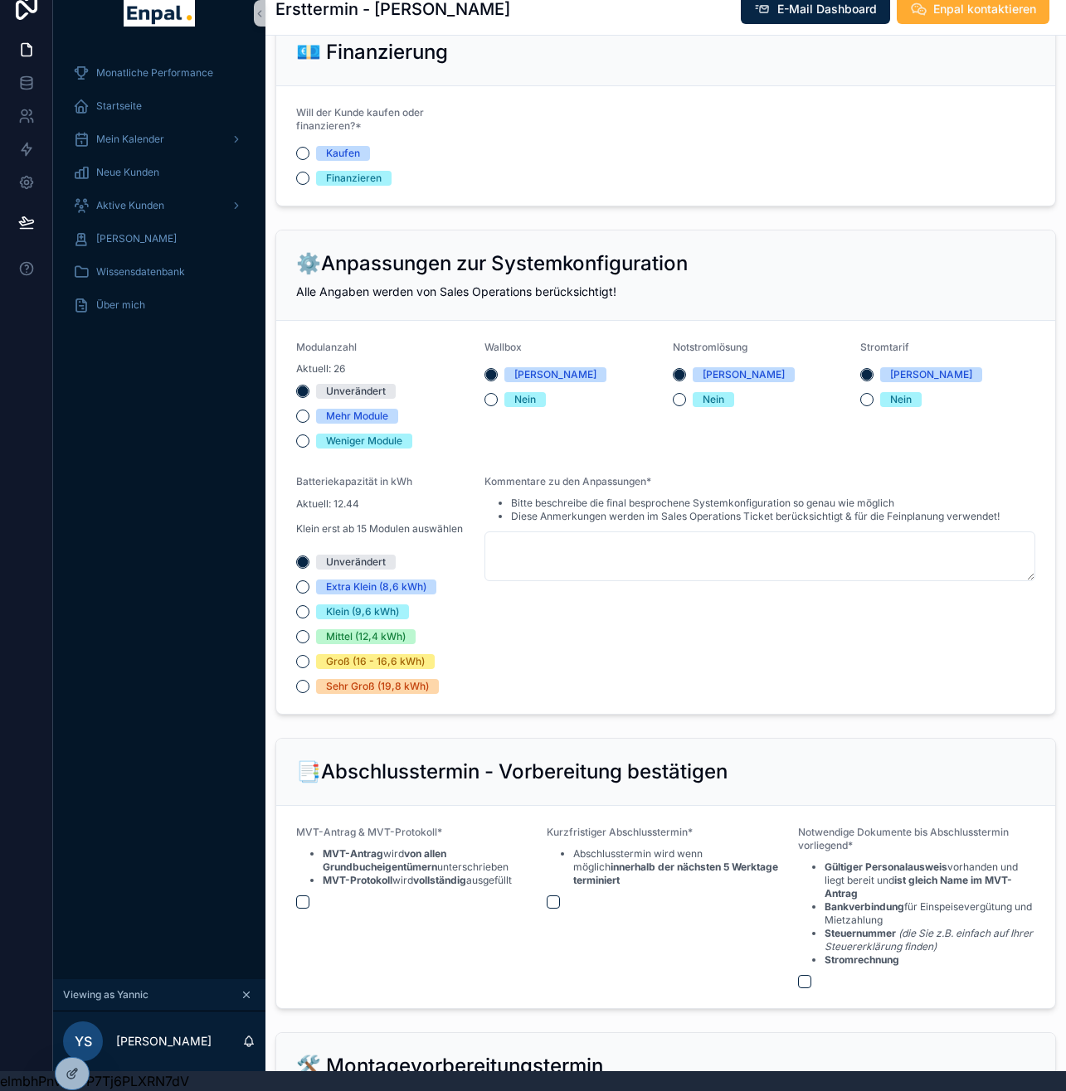
scroll to position [2646, 0]
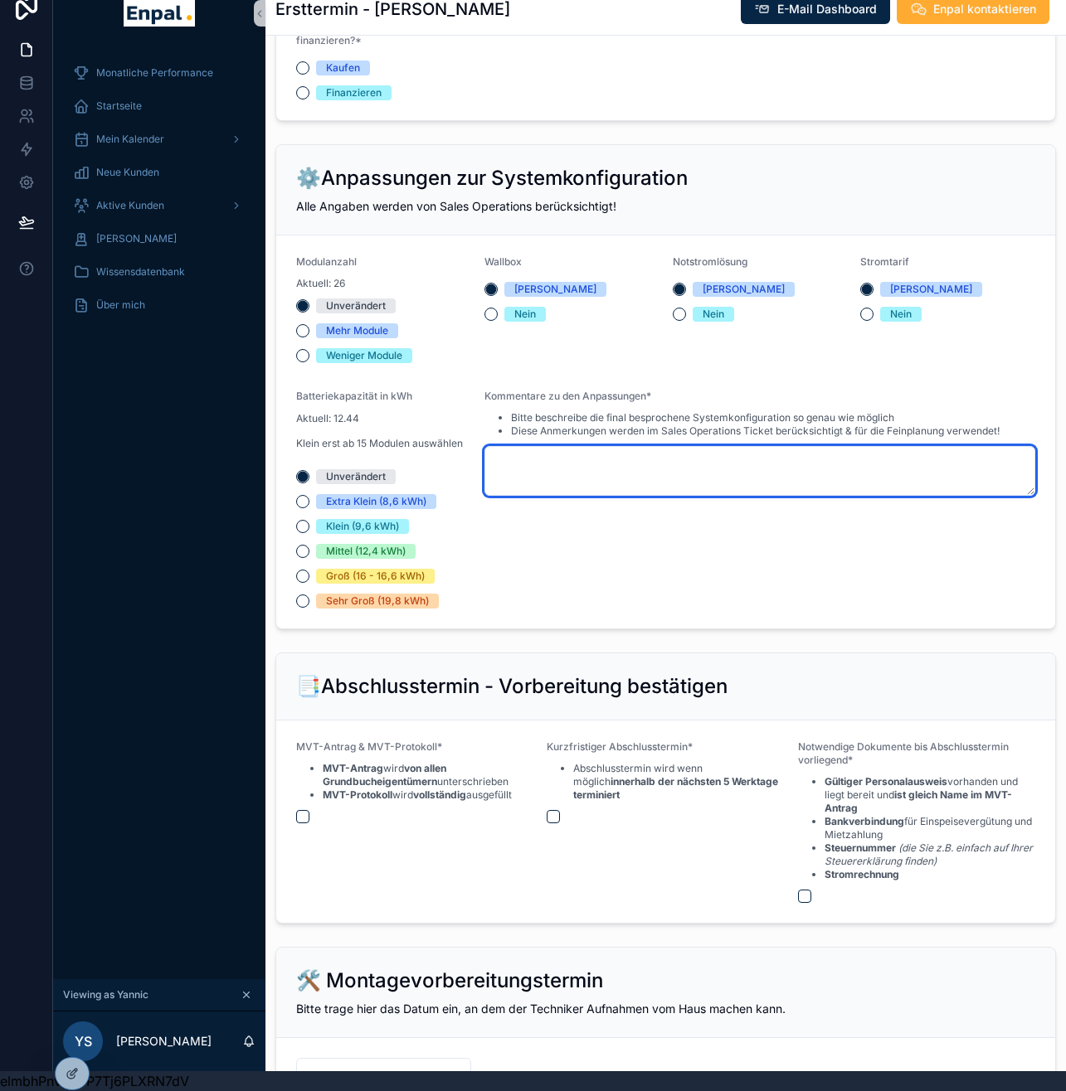
click at [622, 484] on textarea "scrollable content" at bounding box center [759, 471] width 551 height 50
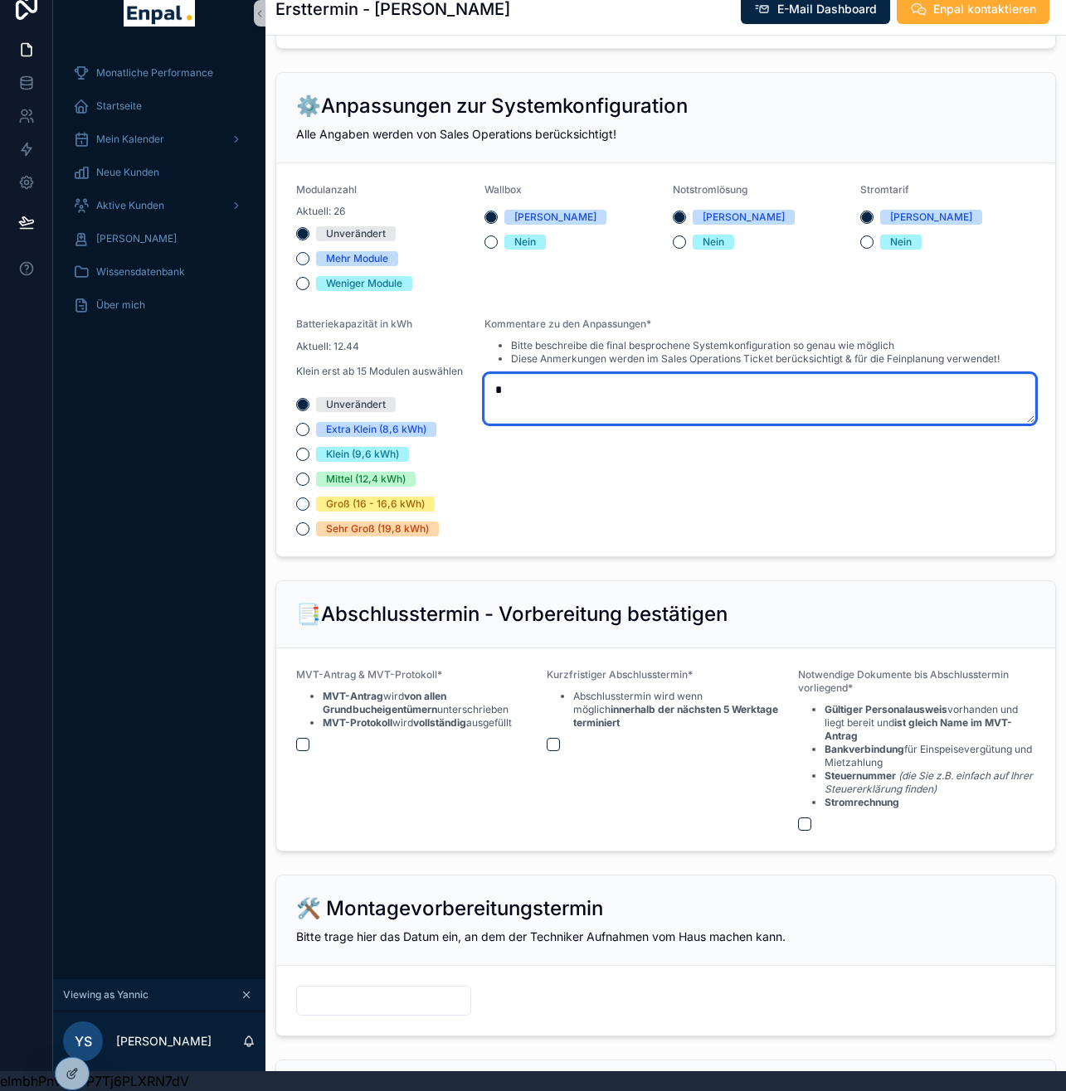
scroll to position [2963, 0]
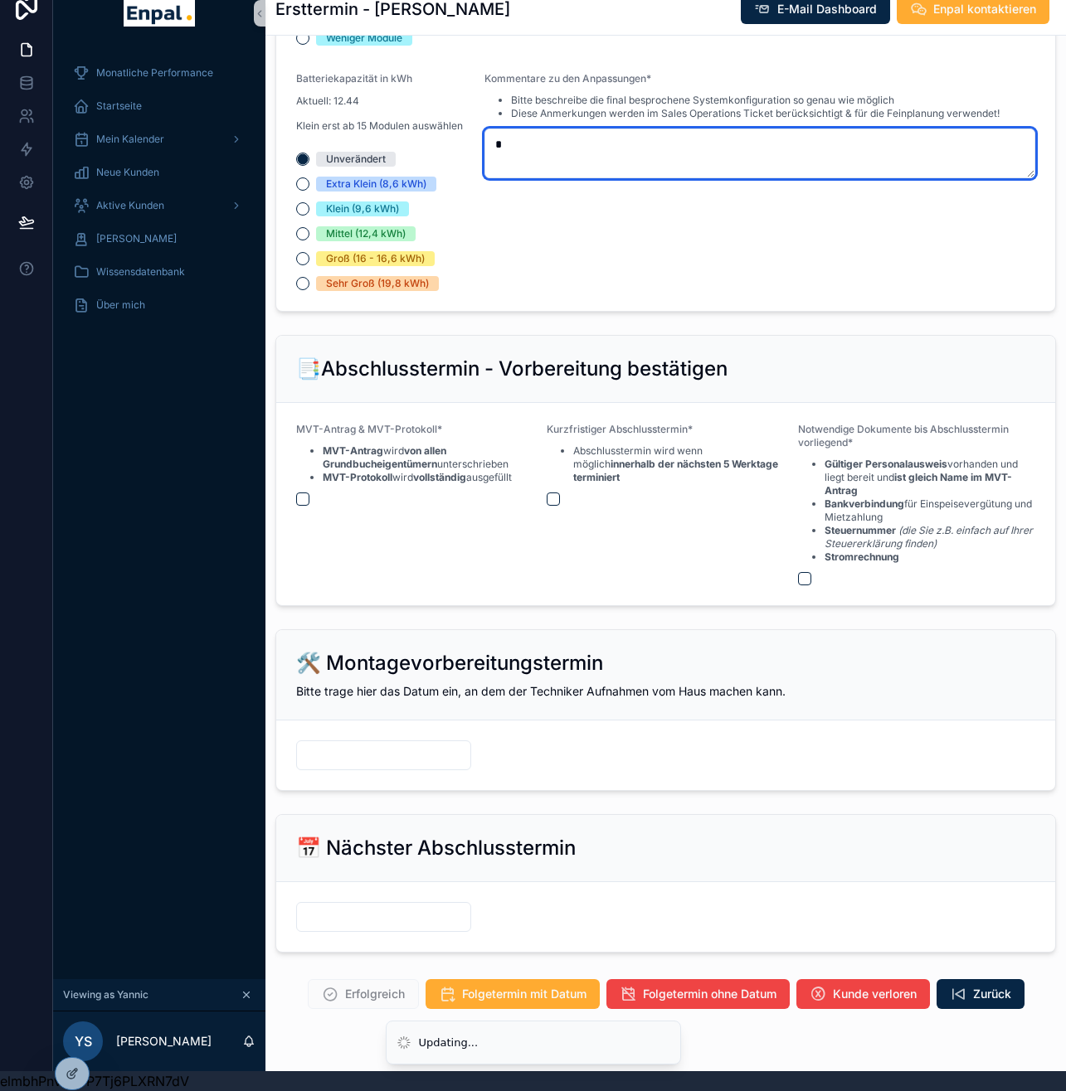
type textarea "*"
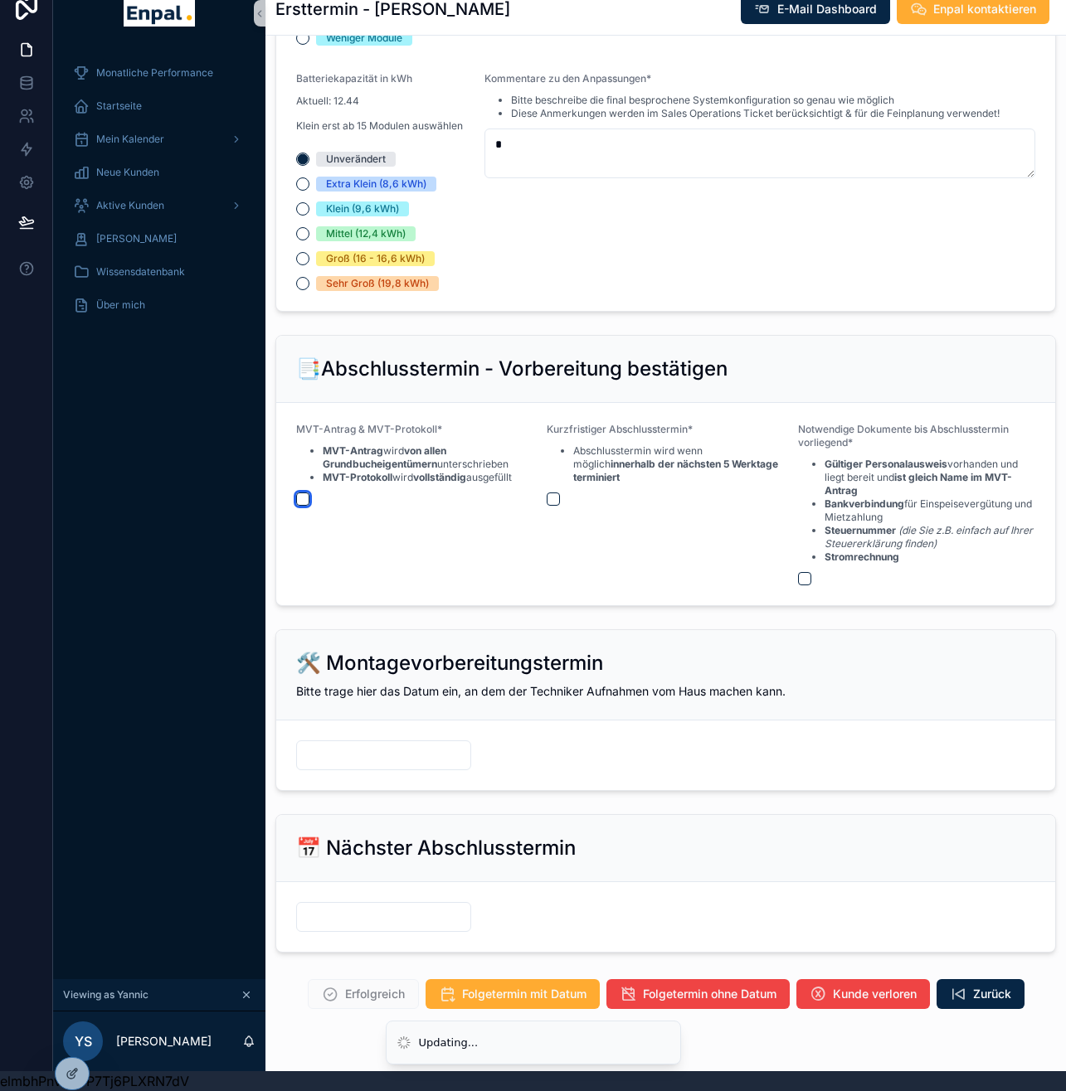
click at [301, 506] on button "scrollable content" at bounding box center [302, 499] width 13 height 13
click at [562, 506] on div "scrollable content" at bounding box center [665, 499] width 237 height 13
drag, startPoint x: 547, startPoint y: 521, endPoint x: 591, endPoint y: 534, distance: 45.9
click at [547, 506] on button "scrollable content" at bounding box center [553, 499] width 13 height 13
click at [809, 586] on button "scrollable content" at bounding box center [804, 578] width 13 height 13
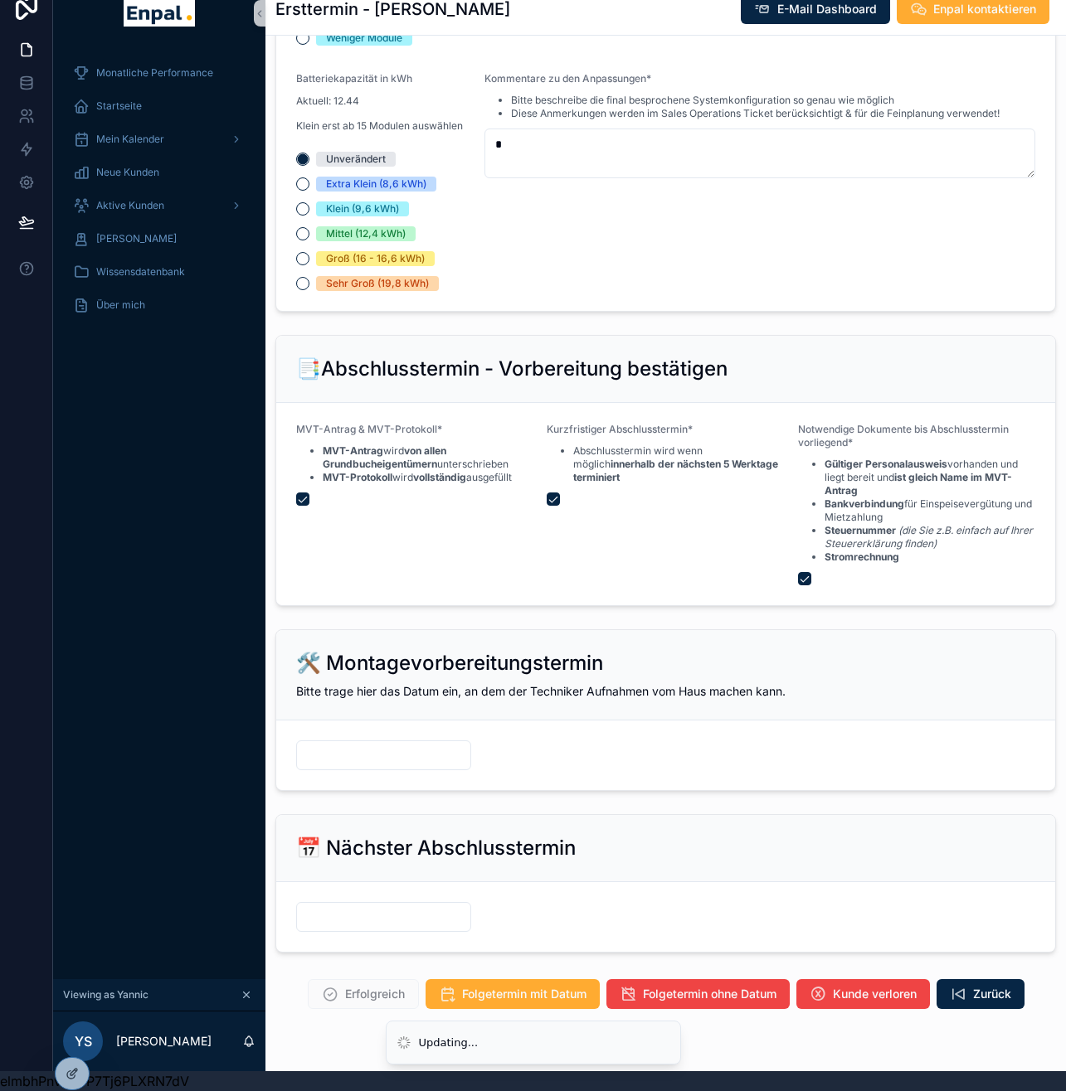
click at [435, 767] on input "scrollable content" at bounding box center [383, 755] width 173 height 23
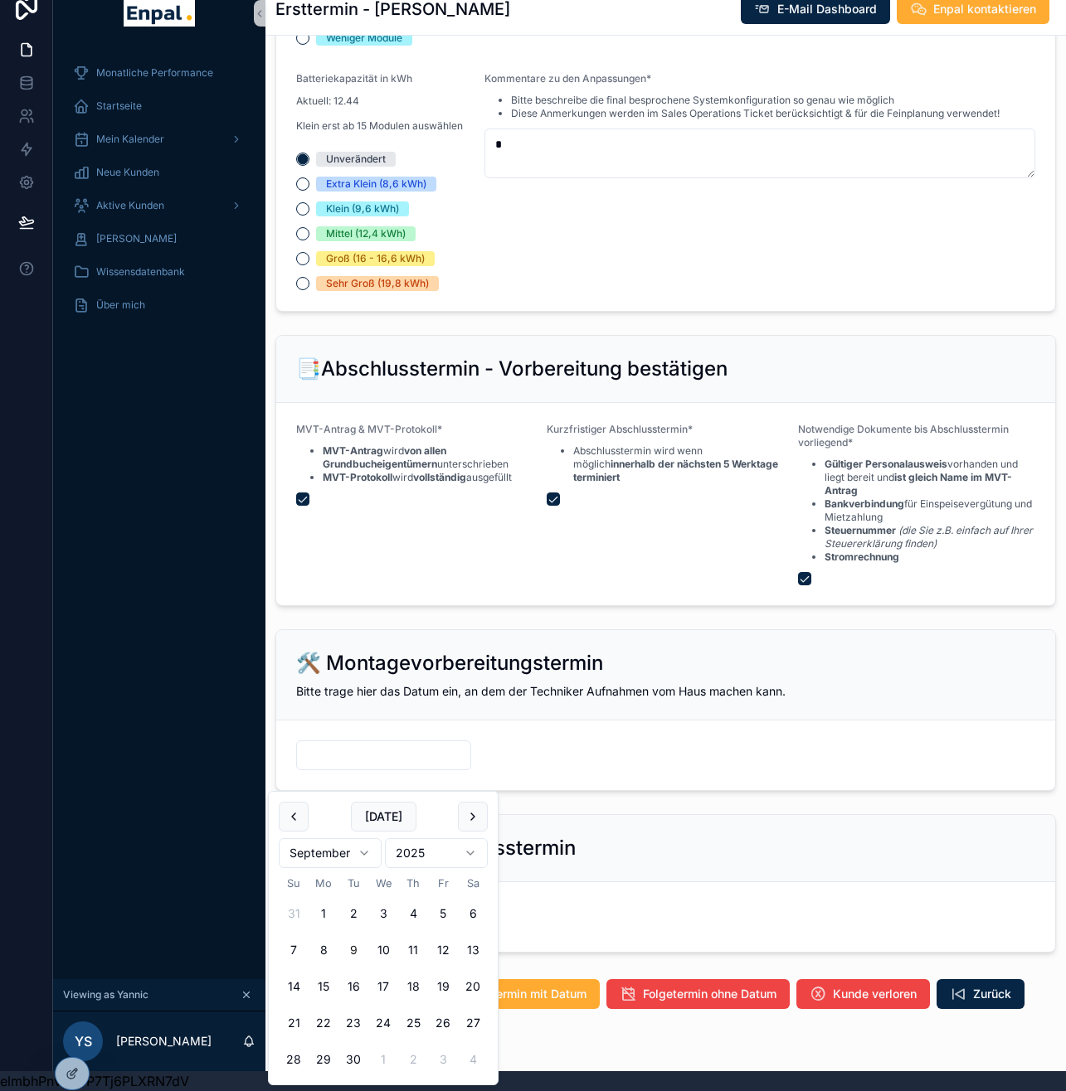
click at [636, 677] on div "🛠️ Montagevorbereitungstermin" at bounding box center [665, 663] width 739 height 27
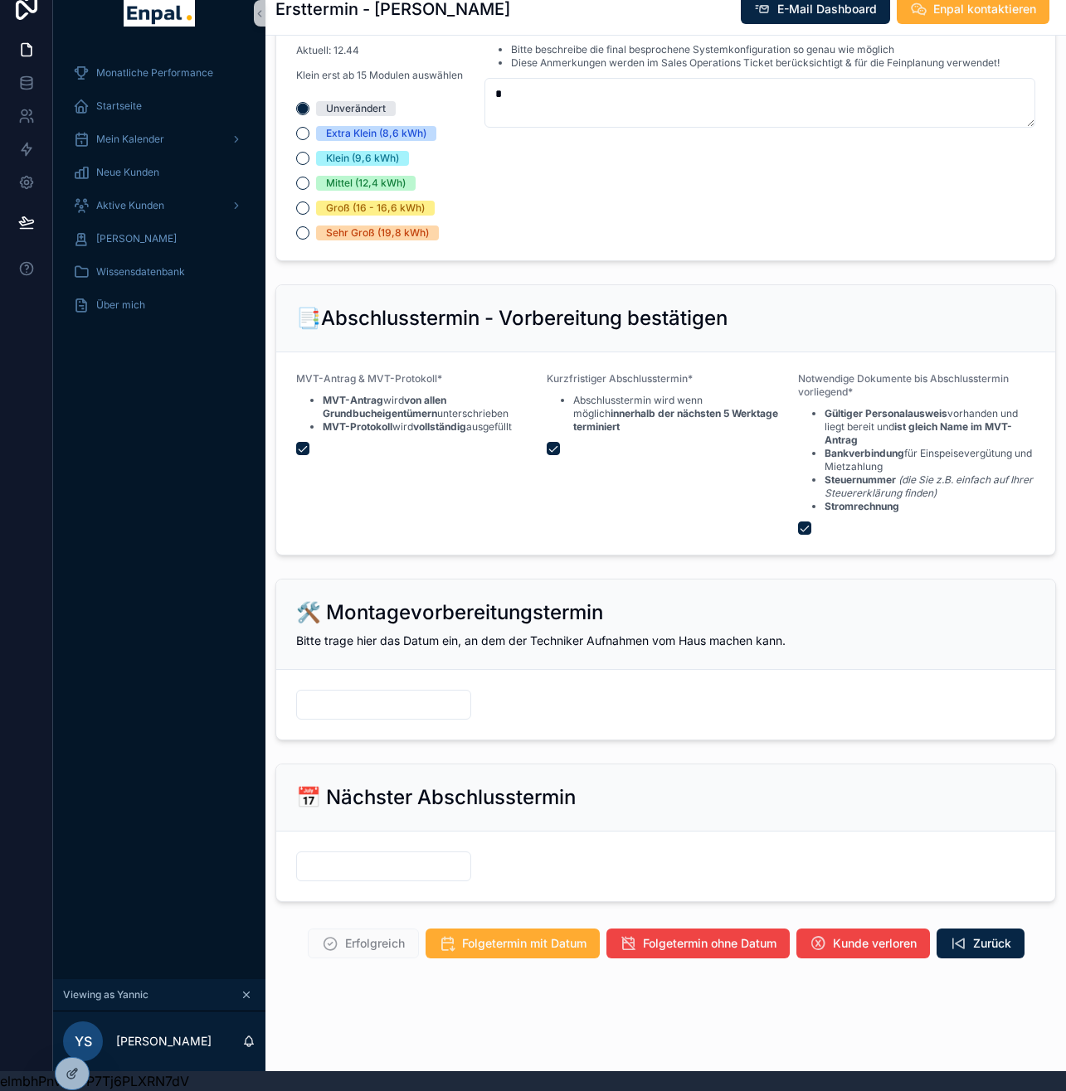
scroll to position [3035, 0]
drag, startPoint x: 345, startPoint y: 846, endPoint x: 345, endPoint y: 860, distance: 14.1
click at [345, 851] on form "scrollable content" at bounding box center [665, 867] width 779 height 70
click at [347, 865] on input "scrollable content" at bounding box center [383, 866] width 173 height 23
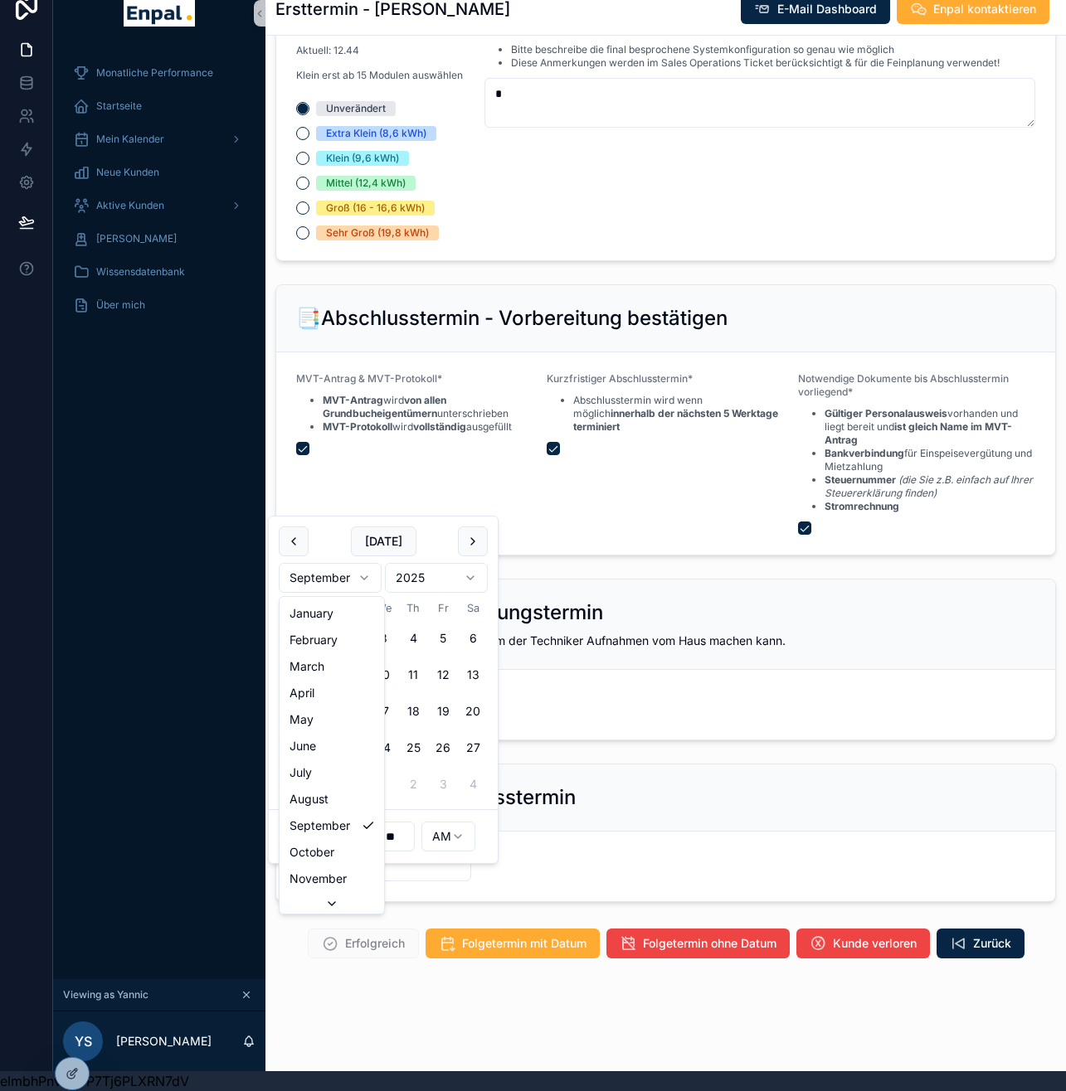
click at [357, 557] on html "**********" at bounding box center [533, 535] width 1066 height 1111
click at [342, 586] on html "**********" at bounding box center [533, 535] width 1066 height 1111
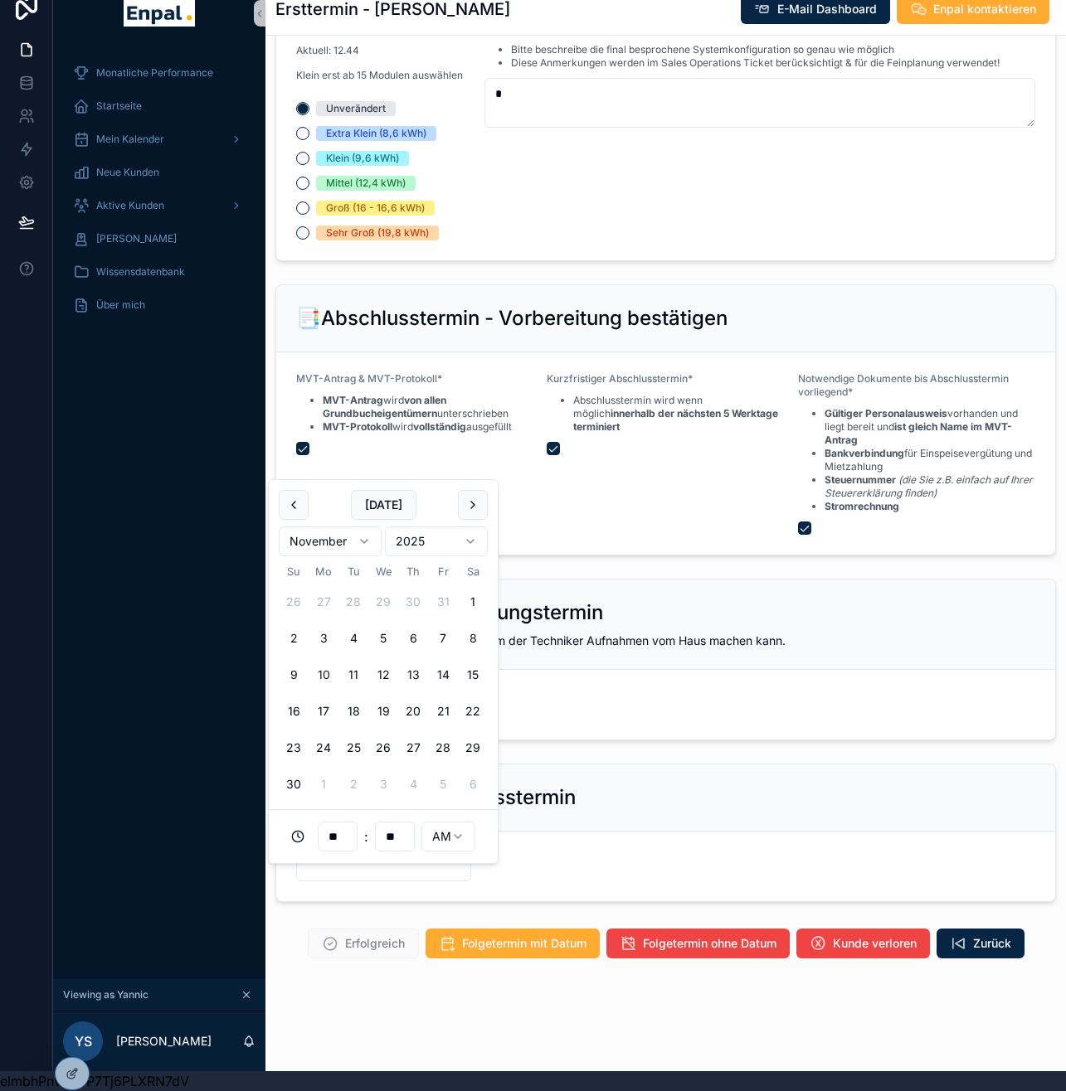
click at [326, 664] on button "10" at bounding box center [324, 675] width 30 height 30
click at [350, 843] on input "**" at bounding box center [337, 836] width 38 height 23
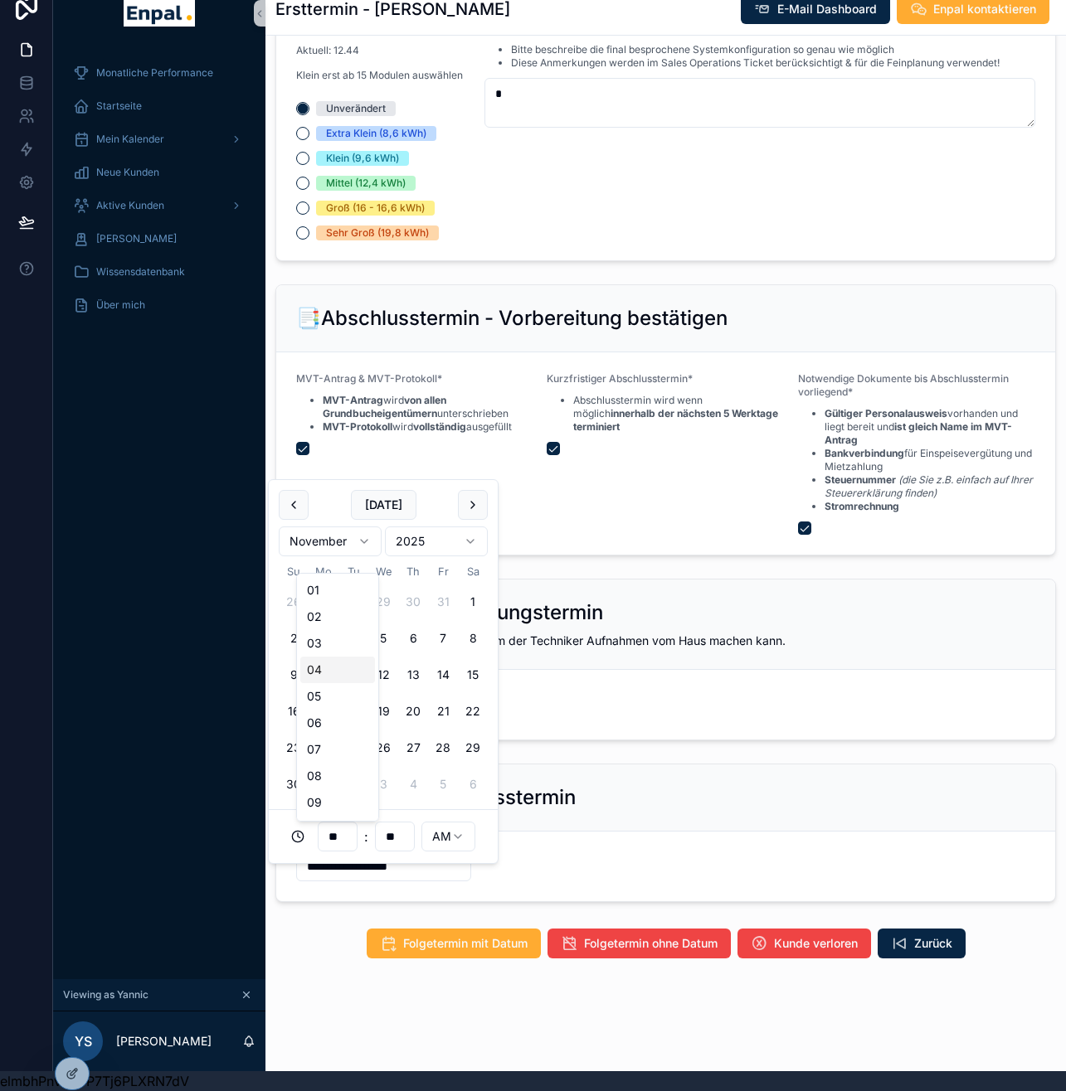
click at [333, 673] on div "04" at bounding box center [337, 670] width 75 height 27
type input "**********"
type input "**"
click at [447, 839] on html "**********" at bounding box center [533, 535] width 1066 height 1111
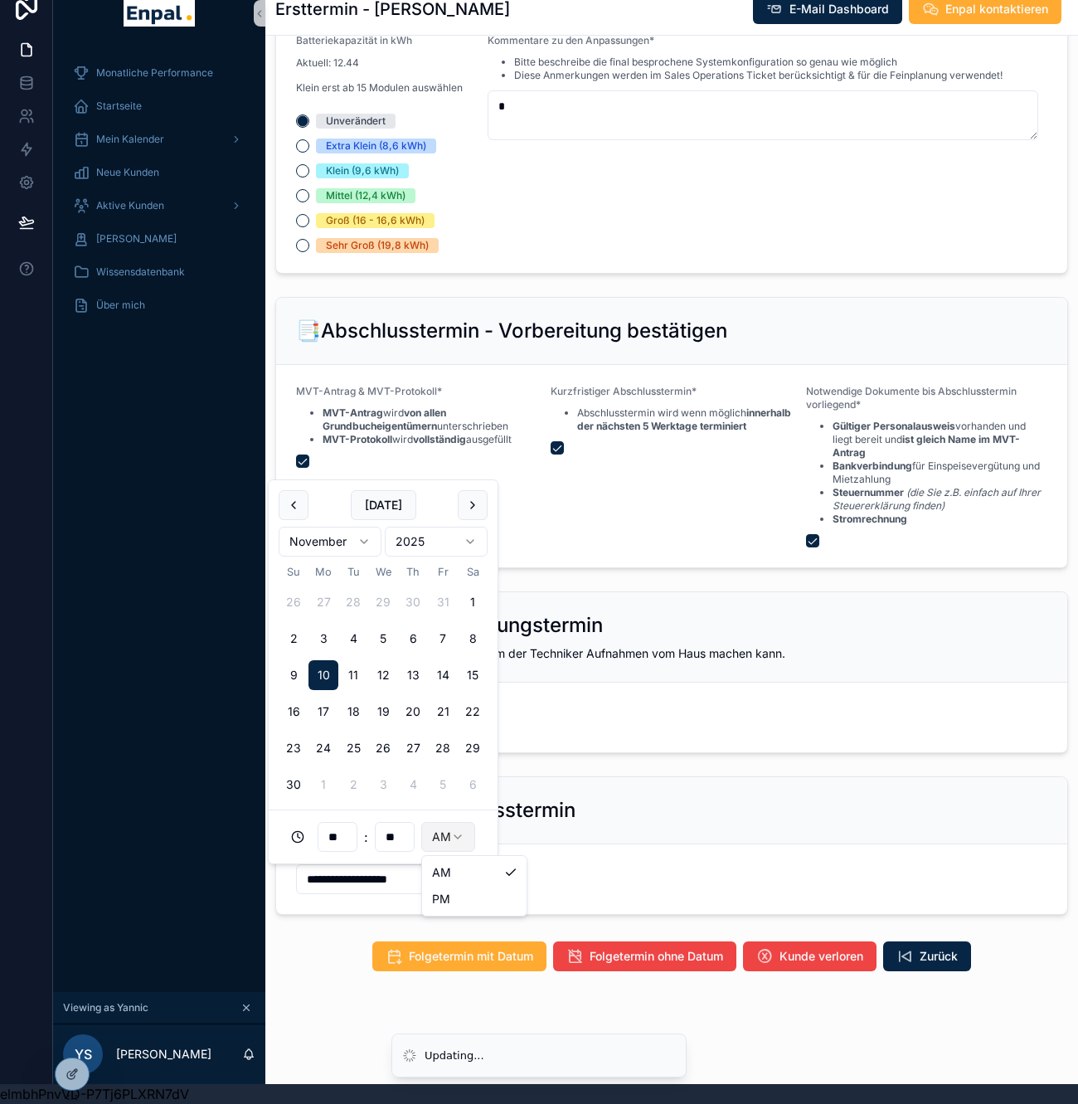
type input "**********"
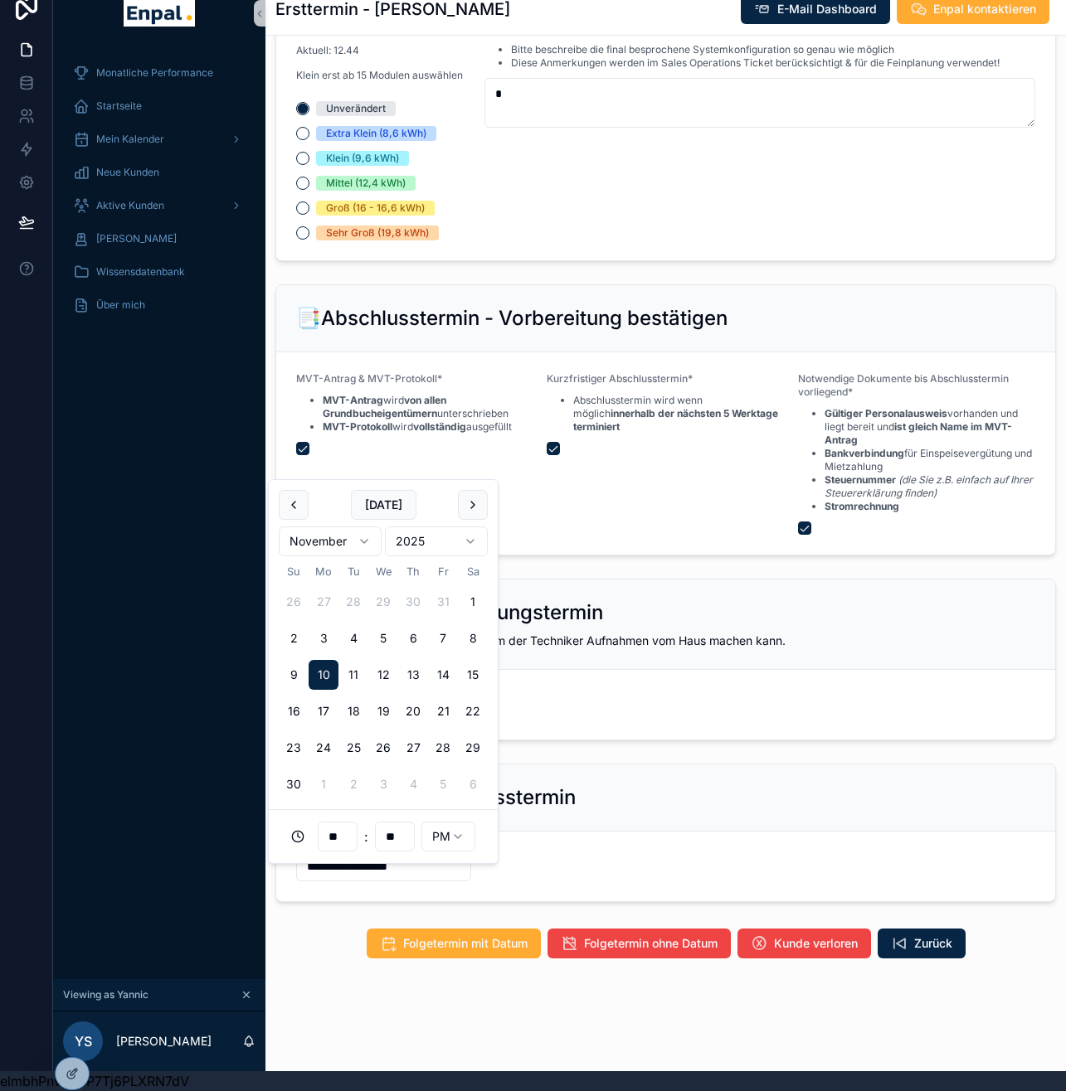
click at [596, 811] on div "📅 Nächster Abschlusstermin" at bounding box center [665, 798] width 739 height 27
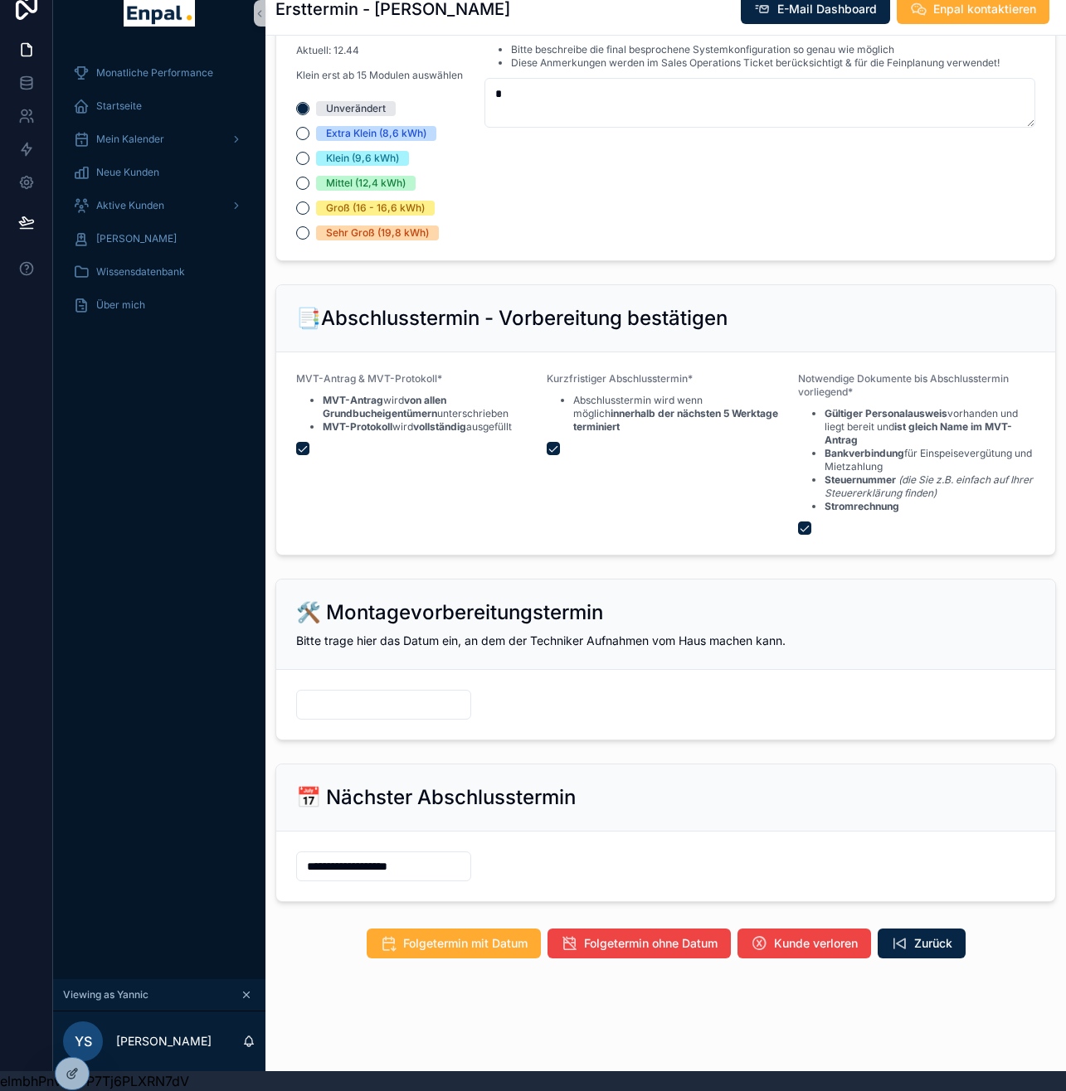
click at [390, 717] on input "scrollable content" at bounding box center [383, 704] width 173 height 23
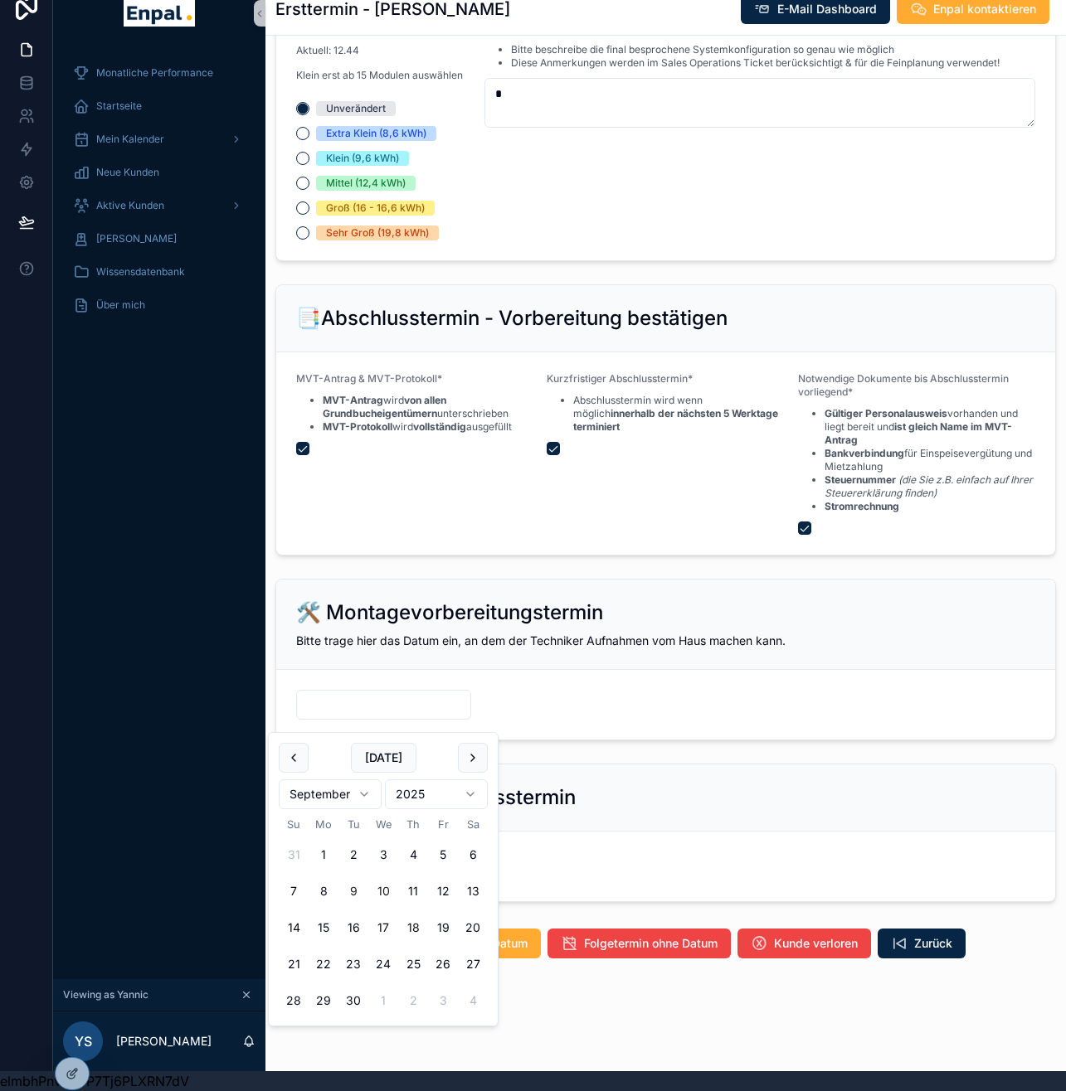
click at [383, 892] on button "10" at bounding box center [383, 892] width 30 height 30
type input "*********"
click at [620, 795] on div "📅 Nächster Abschlusstermin" at bounding box center [665, 798] width 779 height 67
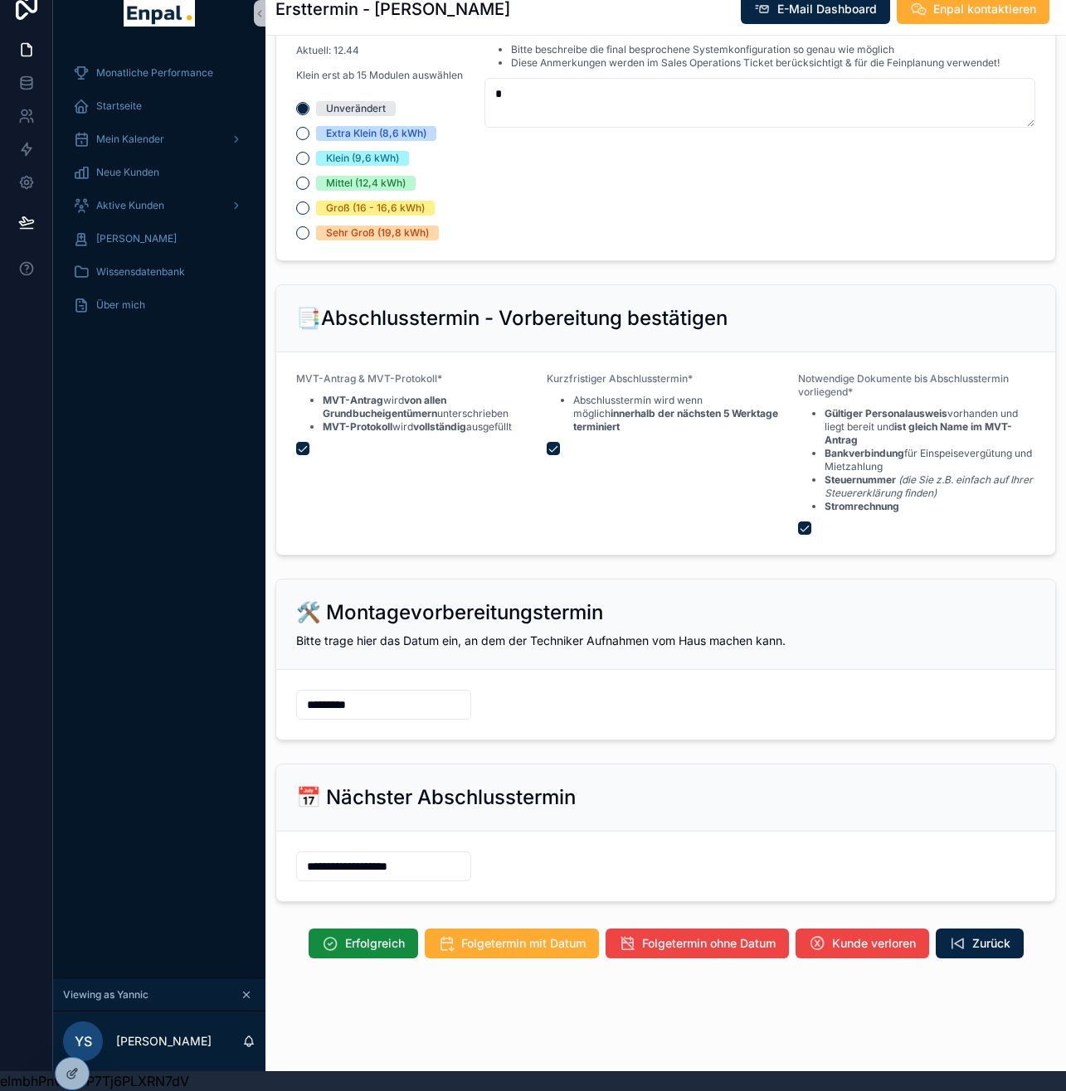
scroll to position [32, 0]
click at [391, 942] on span "Erfolgreich" at bounding box center [375, 944] width 60 height 17
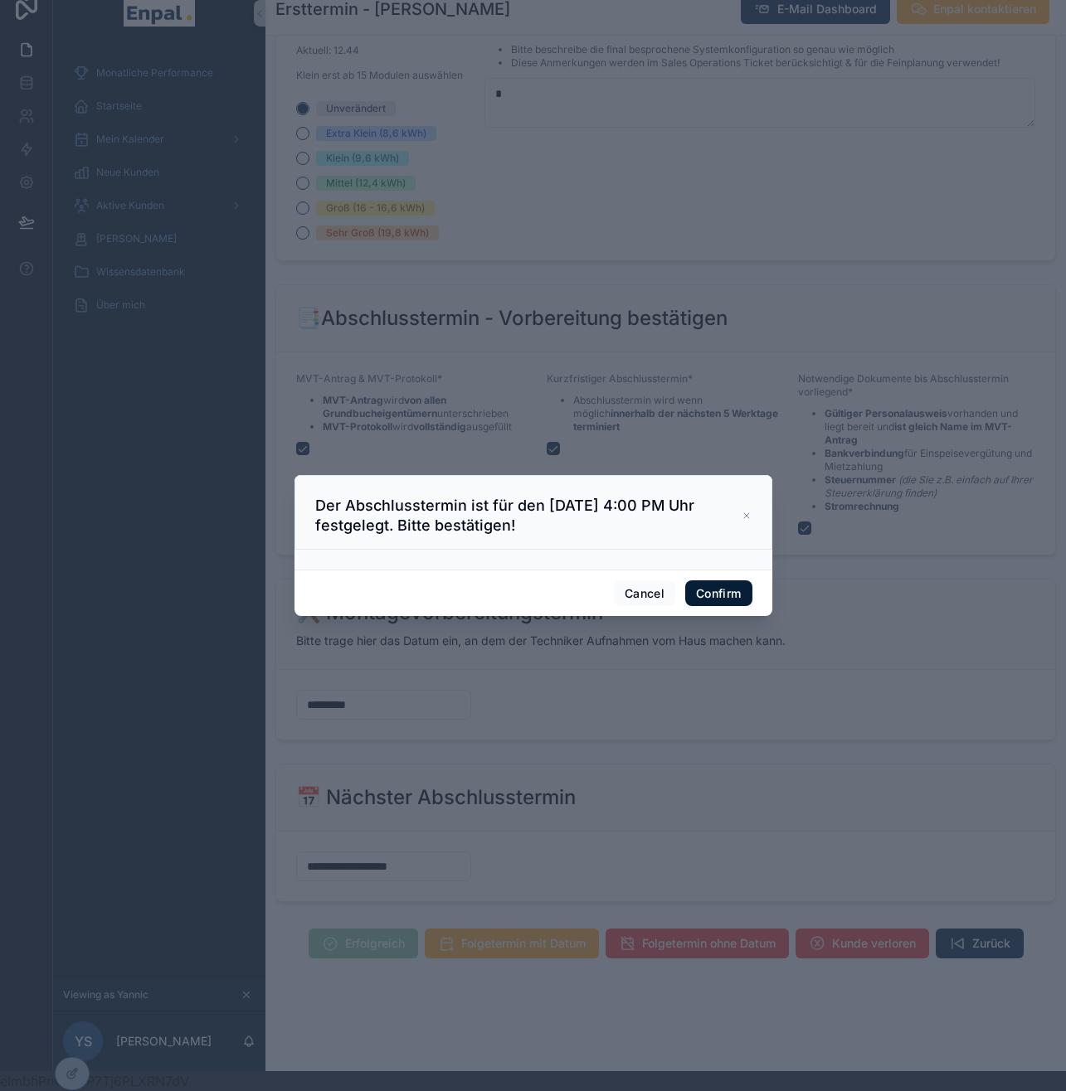
click at [730, 598] on button "Confirm" at bounding box center [718, 594] width 66 height 27
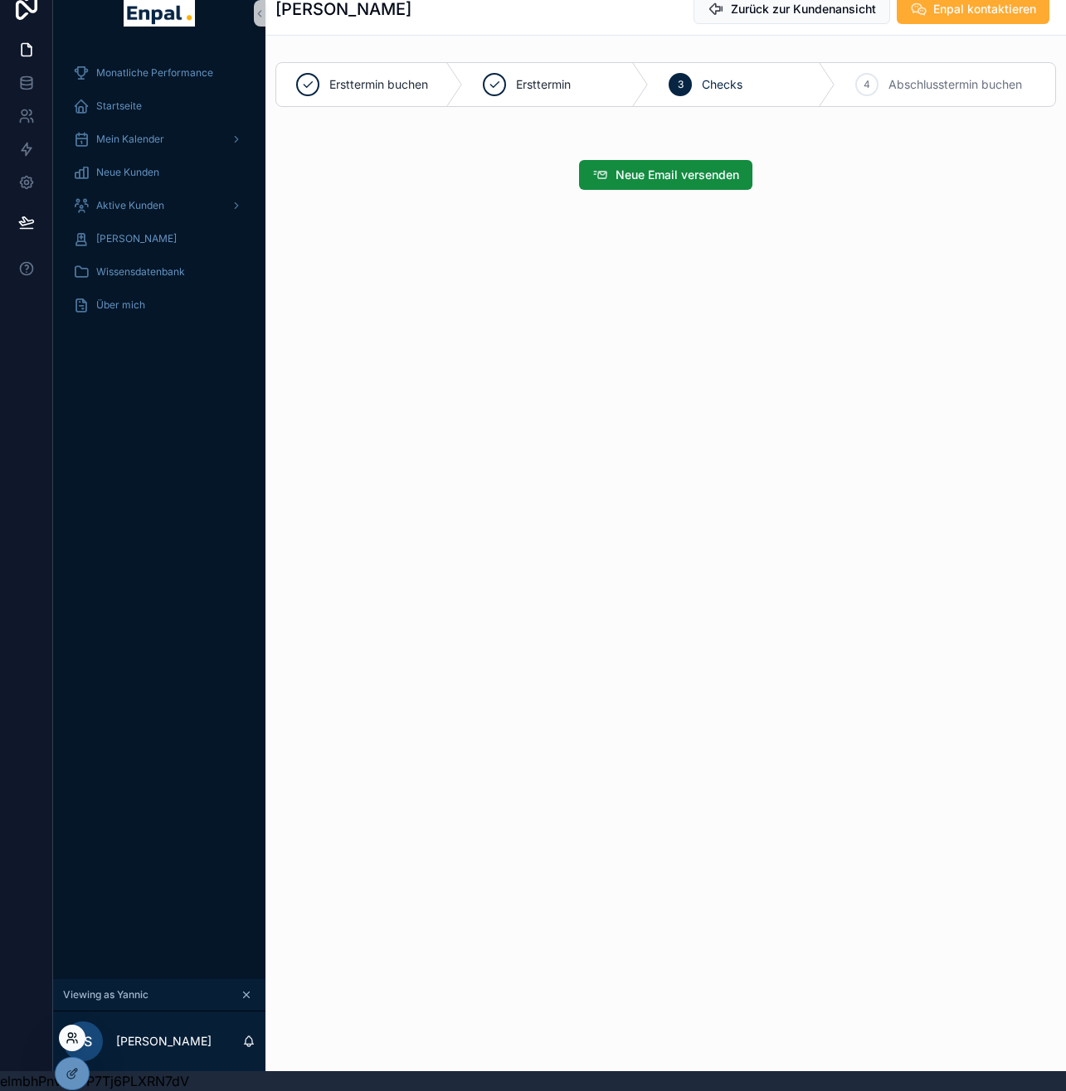
click at [70, 1039] on icon at bounding box center [72, 1038] width 13 height 13
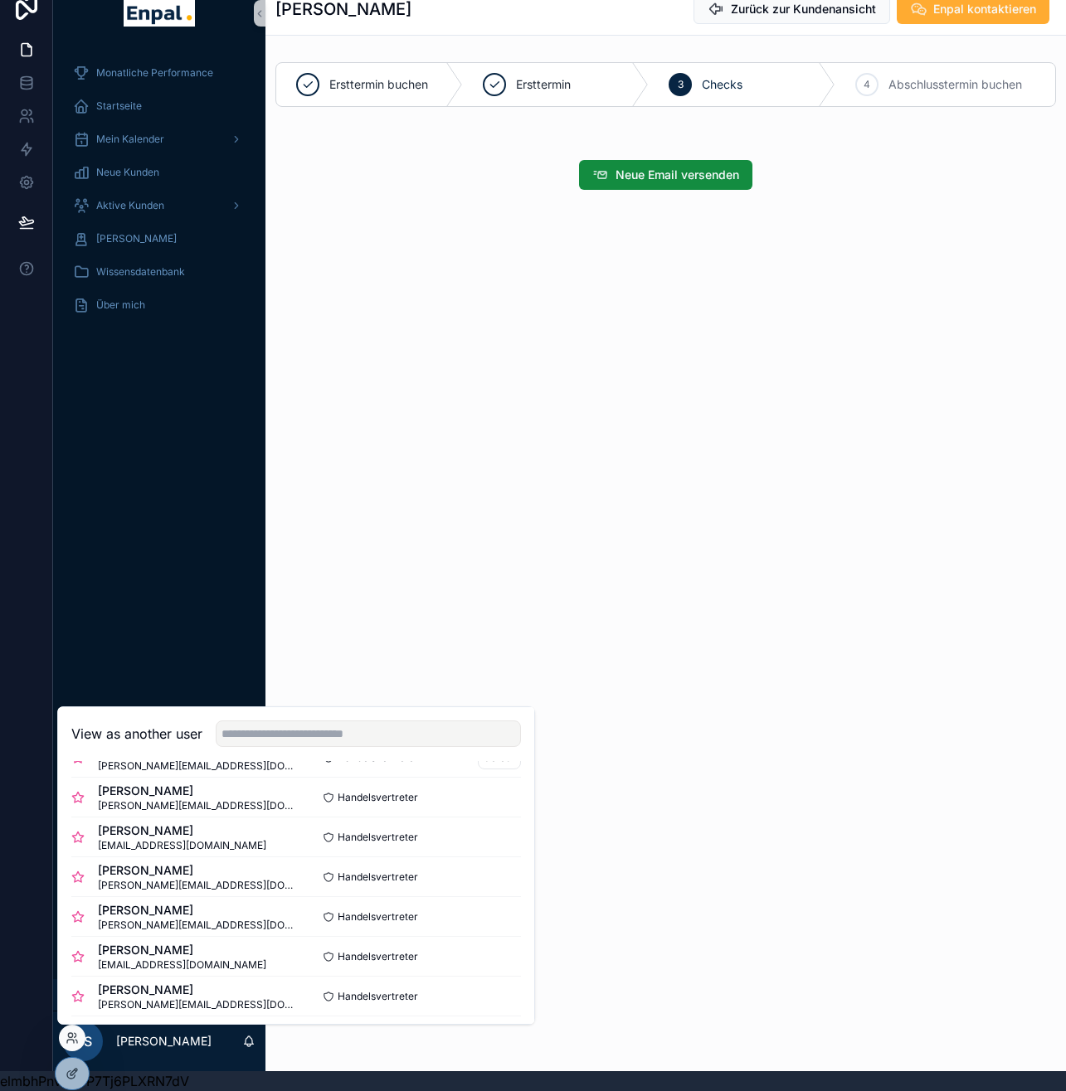
scroll to position [279, 0]
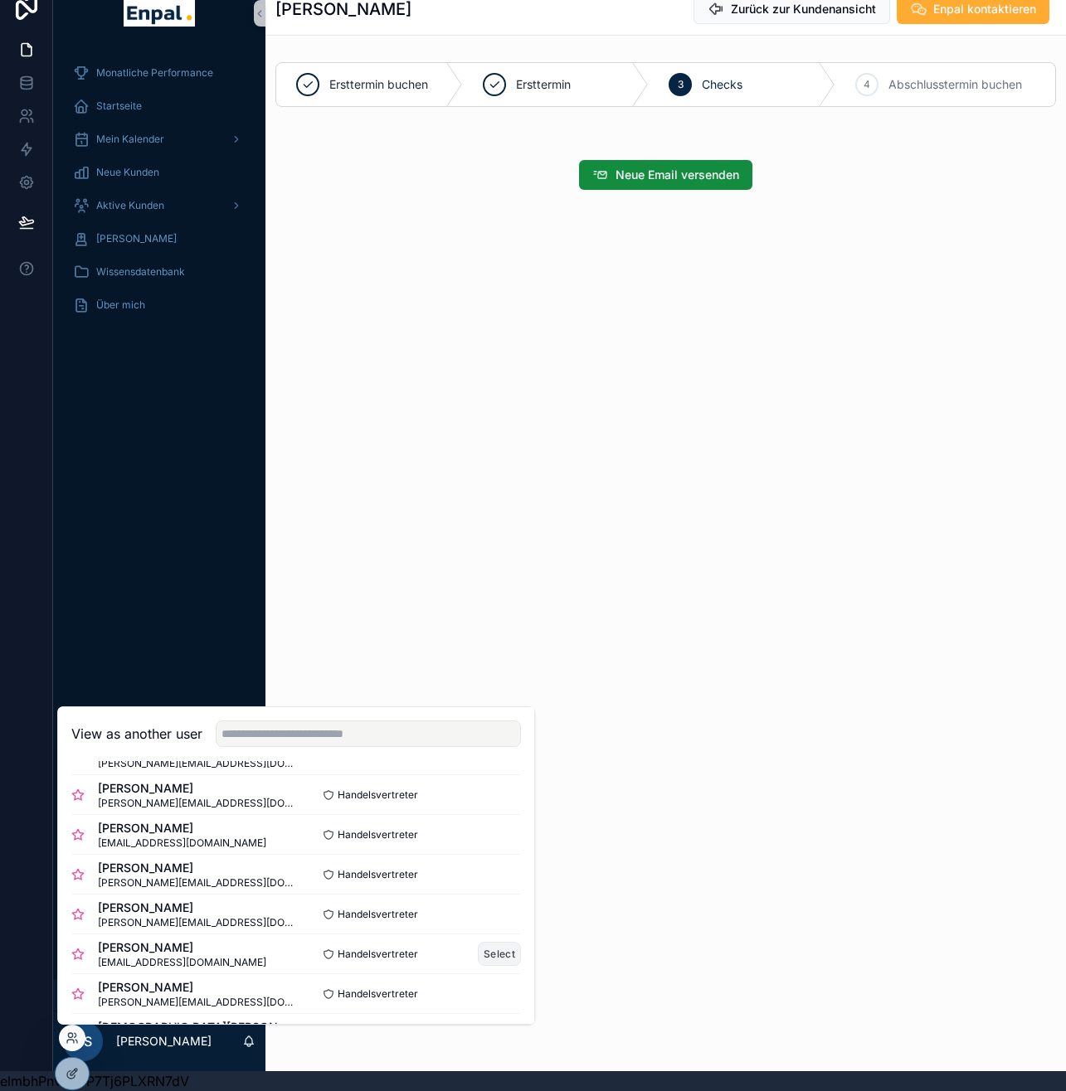
click at [503, 956] on button "Select" at bounding box center [499, 954] width 43 height 24
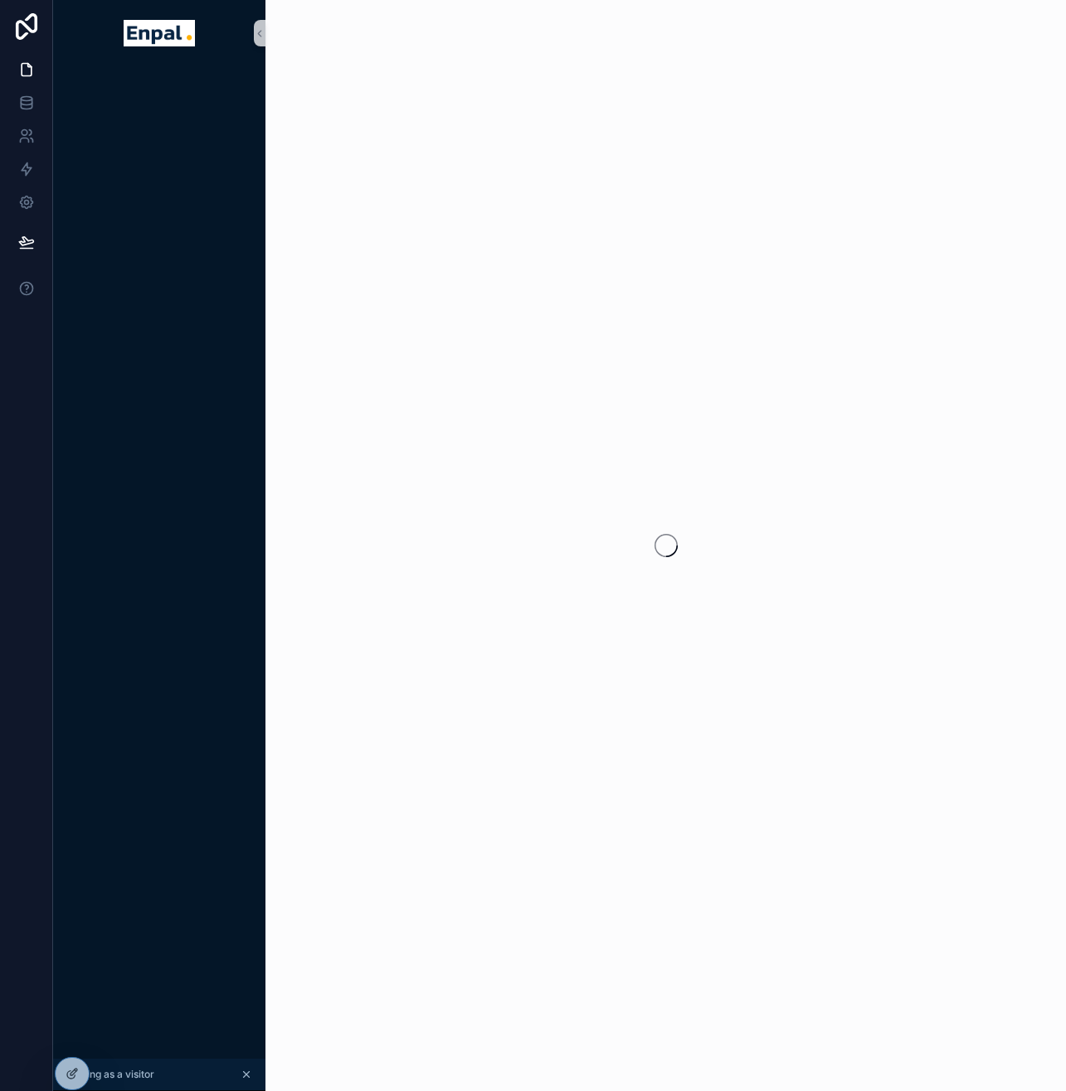
scroll to position [32, 0]
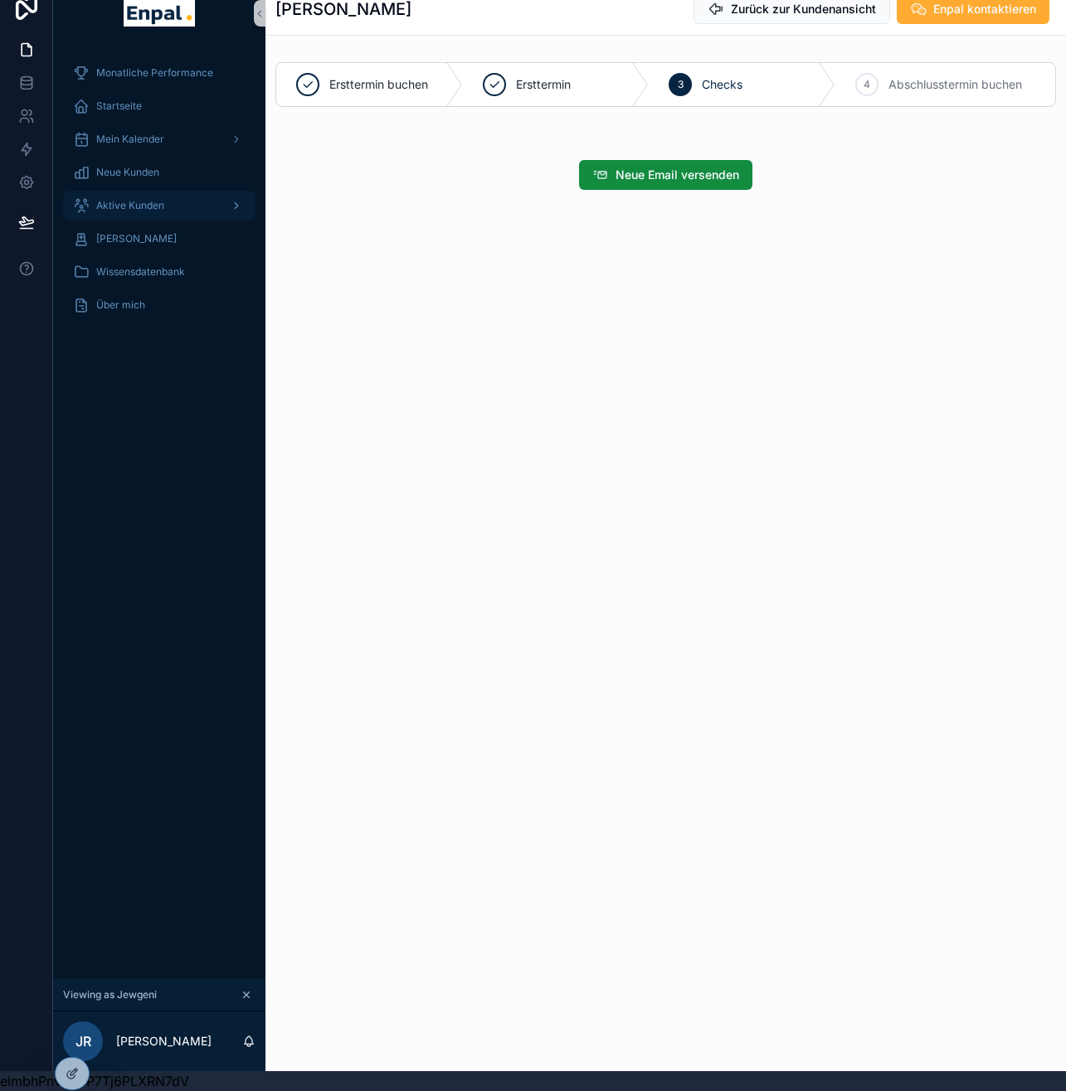
click at [170, 201] on div "Aktive Kunden" at bounding box center [159, 205] width 173 height 27
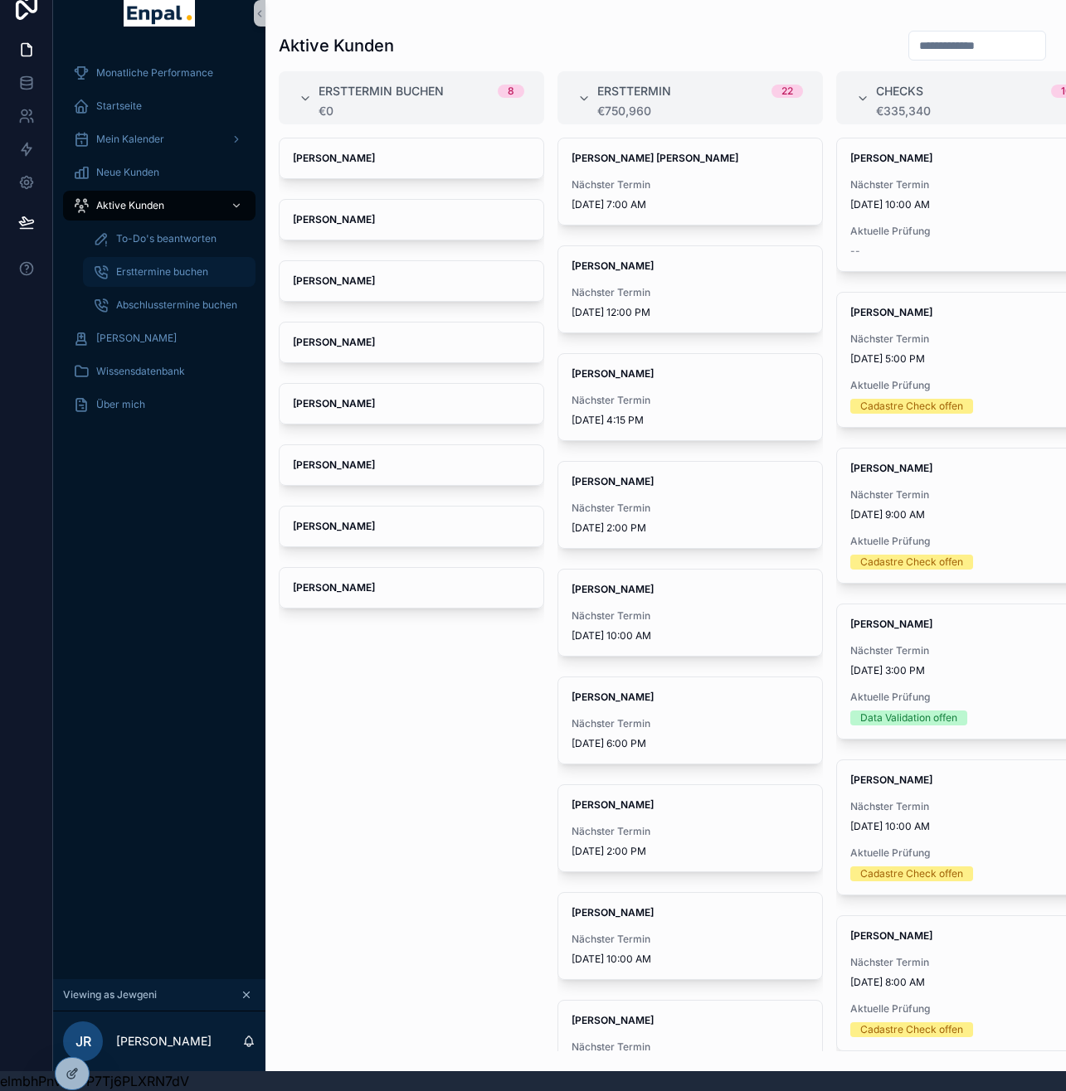
click at [172, 268] on div "Ersttermine buchen" at bounding box center [169, 272] width 153 height 27
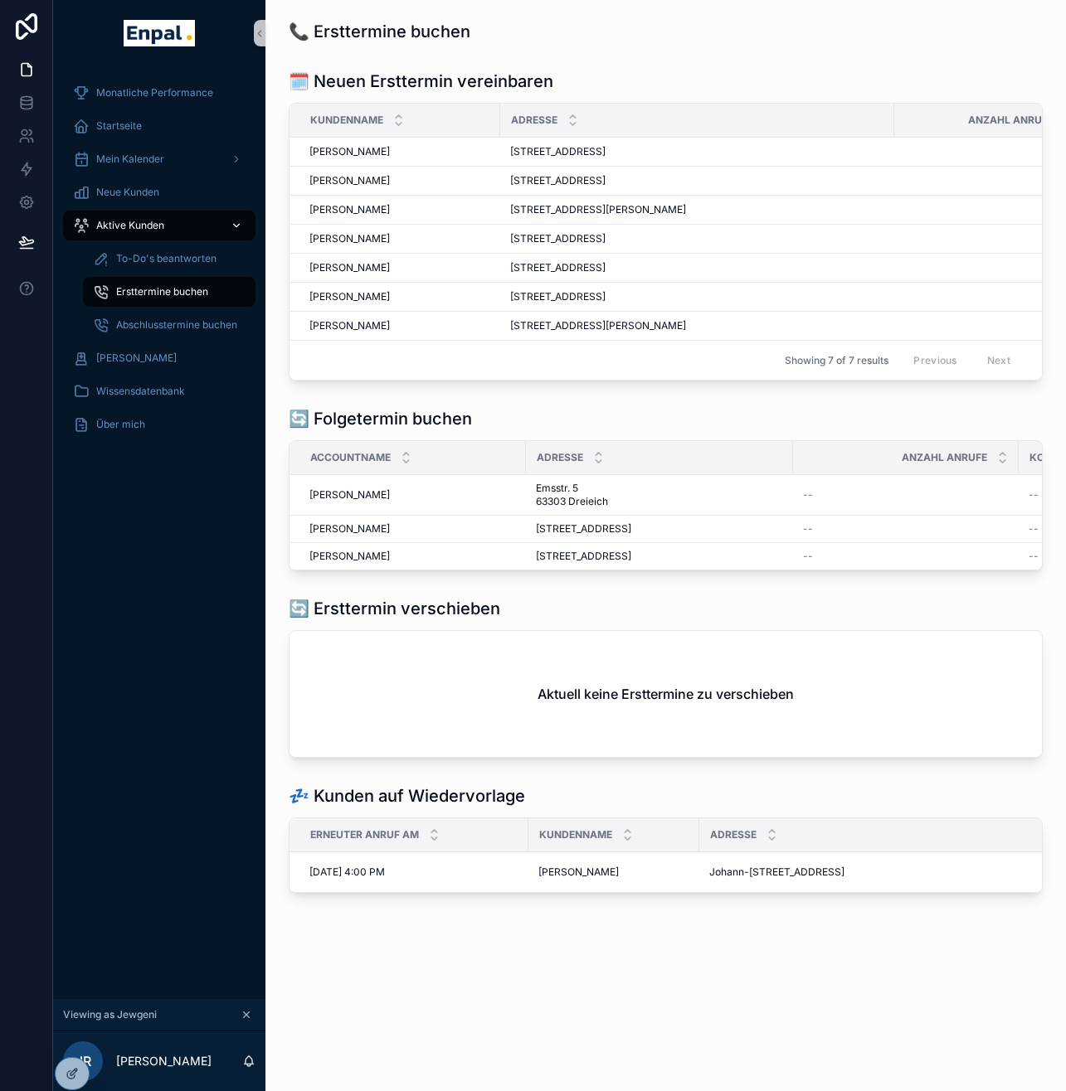
click at [173, 228] on div "Aktive Kunden" at bounding box center [159, 225] width 173 height 27
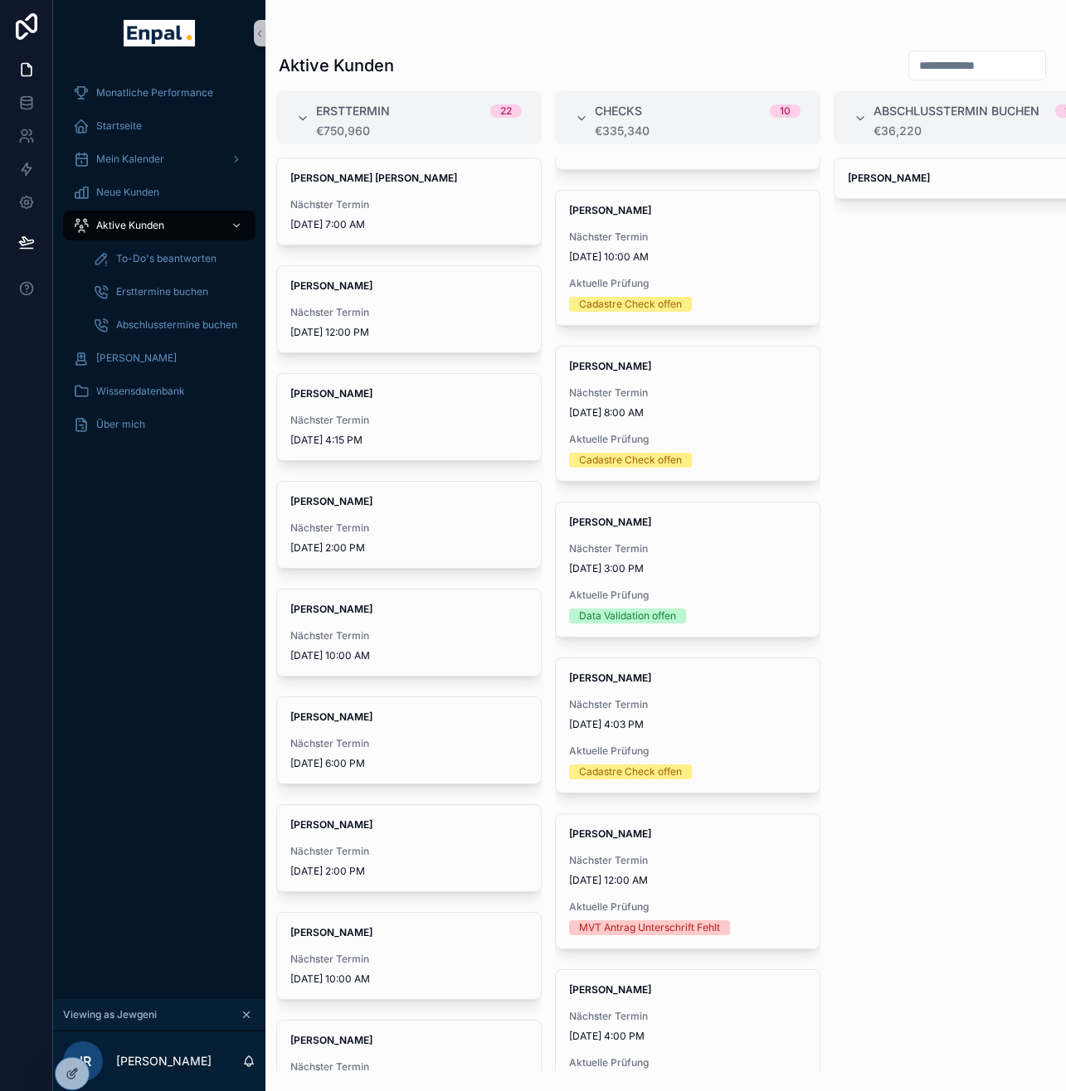
scroll to position [637, 0]
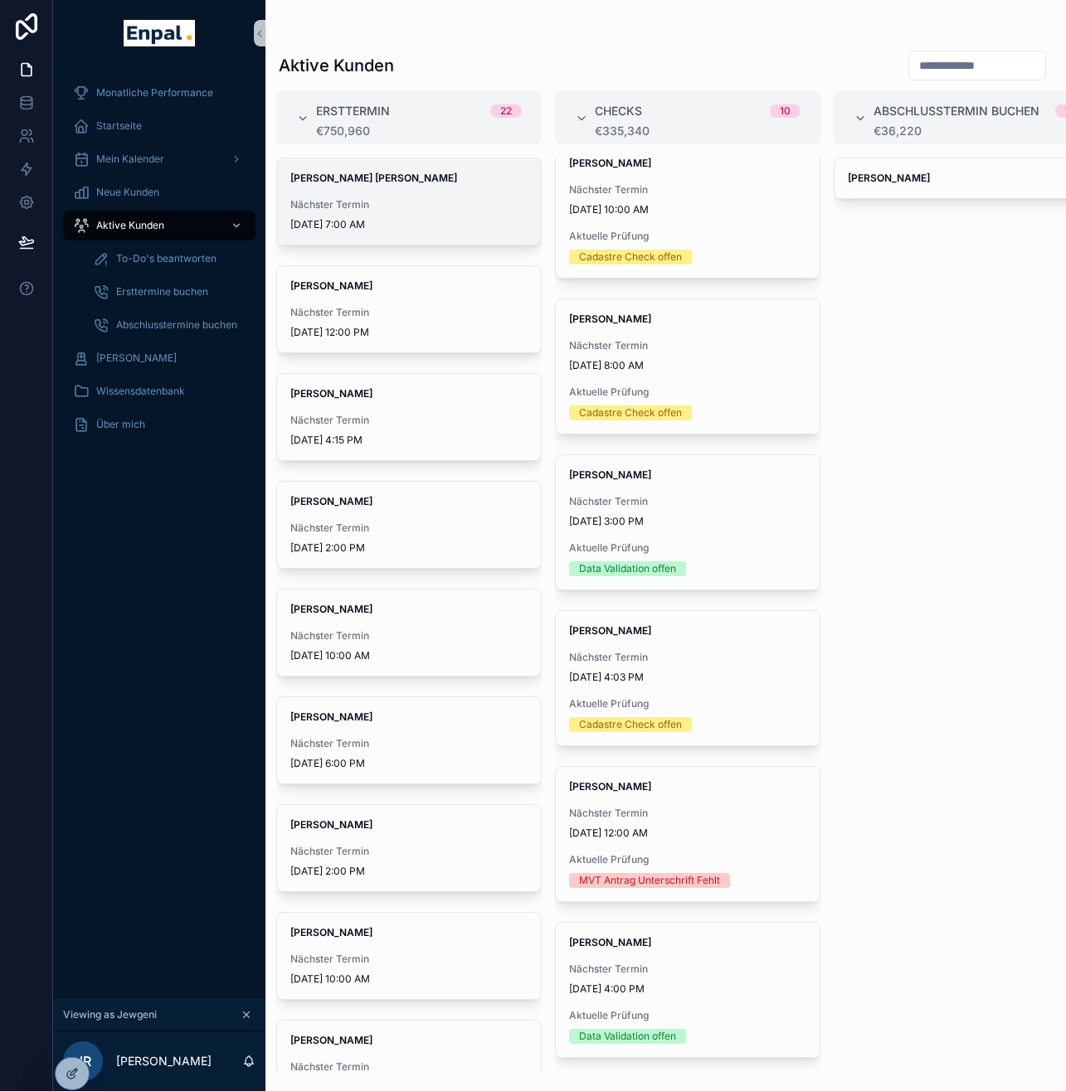
click at [355, 185] on div "[PERSON_NAME] [PERSON_NAME] Nächster Termin [DATE] 7:00 AM" at bounding box center [409, 201] width 264 height 86
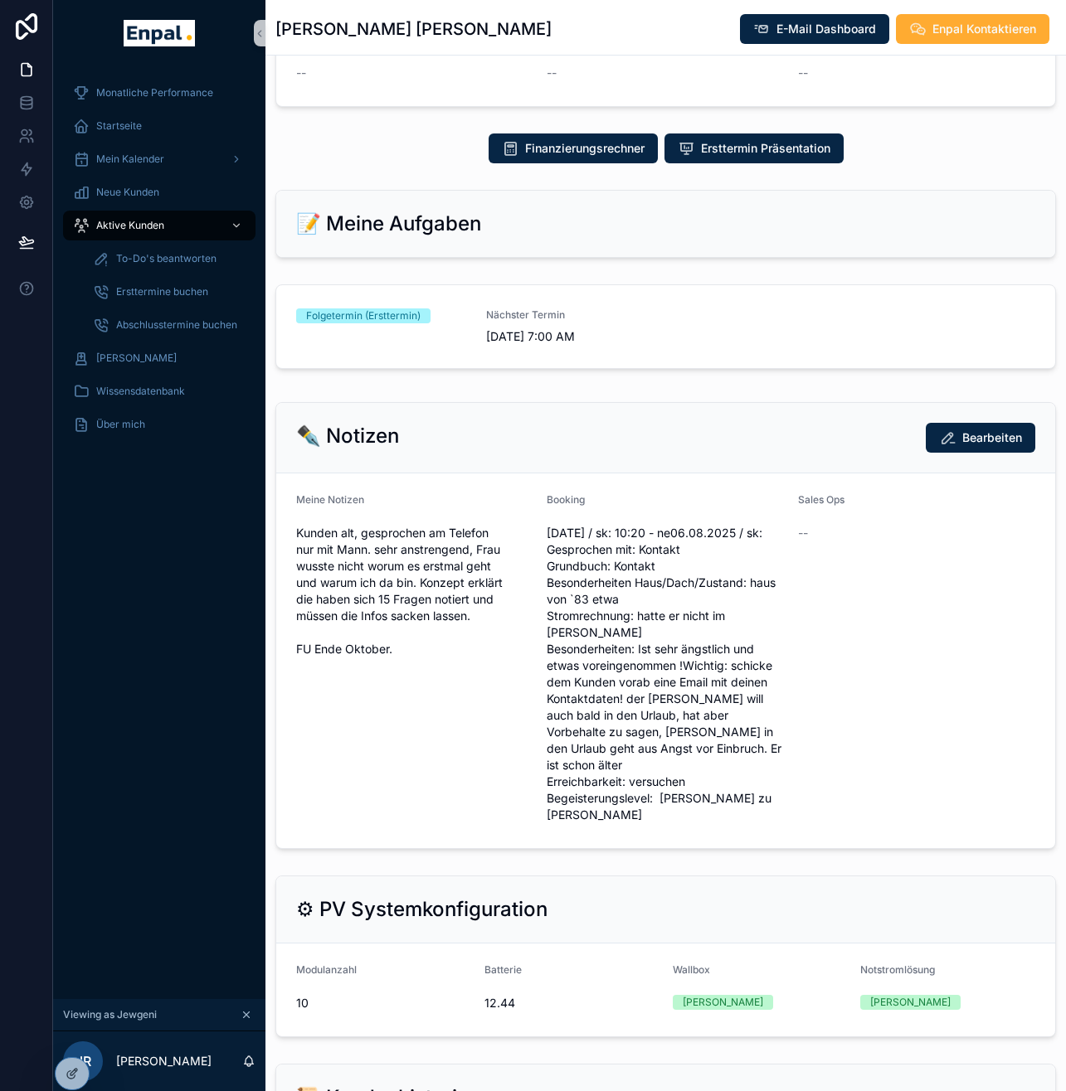
scroll to position [655, 0]
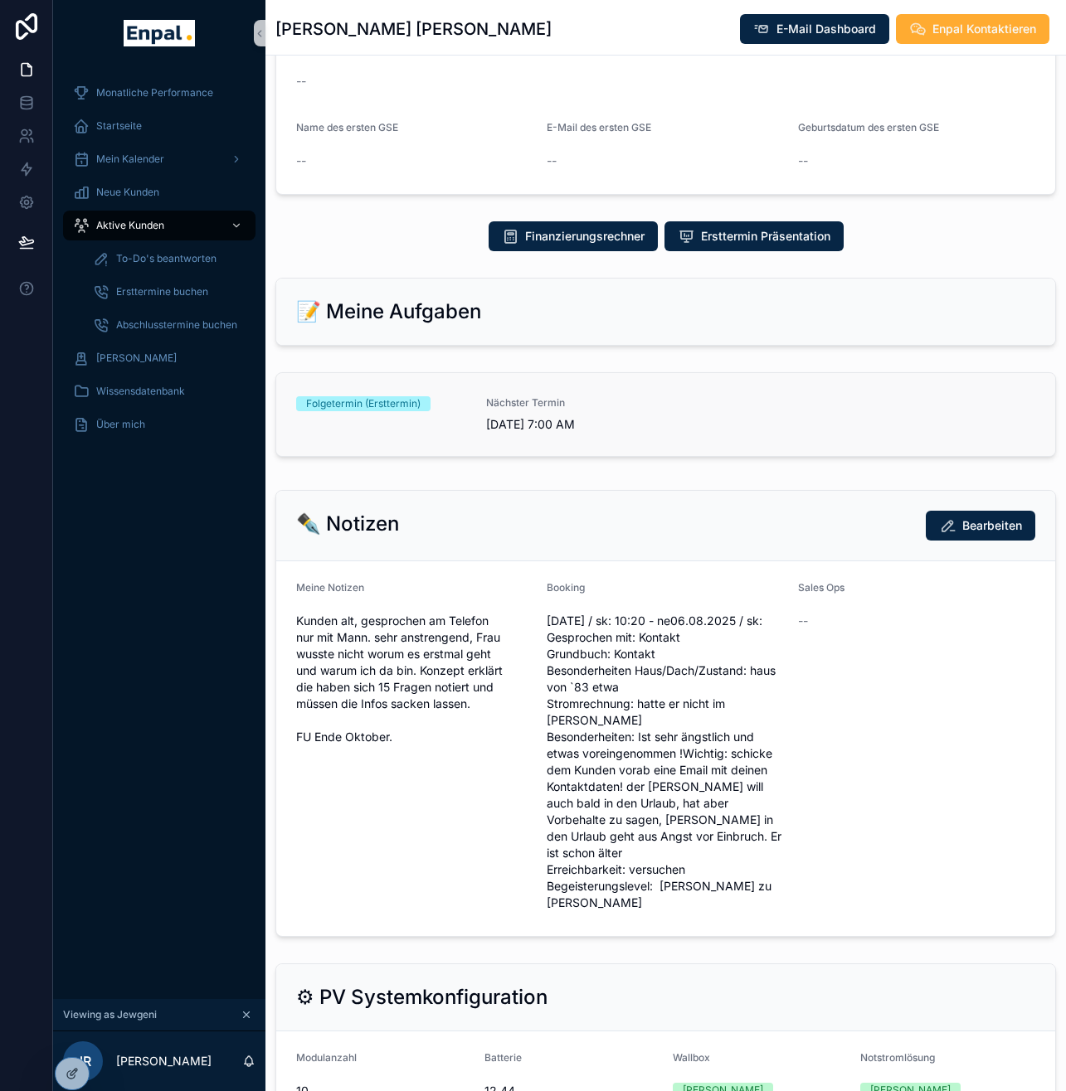
click at [460, 396] on div "Folgetermin (Ersttermin)" at bounding box center [381, 403] width 170 height 15
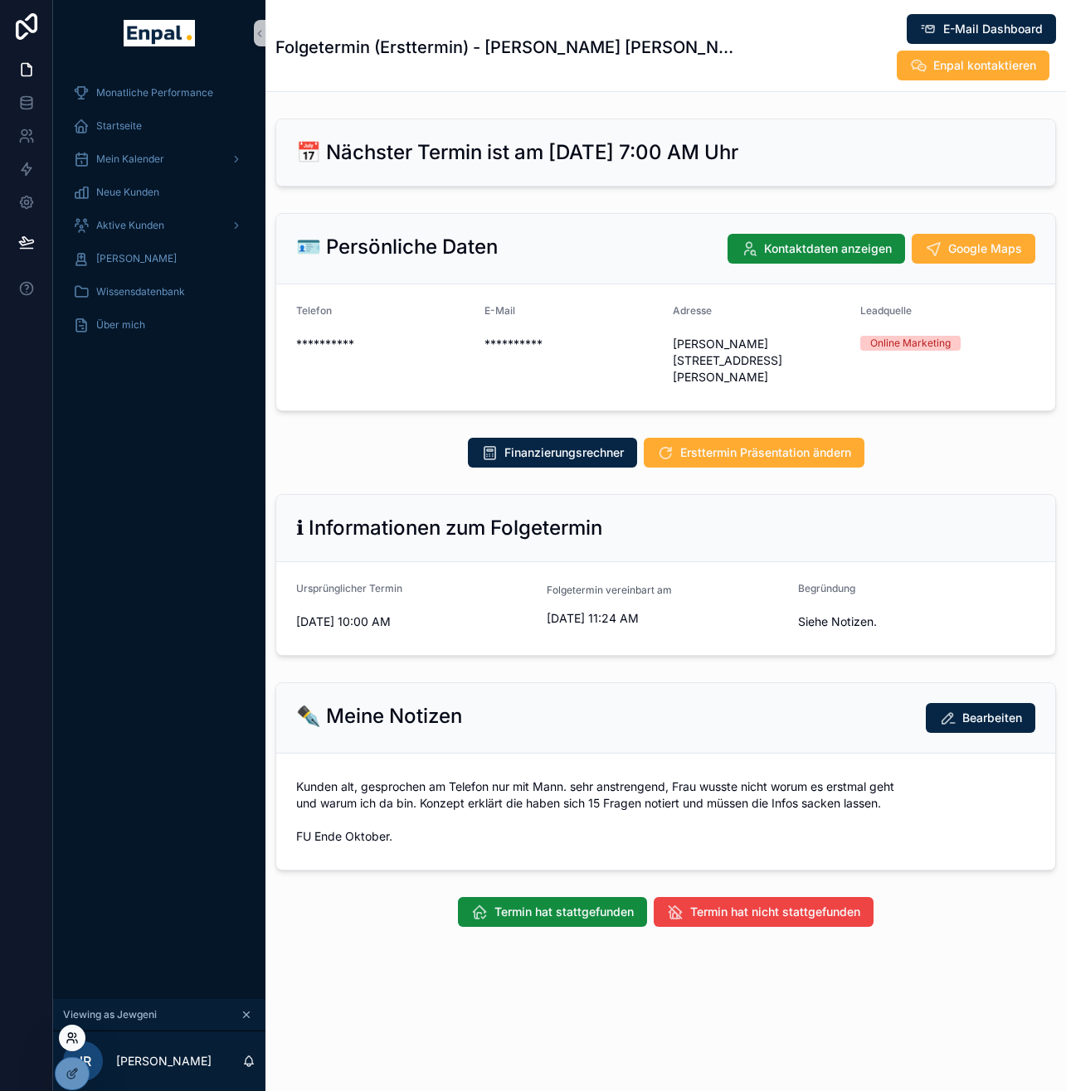
click at [75, 1037] on icon at bounding box center [76, 1035] width 2 height 4
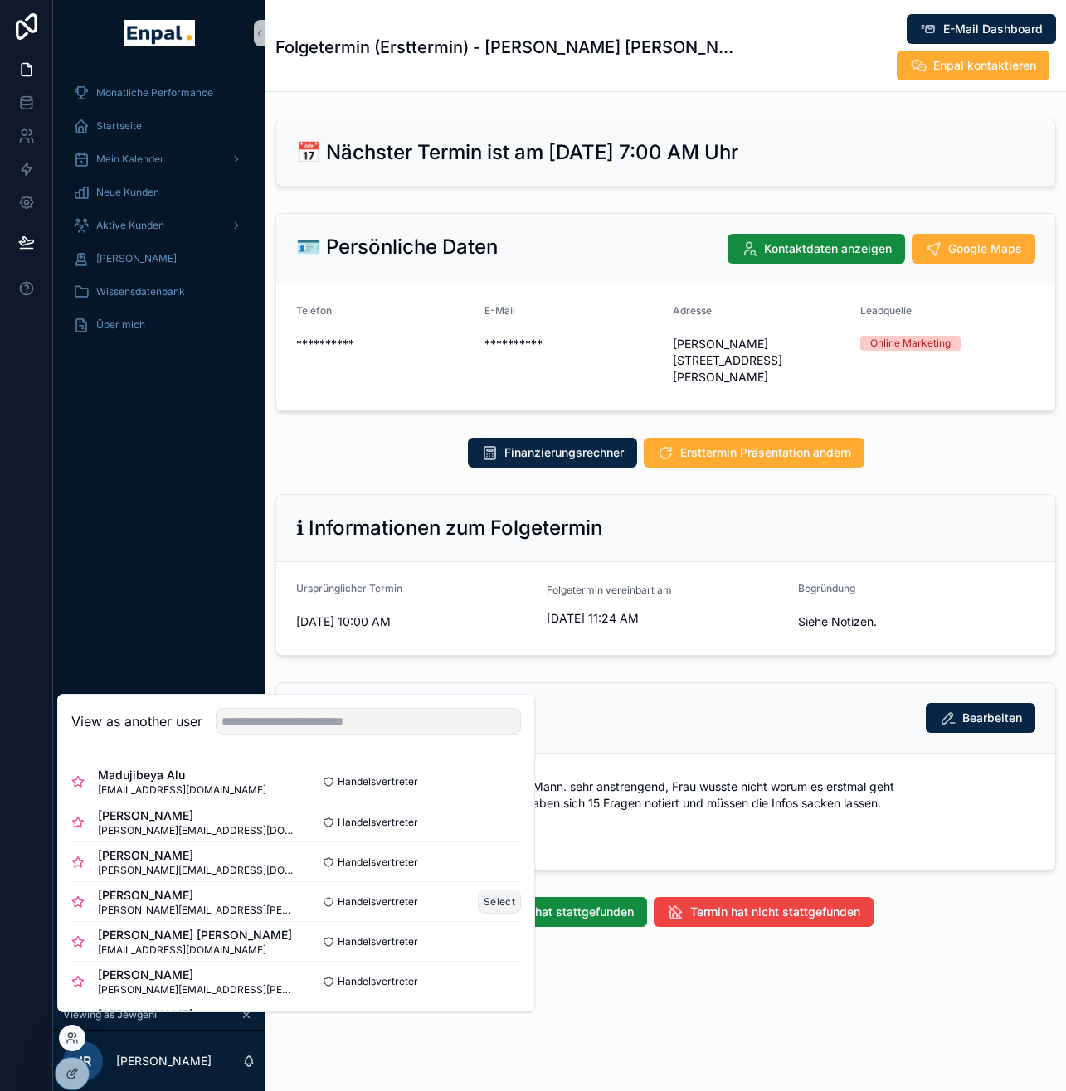
click at [485, 914] on button "Select" at bounding box center [499, 902] width 43 height 24
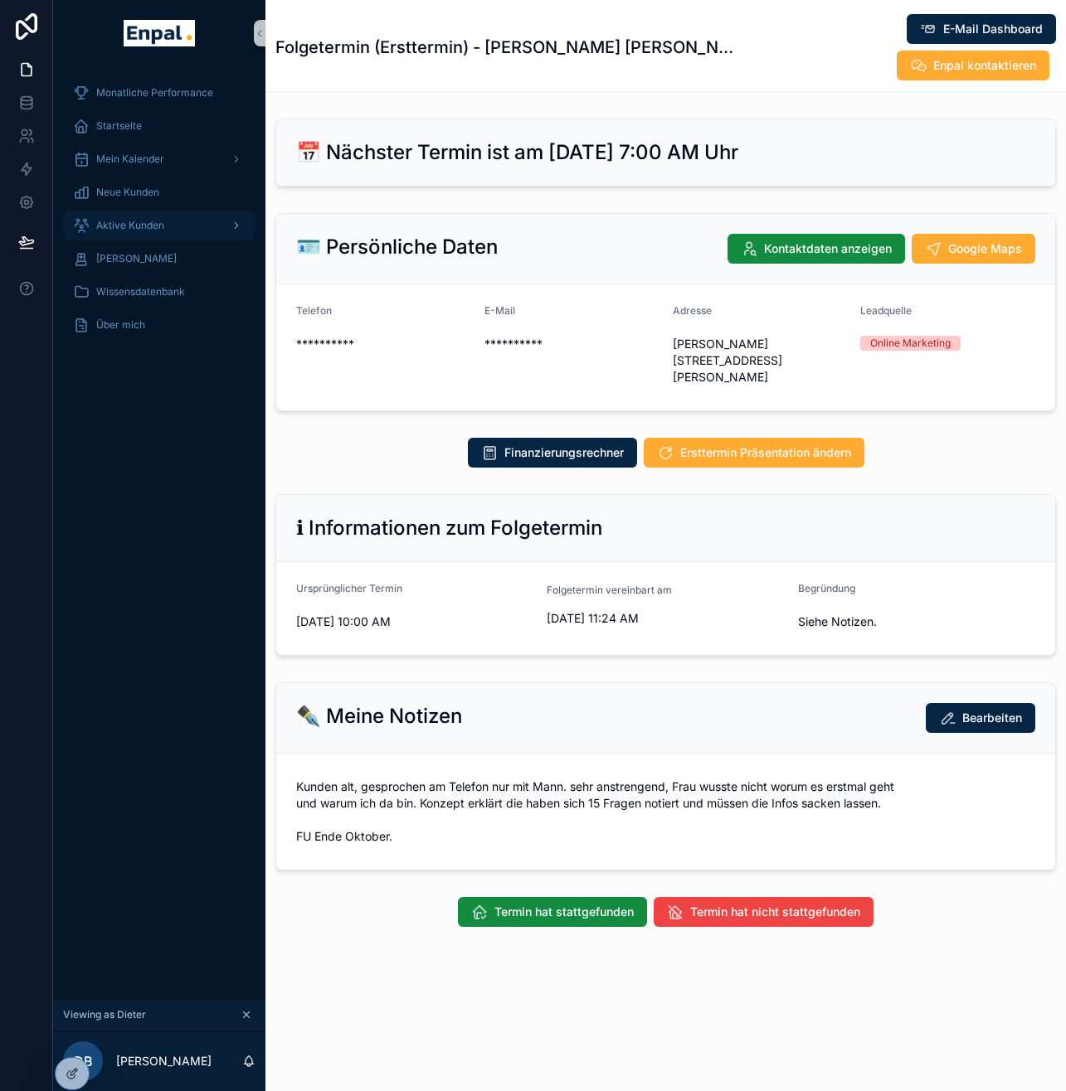
click at [150, 211] on link "Aktive Kunden" at bounding box center [159, 226] width 192 height 30
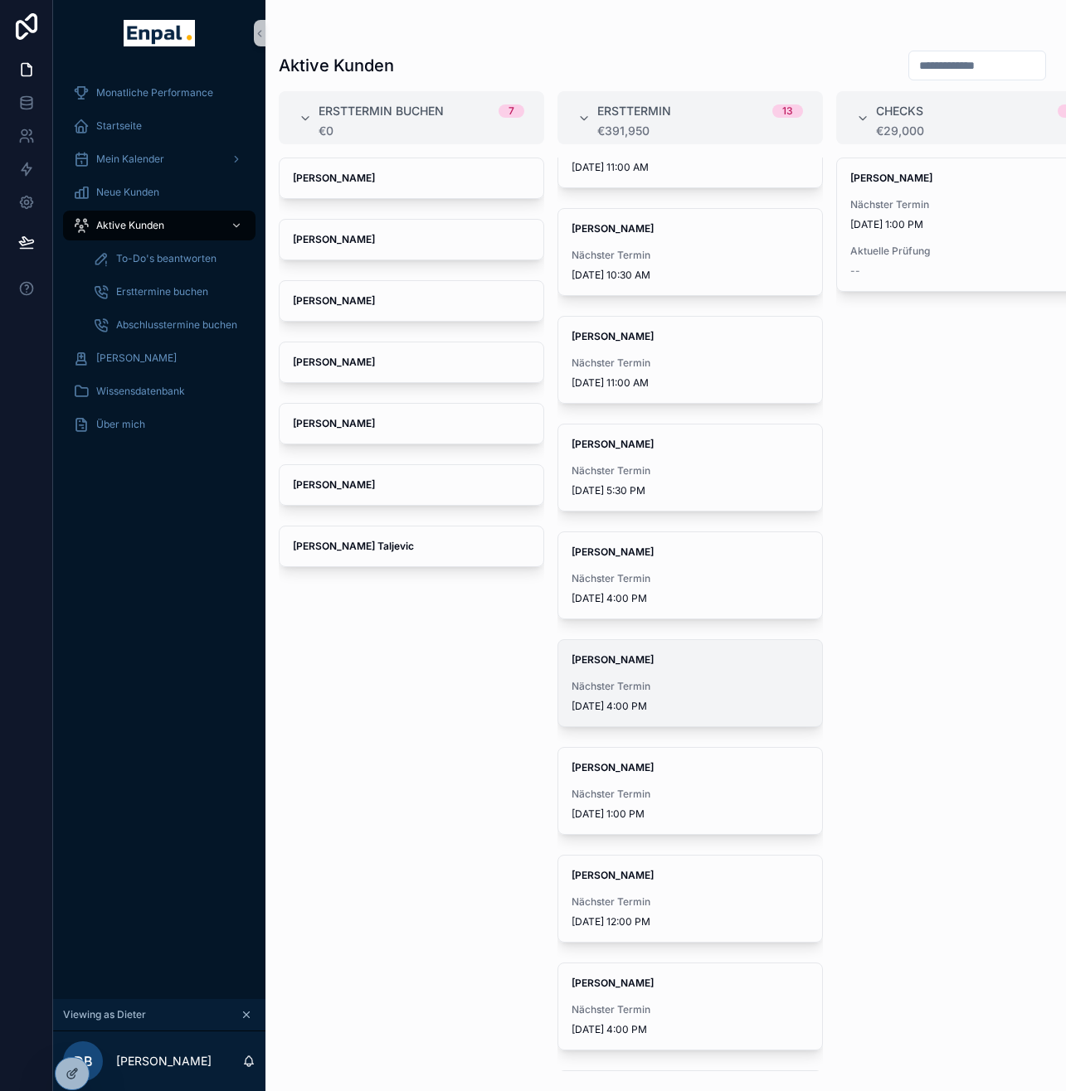
scroll to position [481, 0]
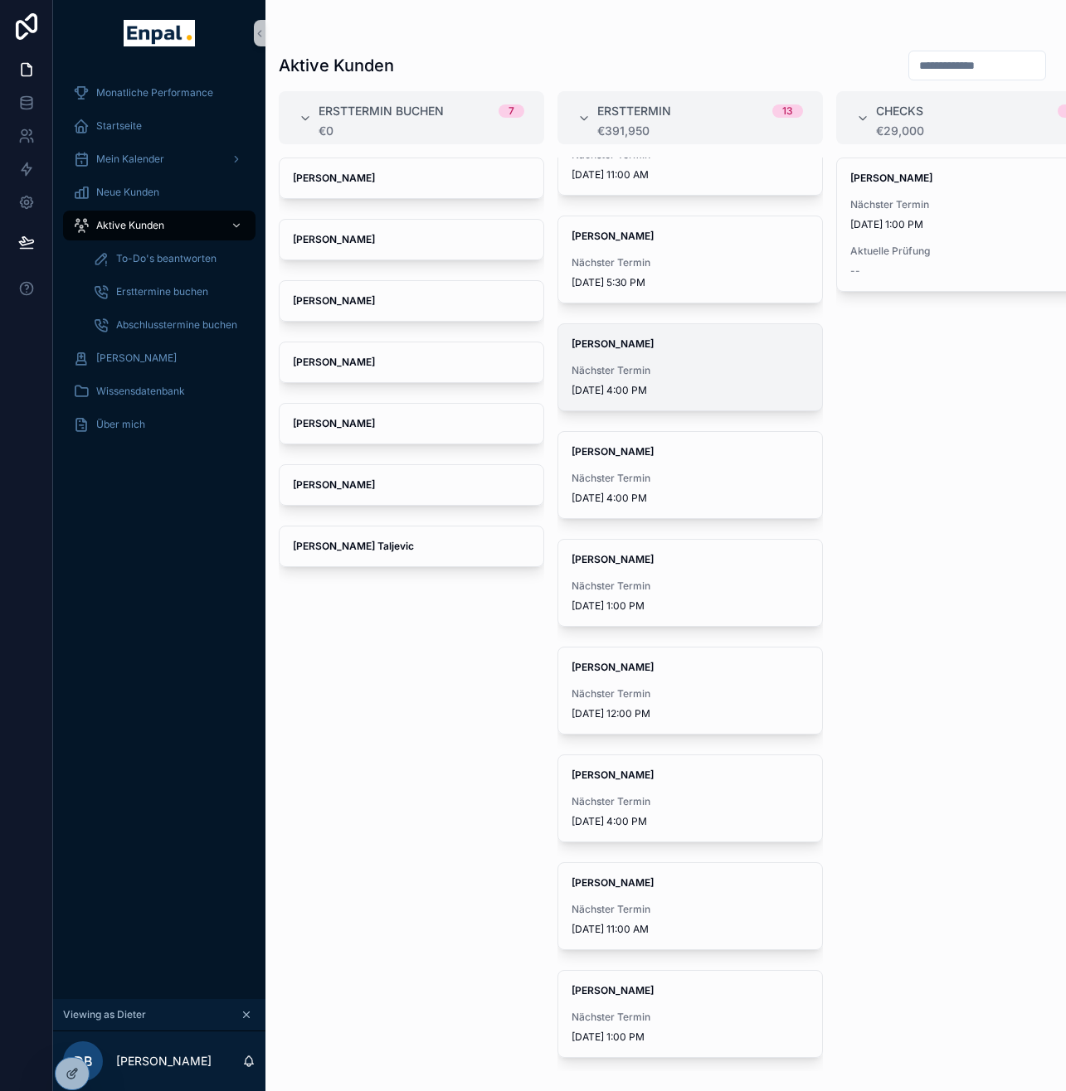
click at [633, 372] on span "Nächster Termin" at bounding box center [689, 370] width 237 height 13
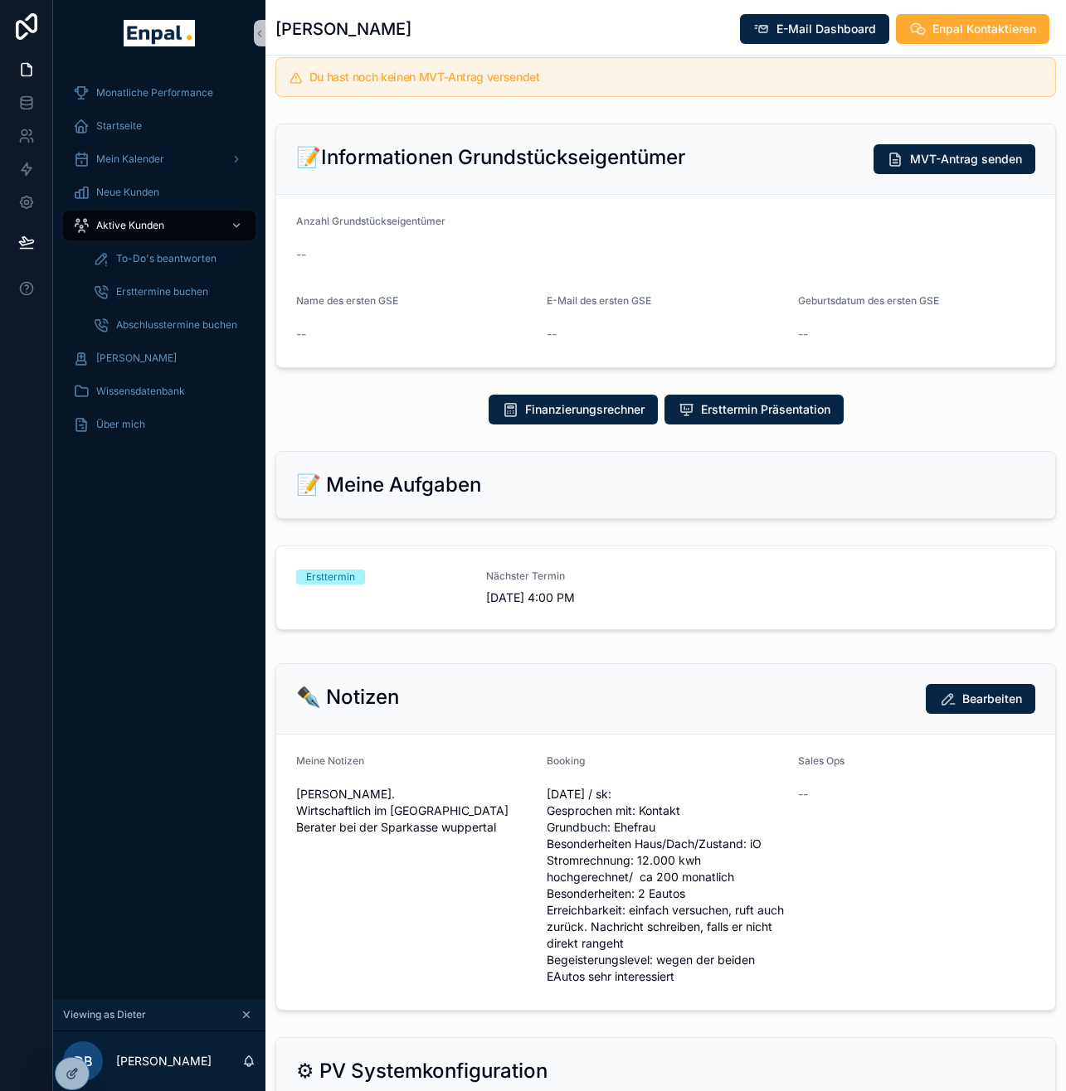
scroll to position [479, 0]
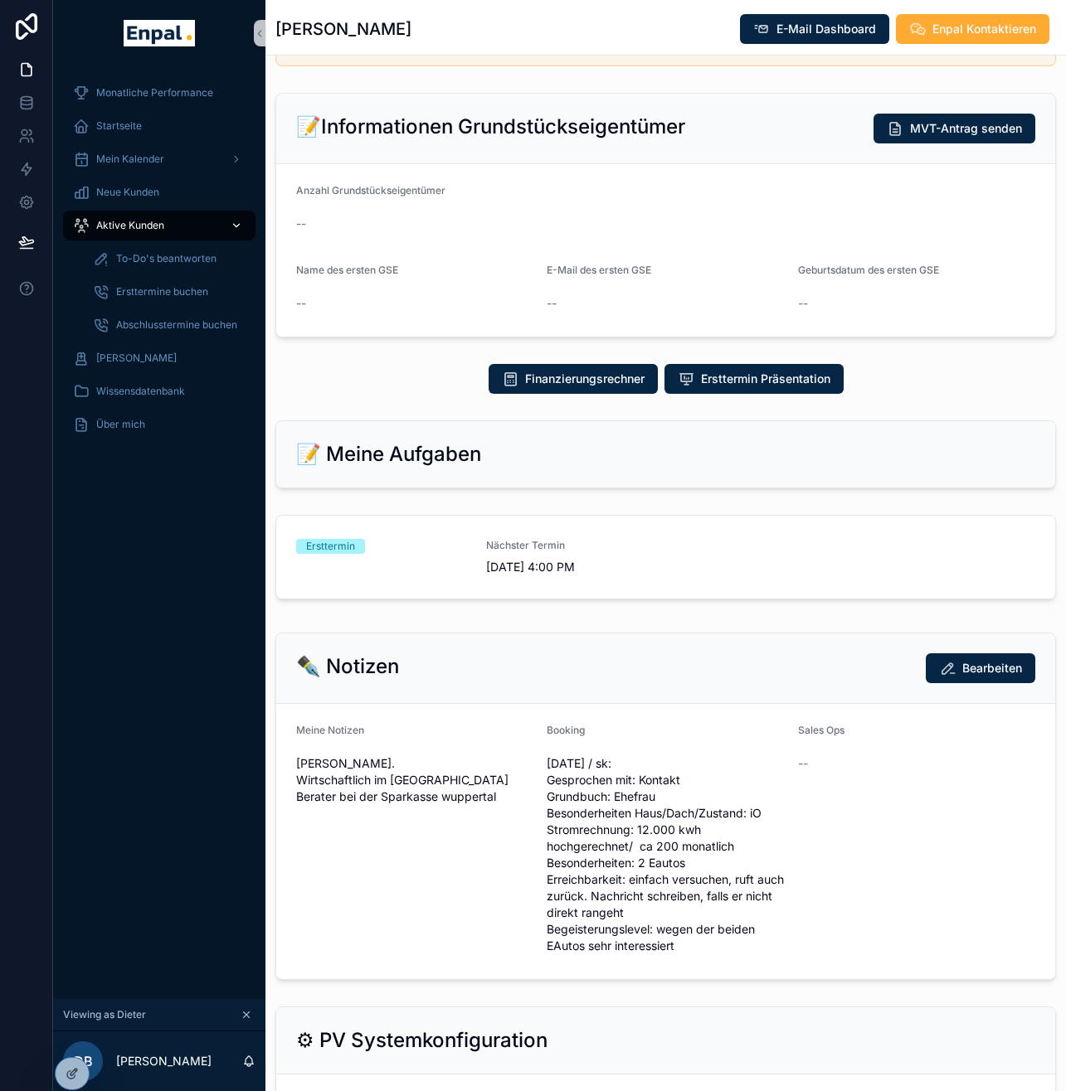
click at [150, 230] on span "Aktive Kunden" at bounding box center [130, 225] width 68 height 13
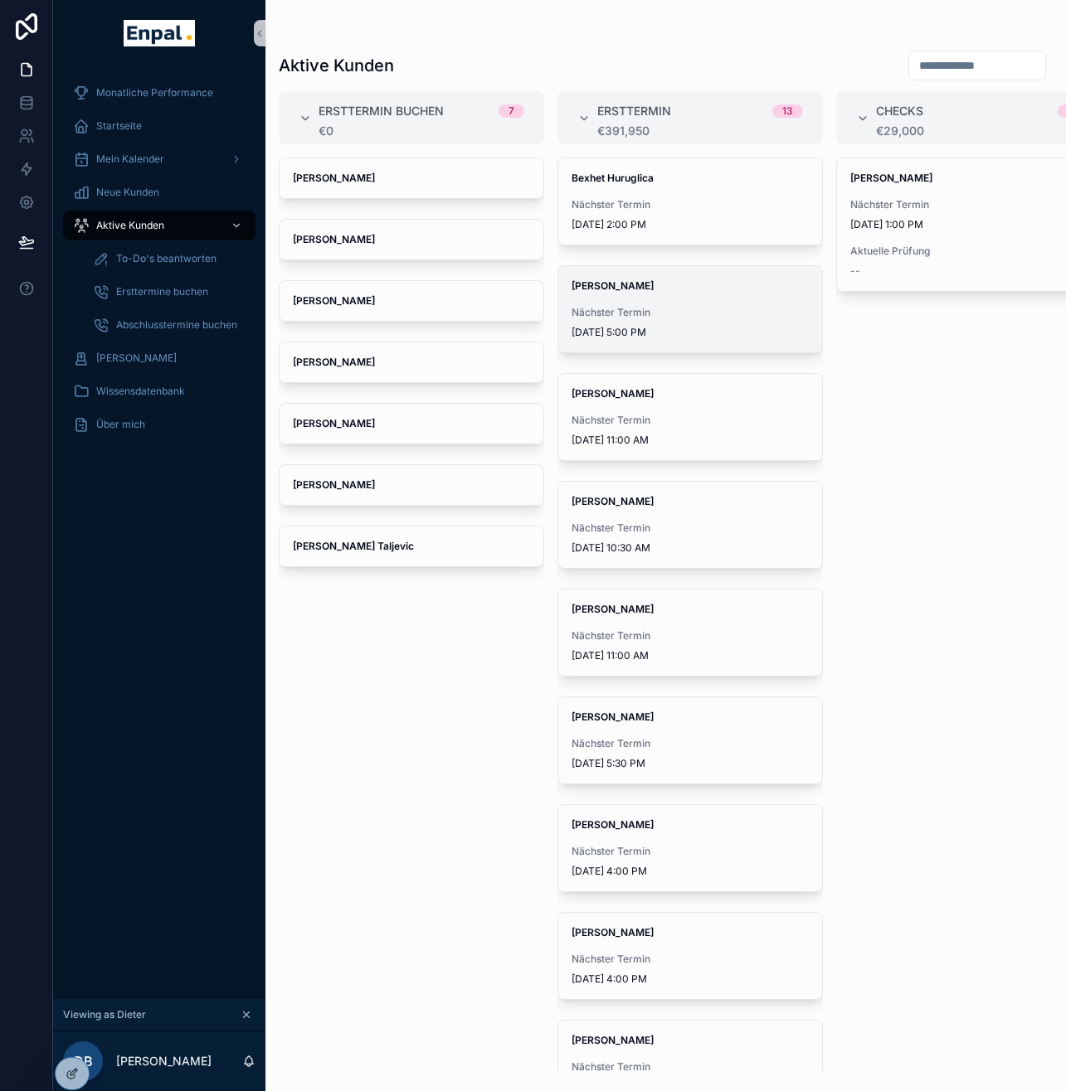
click at [673, 309] on span "Nächster Termin" at bounding box center [689, 312] width 237 height 13
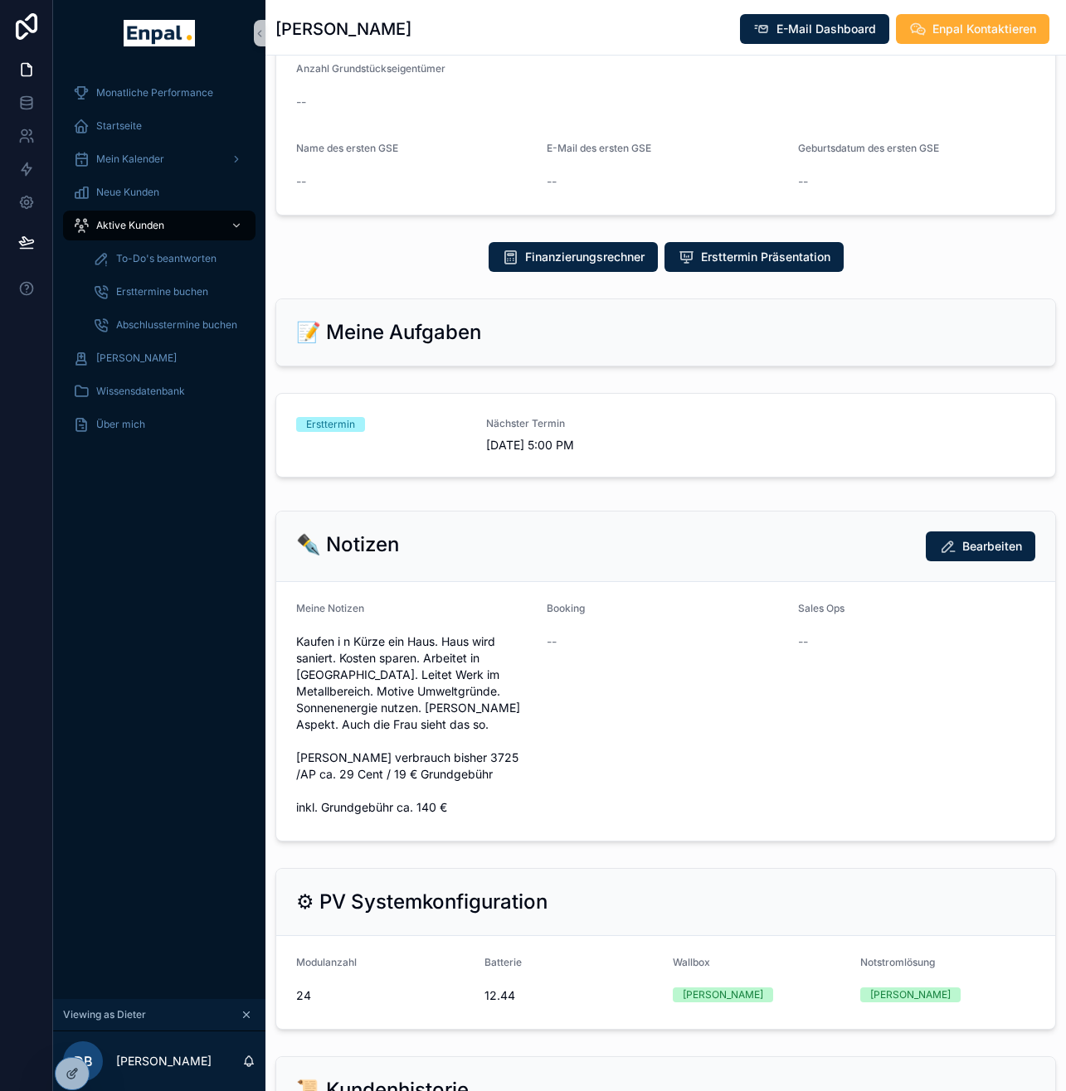
scroll to position [513, 0]
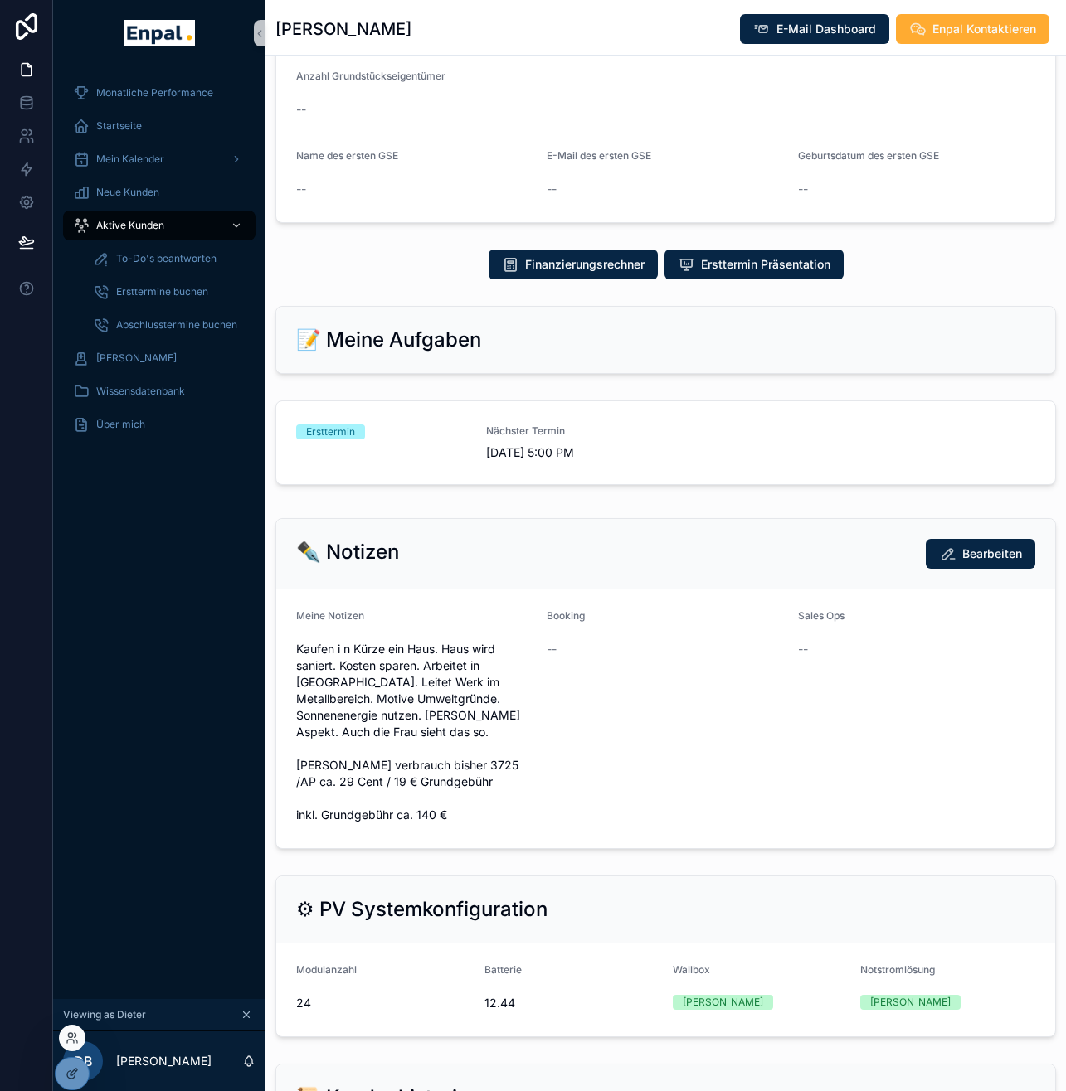
click at [80, 1039] on div at bounding box center [72, 1038] width 27 height 27
click at [73, 1038] on icon at bounding box center [72, 1038] width 13 height 13
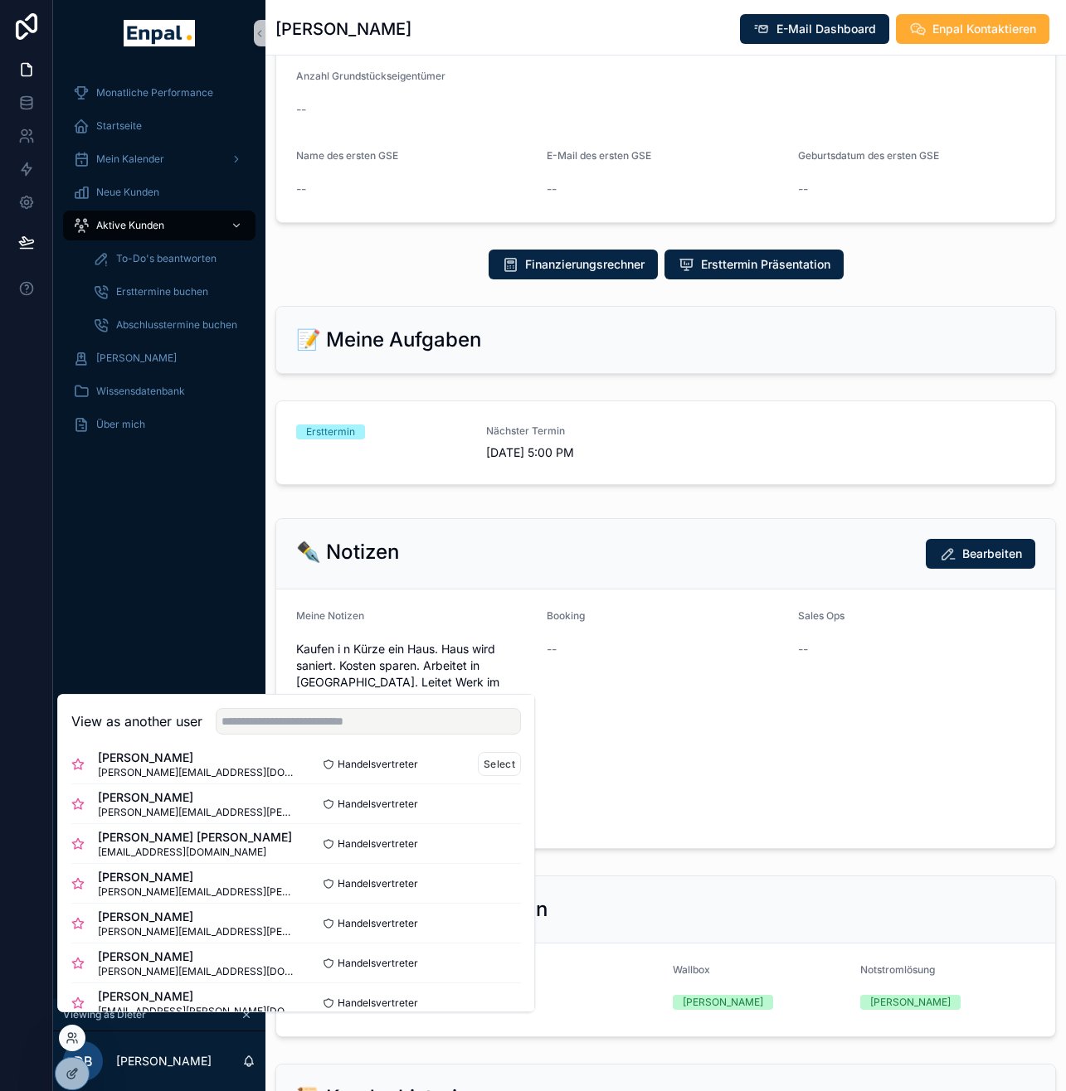
scroll to position [109, 0]
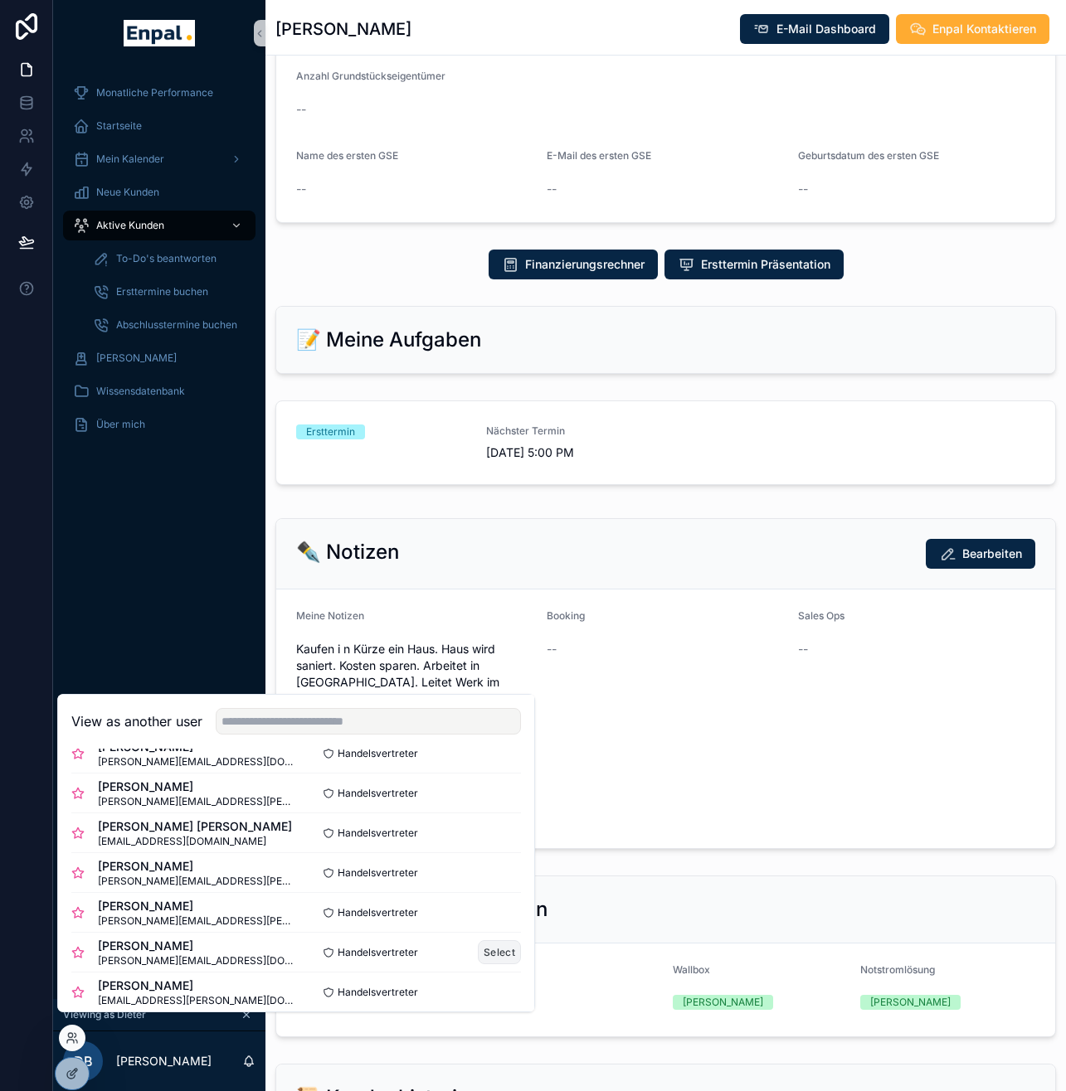
click at [478, 961] on button "Select" at bounding box center [499, 953] width 43 height 24
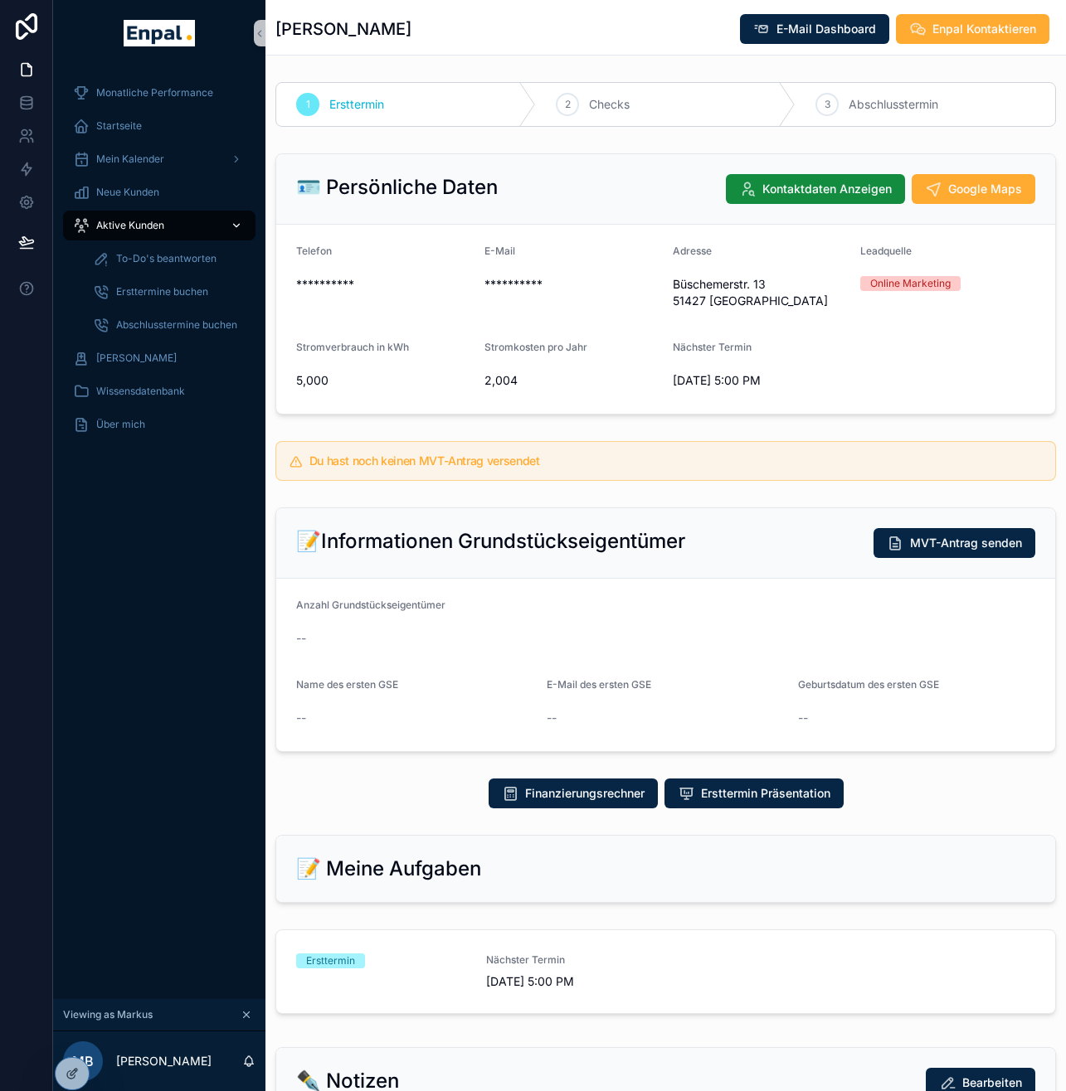
click at [126, 224] on span "Aktive Kunden" at bounding box center [130, 225] width 68 height 13
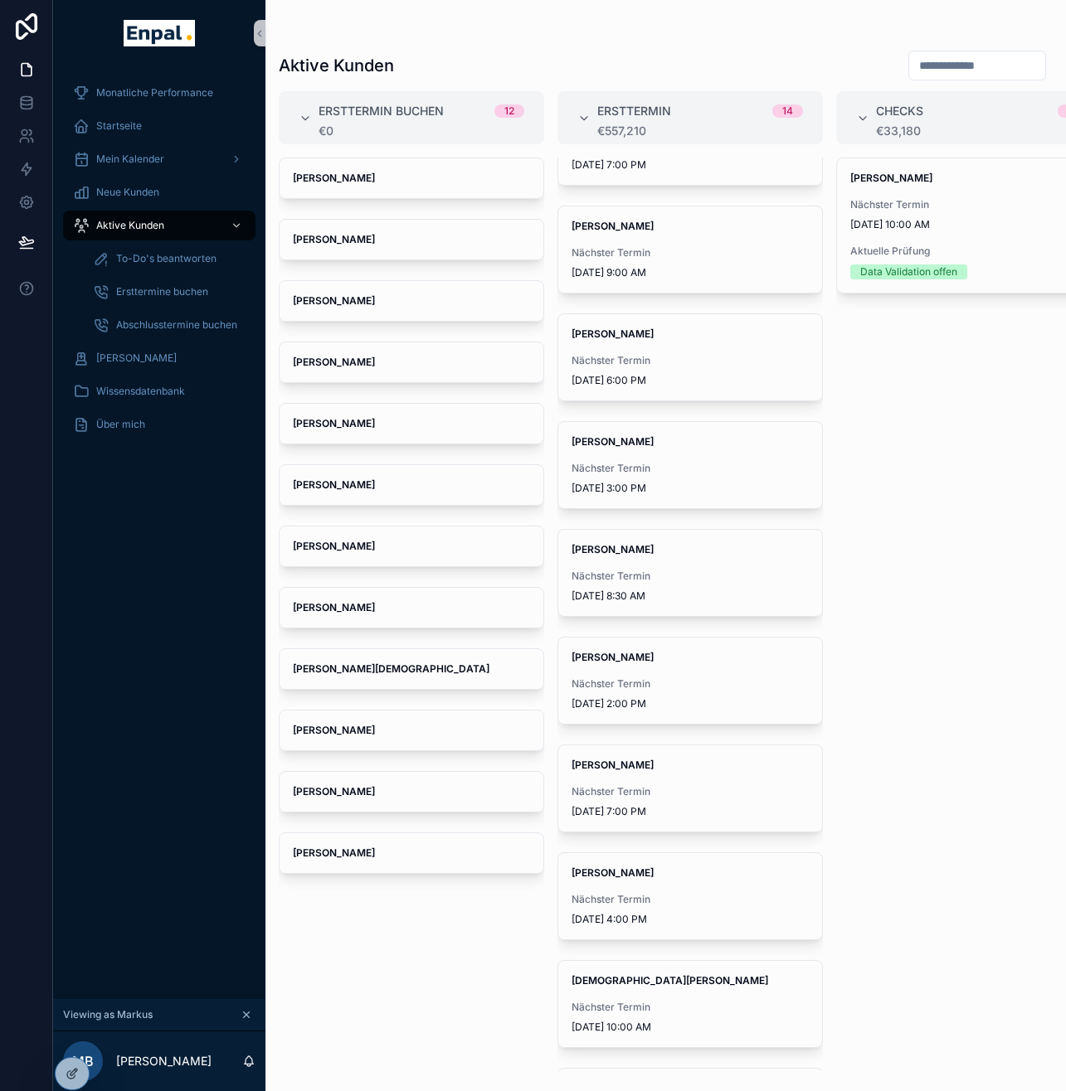
scroll to position [589, 0]
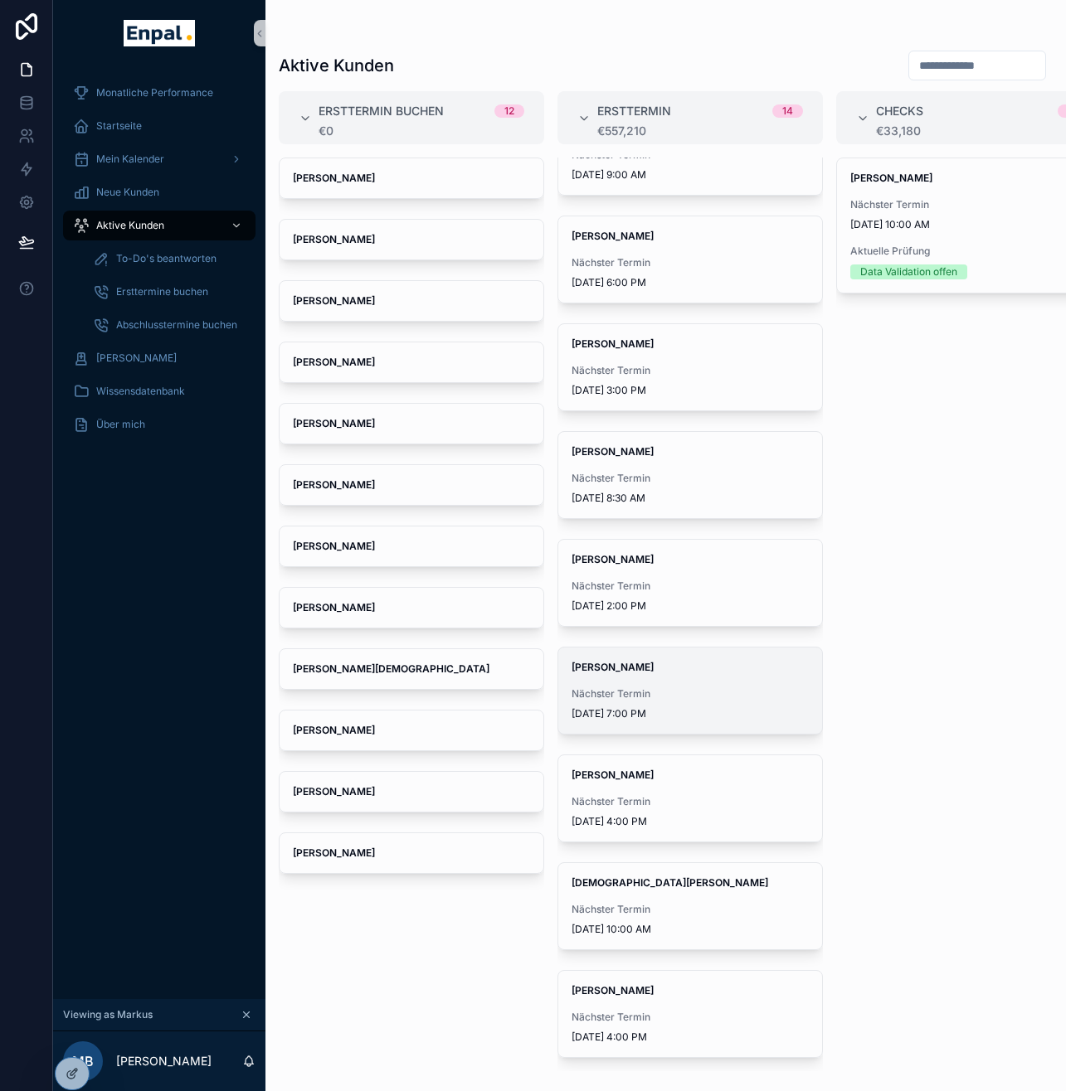
click at [687, 684] on div "[PERSON_NAME] Nächster Termin [DATE] 7:00 PM" at bounding box center [690, 691] width 264 height 86
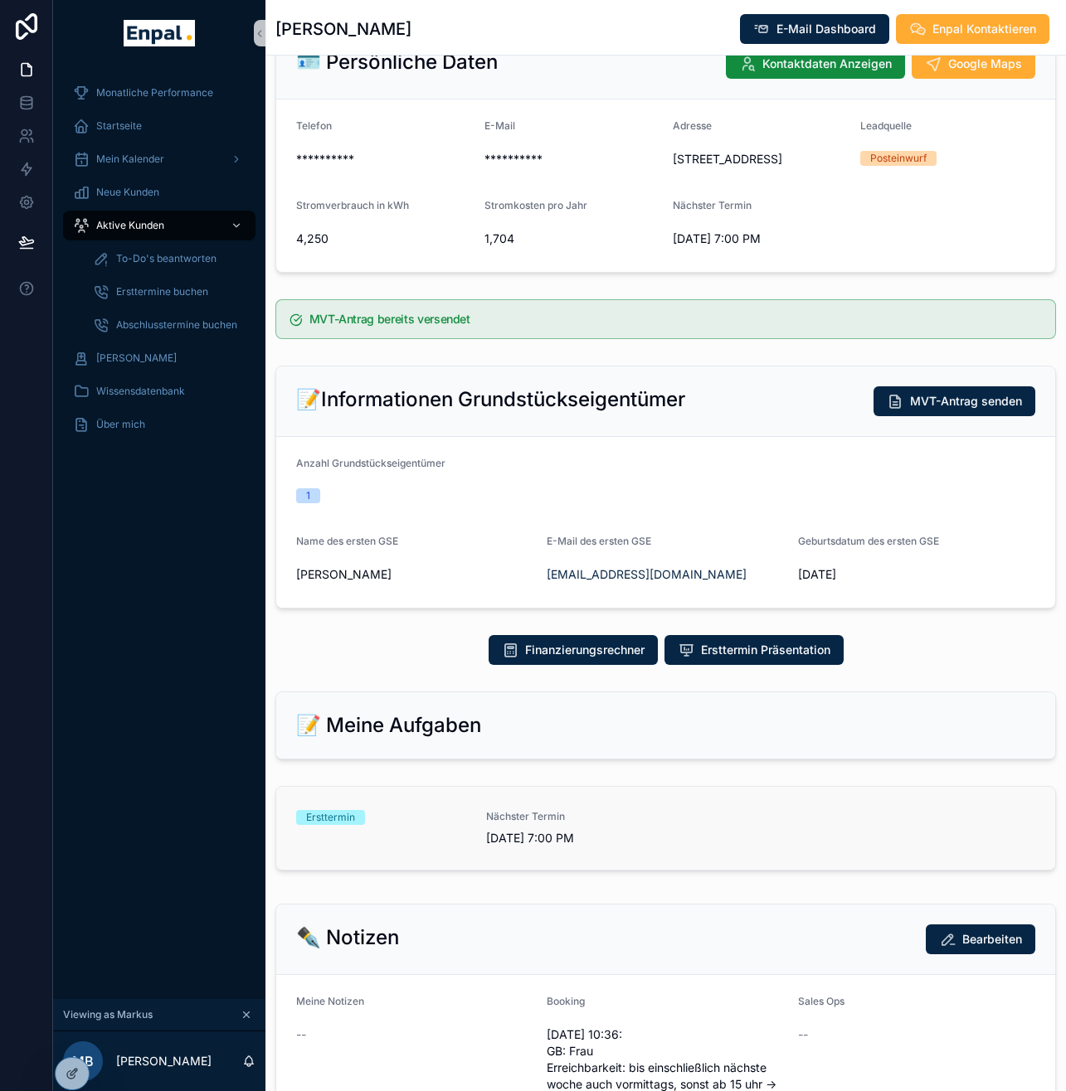
scroll to position [313, 0]
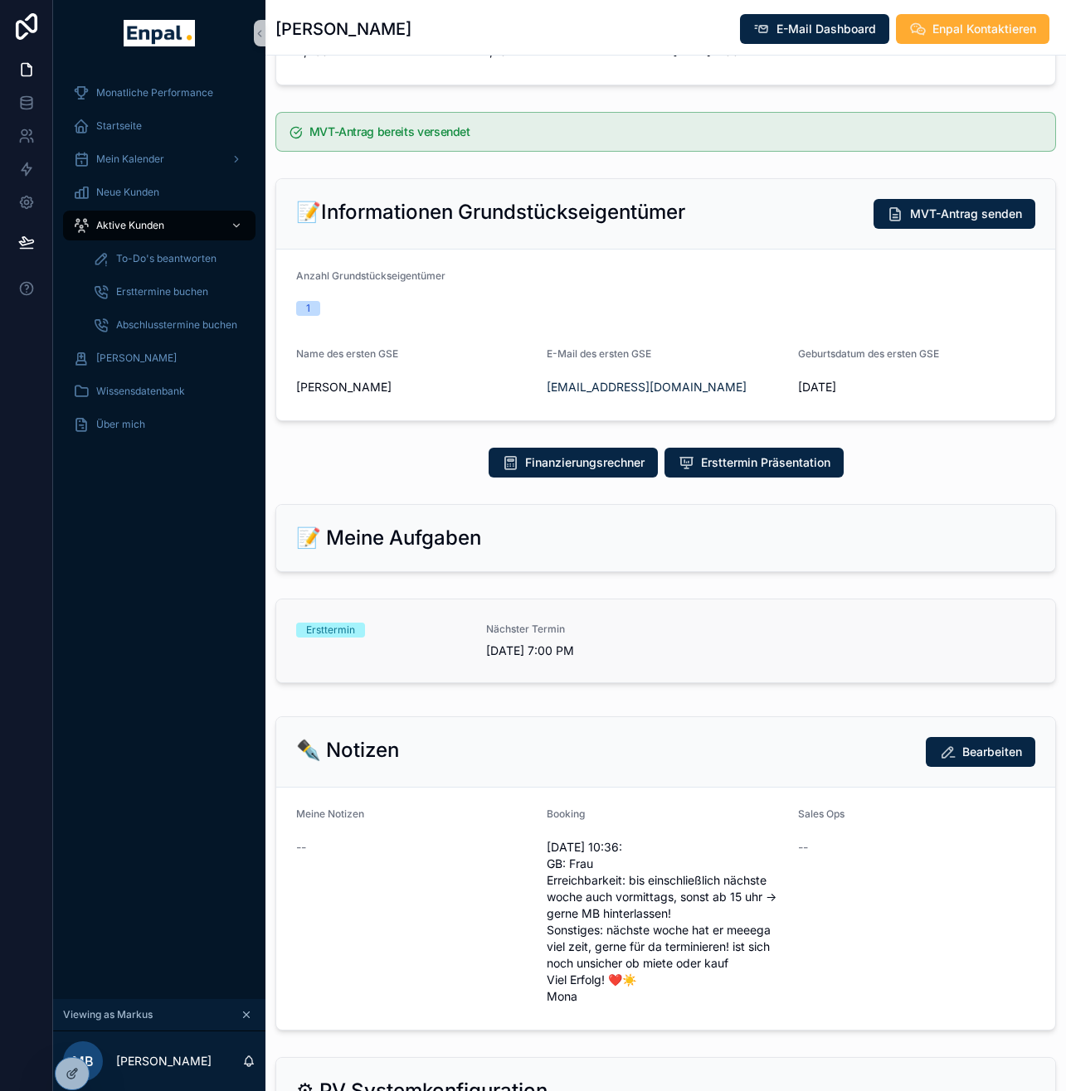
click at [661, 645] on div "Ersttermin Nächster Termin [DATE] 7:00 PM" at bounding box center [665, 641] width 739 height 36
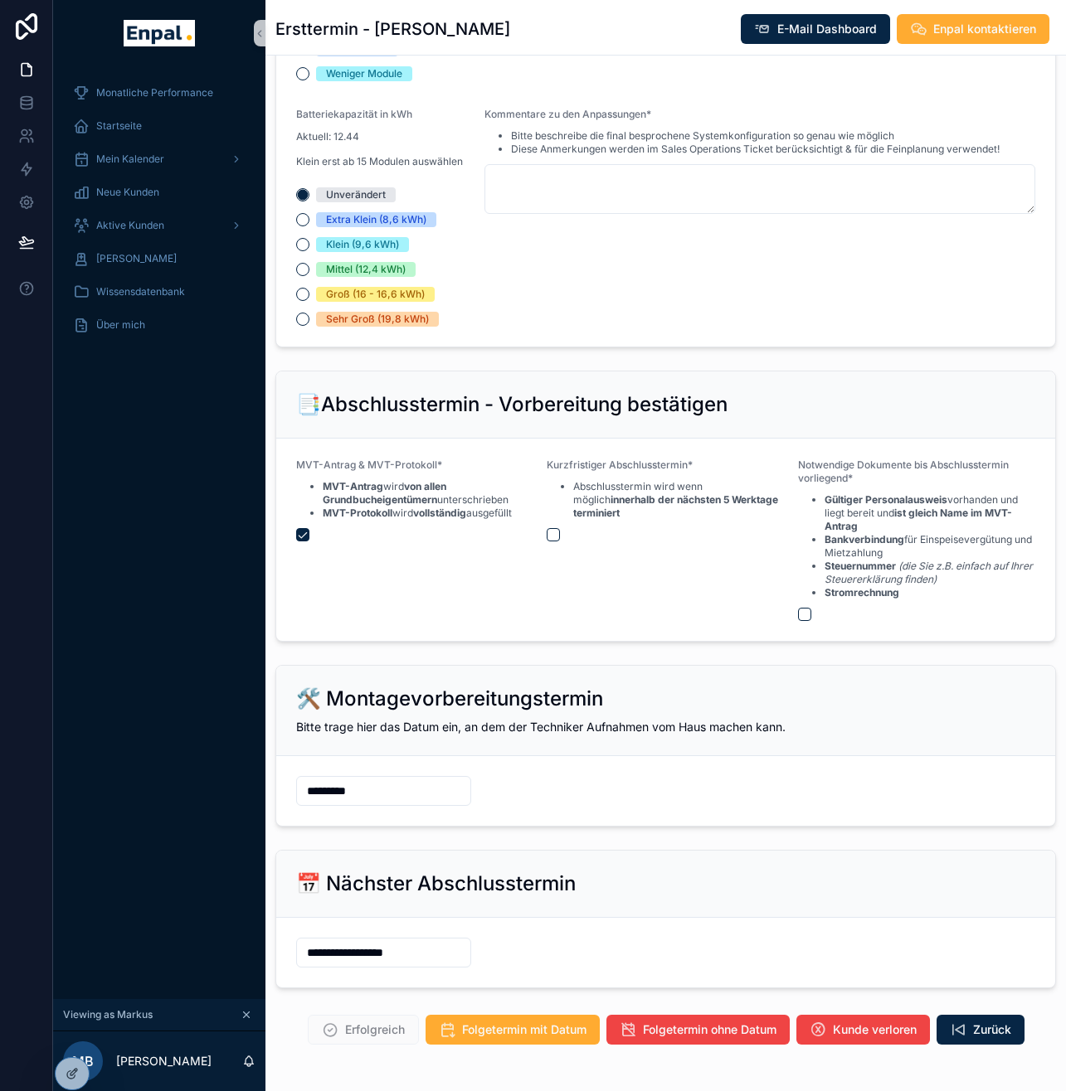
scroll to position [1628, 0]
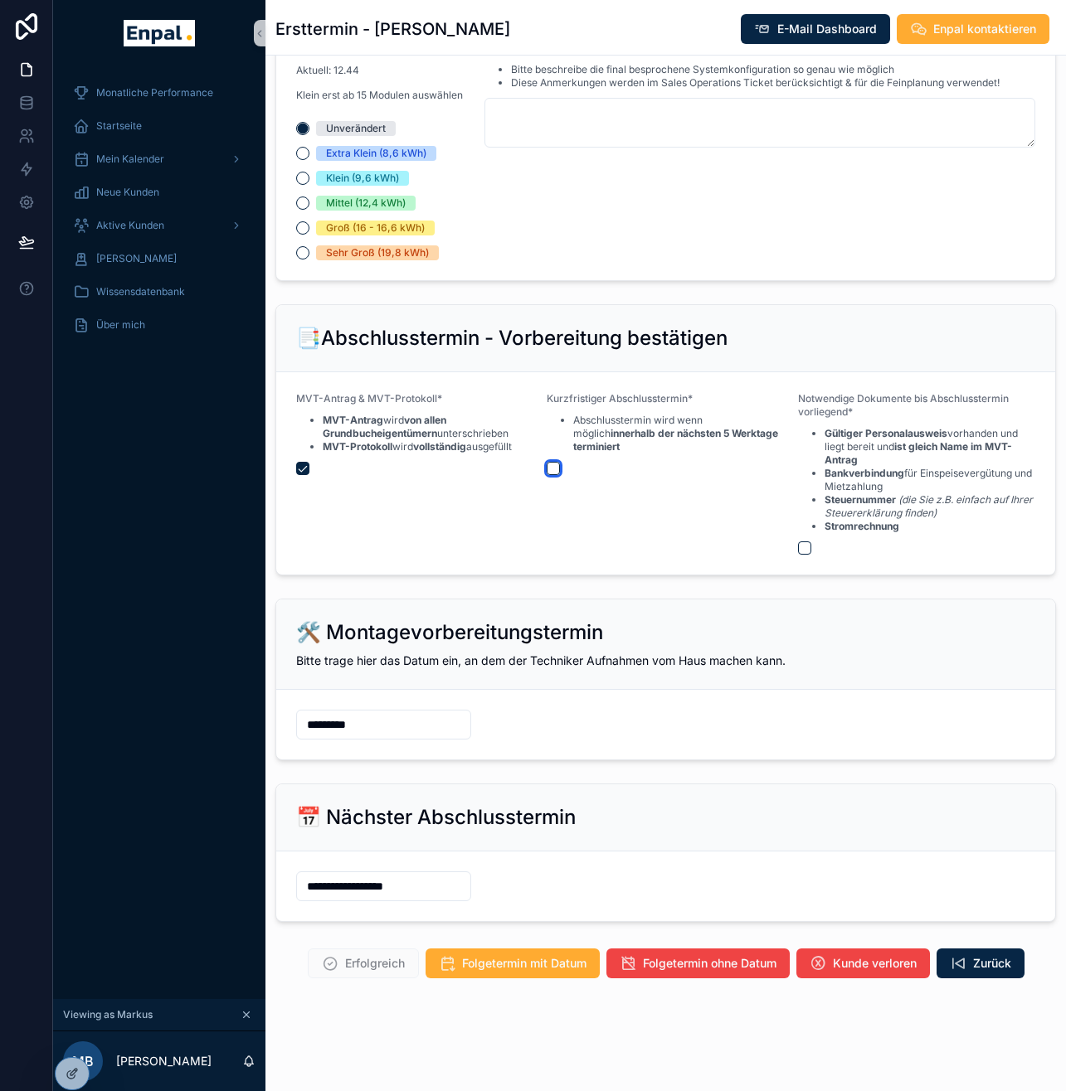
click at [552, 475] on button "scrollable content" at bounding box center [553, 468] width 13 height 13
click at [806, 555] on button "scrollable content" at bounding box center [804, 548] width 13 height 13
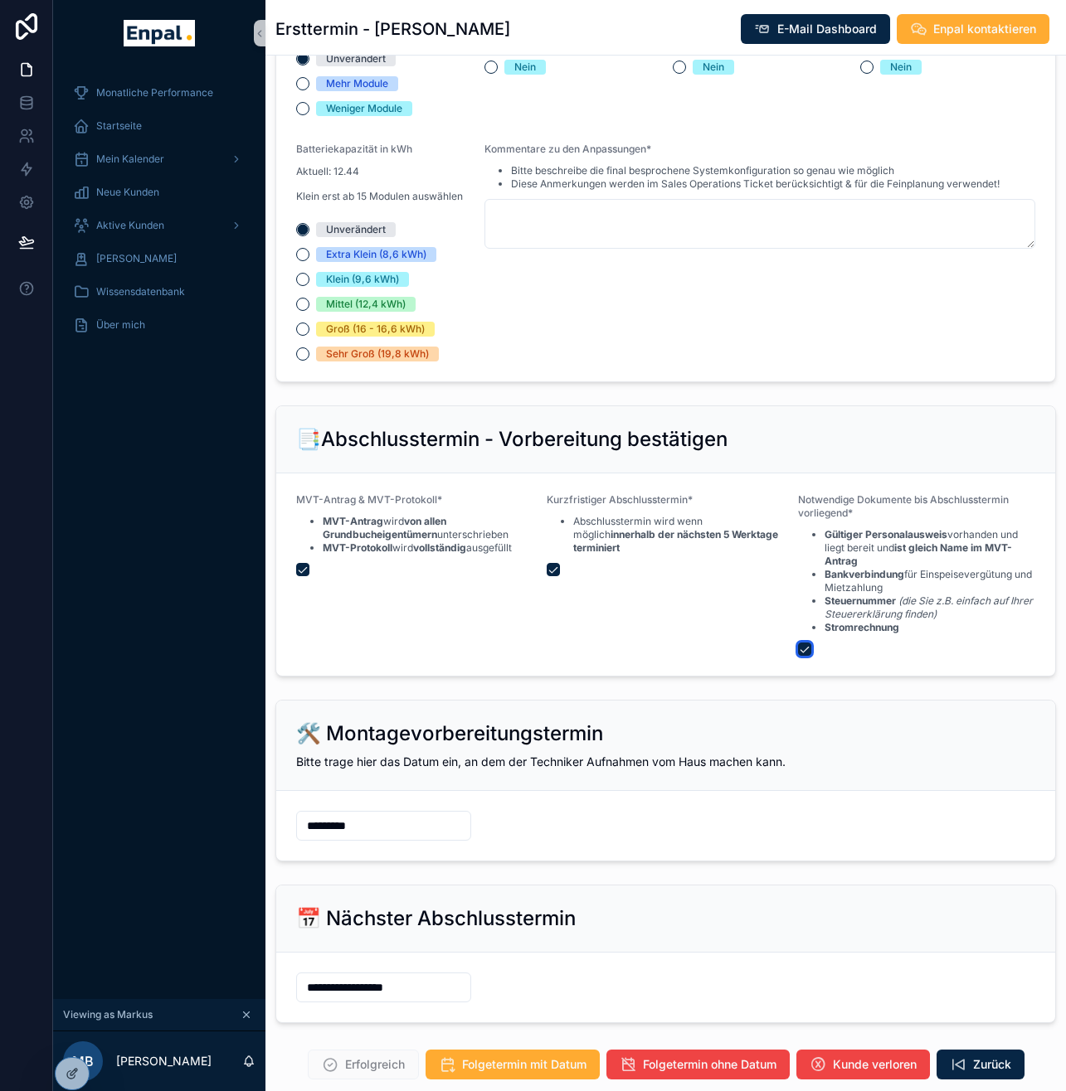
scroll to position [1356, 0]
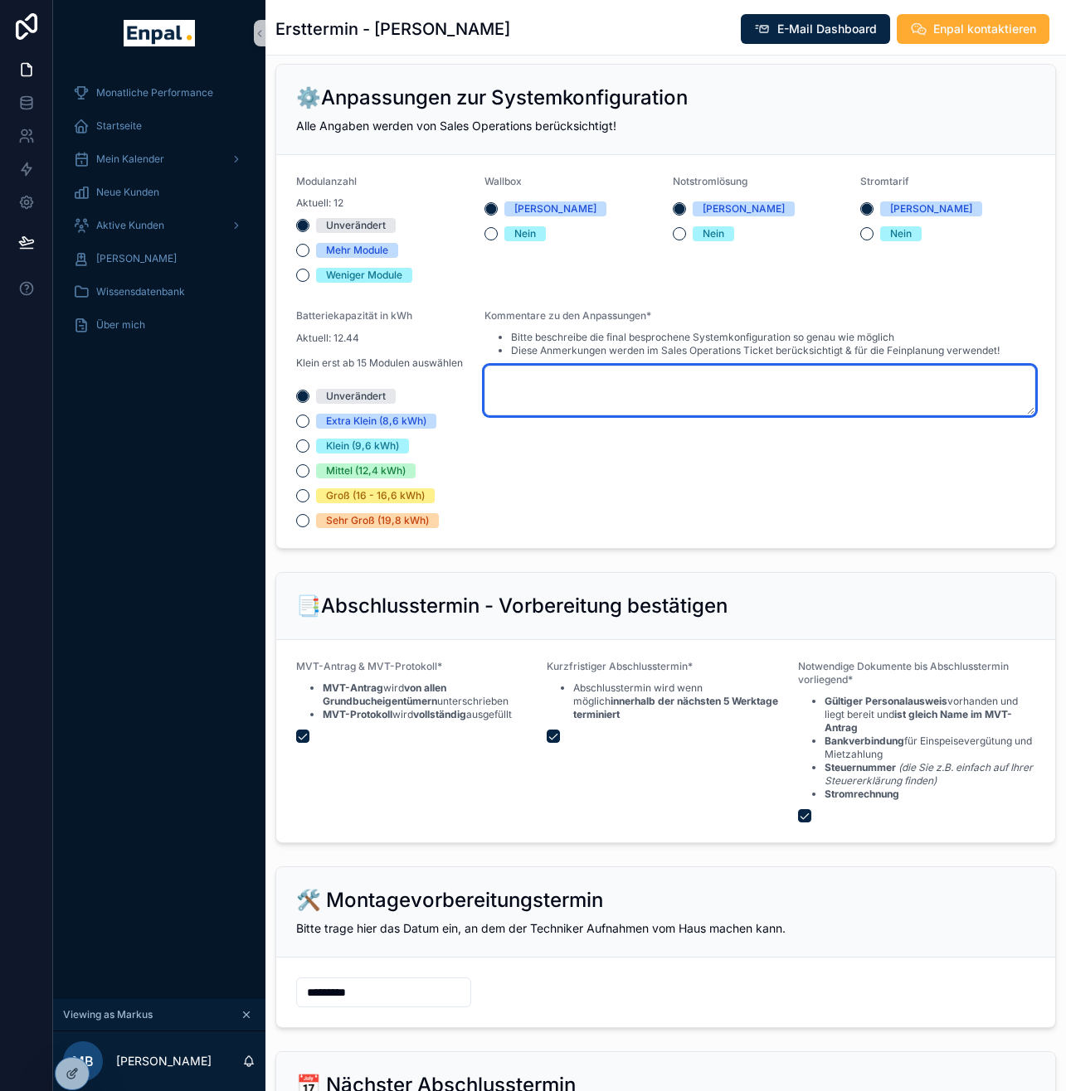
click at [553, 409] on textarea "scrollable content" at bounding box center [759, 391] width 551 height 50
type textarea "*"
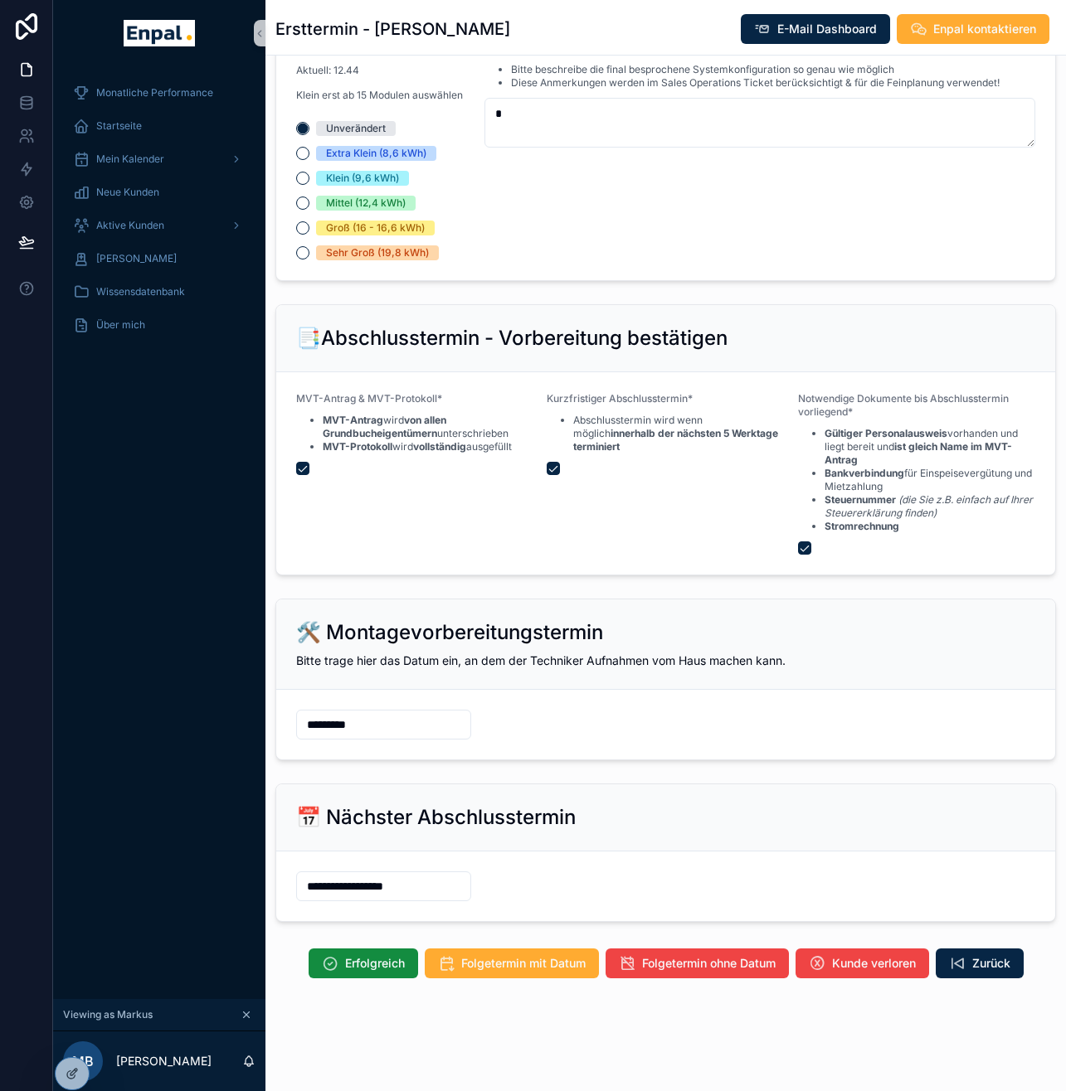
scroll to position [1628, 0]
click at [369, 972] on span "Erfolgreich" at bounding box center [375, 963] width 60 height 17
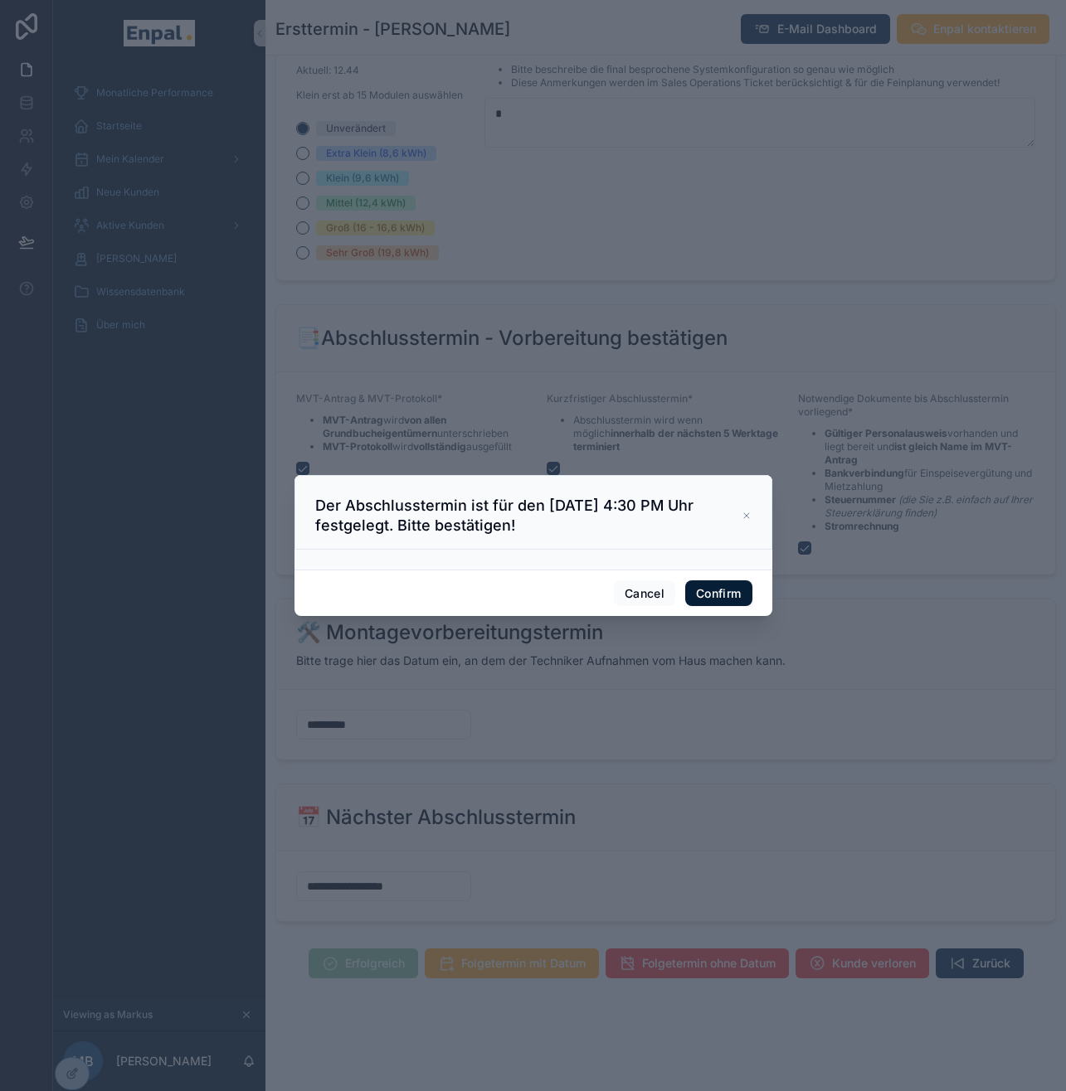
click at [721, 604] on button "Confirm" at bounding box center [718, 594] width 66 height 27
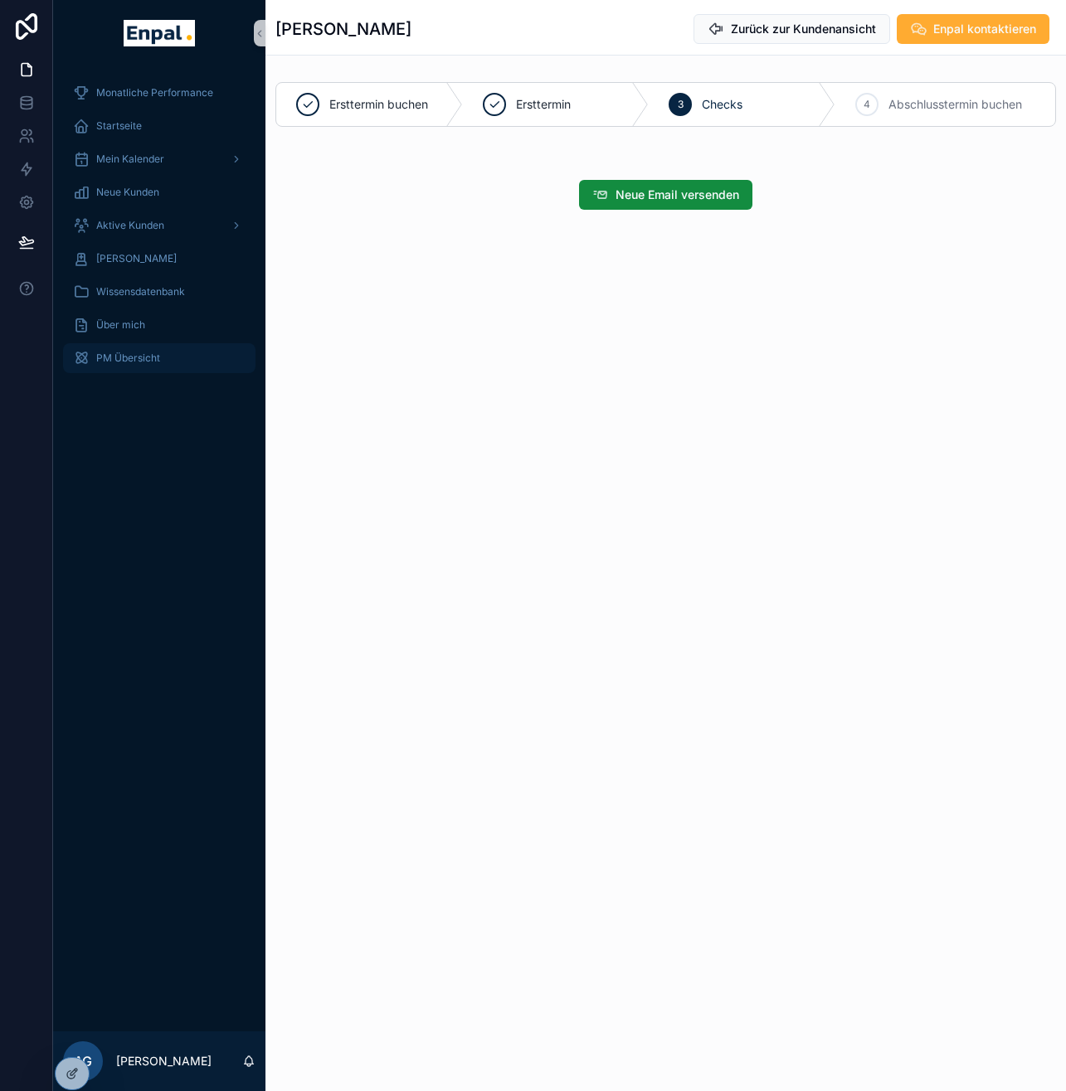
click at [108, 360] on span "PM Übersicht" at bounding box center [128, 358] width 64 height 13
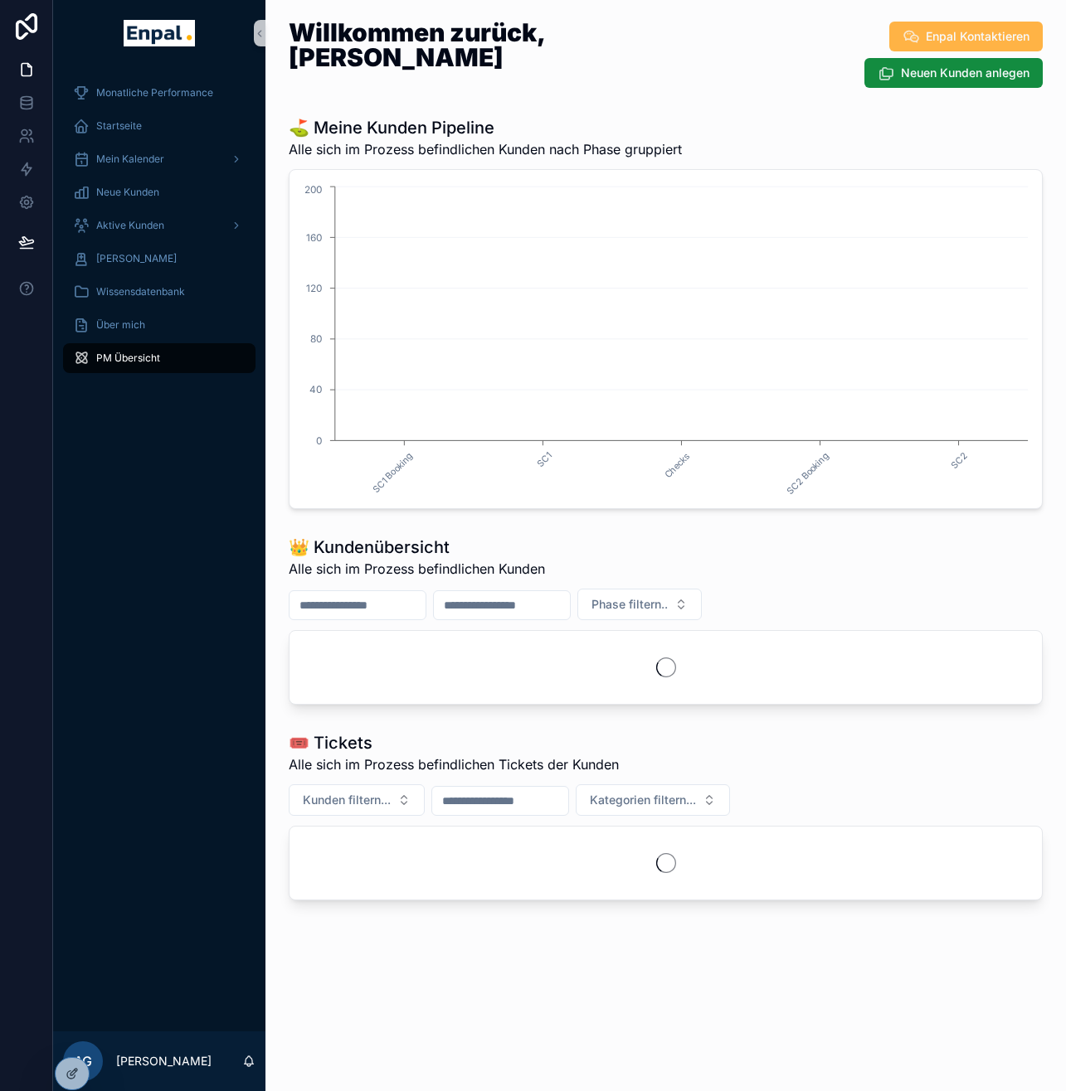
click at [950, 39] on span "Enpal Kontaktieren" at bounding box center [978, 36] width 104 height 17
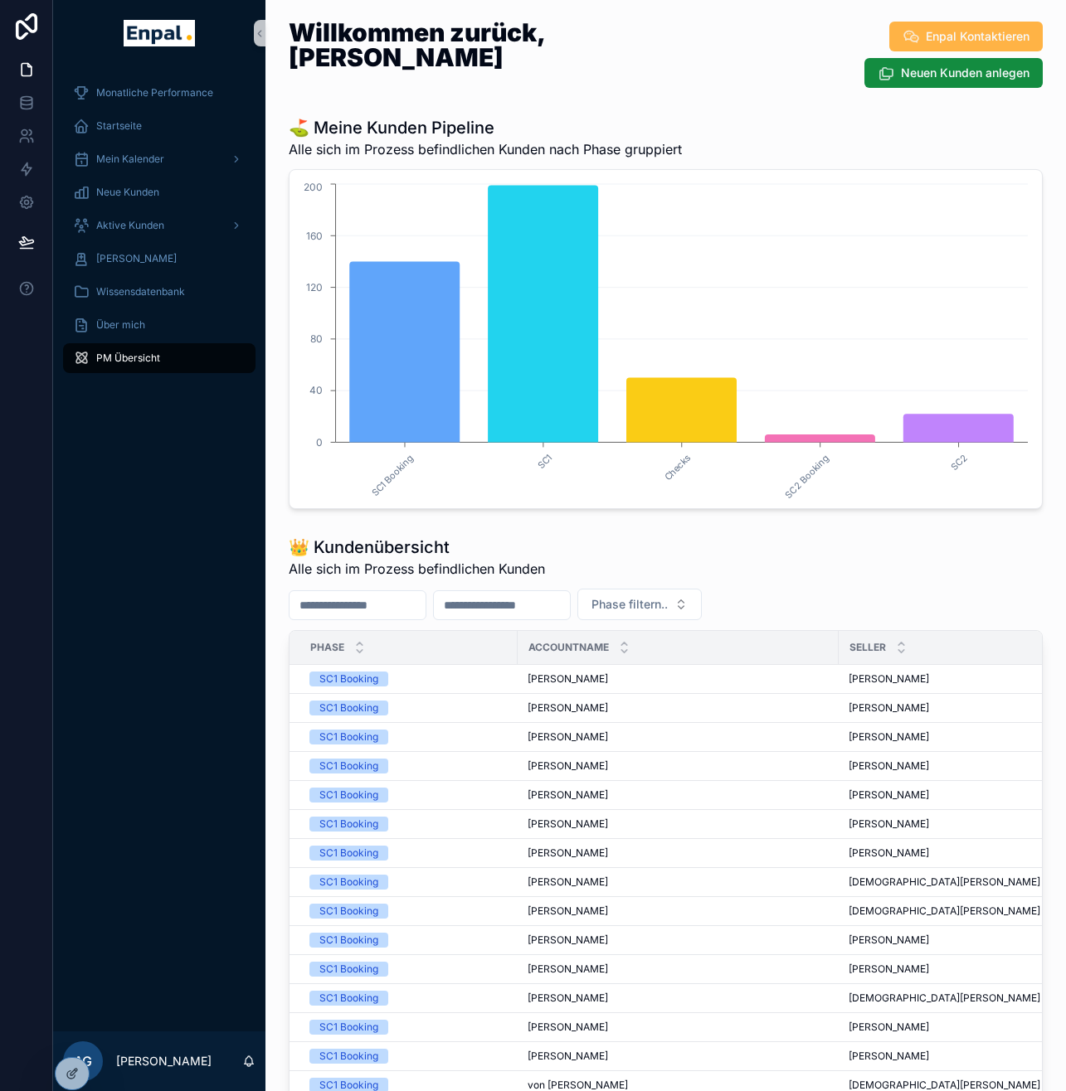
click at [957, 38] on span "Enpal Kontaktieren" at bounding box center [978, 36] width 104 height 17
